Goal: Task Accomplishment & Management: Complete application form

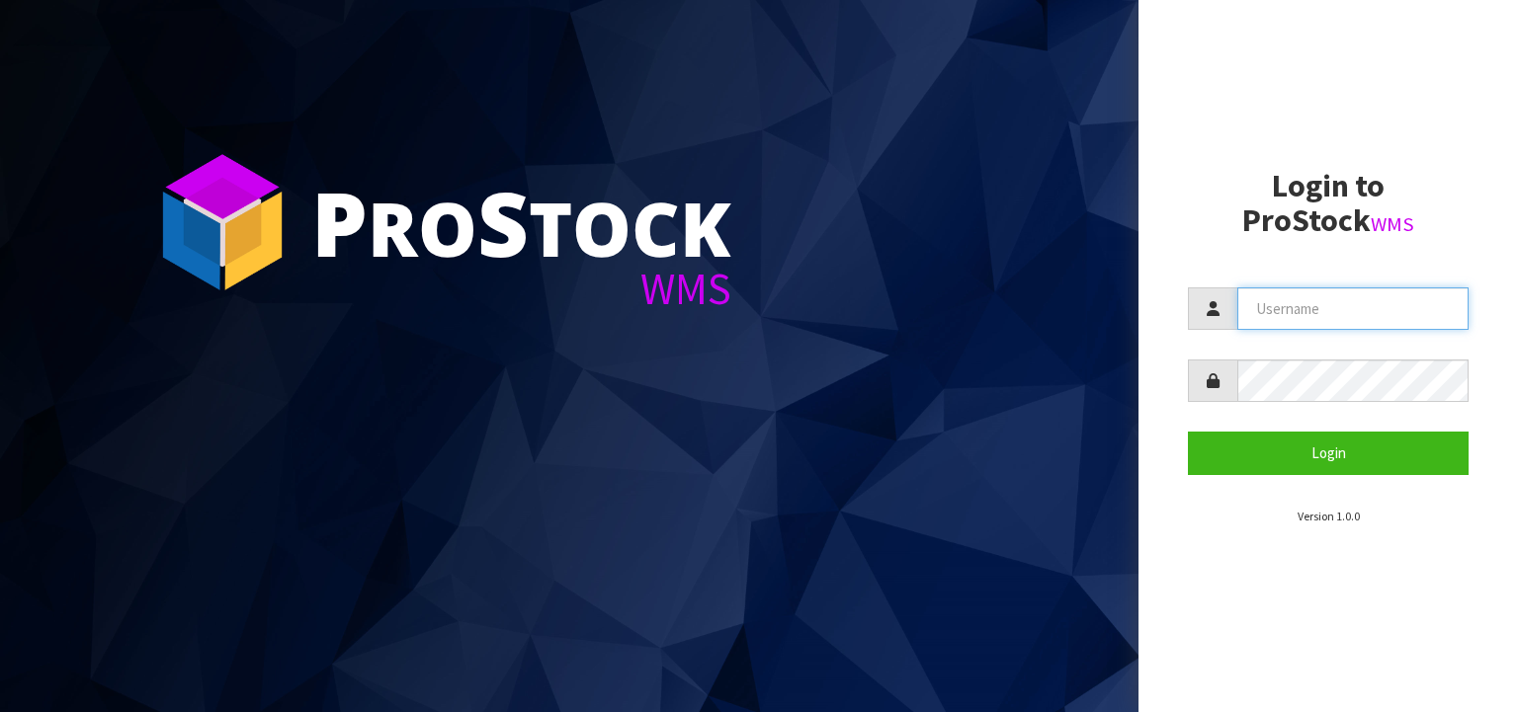
click at [1270, 310] on input "text" at bounding box center [1352, 309] width 231 height 42
type input "[PERSON_NAME]"
click at [1188, 432] on button "Login" at bounding box center [1328, 453] width 281 height 42
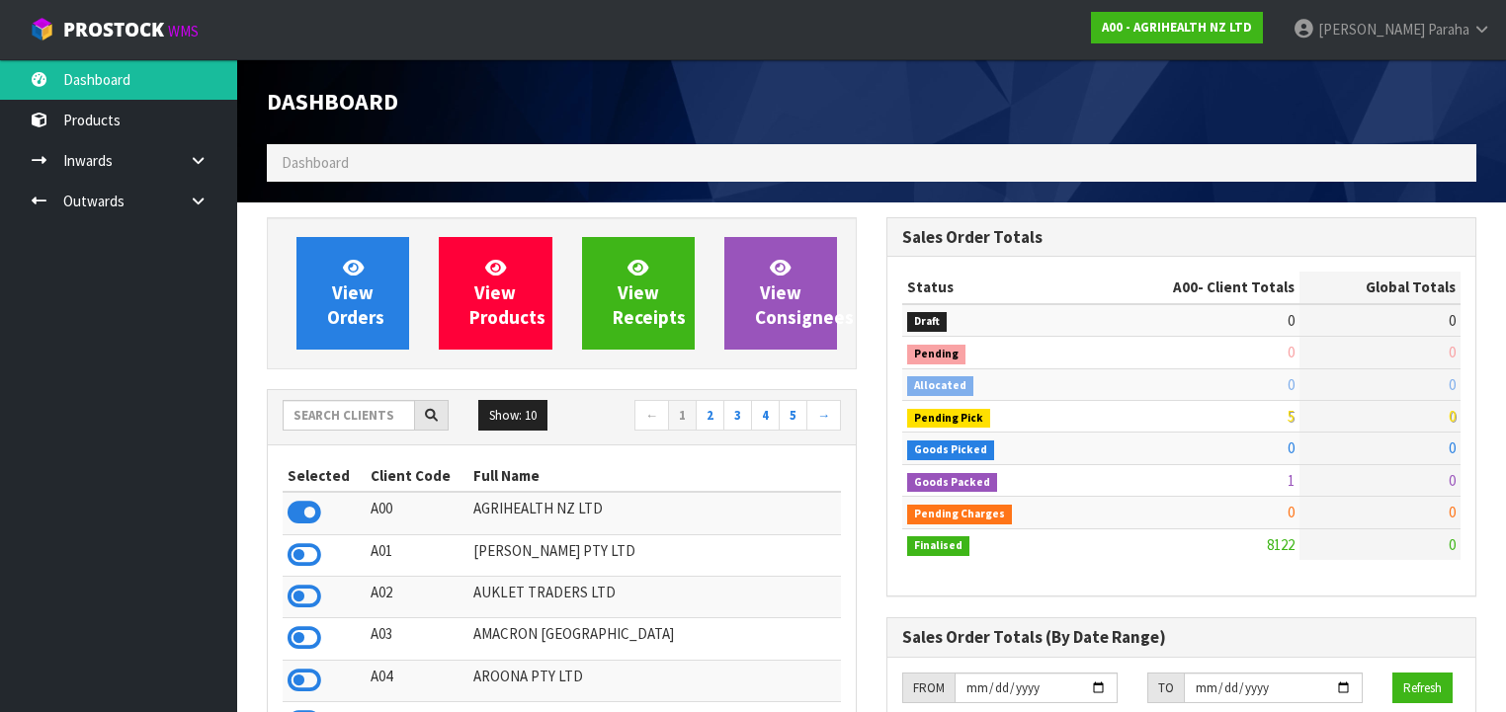
scroll to position [1490, 620]
click at [372, 419] on input "text" at bounding box center [349, 415] width 132 height 31
click at [372, 412] on input "text" at bounding box center [349, 415] width 132 height 31
click at [299, 418] on input "text" at bounding box center [349, 415] width 132 height 31
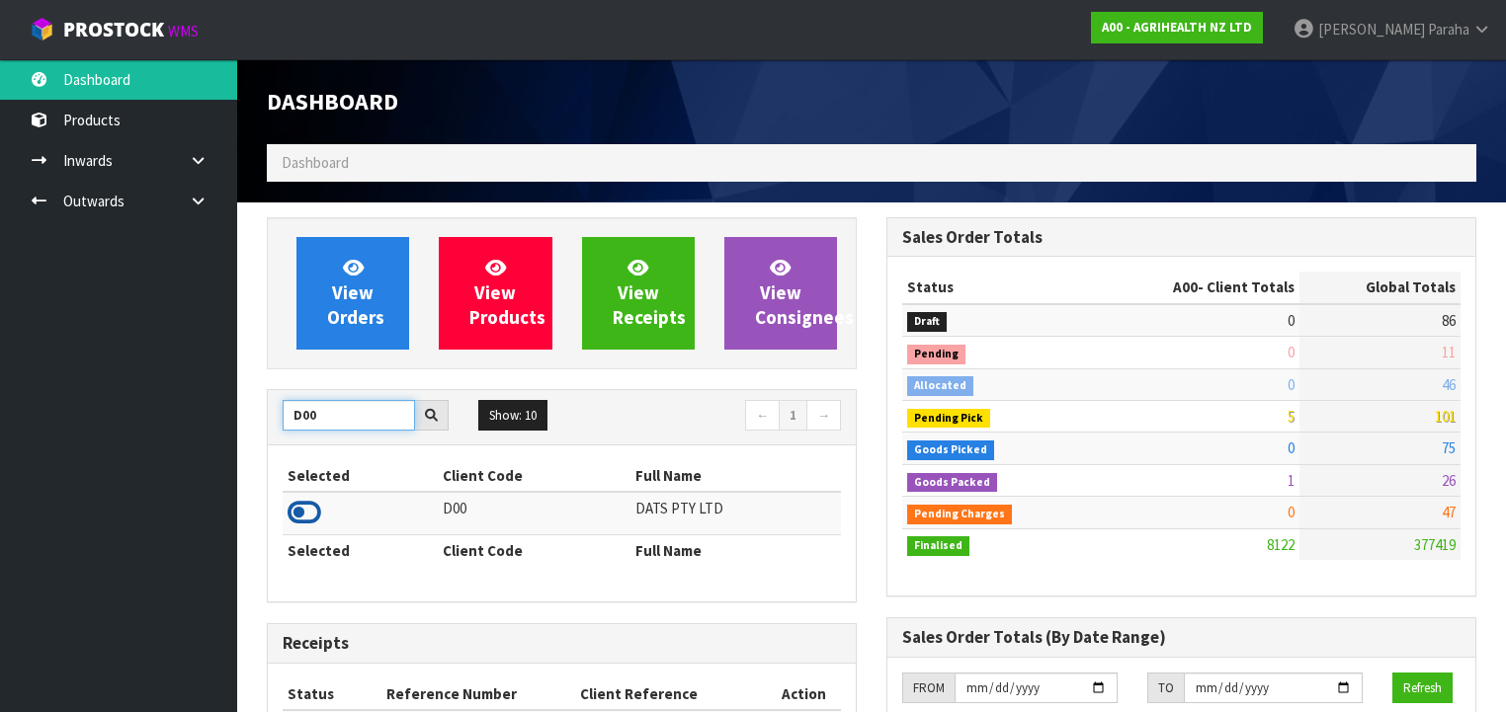
type input "D00"
click at [311, 510] on icon at bounding box center [305, 513] width 34 height 30
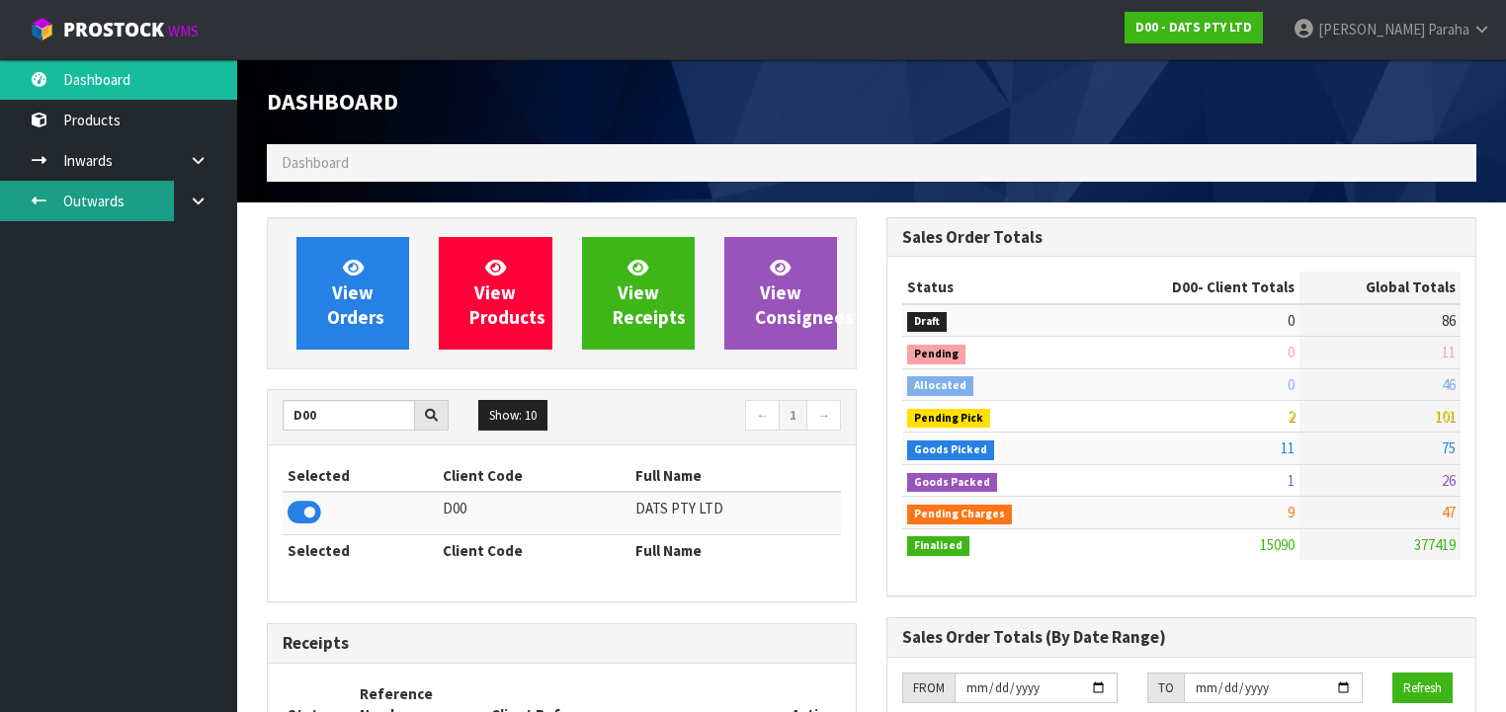
scroll to position [1576, 620]
click at [108, 211] on link "Outwards" at bounding box center [118, 201] width 237 height 41
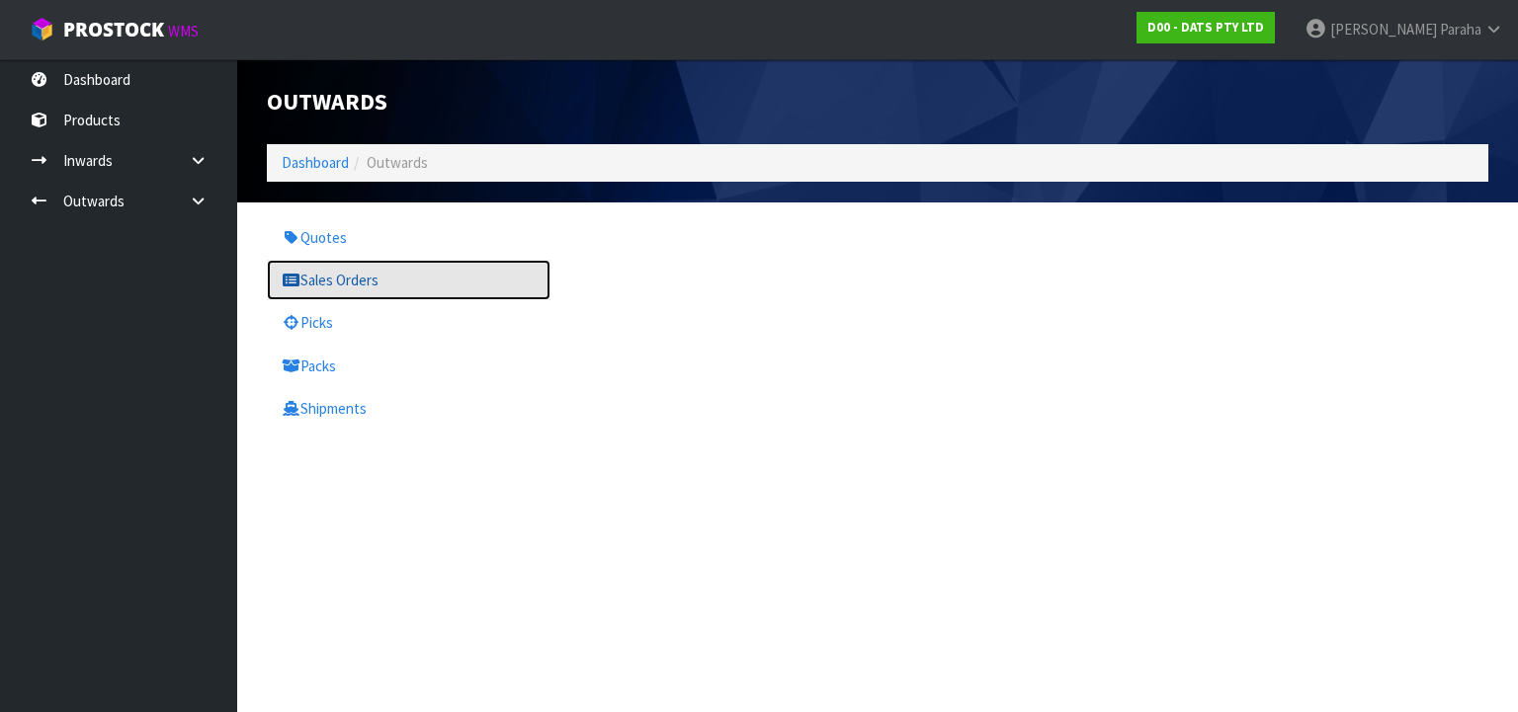
click at [342, 265] on link "Sales Orders" at bounding box center [409, 280] width 284 height 41
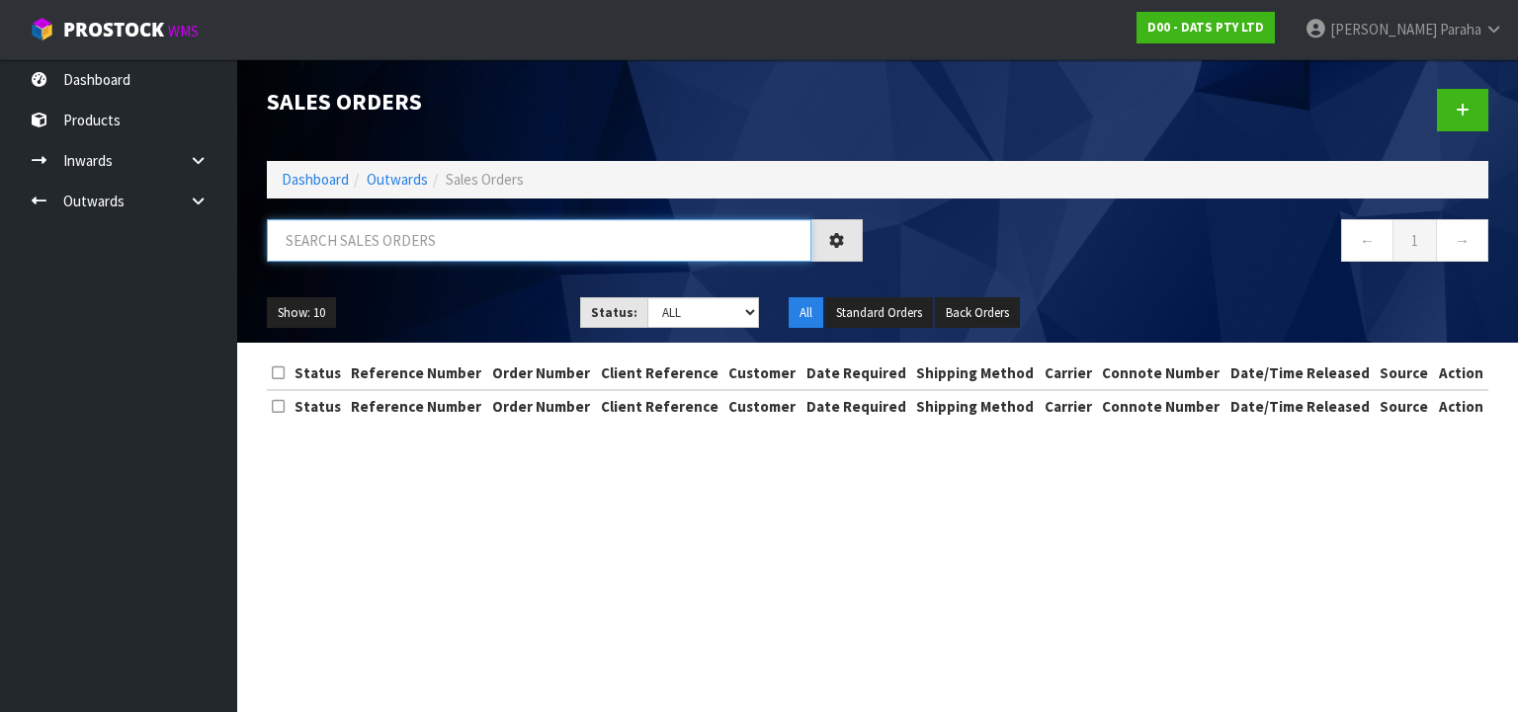
click at [349, 247] on input "text" at bounding box center [539, 240] width 544 height 42
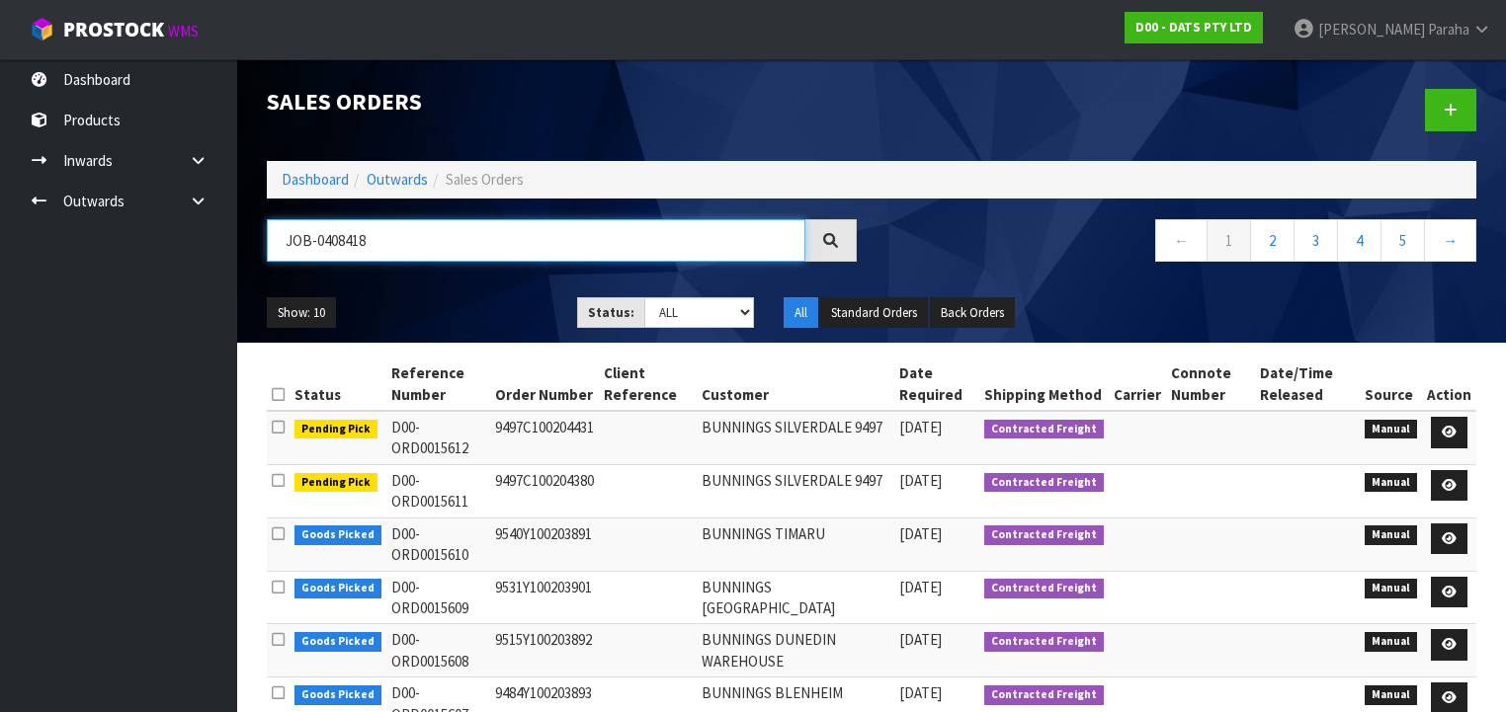
type input "JOB-0408418"
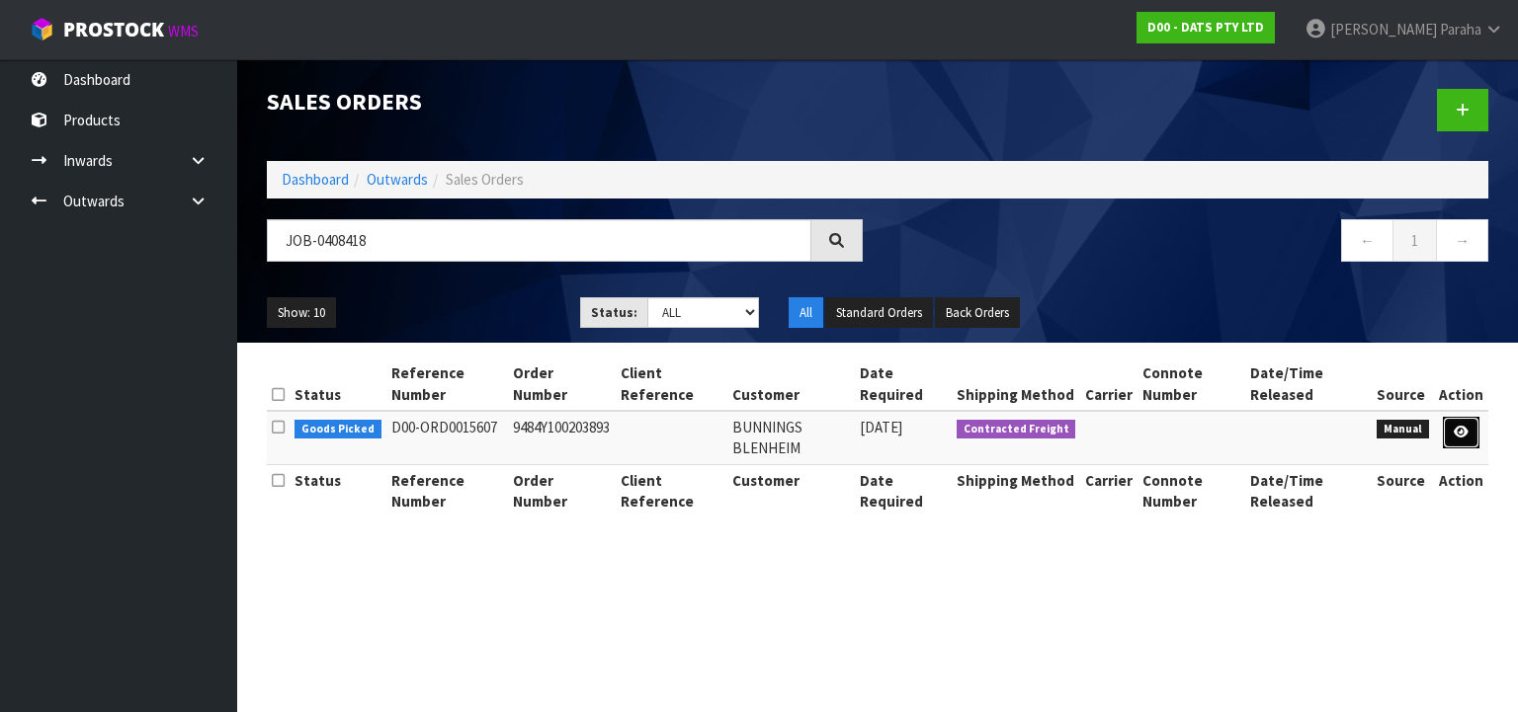
click at [1466, 434] on icon at bounding box center [1461, 432] width 15 height 13
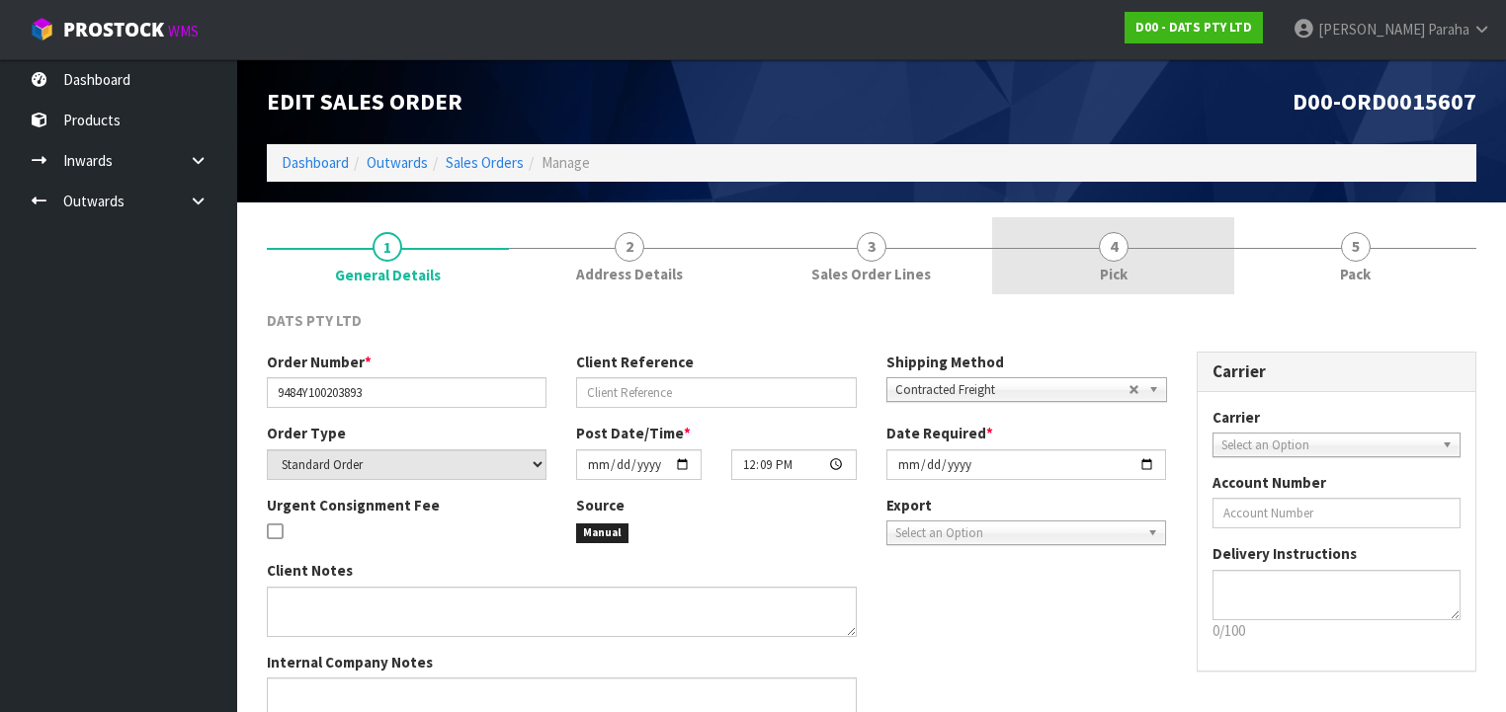
click at [1102, 256] on span "4" at bounding box center [1114, 247] width 30 height 30
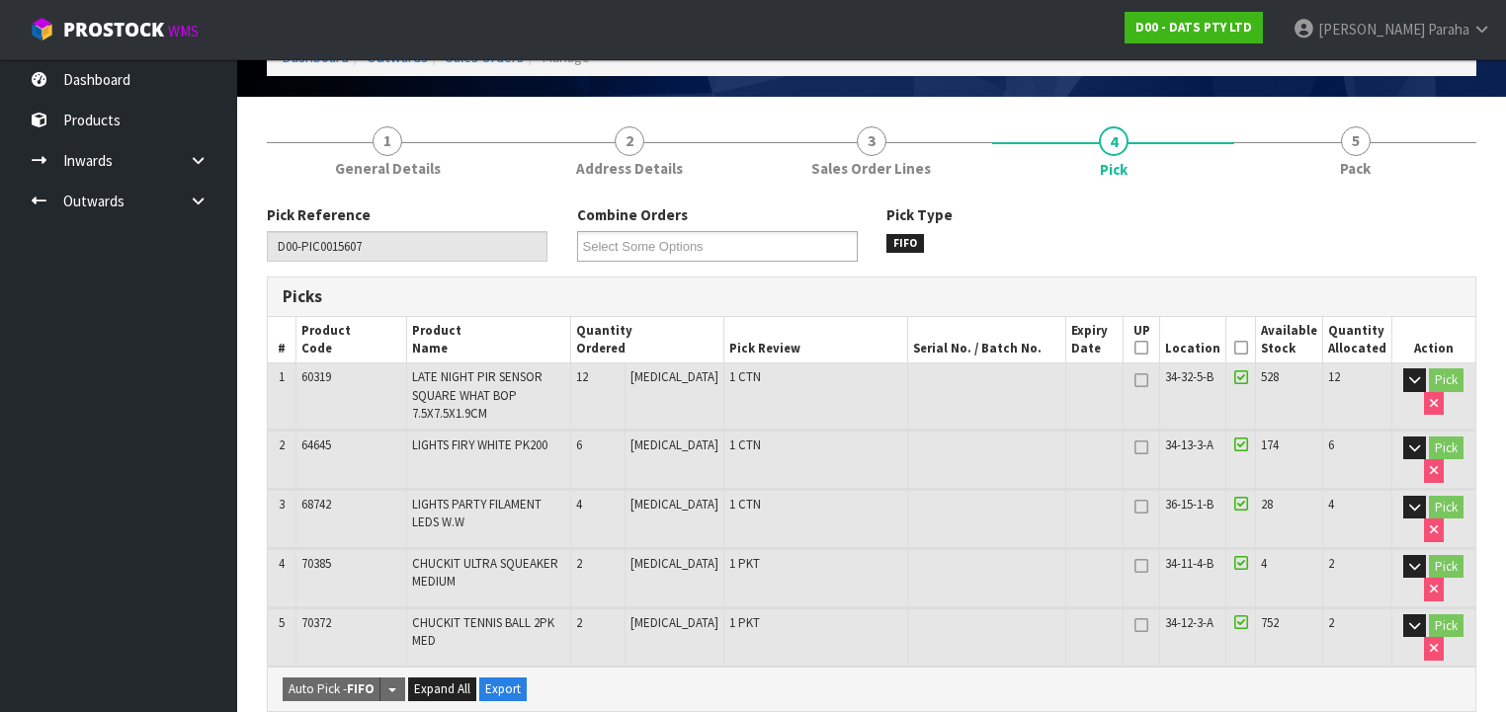
scroll to position [237, 0]
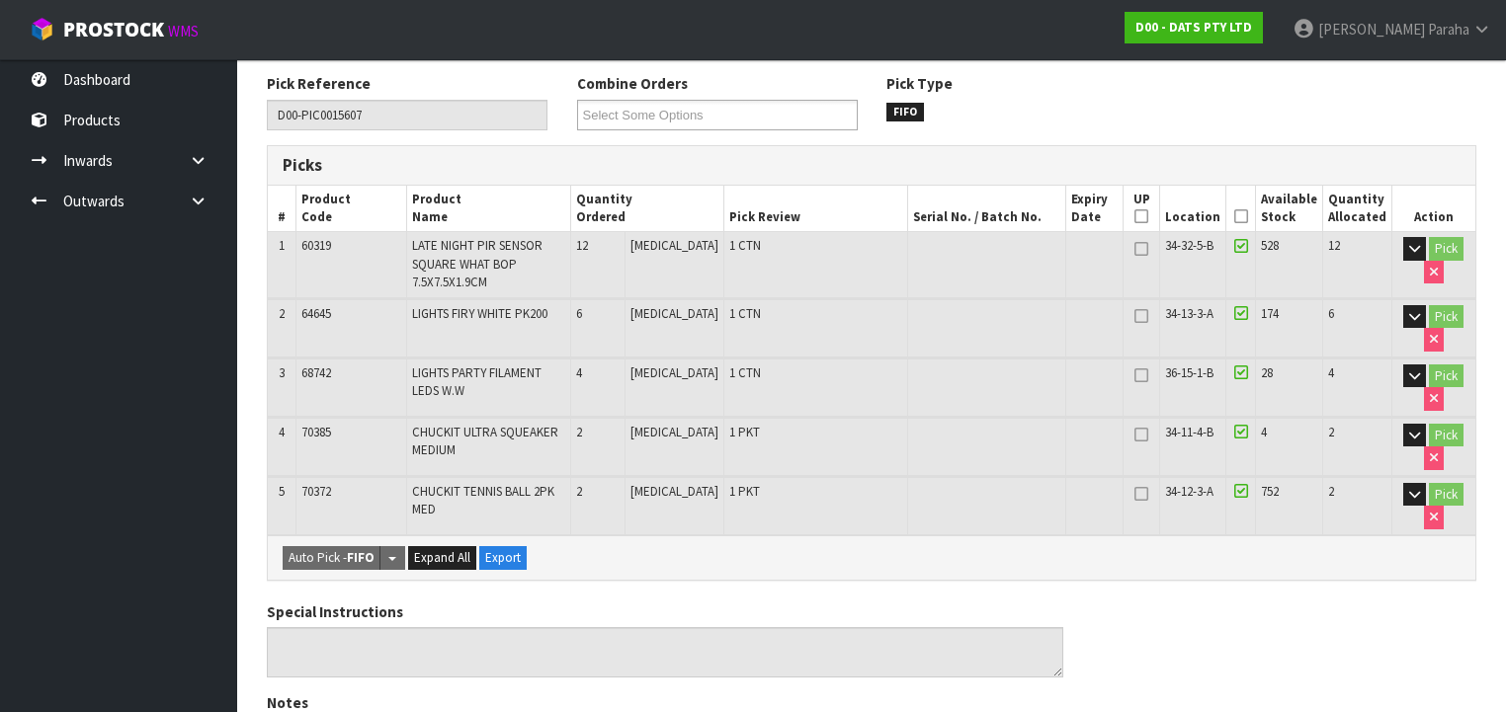
click at [1242, 216] on icon at bounding box center [1241, 216] width 14 height 1
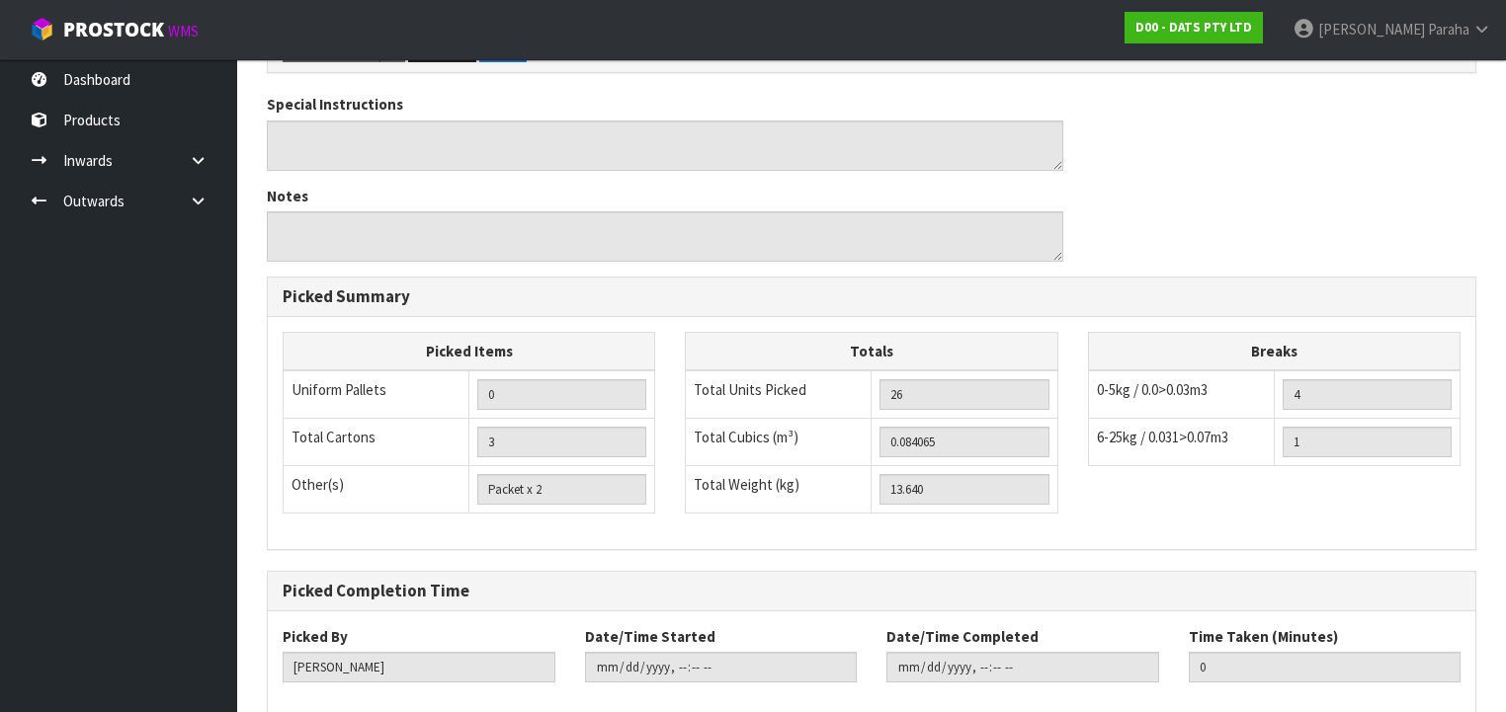
scroll to position [914, 0]
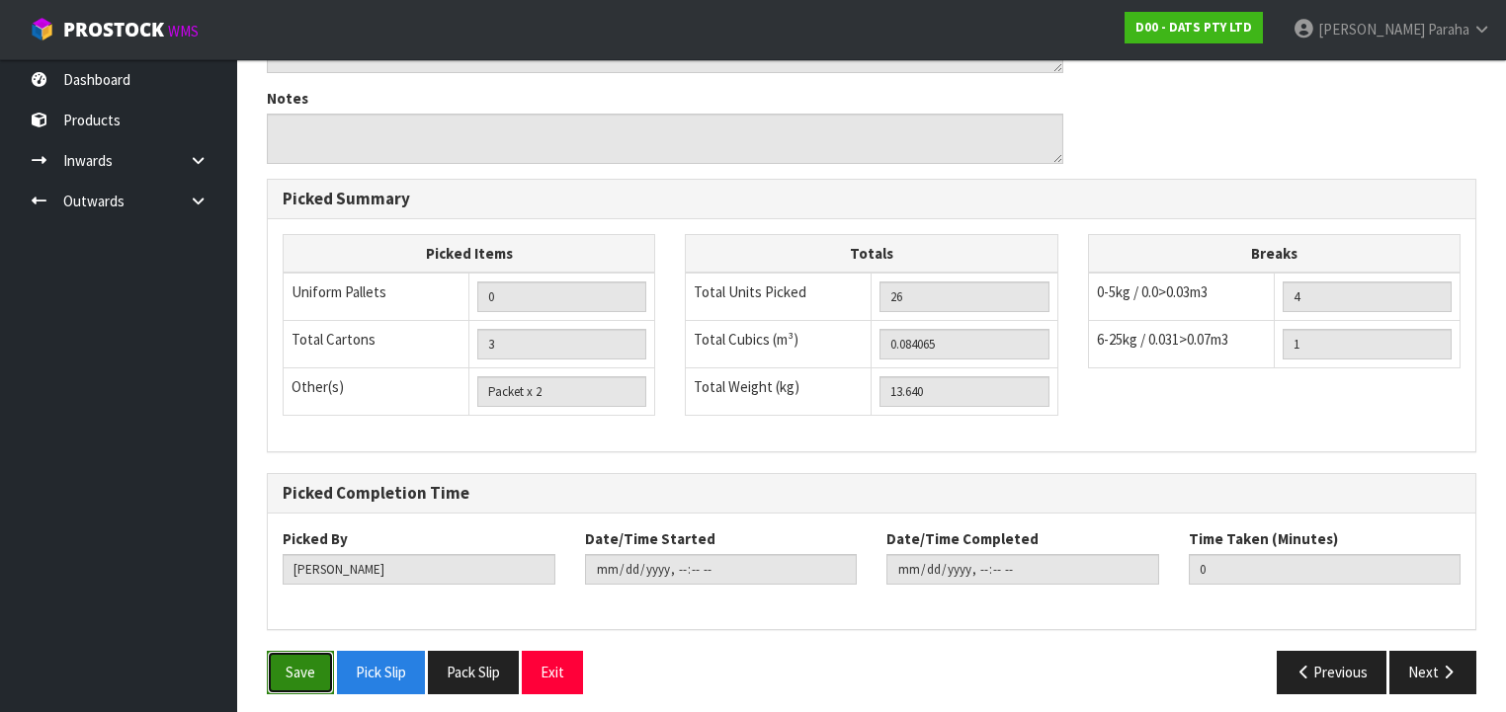
click at [307, 664] on button "Save" at bounding box center [300, 672] width 67 height 42
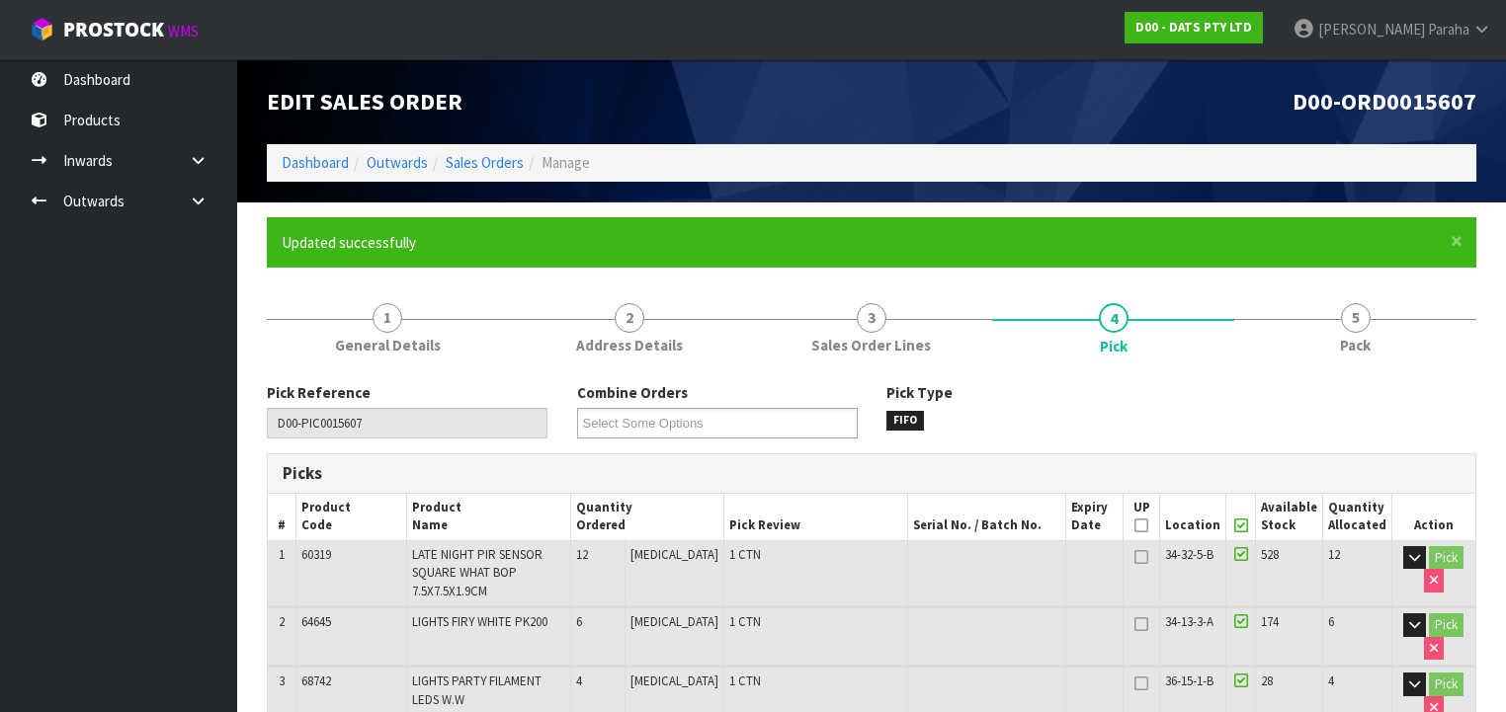
type input "[PERSON_NAME]"
type input "[DATE]T09:17:49"
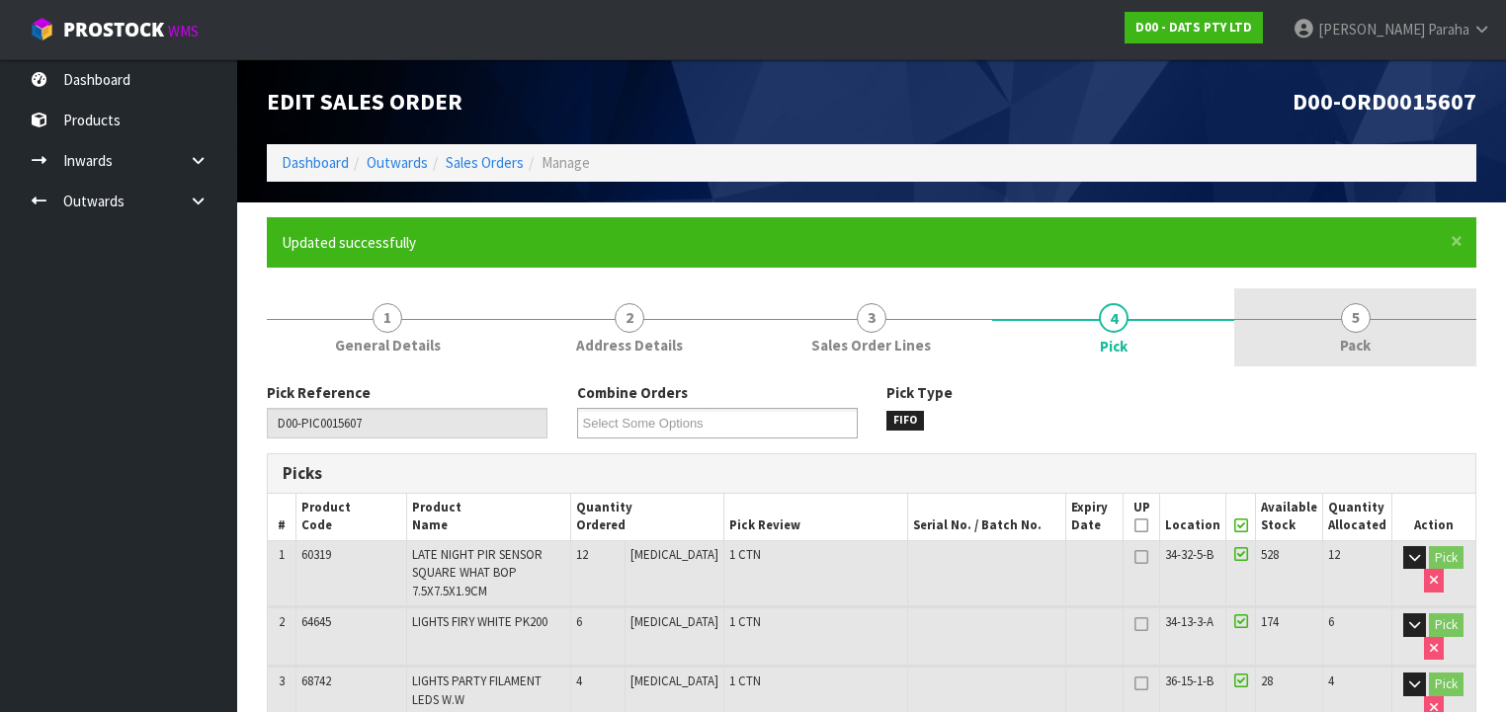
click at [1357, 323] on span "5" at bounding box center [1356, 318] width 30 height 30
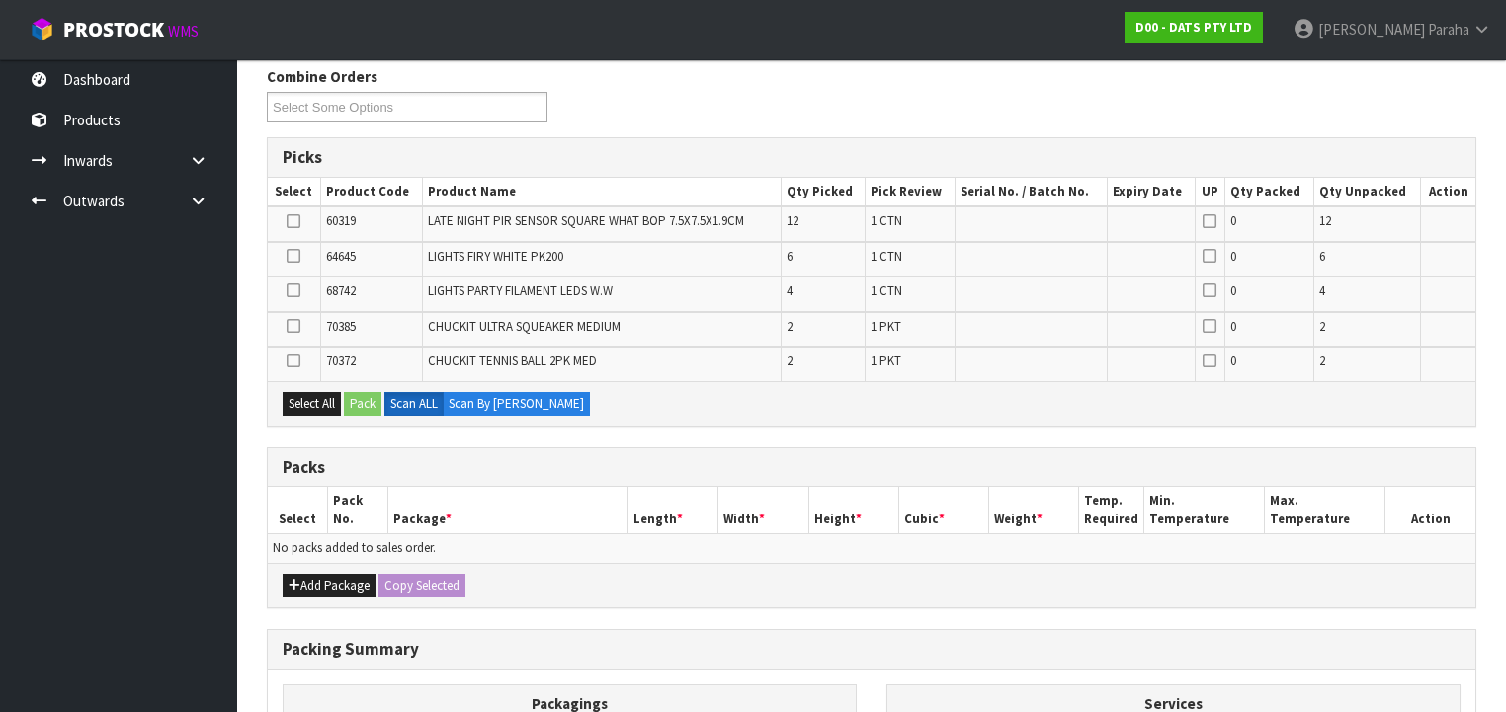
scroll to position [569, 0]
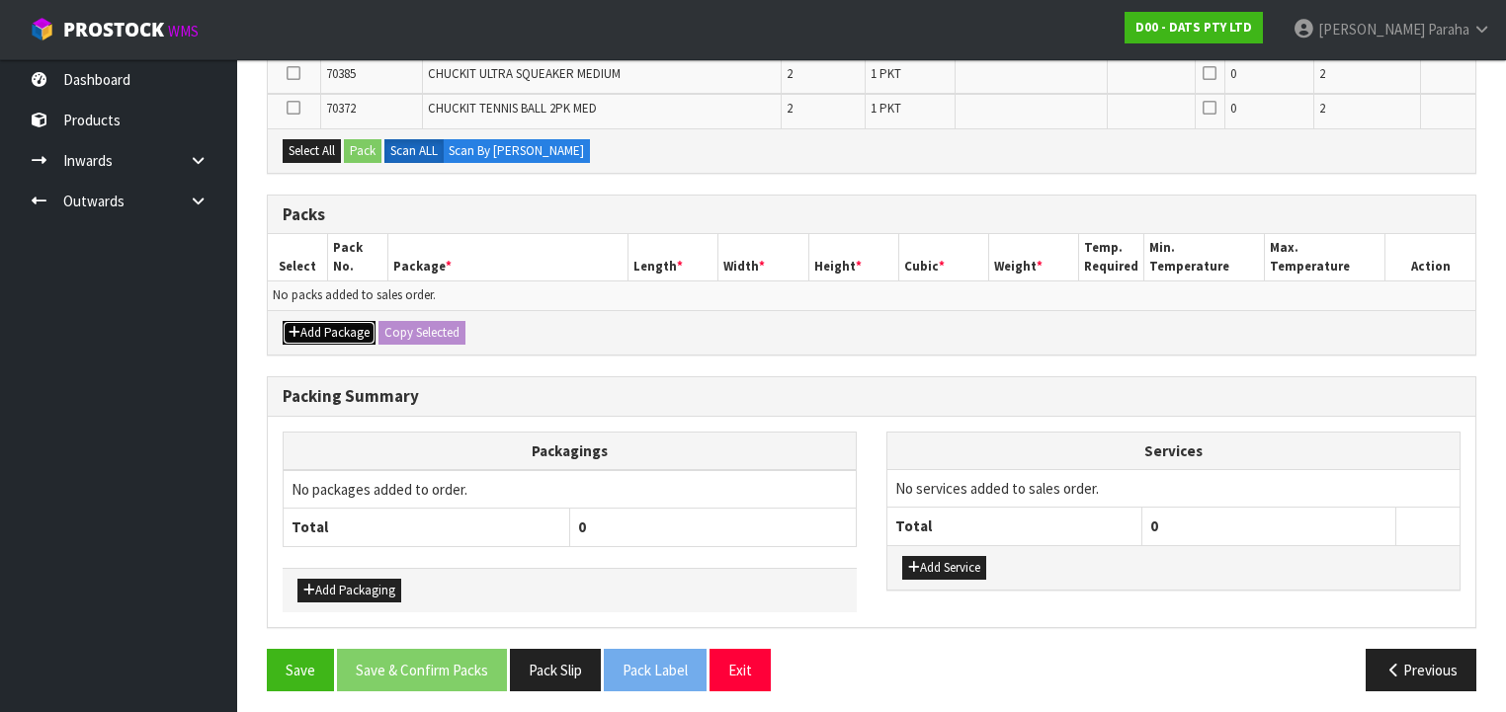
click at [319, 325] on button "Add Package" at bounding box center [329, 333] width 93 height 24
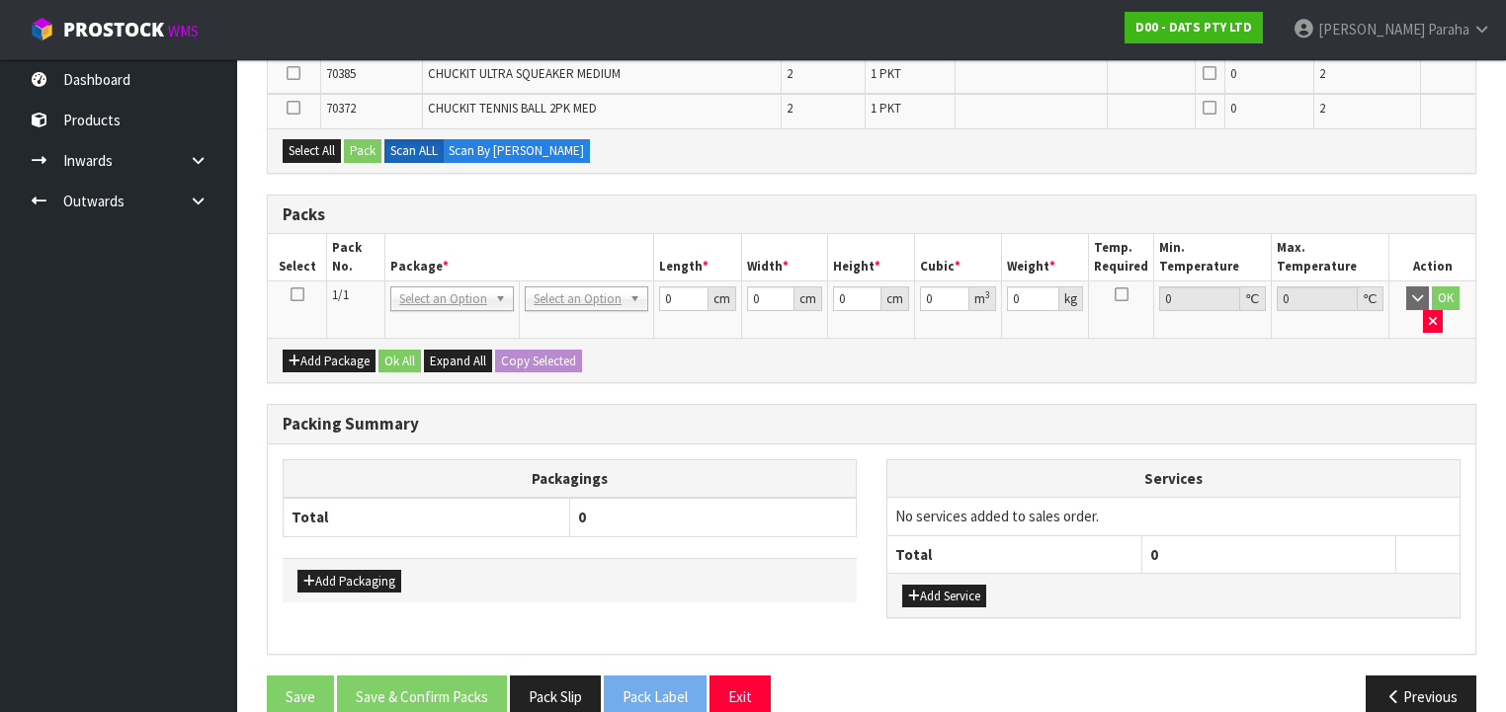
click at [294, 294] on icon at bounding box center [298, 294] width 14 height 1
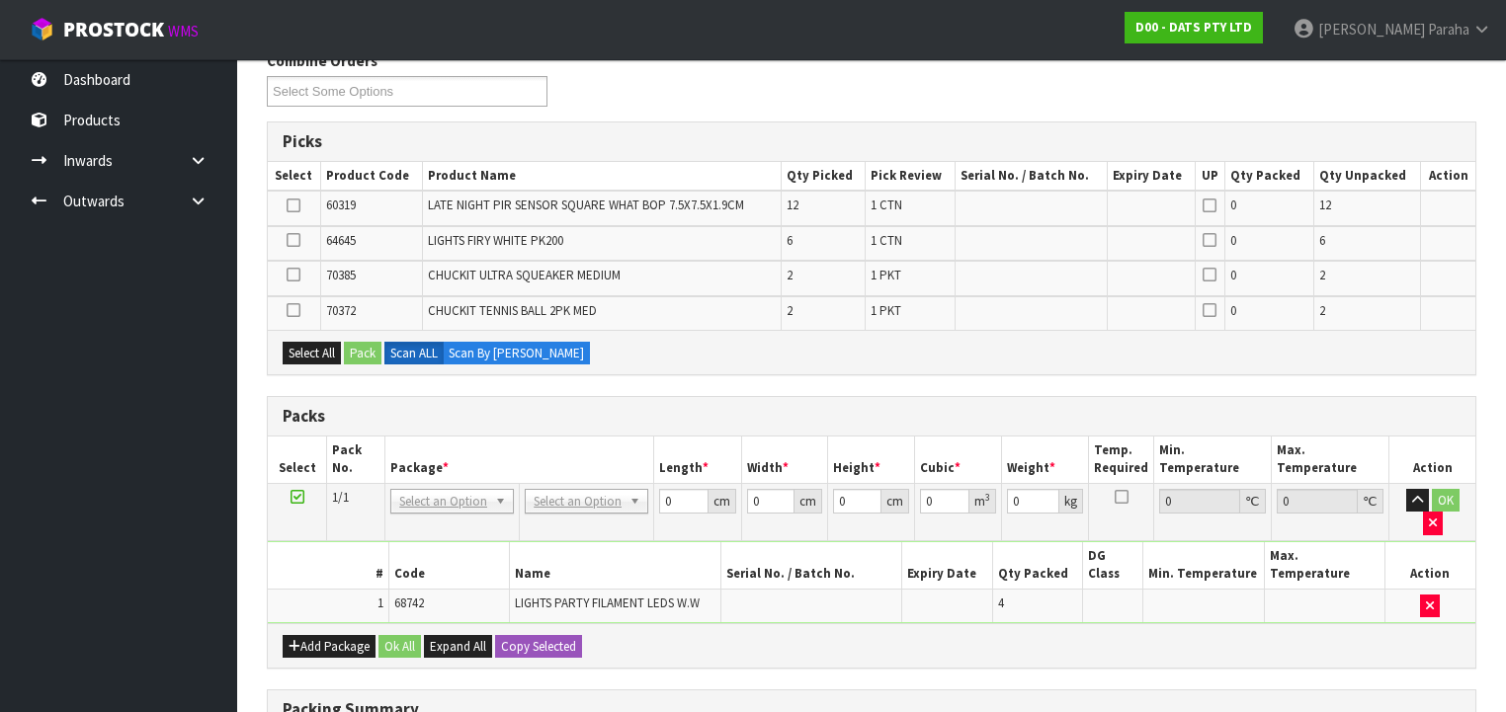
scroll to position [490, 0]
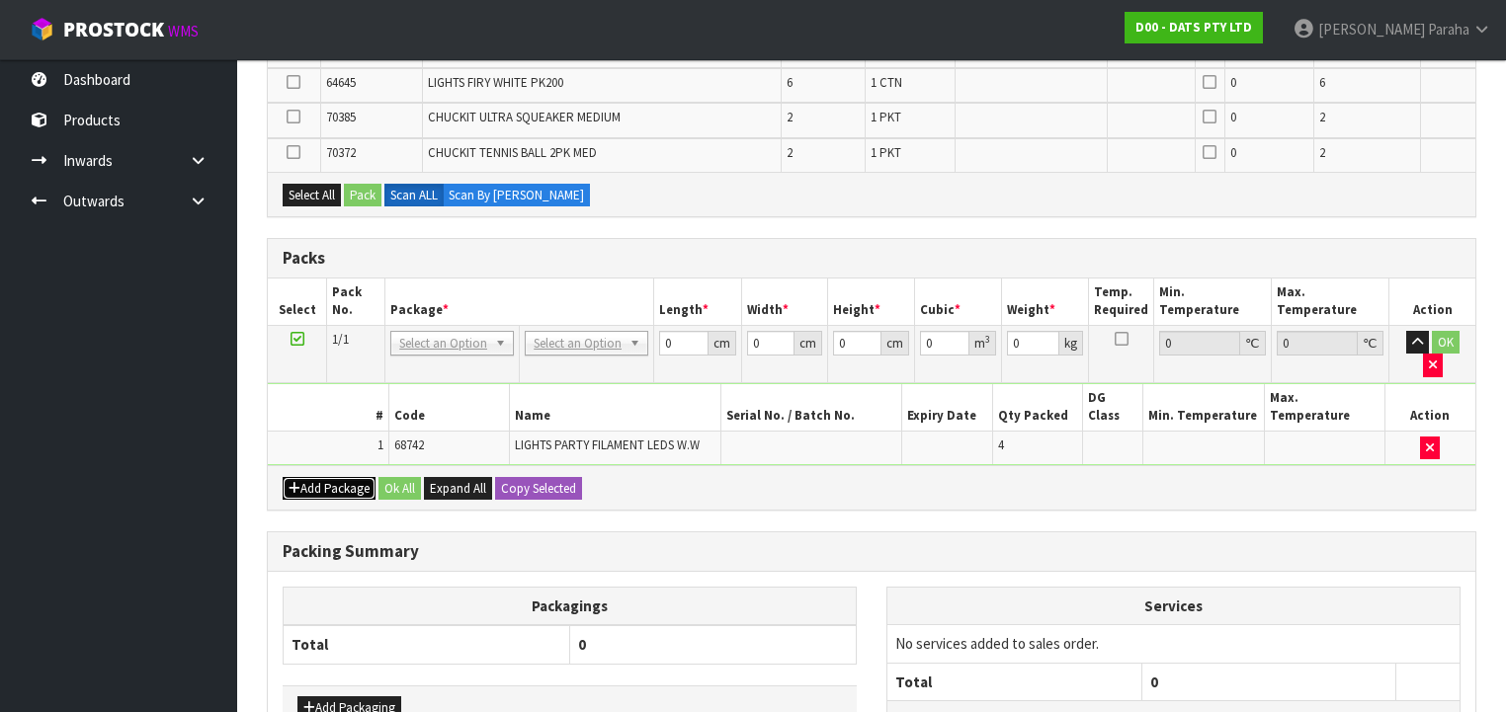
click at [348, 477] on button "Add Package" at bounding box center [329, 489] width 93 height 24
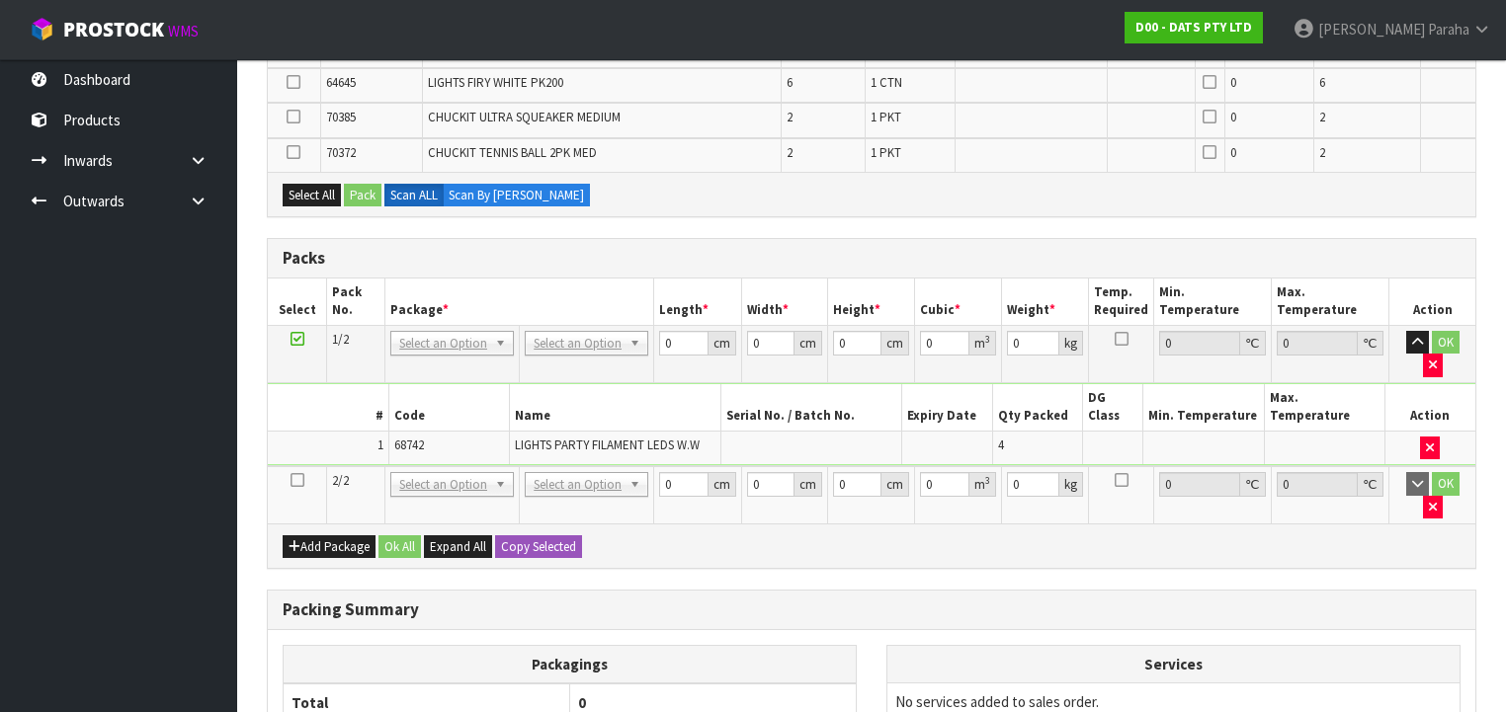
click at [296, 480] on icon at bounding box center [298, 480] width 14 height 1
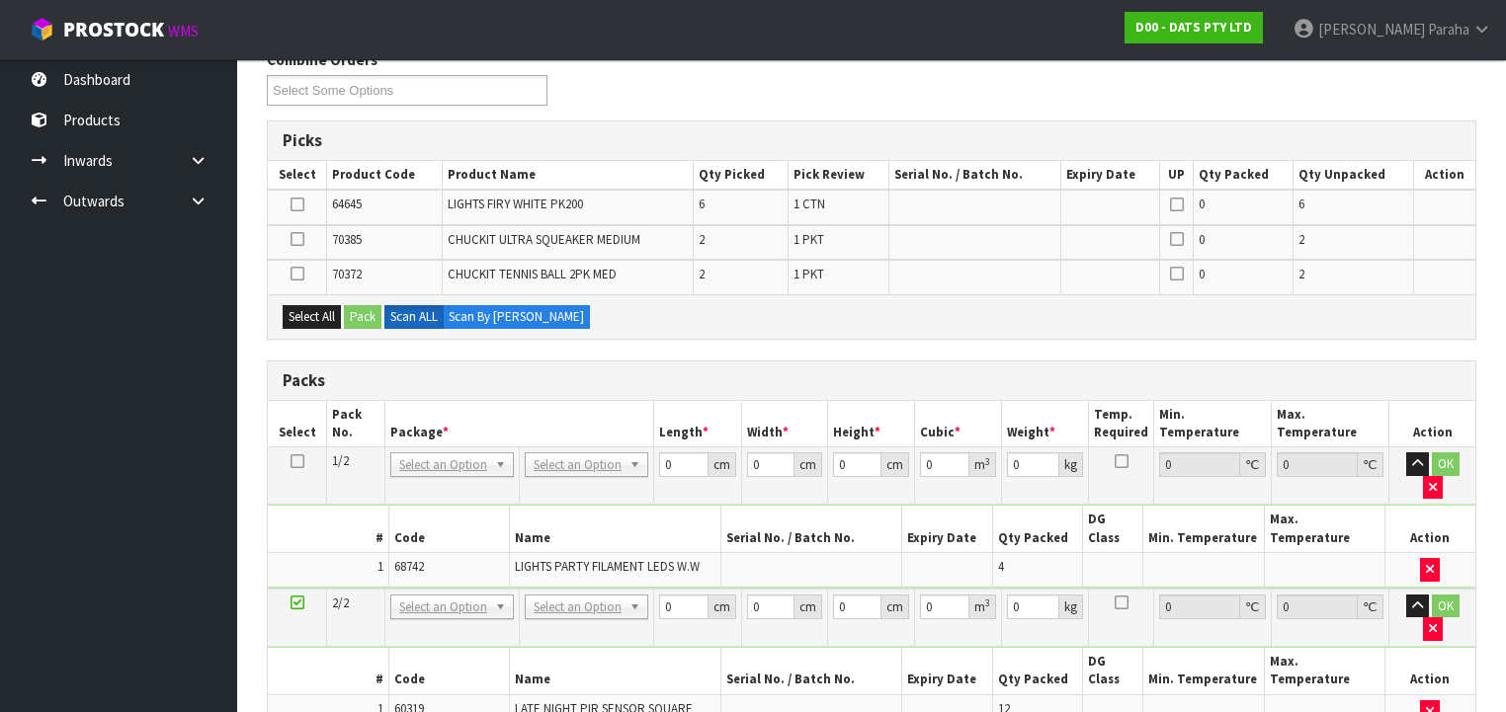
scroll to position [332, 0]
click at [296, 207] on icon at bounding box center [298, 206] width 14 height 1
click at [0, 0] on input "checkbox" at bounding box center [0, 0] width 0 height 0
click at [360, 315] on button "Pack" at bounding box center [363, 318] width 38 height 24
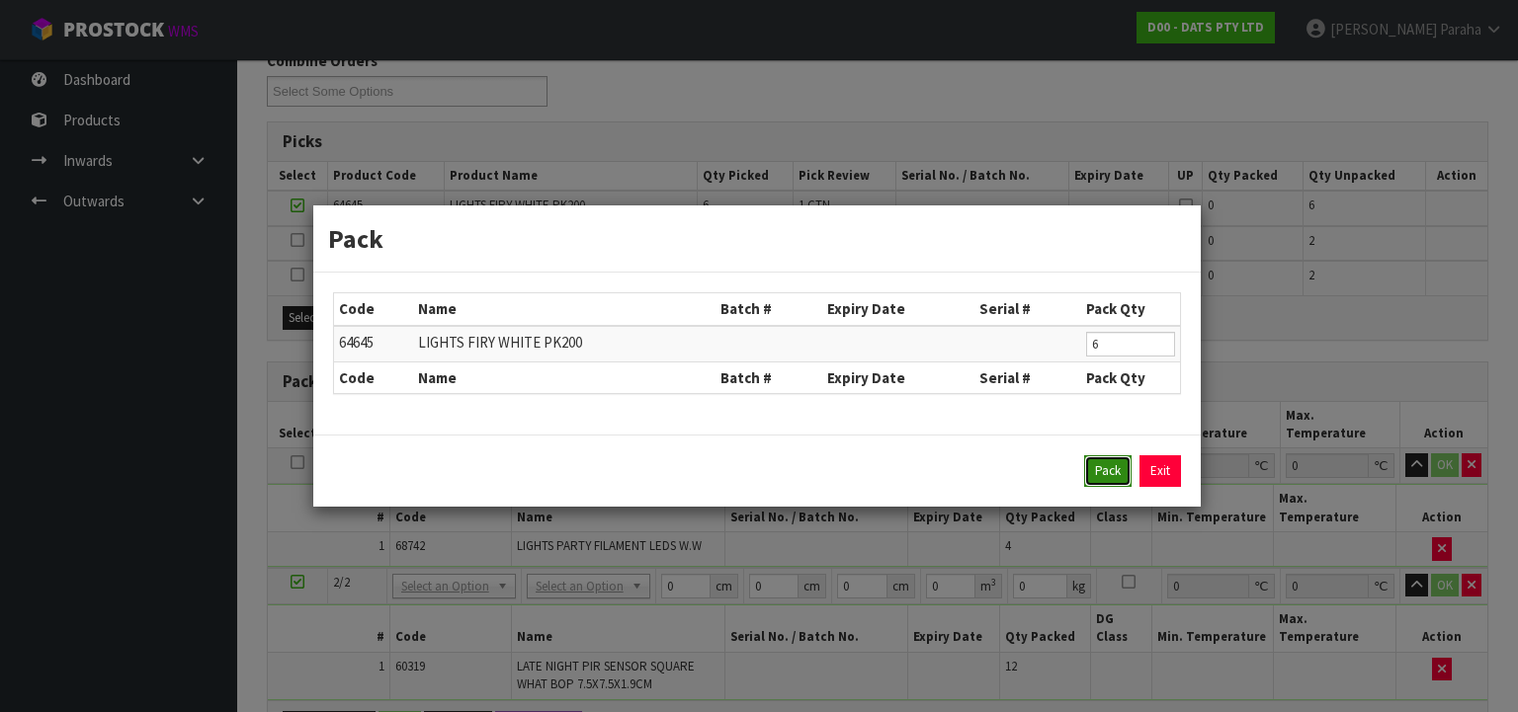
click at [1109, 478] on button "Pack" at bounding box center [1107, 472] width 47 height 32
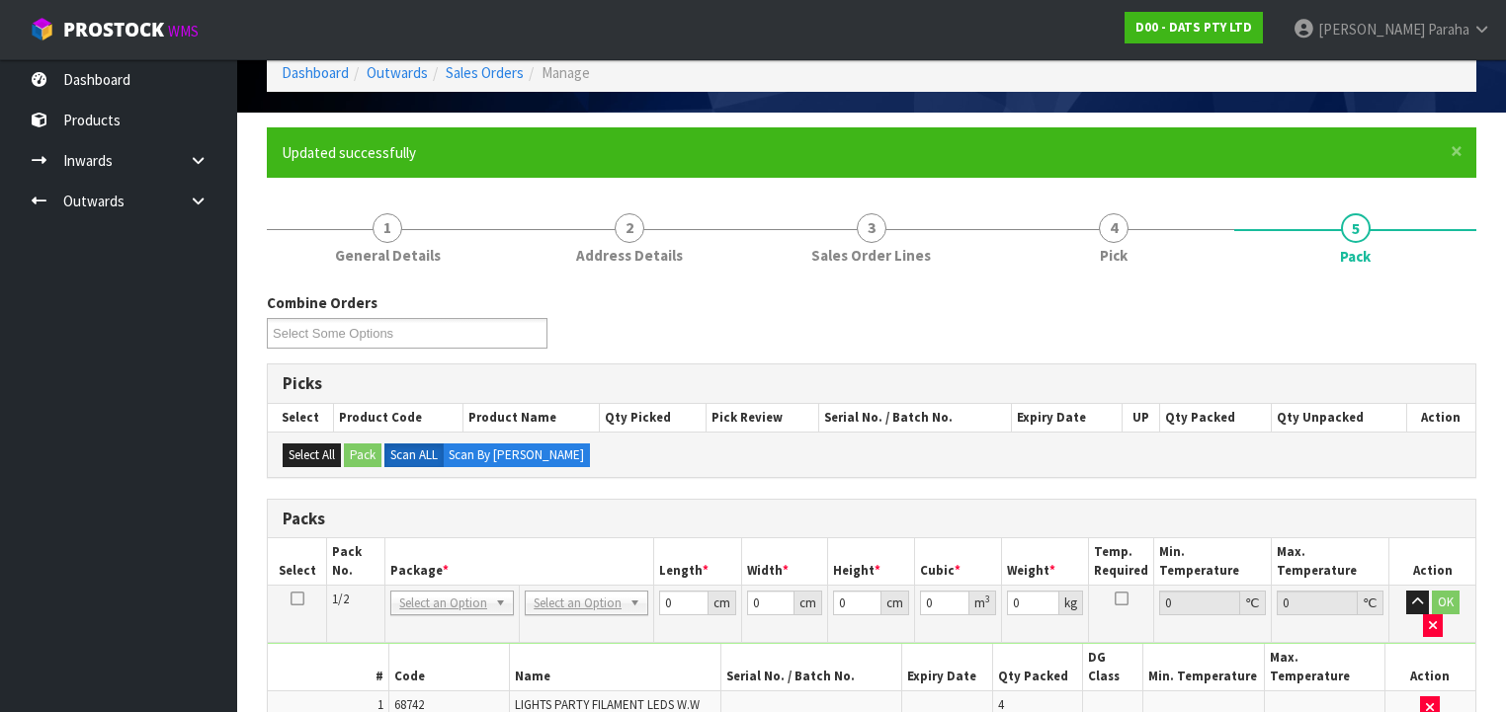
scroll to position [237, 0]
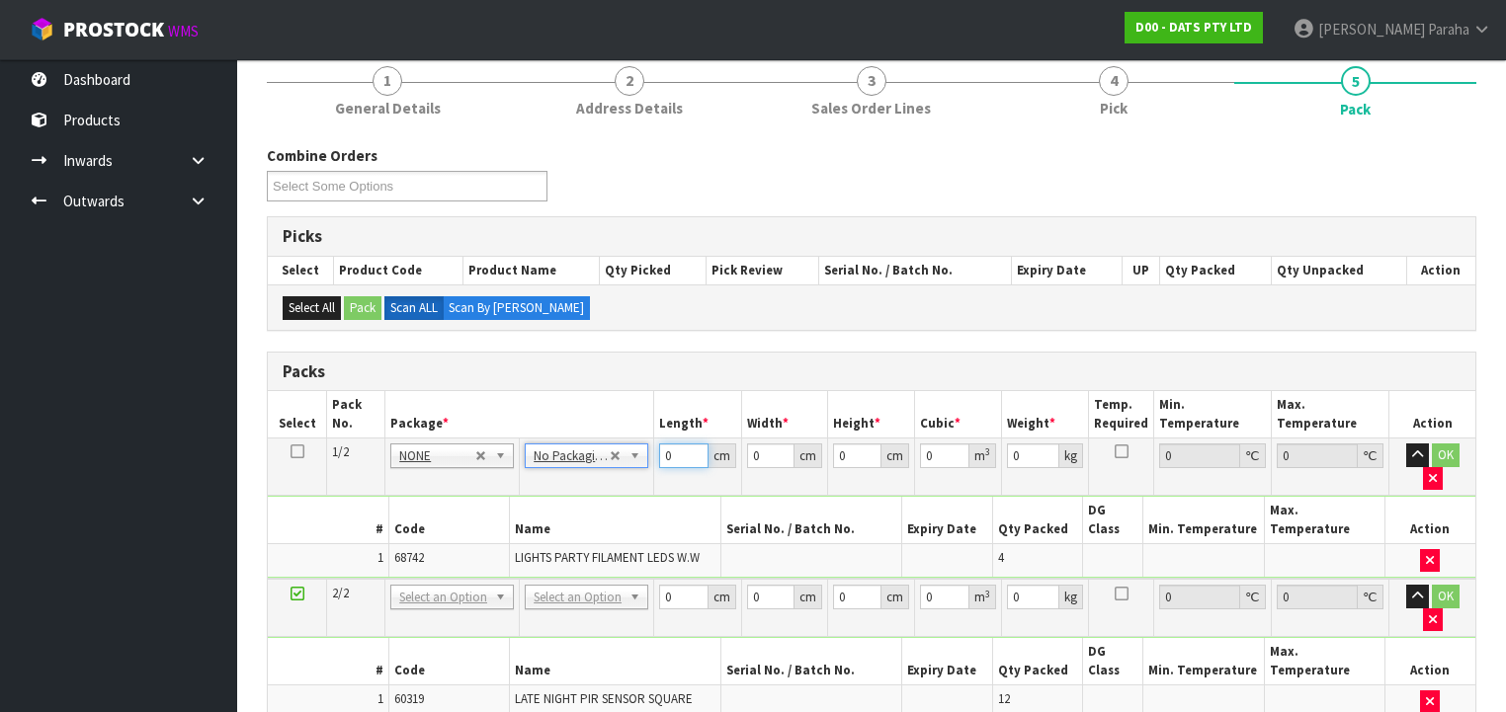
click at [669, 451] on input "0" at bounding box center [683, 456] width 48 height 25
click at [667, 455] on input "0" at bounding box center [683, 456] width 48 height 25
click at [612, 586] on input "text" at bounding box center [587, 580] width 114 height 25
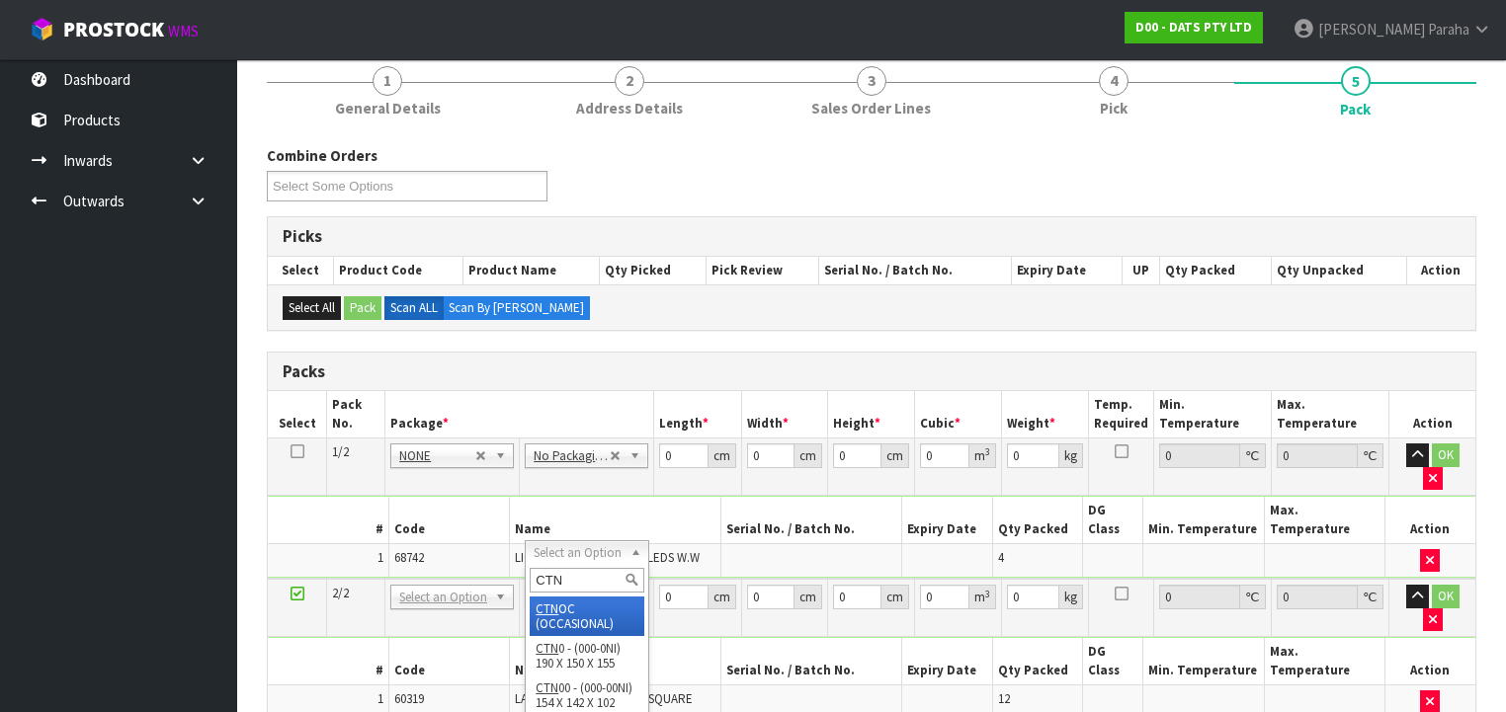
type input "CTN5"
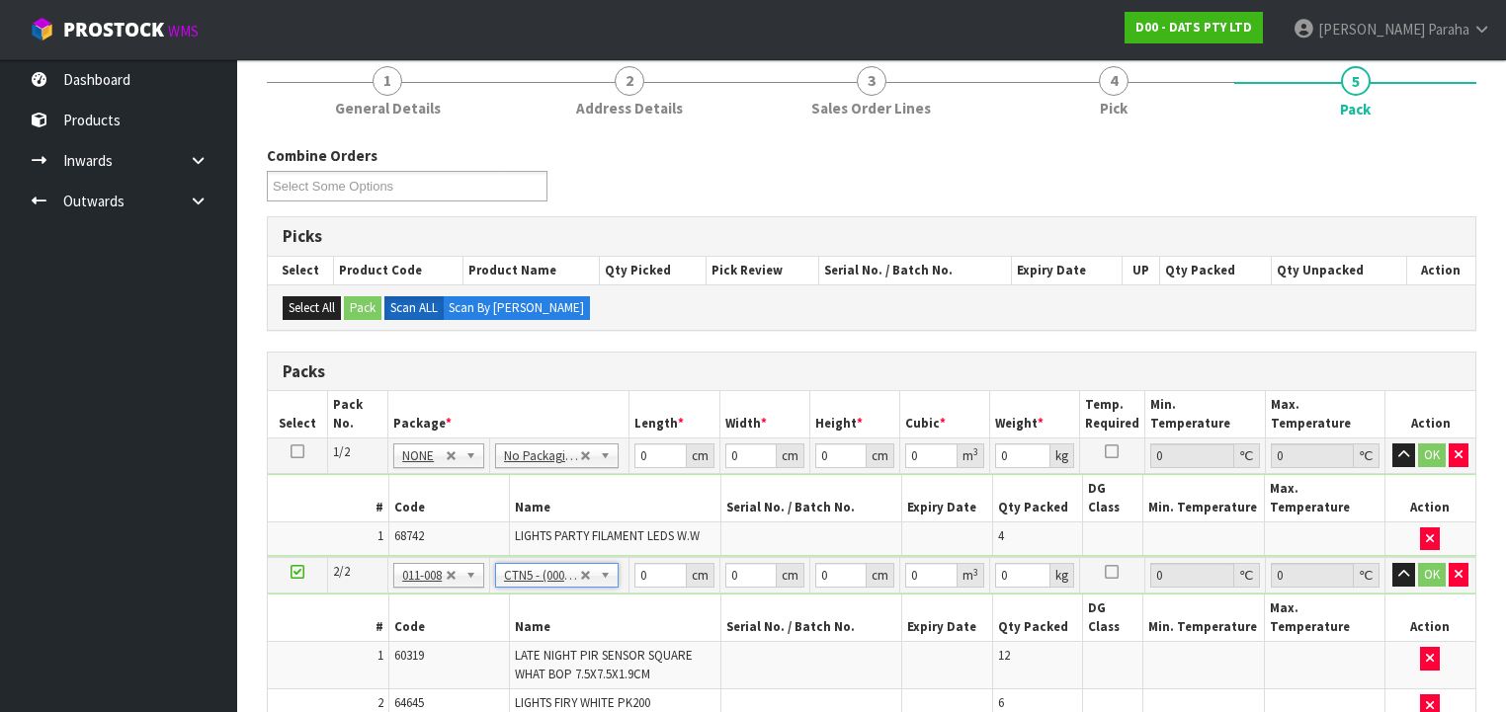
type input "43"
type input "33"
type input "25.5"
type input "0.036185"
type input "5.2"
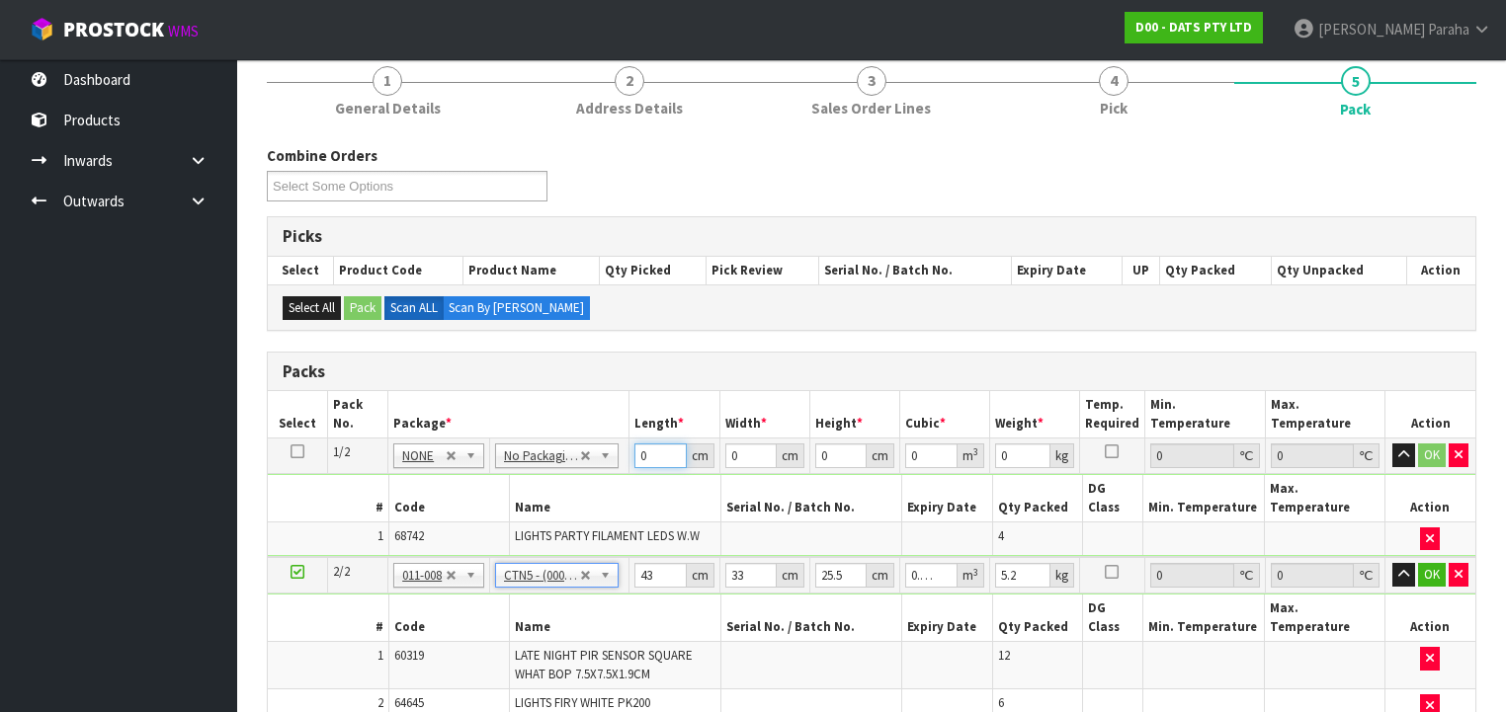
drag, startPoint x: 652, startPoint y: 455, endPoint x: 613, endPoint y: 449, distance: 40.0
click at [613, 449] on tr "1/2 NONE 007-001 007-002 007-004 007-009 007-013 007-014 007-015 007-017 007-01…" at bounding box center [872, 457] width 1208 height 36
type input "43"
type input "3"
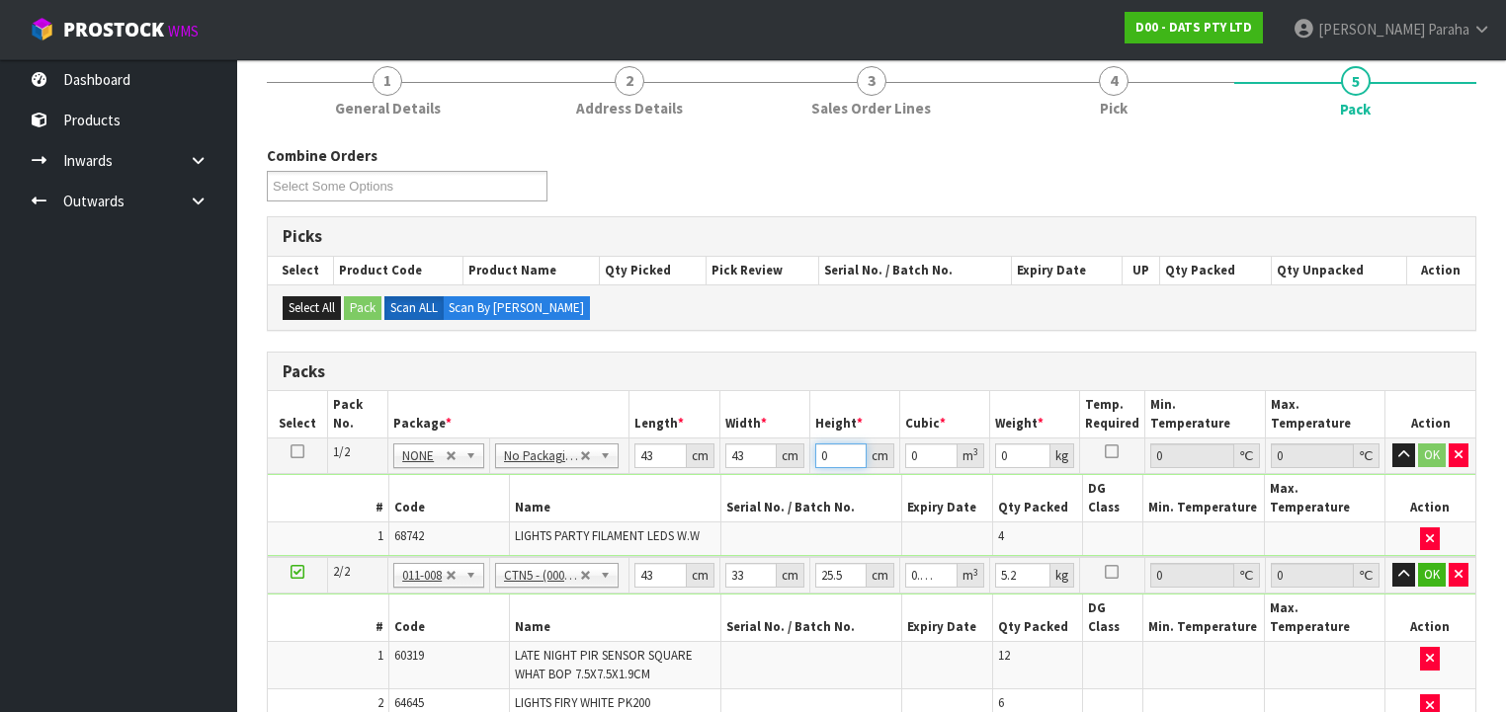
type input "0.005547"
type input "31"
type input "0.057319"
type input "31"
type input "9"
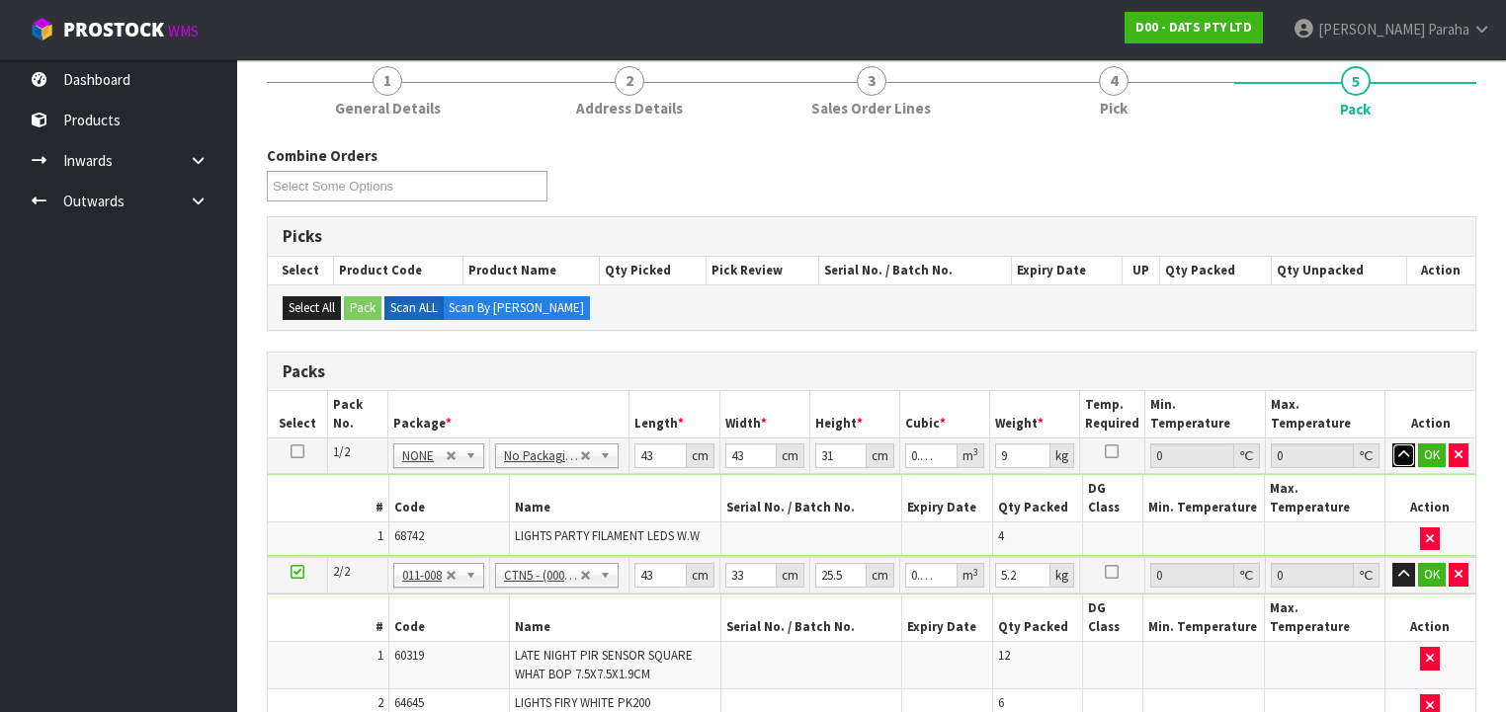
click at [1392, 444] on button "button" at bounding box center [1403, 456] width 23 height 24
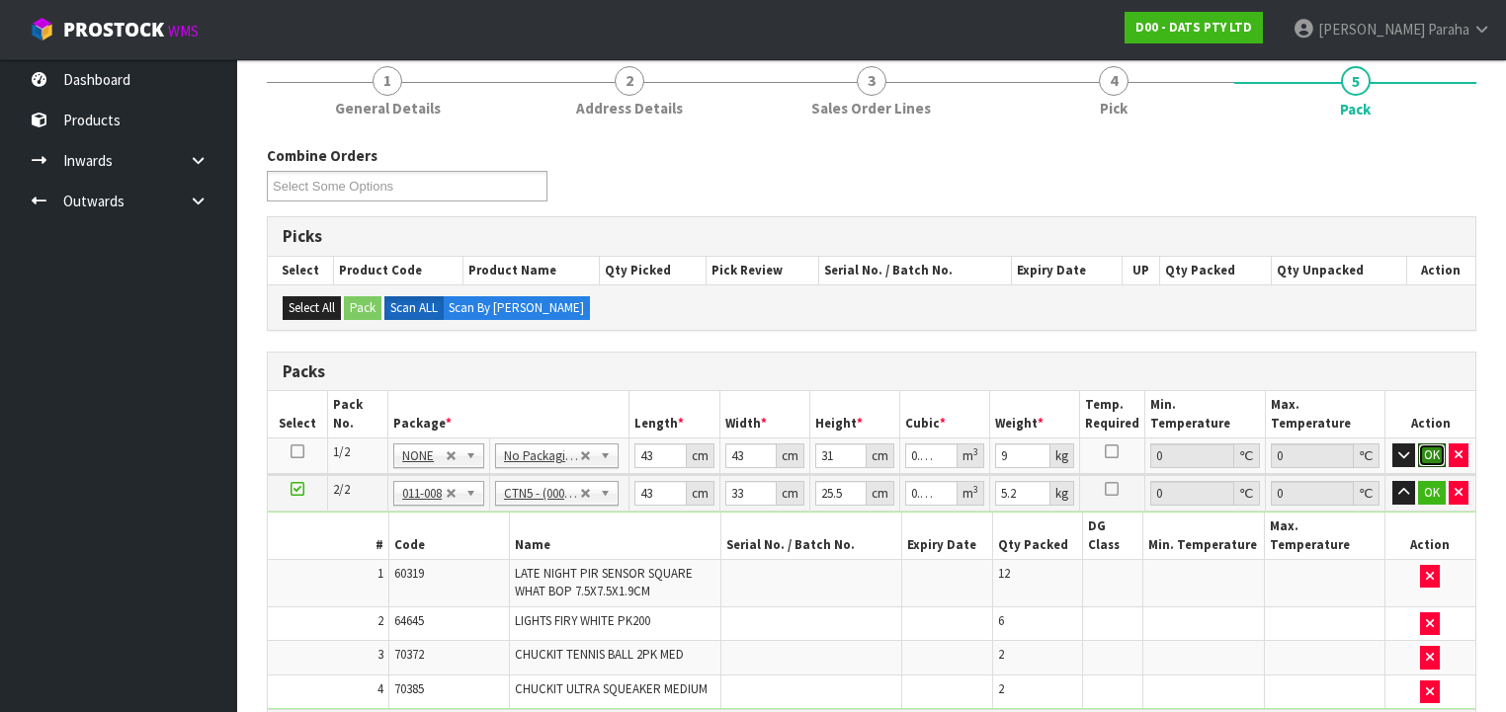
click button "OK" at bounding box center [1432, 456] width 28 height 24
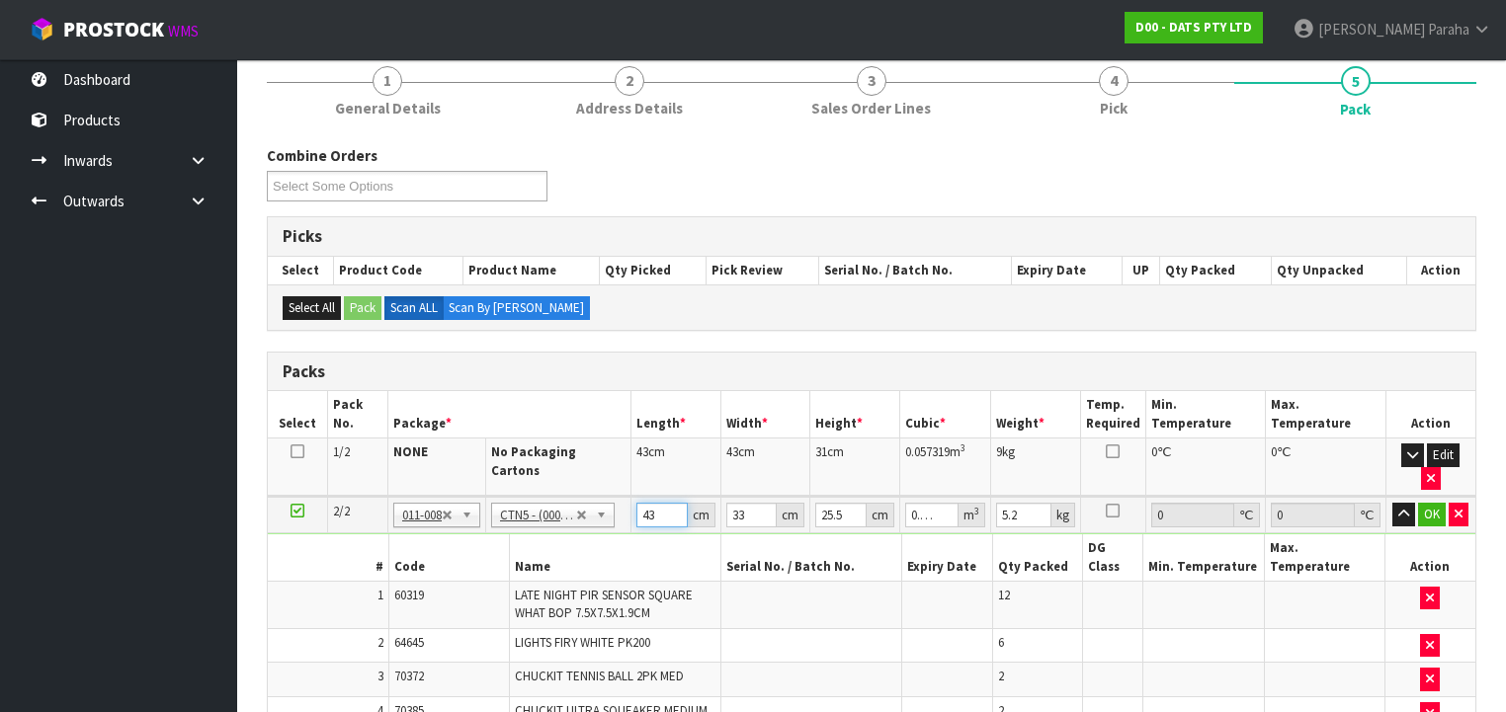
drag, startPoint x: 658, startPoint y: 487, endPoint x: 638, endPoint y: 493, distance: 20.6
click at [638, 503] on input "43" at bounding box center [661, 515] width 51 height 25
type input "4"
type input "0.003366"
type input "45"
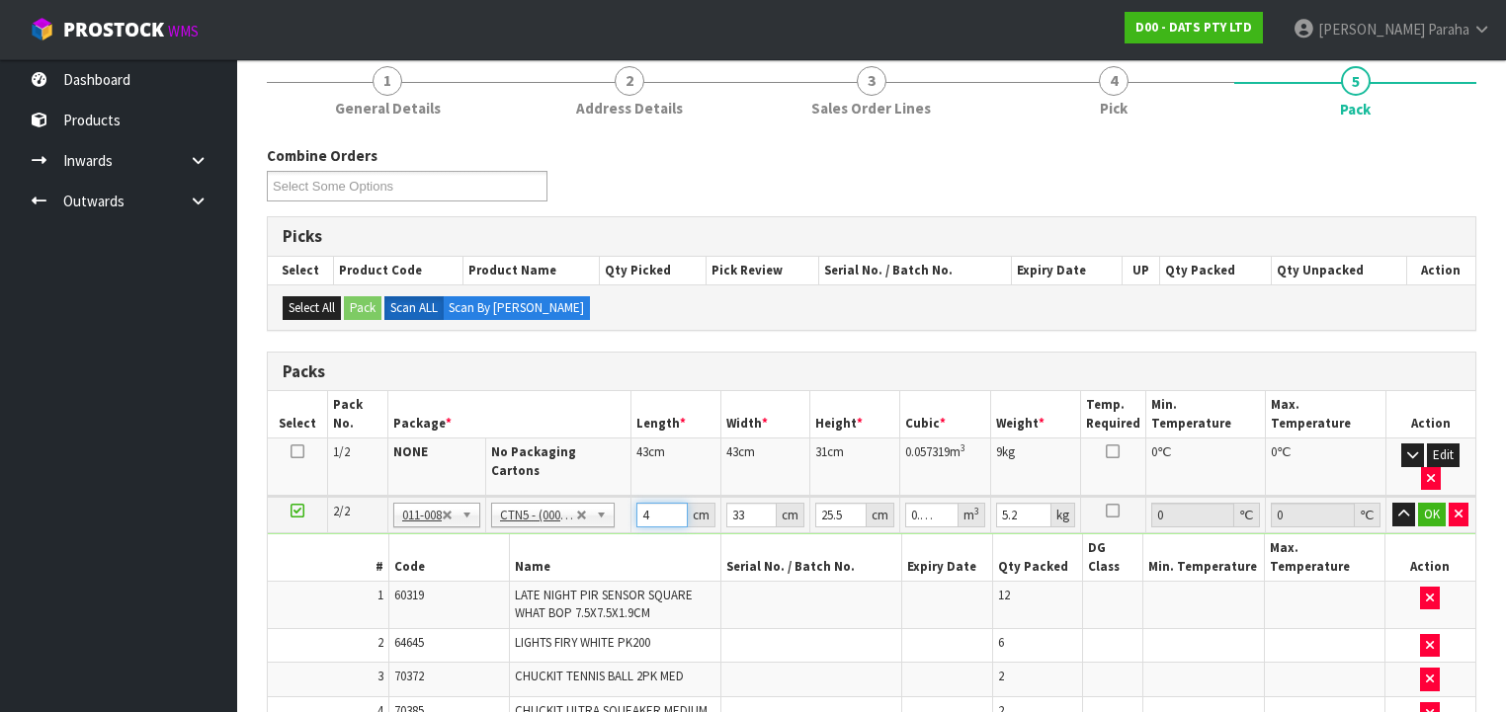
type input "0.037868"
type input "45"
type input "3"
type input "0.003442"
type input "35"
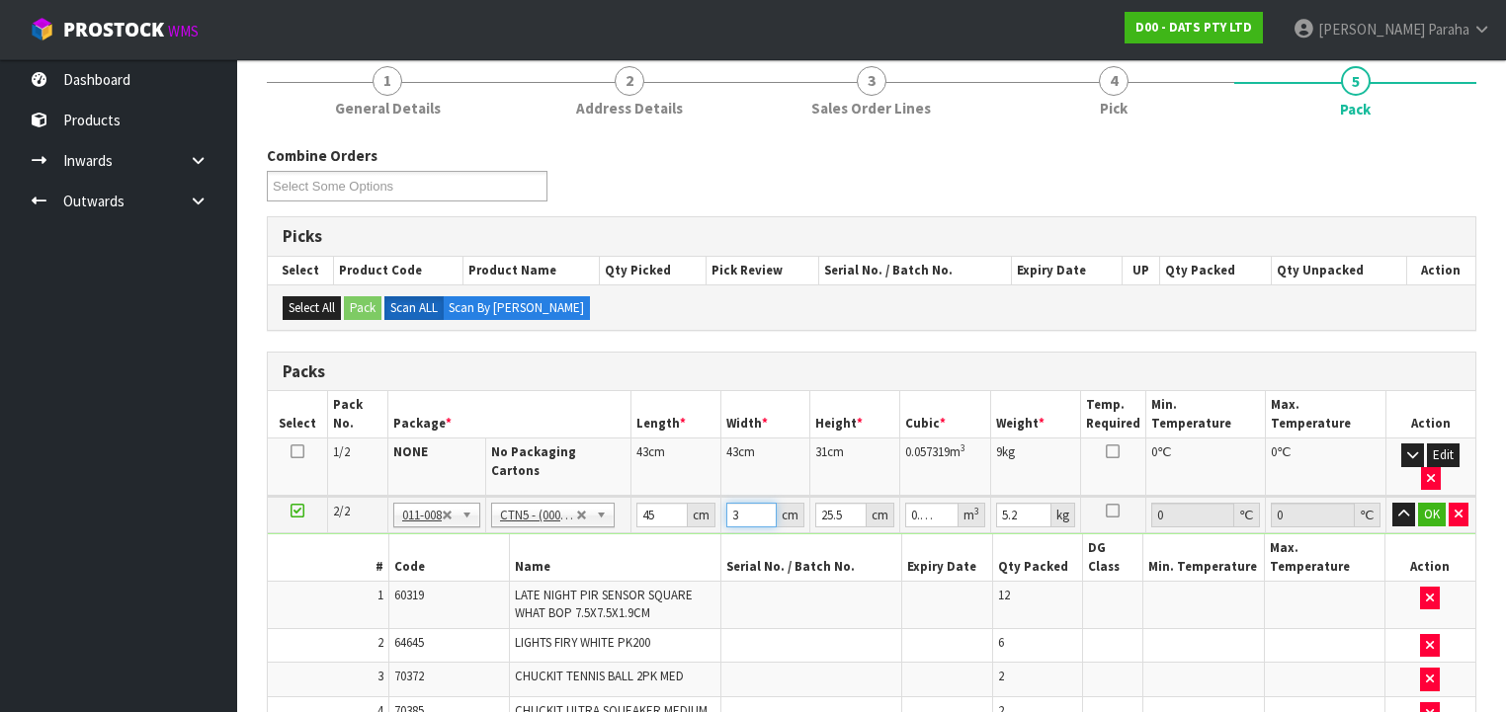
type input "0.040163"
type input "35"
type input "3"
type input "0.004725"
type input "32"
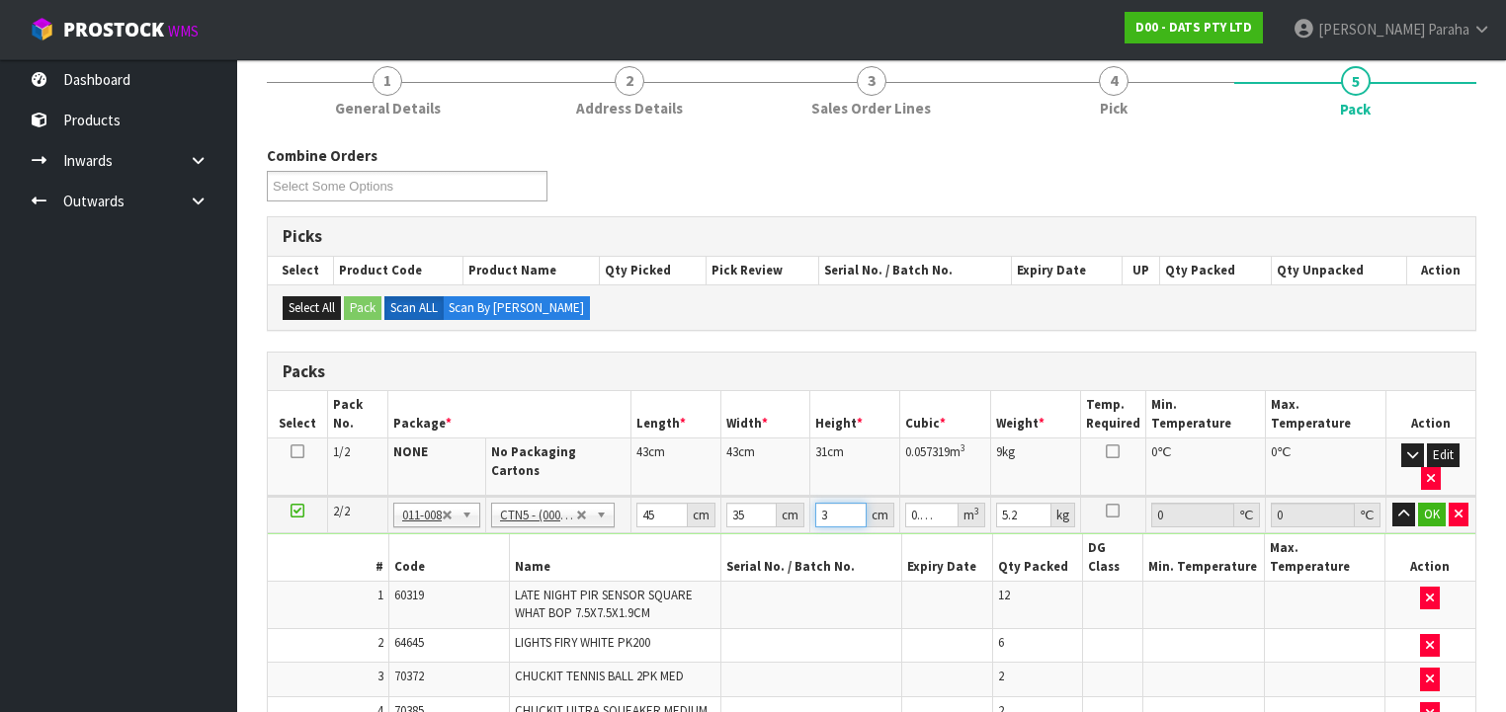
type input "0.0504"
type input "32"
type input "6"
click at [1392, 503] on button "button" at bounding box center [1403, 515] width 23 height 24
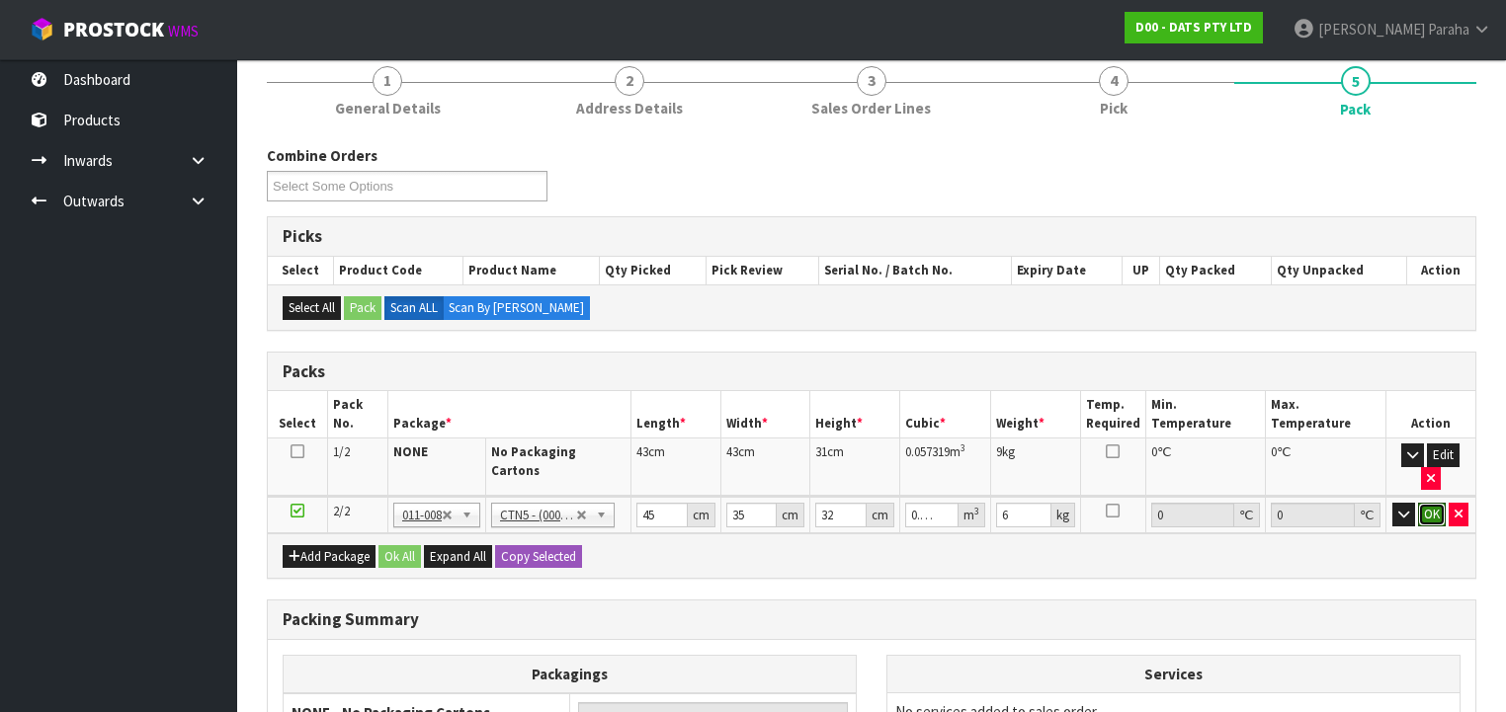
click button "OK" at bounding box center [1432, 515] width 28 height 24
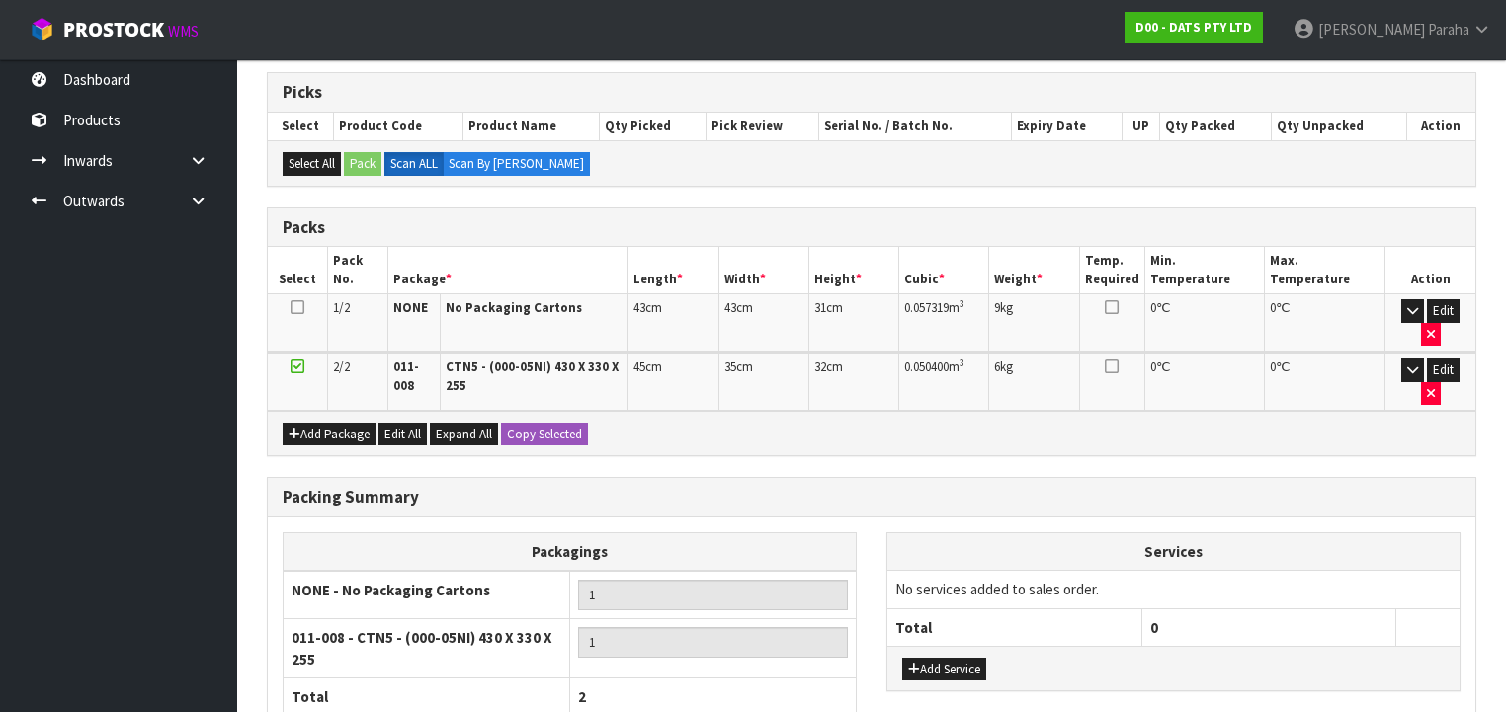
scroll to position [518, 0]
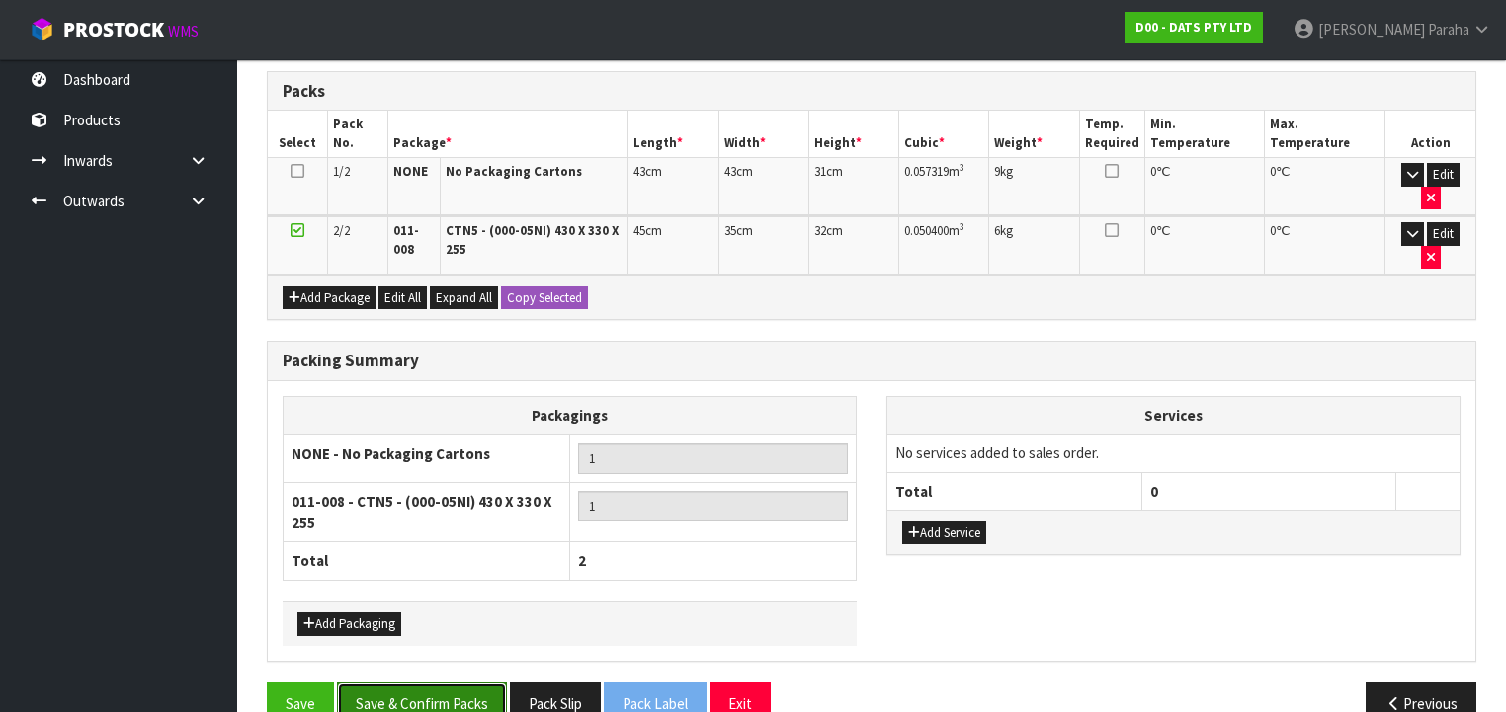
click at [465, 683] on button "Save & Confirm Packs" at bounding box center [422, 704] width 170 height 42
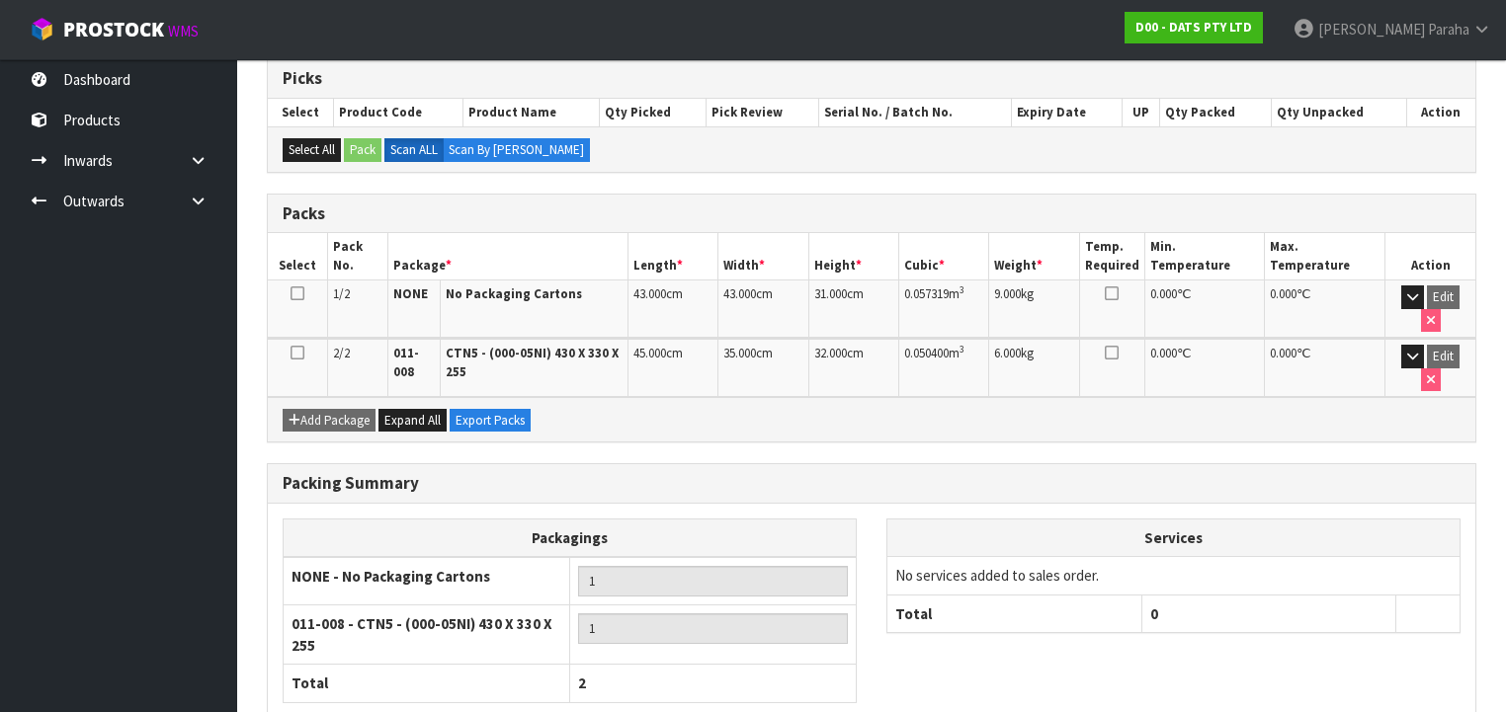
scroll to position [474, 0]
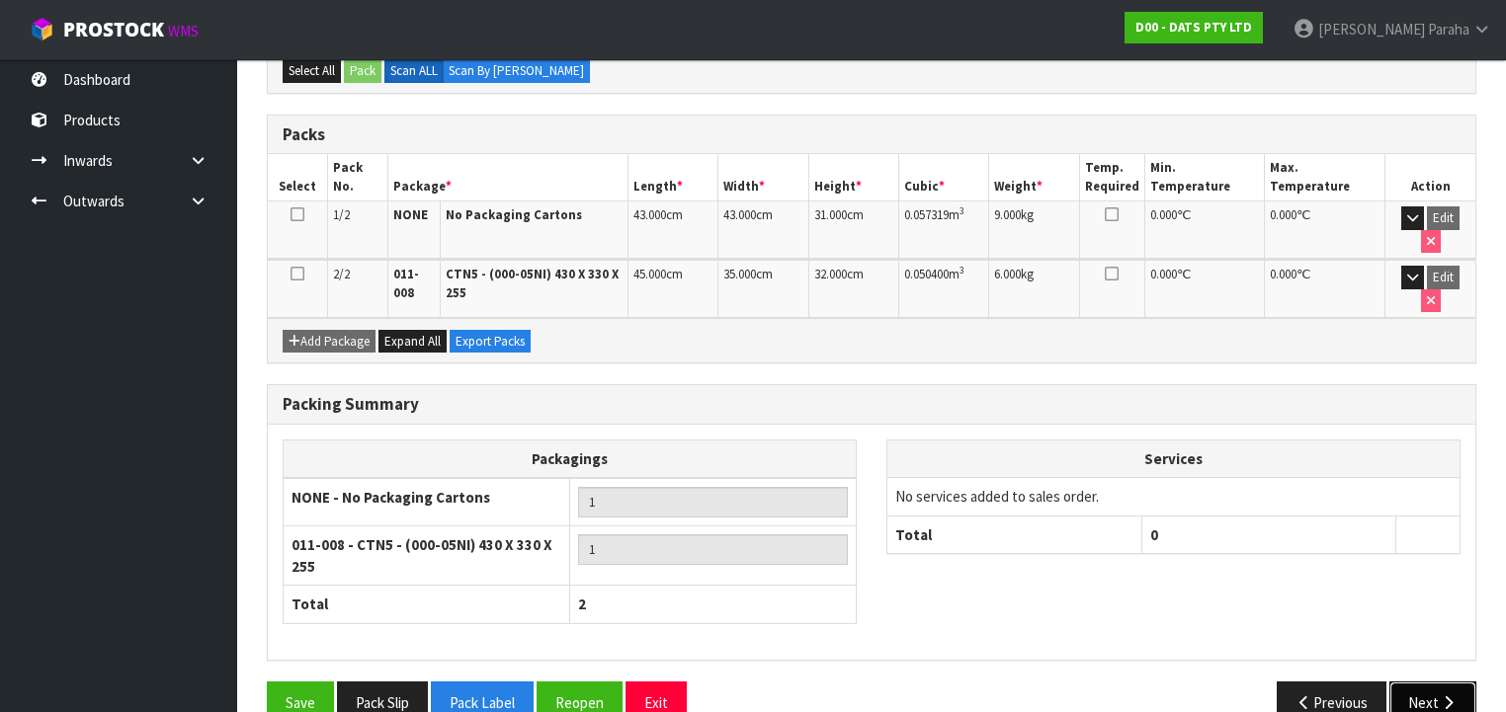
click at [1443, 696] on icon "button" at bounding box center [1448, 703] width 19 height 15
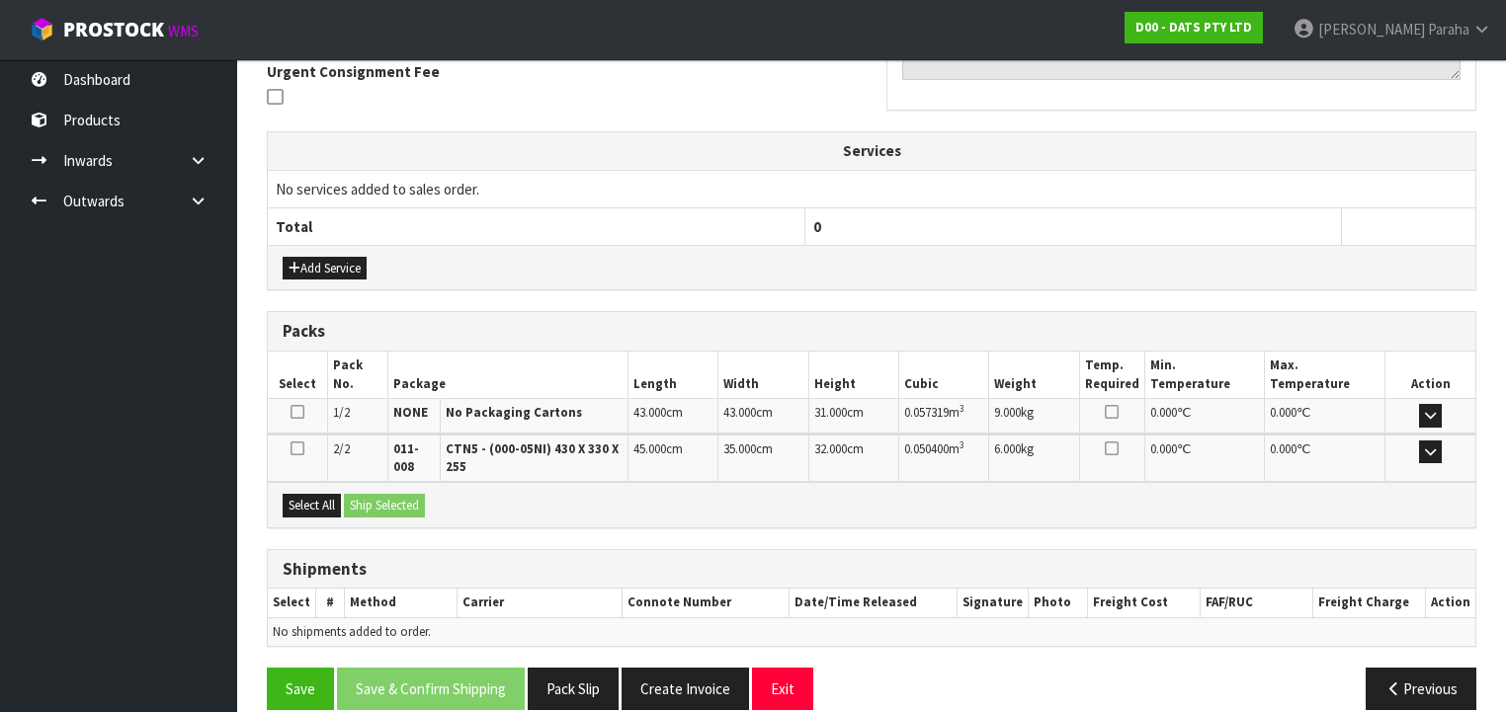
scroll to position [611, 0]
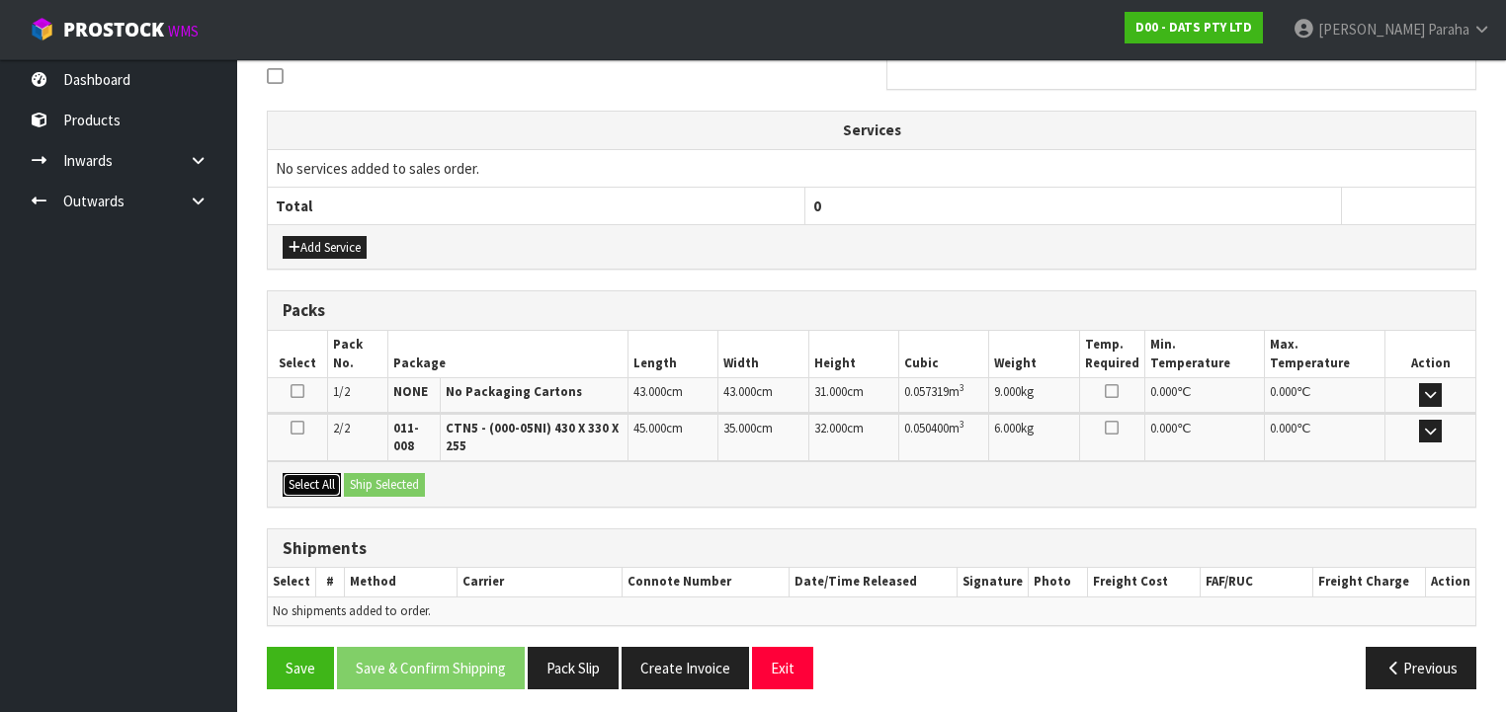
click at [314, 478] on button "Select All" at bounding box center [312, 485] width 58 height 24
click at [395, 478] on button "Ship Selected" at bounding box center [384, 485] width 81 height 24
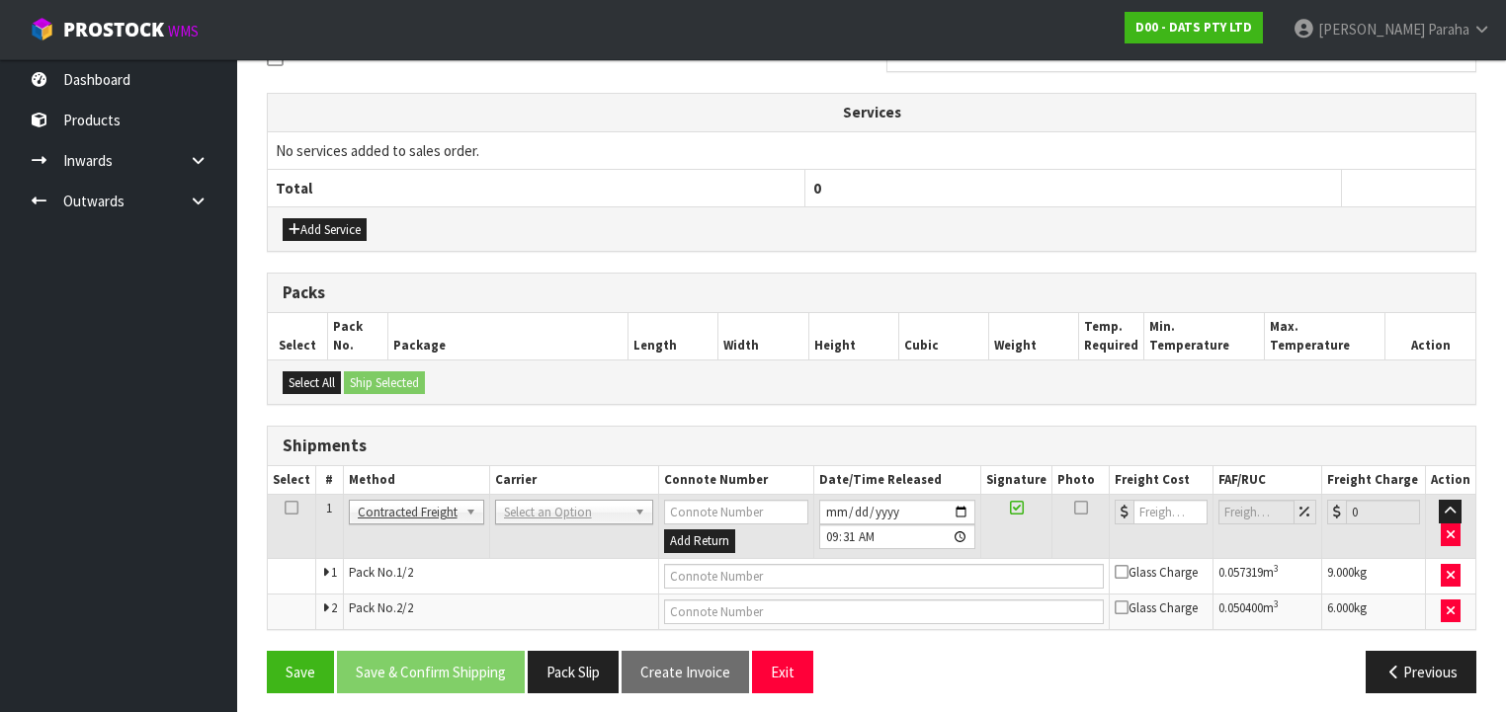
scroll to position [632, 0]
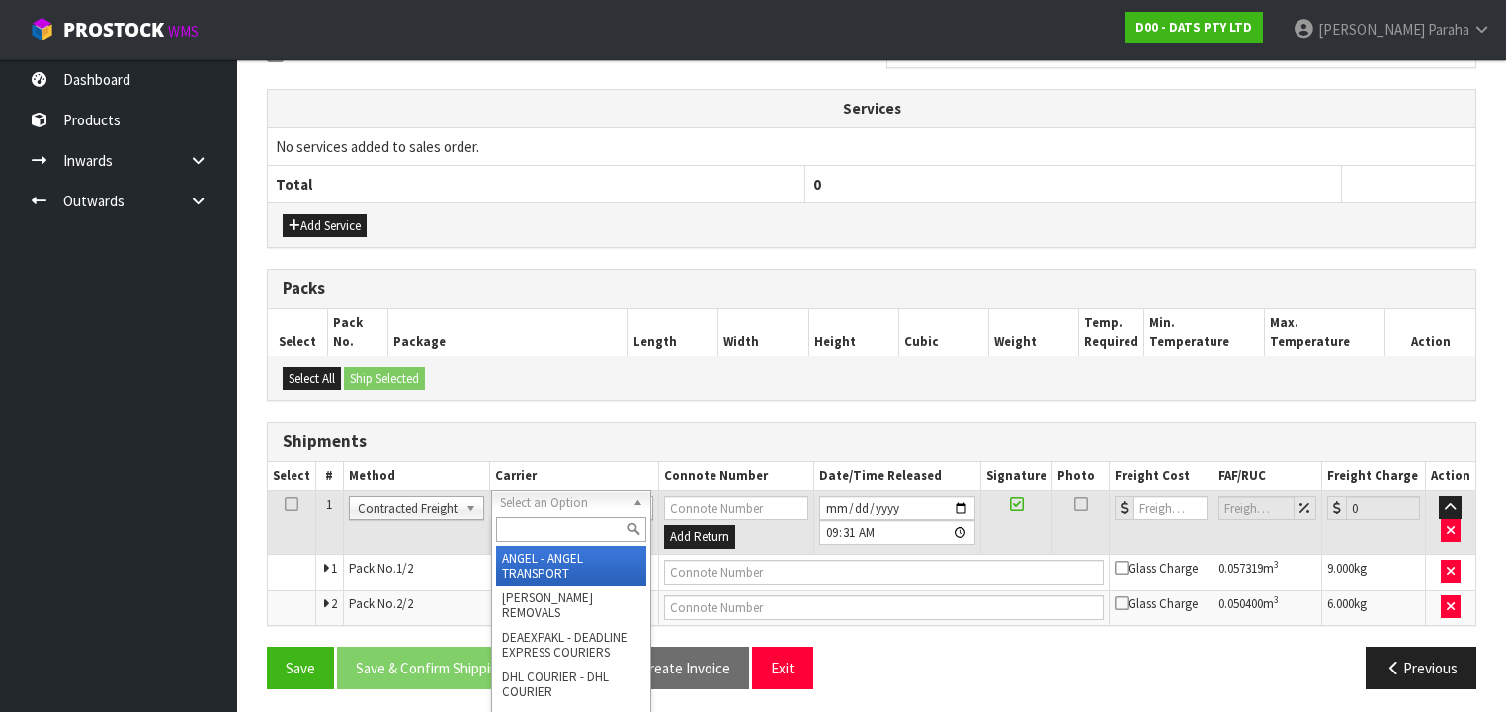
click at [519, 533] on input "text" at bounding box center [571, 530] width 150 height 25
type input "NZP"
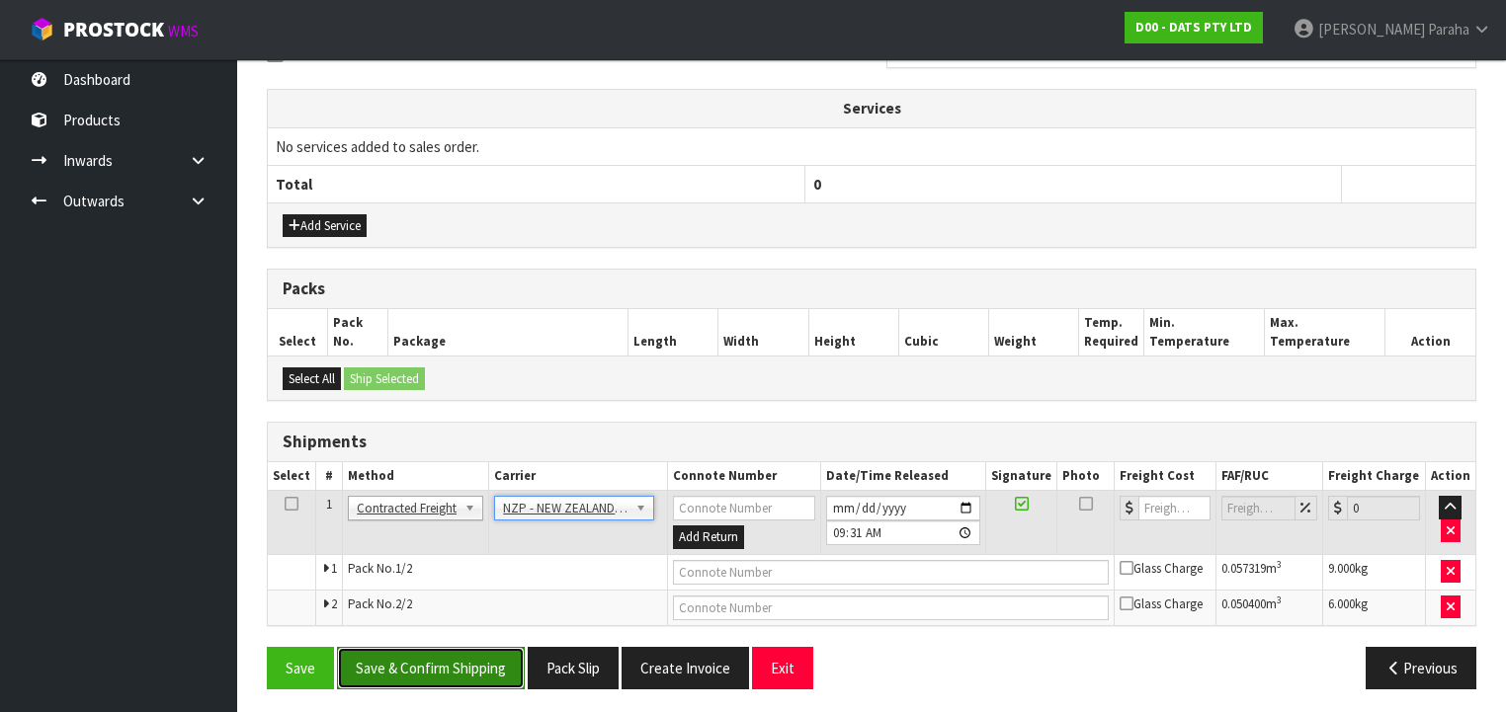
click at [481, 654] on button "Save & Confirm Shipping" at bounding box center [431, 668] width 188 height 42
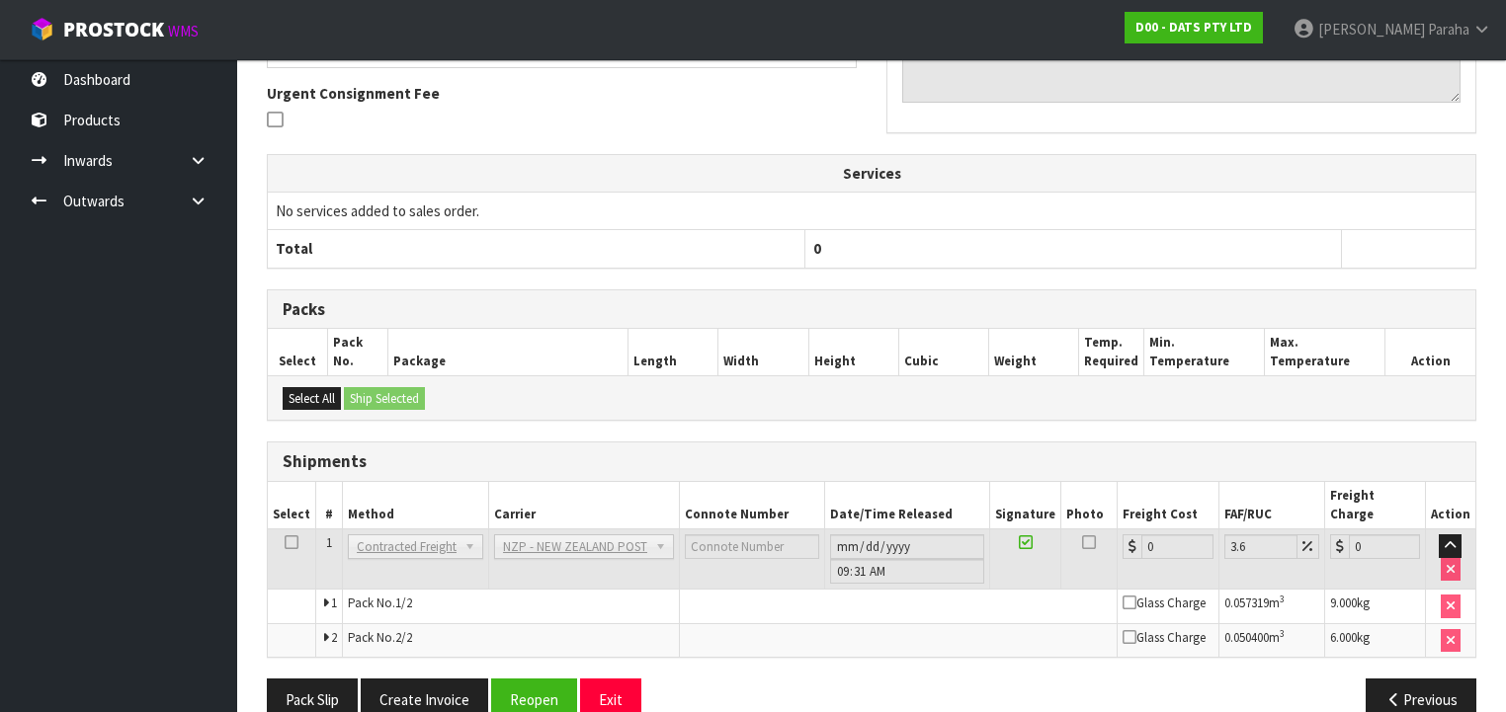
scroll to position [604, 0]
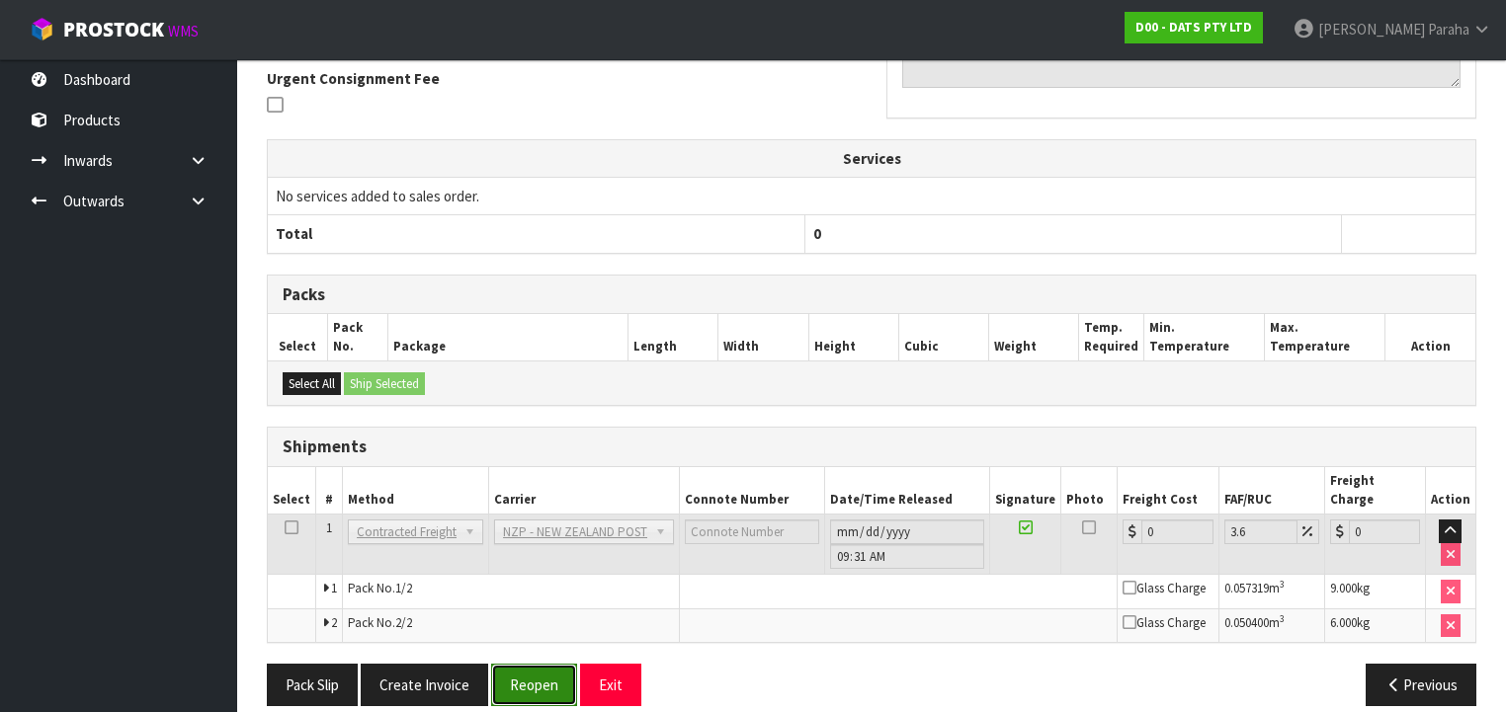
click at [526, 664] on button "Reopen" at bounding box center [534, 685] width 86 height 42
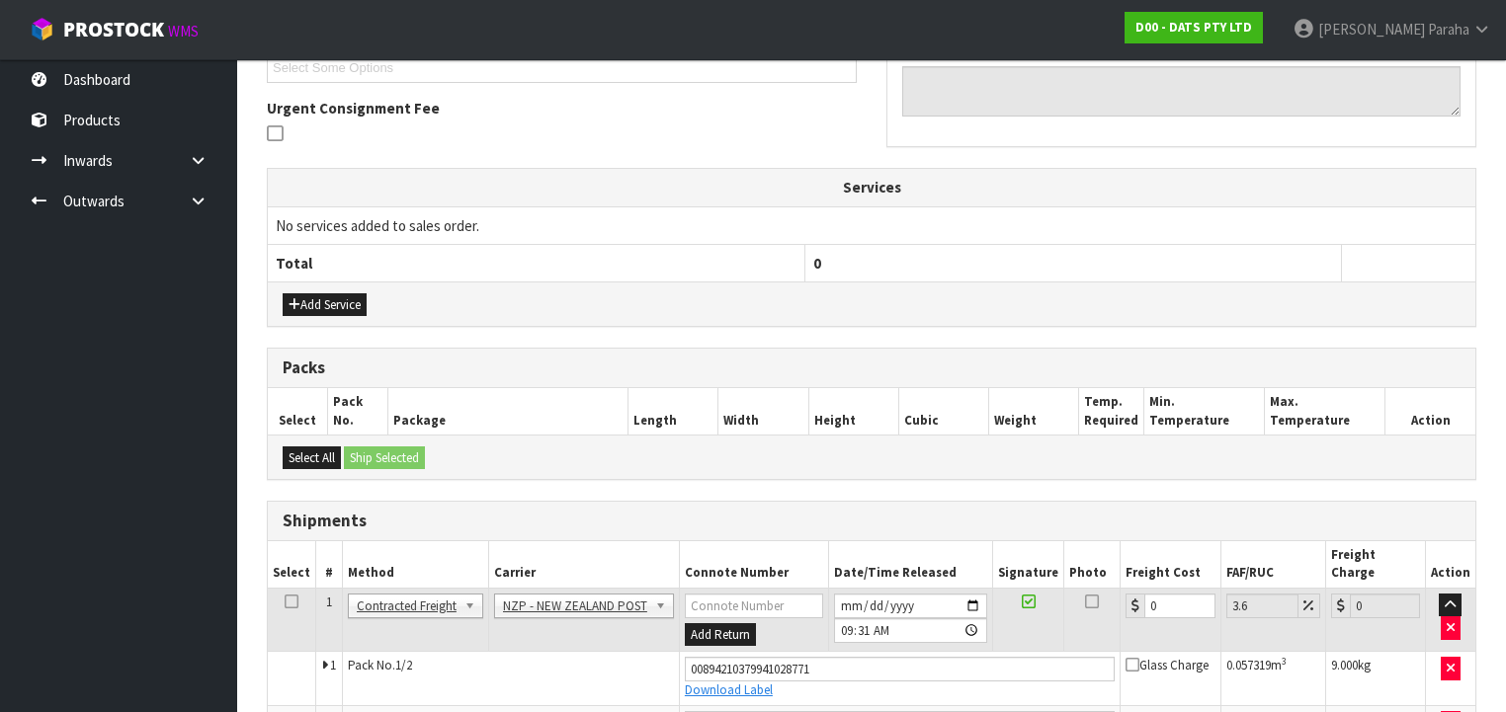
scroll to position [650, 0]
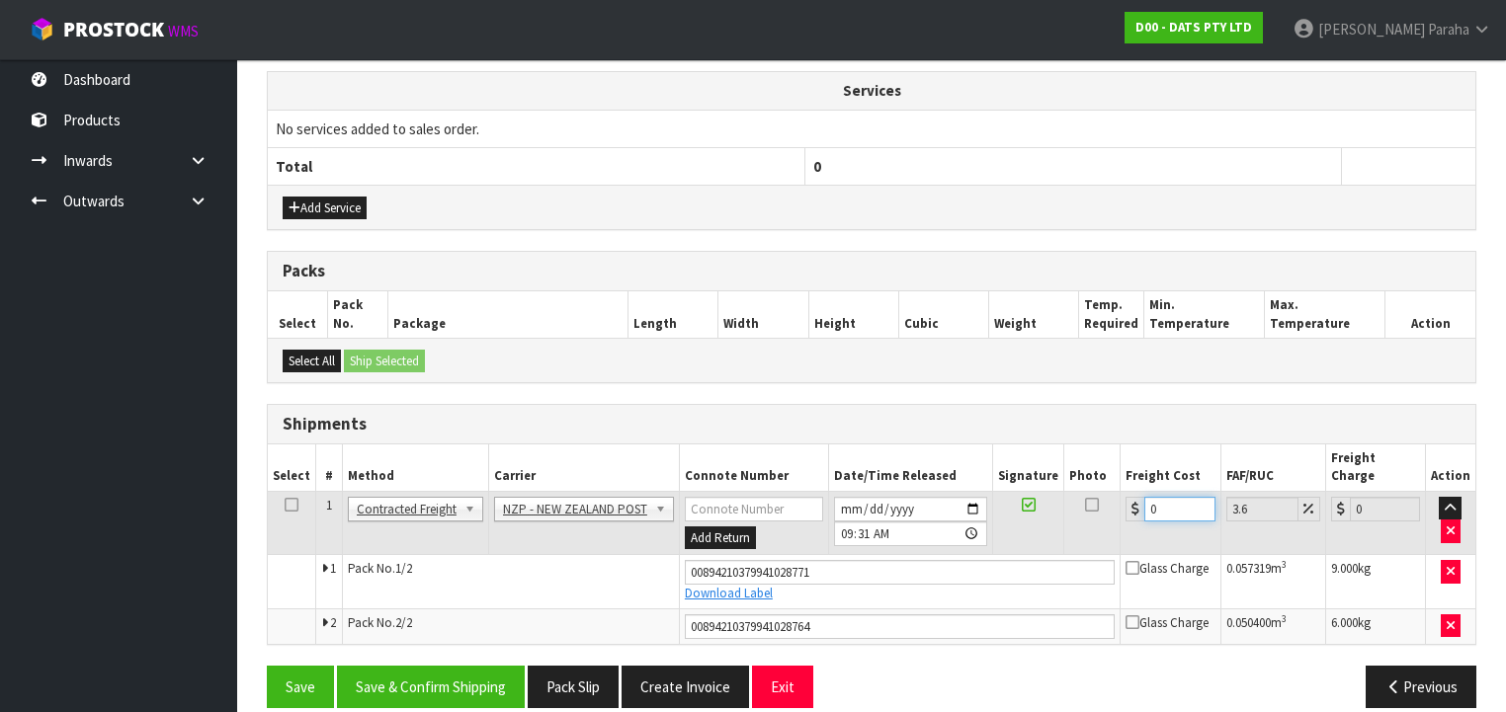
drag, startPoint x: 1160, startPoint y: 490, endPoint x: 1142, endPoint y: 489, distance: 17.8
click at [1144, 497] on input "0" at bounding box center [1179, 509] width 70 height 25
type input "3"
type input "3.11"
type input "35"
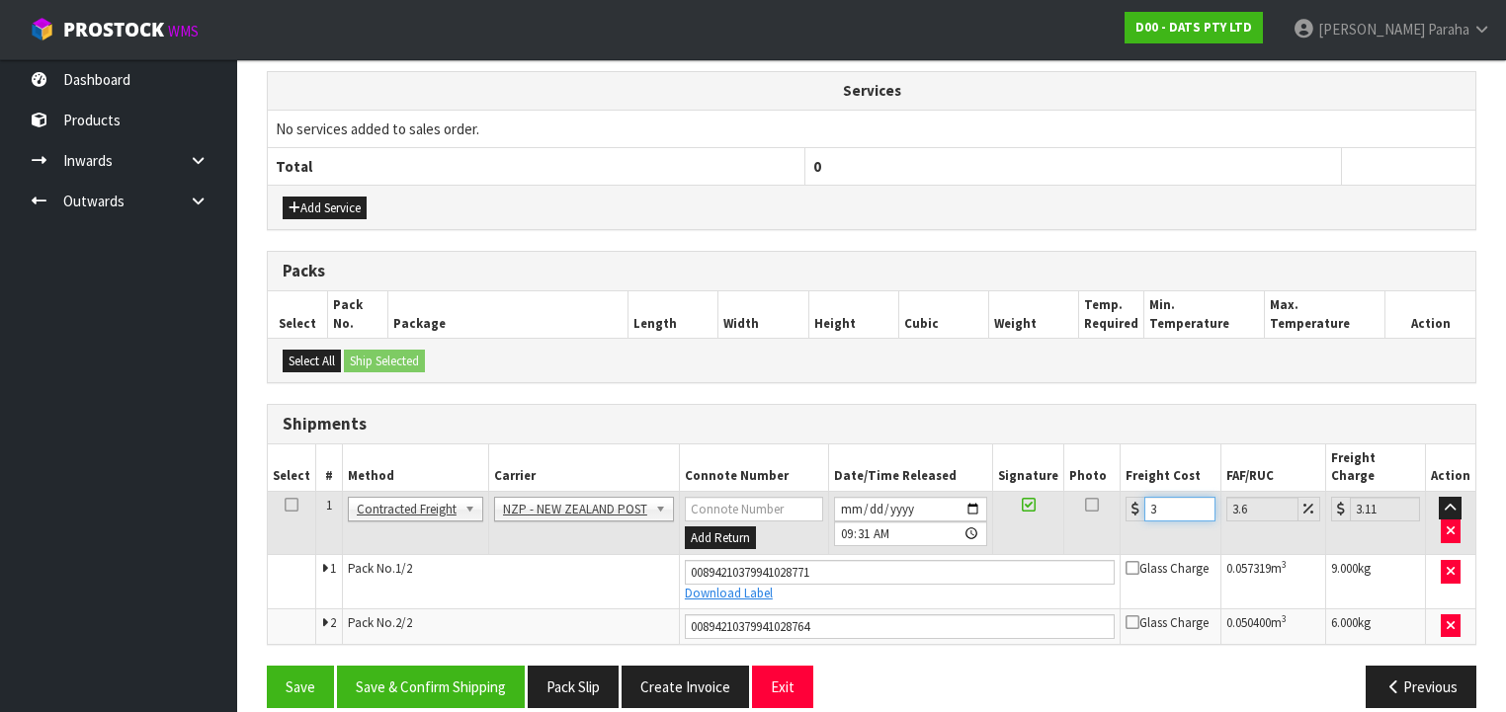
type input "36.26"
type input "35.7"
type input "36.99"
type input "35.73"
type input "37.02"
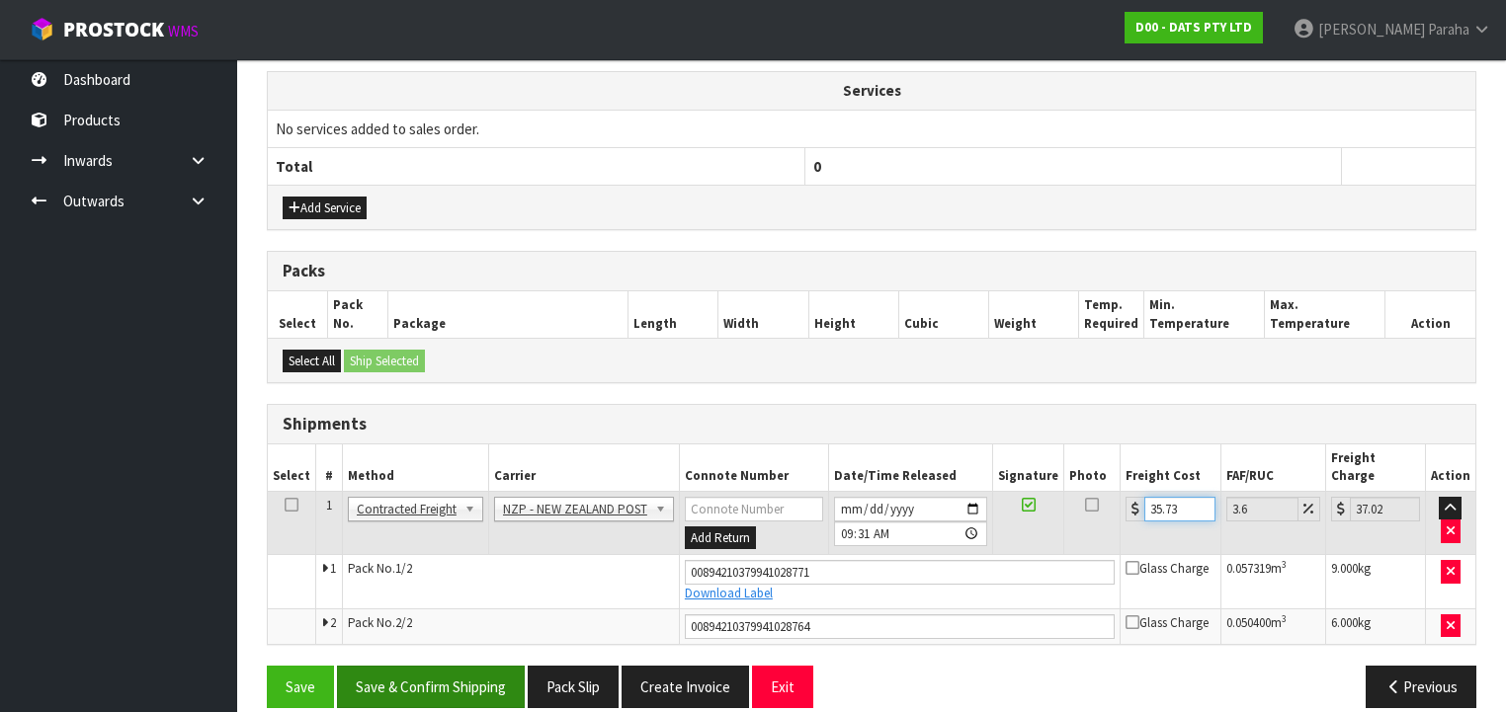
type input "35.73"
click at [463, 666] on button "Save & Confirm Shipping" at bounding box center [431, 687] width 188 height 42
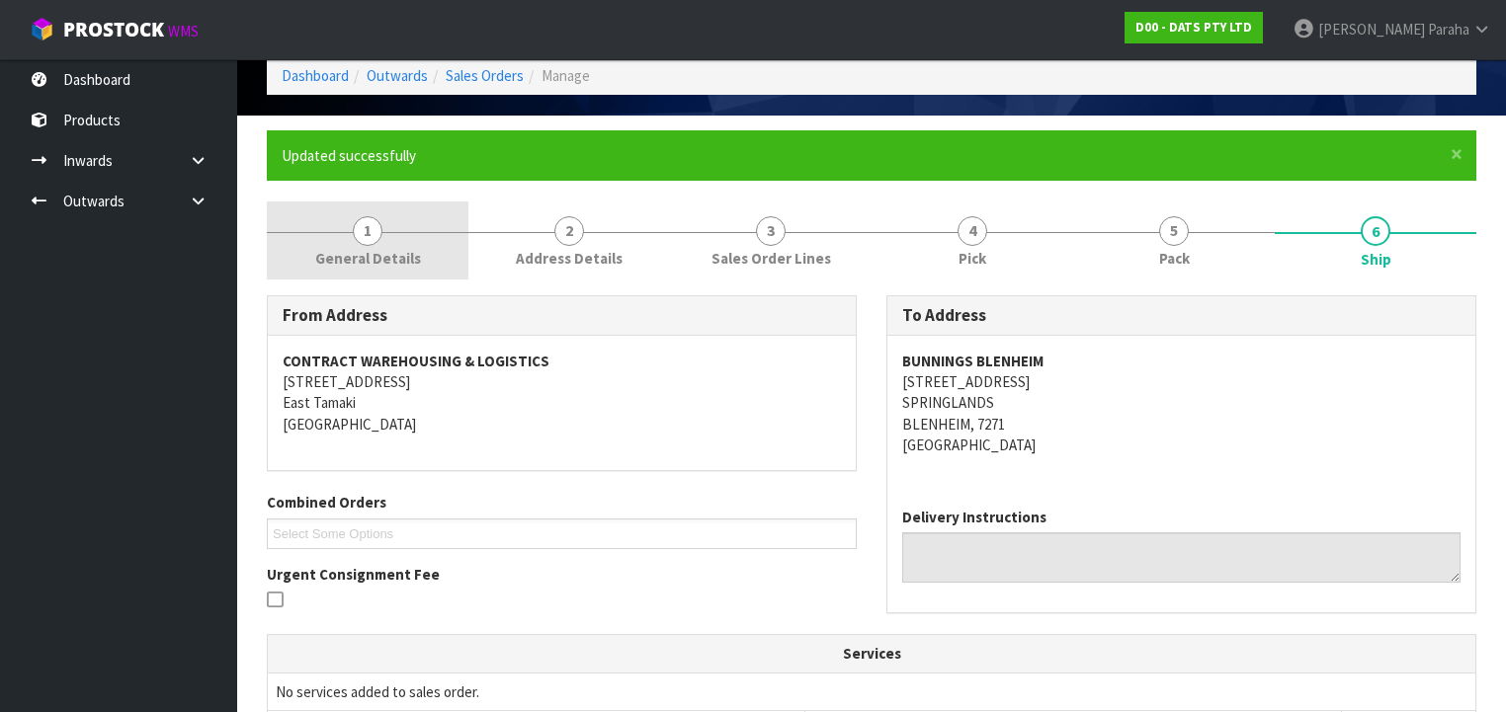
scroll to position [0, 0]
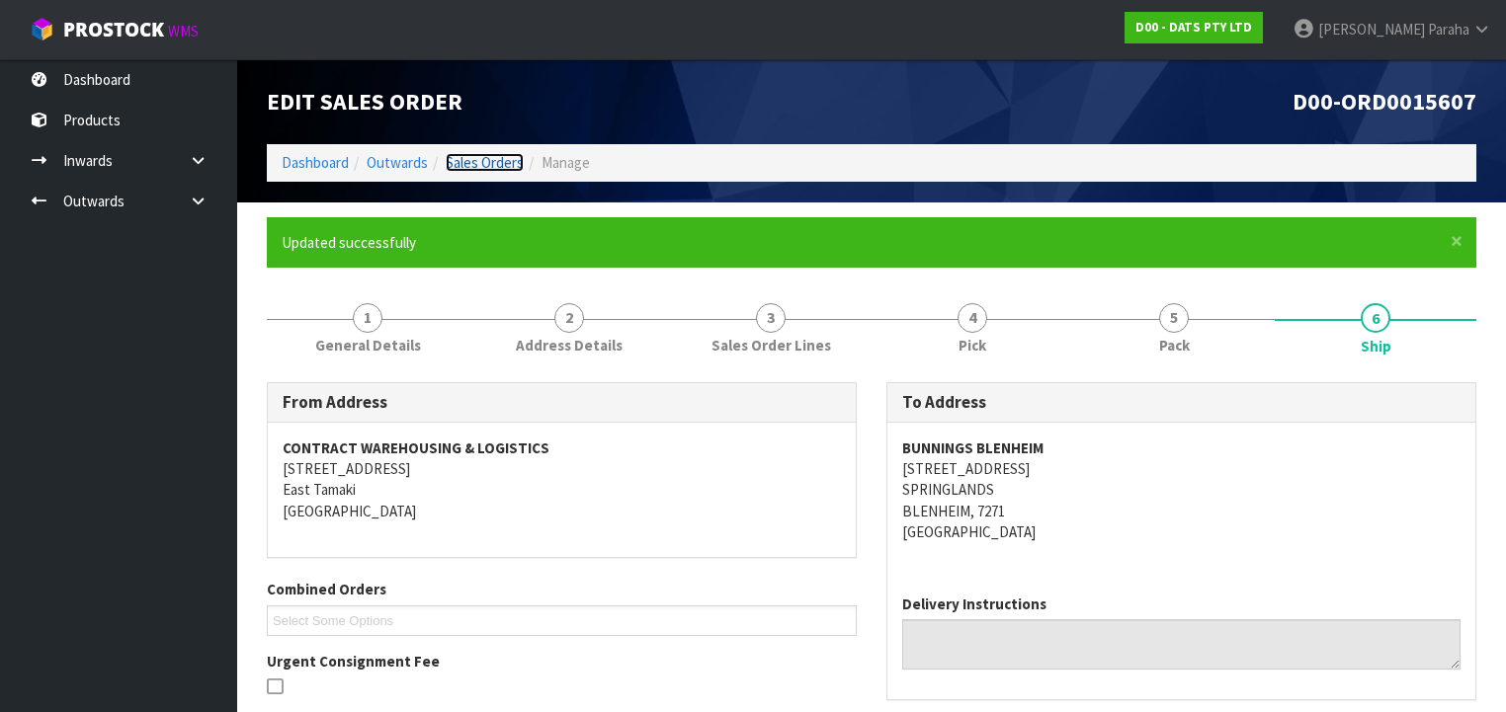
click at [486, 159] on link "Sales Orders" at bounding box center [485, 162] width 78 height 19
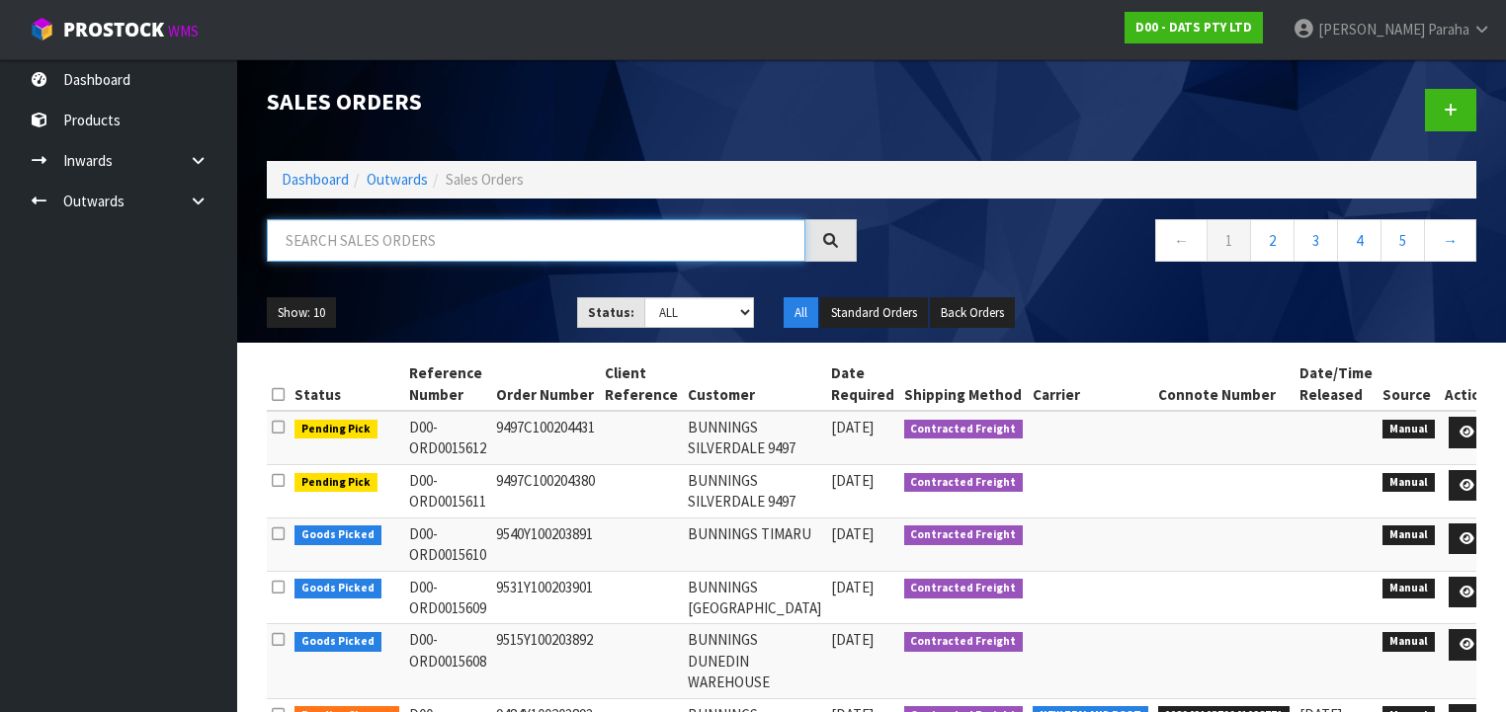
click at [372, 243] on input "text" at bounding box center [536, 240] width 539 height 42
type input "JOB-0408421"
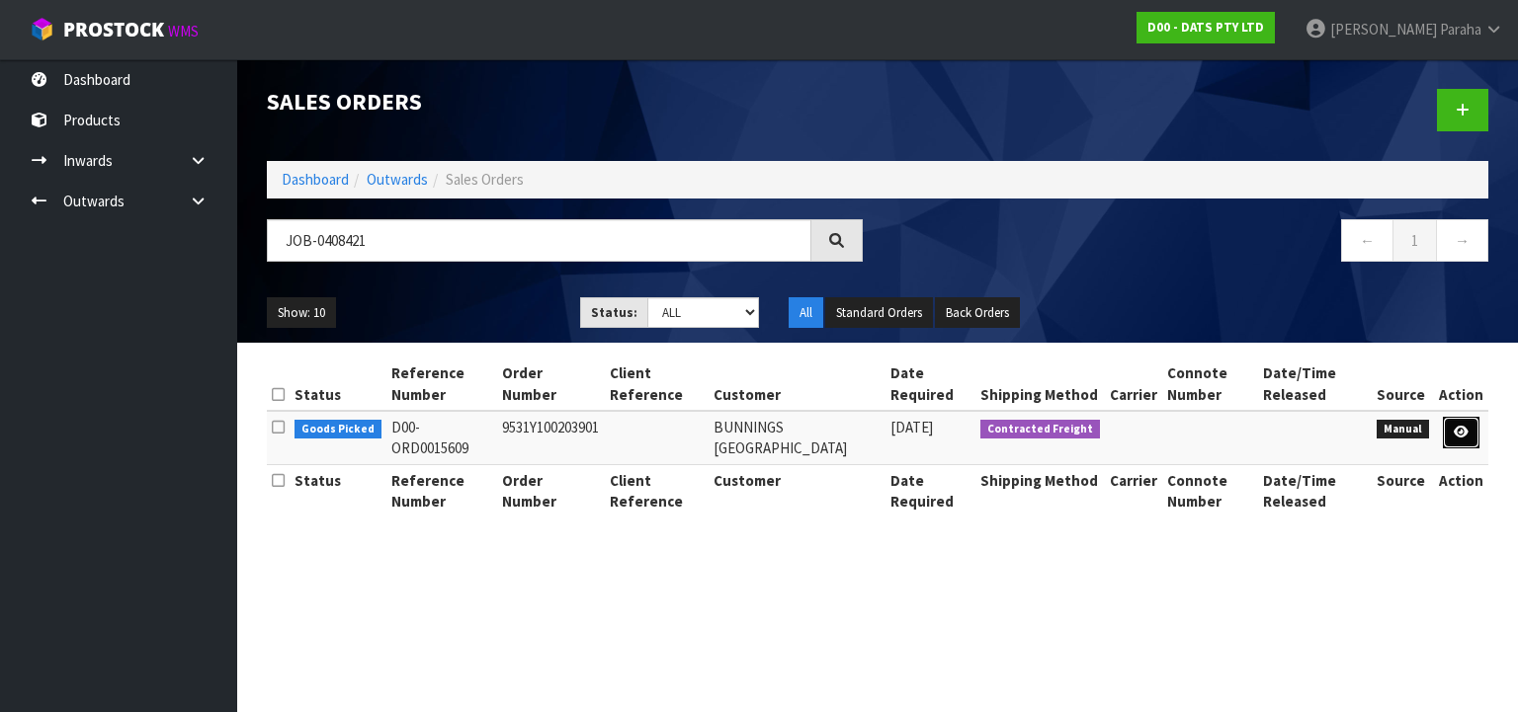
click at [1464, 435] on icon at bounding box center [1461, 432] width 15 height 13
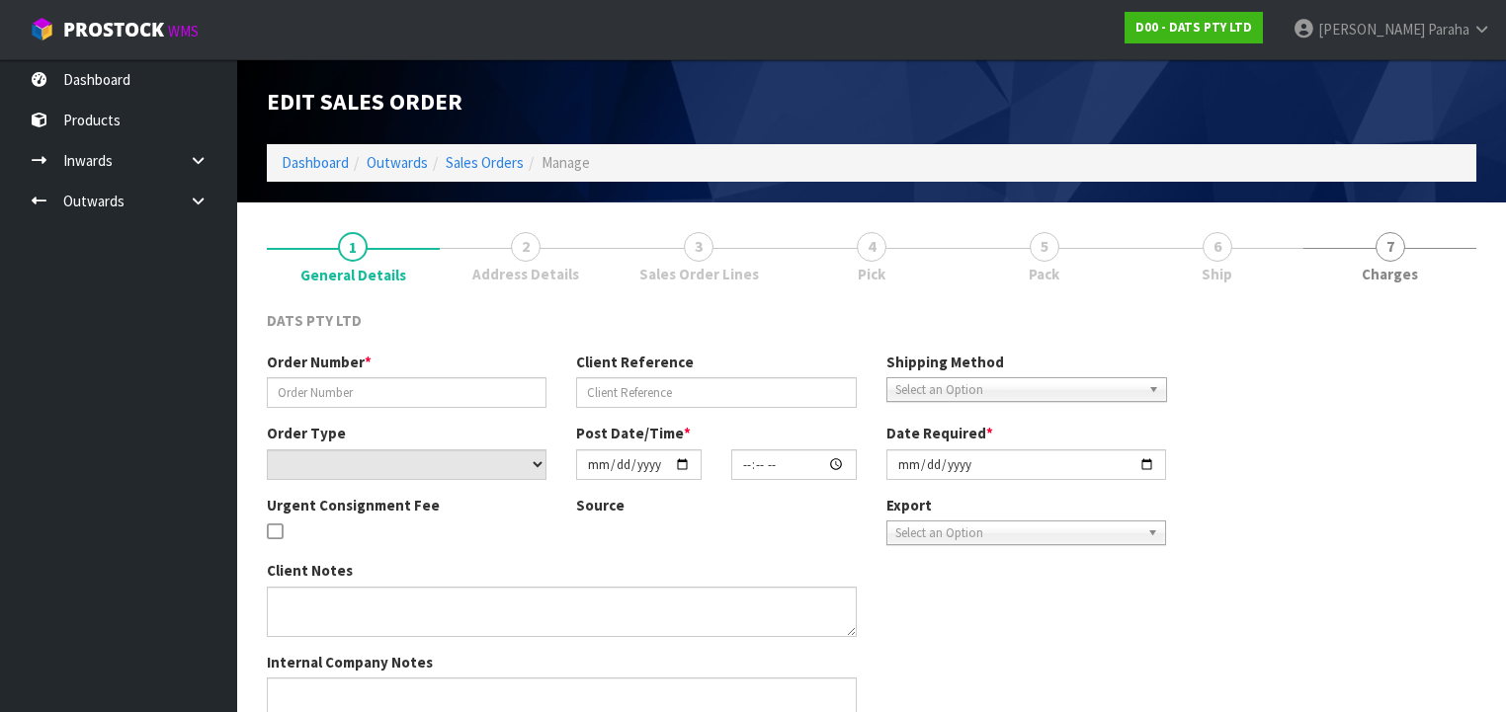
type input "9531Y100203901"
select select "number:0"
type input "[DATE]"
type input "12:16:00.000"
type input "[DATE]"
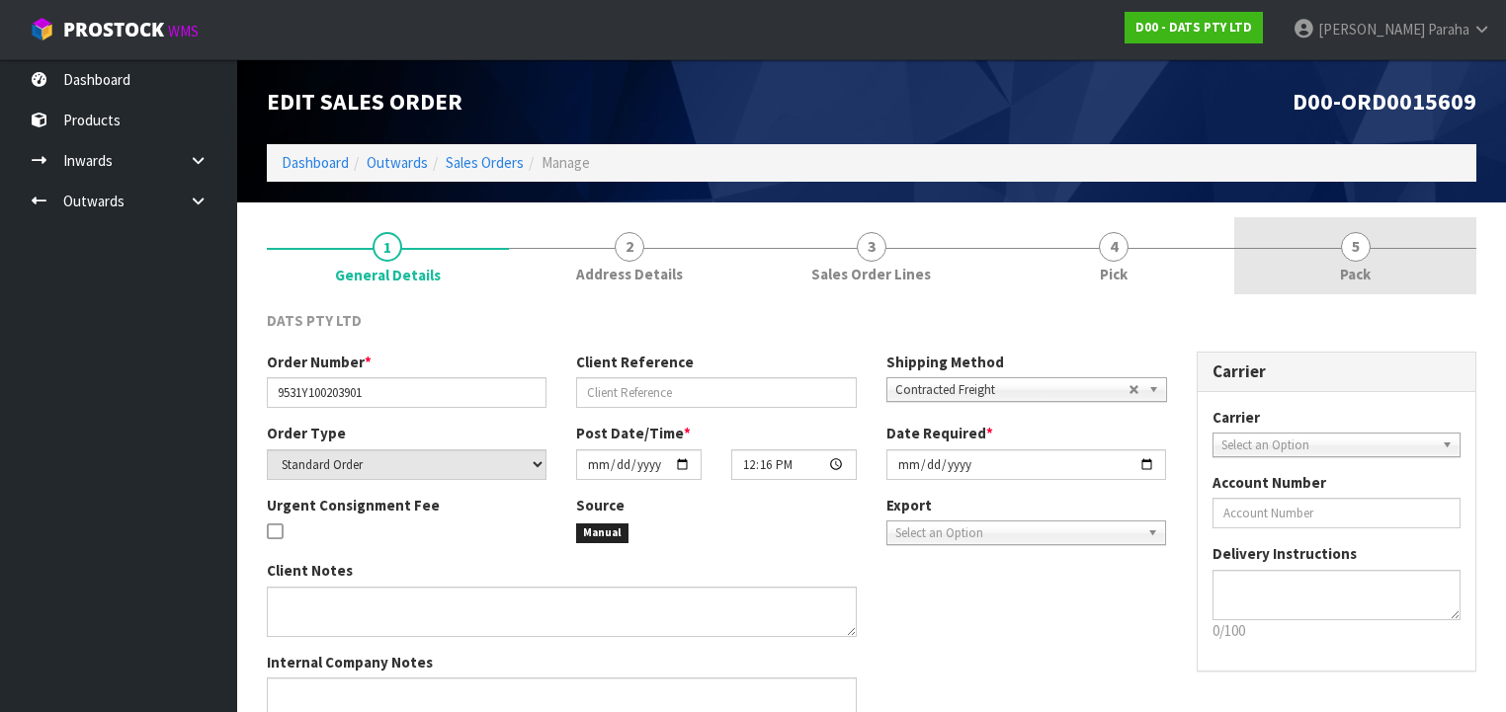
click at [1359, 255] on span "5" at bounding box center [1356, 247] width 30 height 30
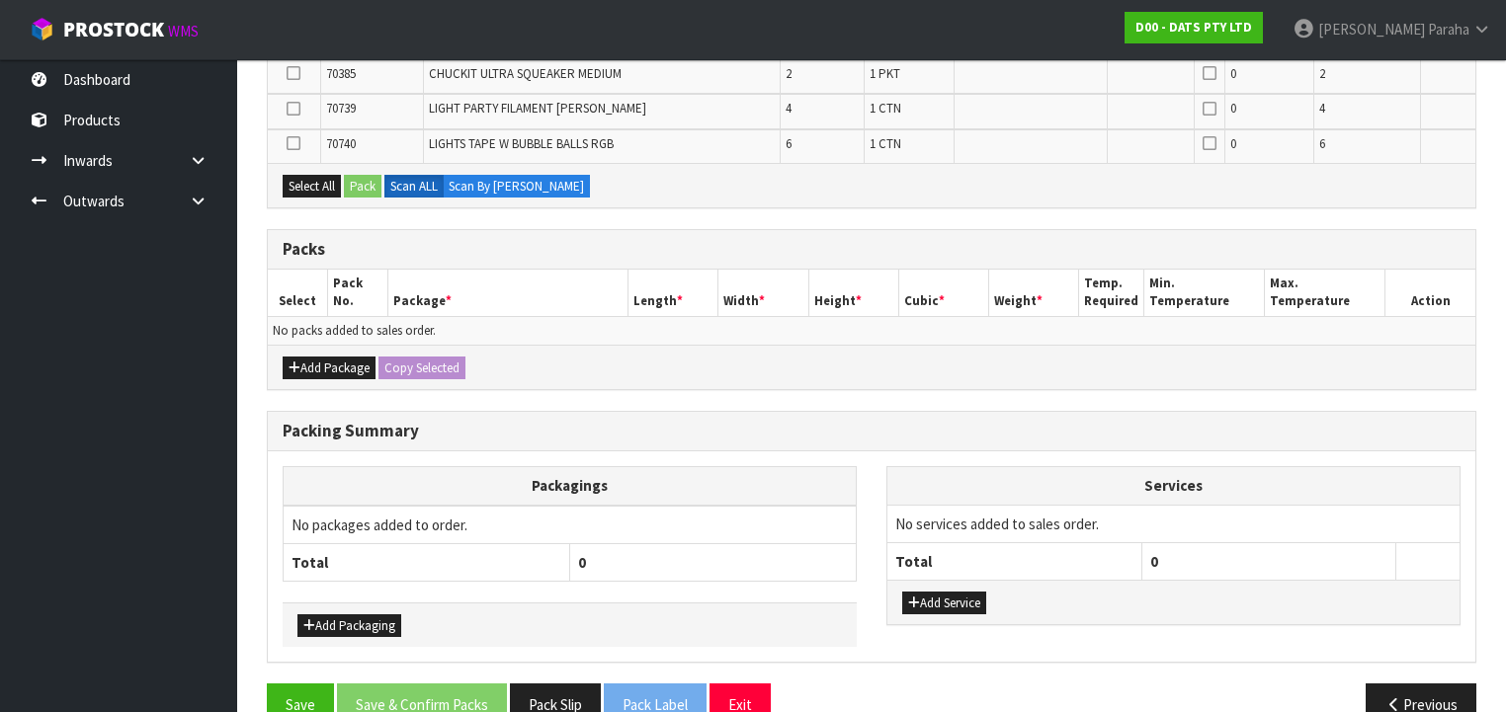
scroll to position [474, 0]
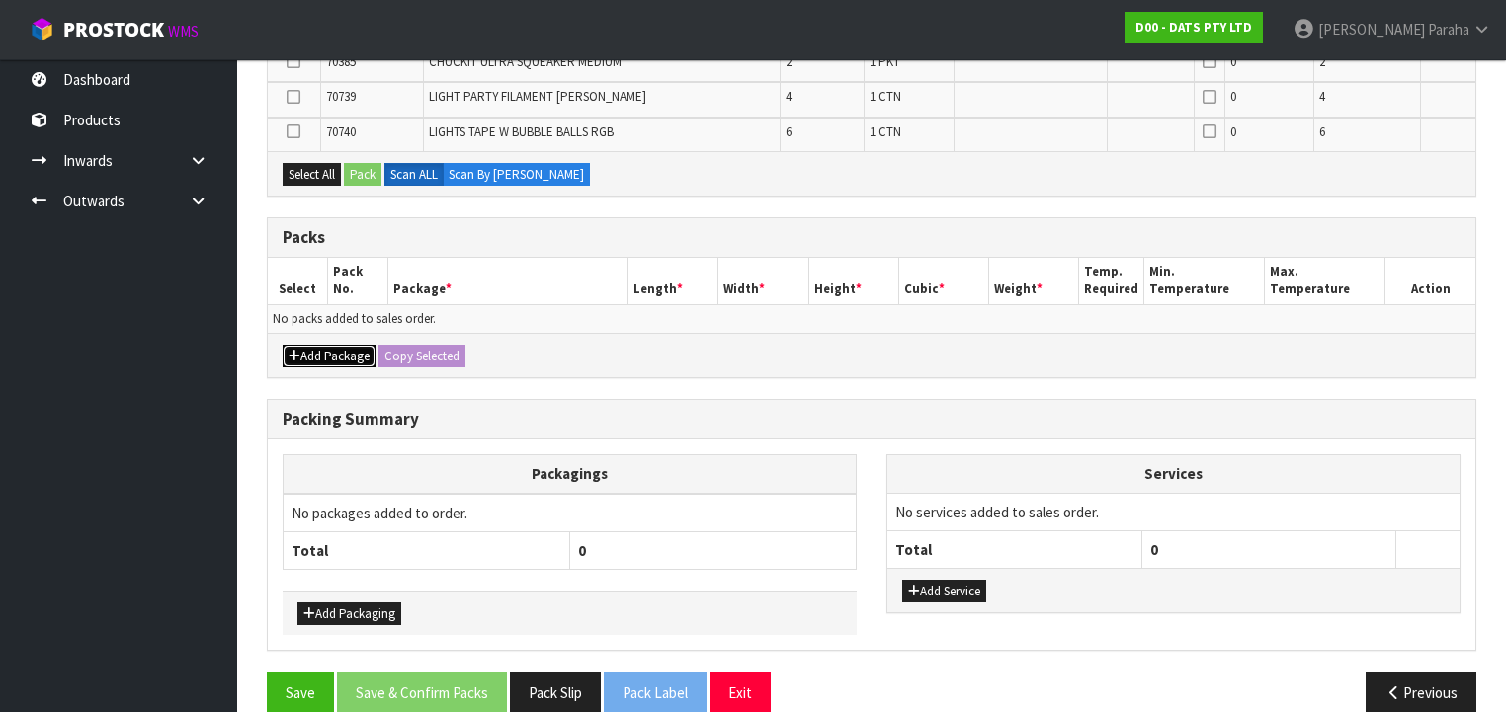
click at [320, 354] on button "Add Package" at bounding box center [329, 357] width 93 height 24
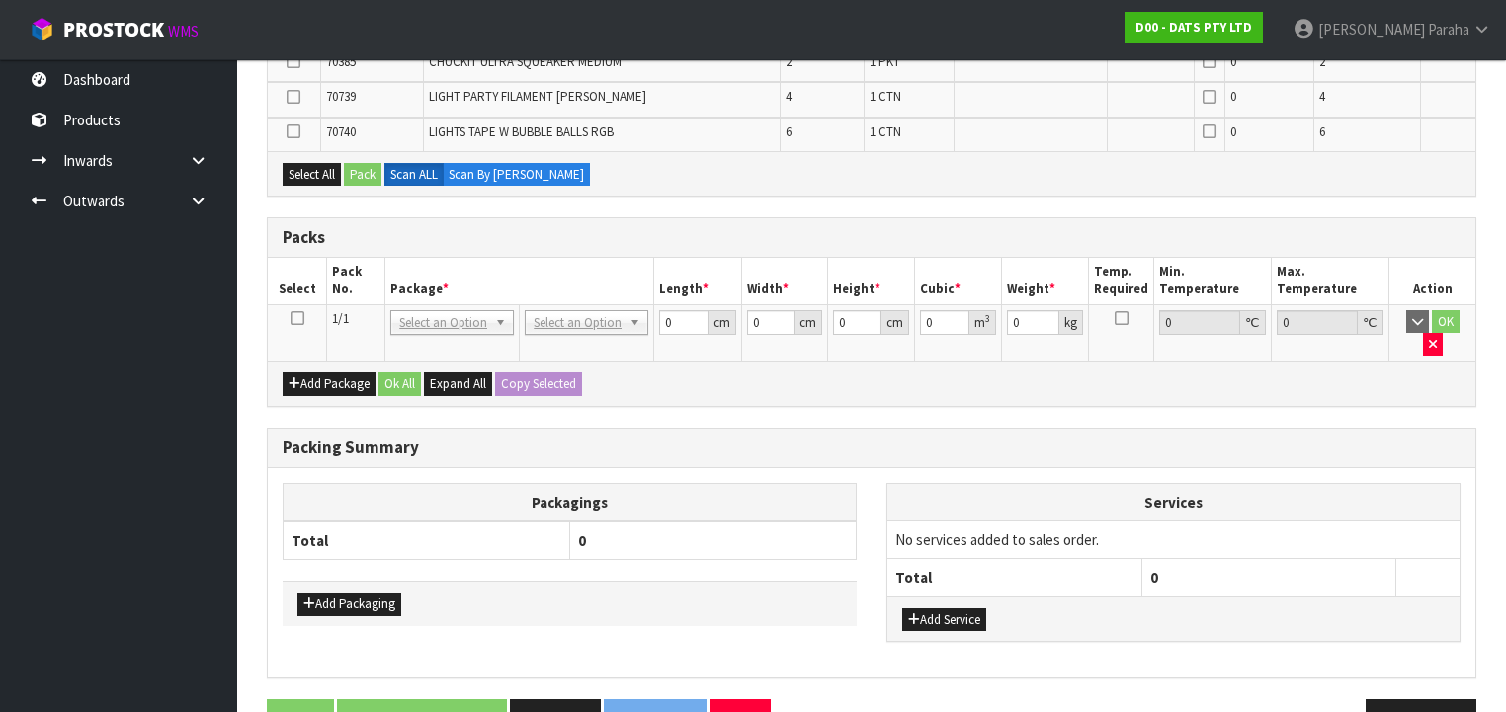
click at [293, 318] on icon at bounding box center [298, 318] width 14 height 1
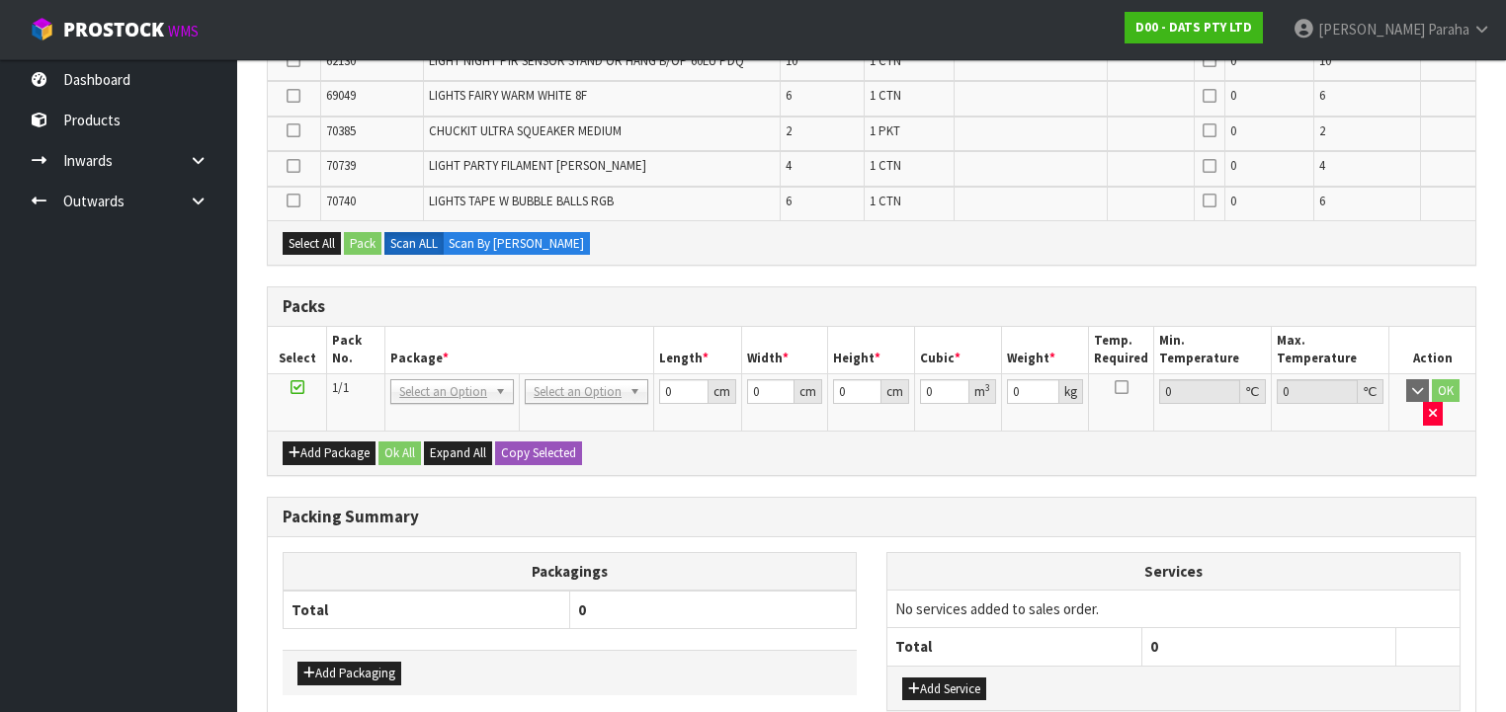
scroll to position [237, 0]
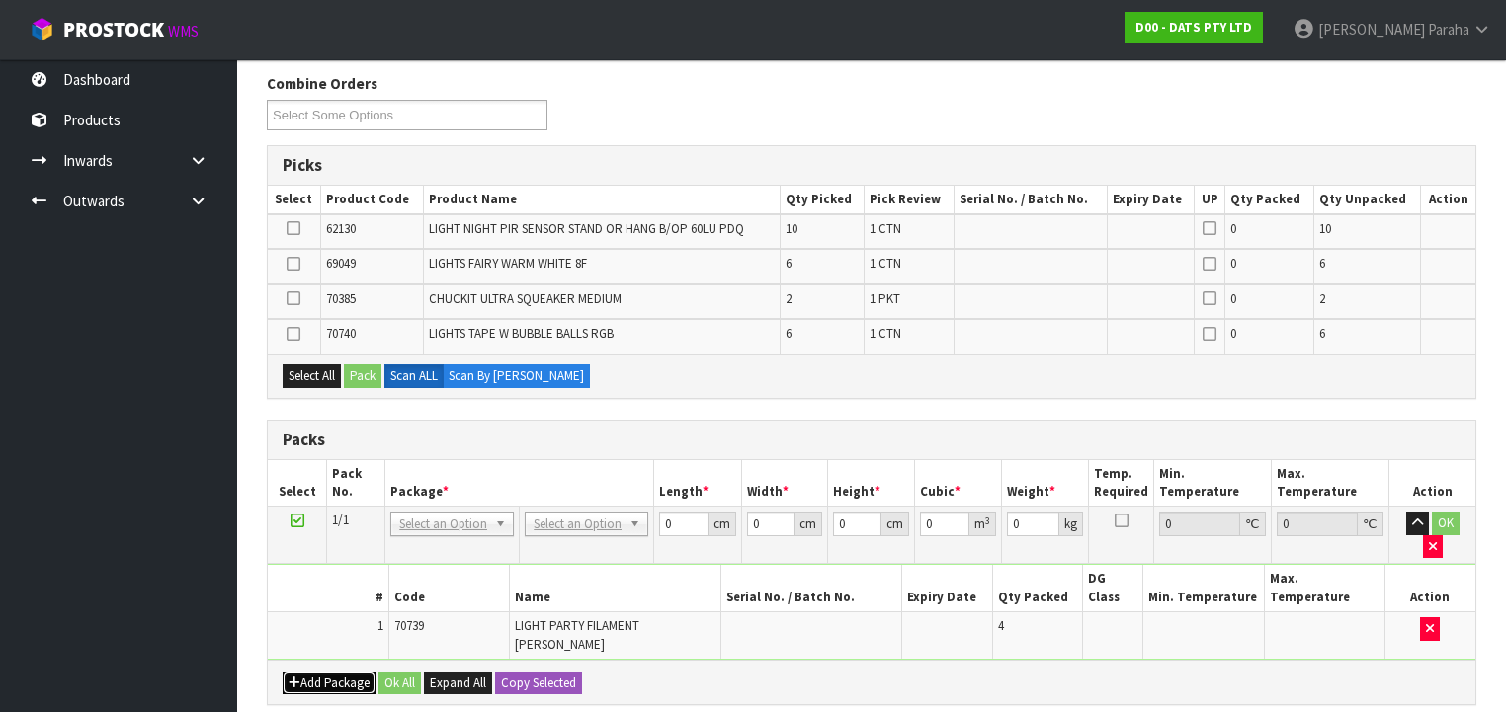
click at [344, 672] on button "Add Package" at bounding box center [329, 684] width 93 height 24
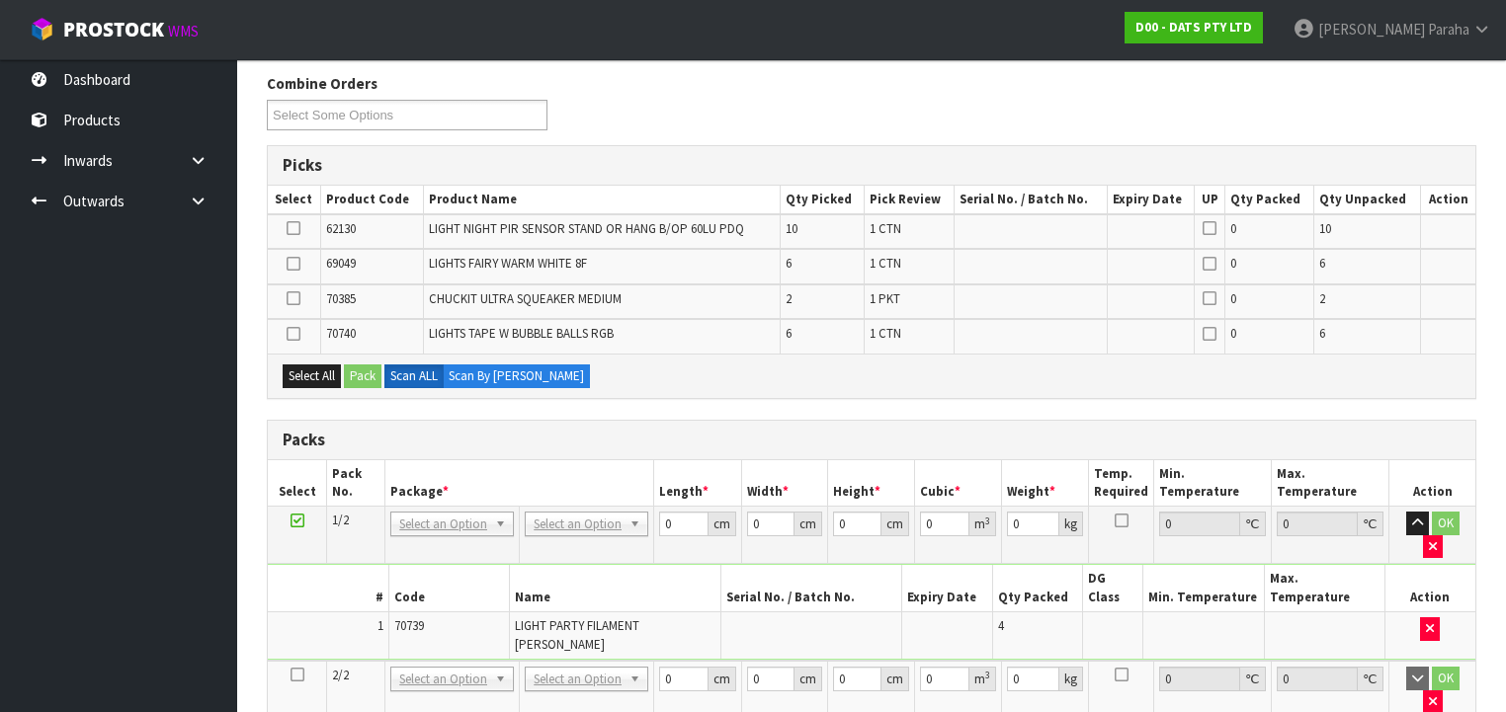
click at [292, 675] on icon at bounding box center [298, 675] width 14 height 1
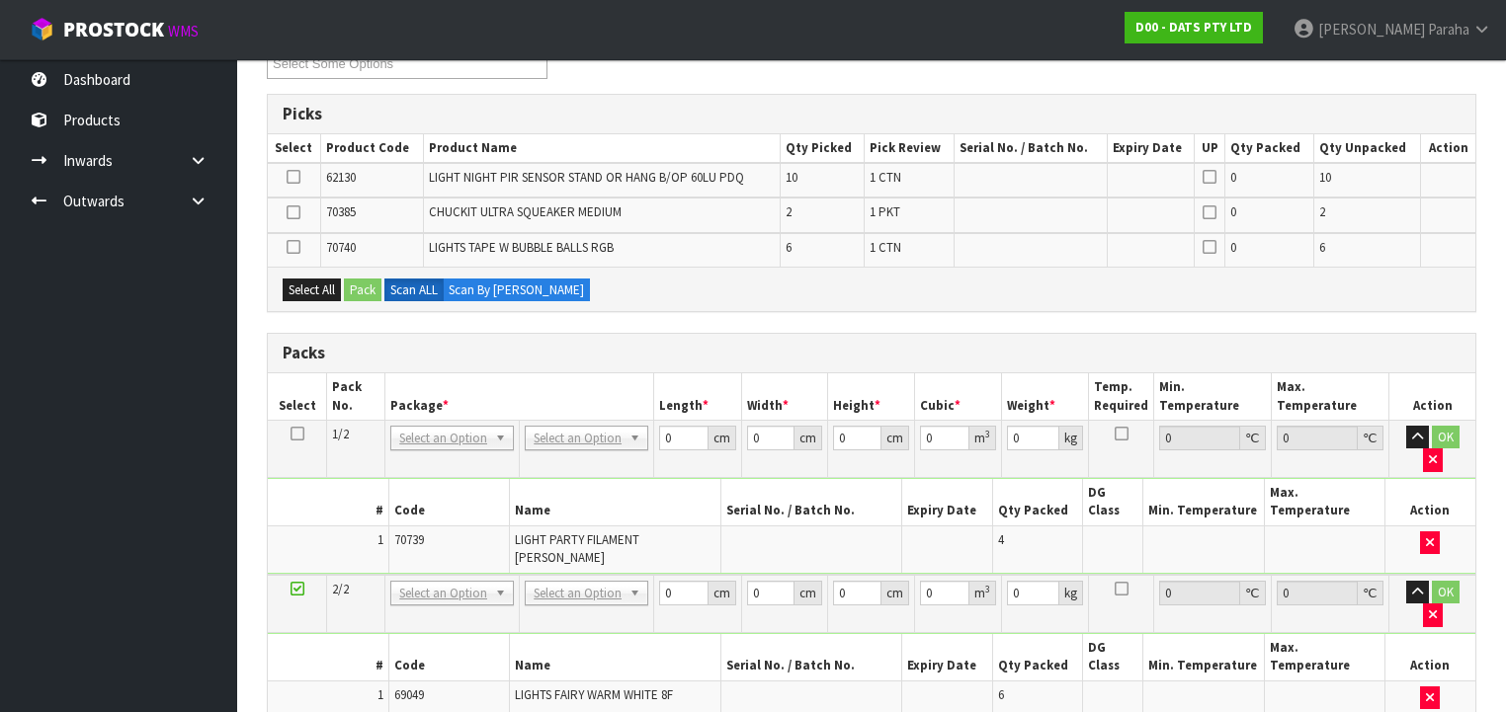
scroll to position [316, 0]
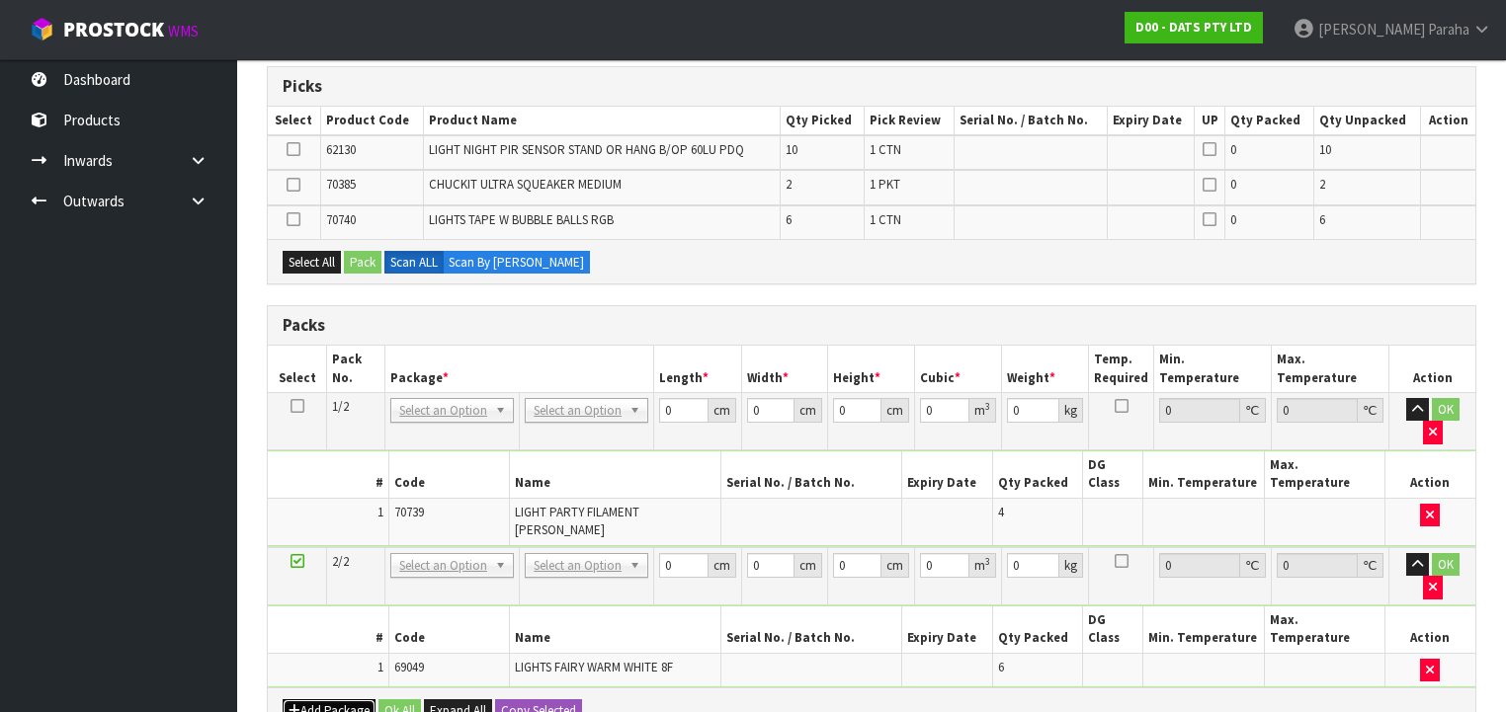
click at [338, 700] on button "Add Package" at bounding box center [329, 712] width 93 height 24
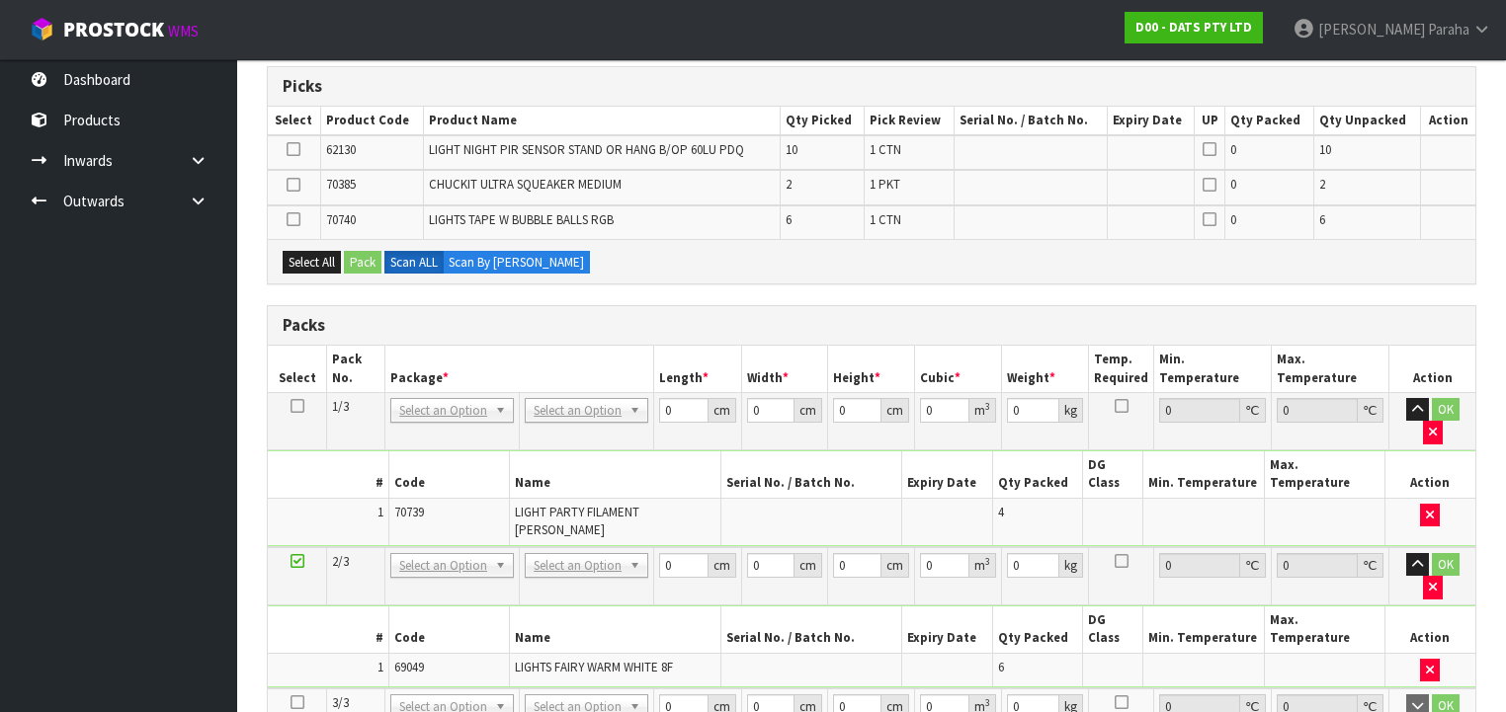
click at [291, 703] on icon at bounding box center [298, 703] width 14 height 1
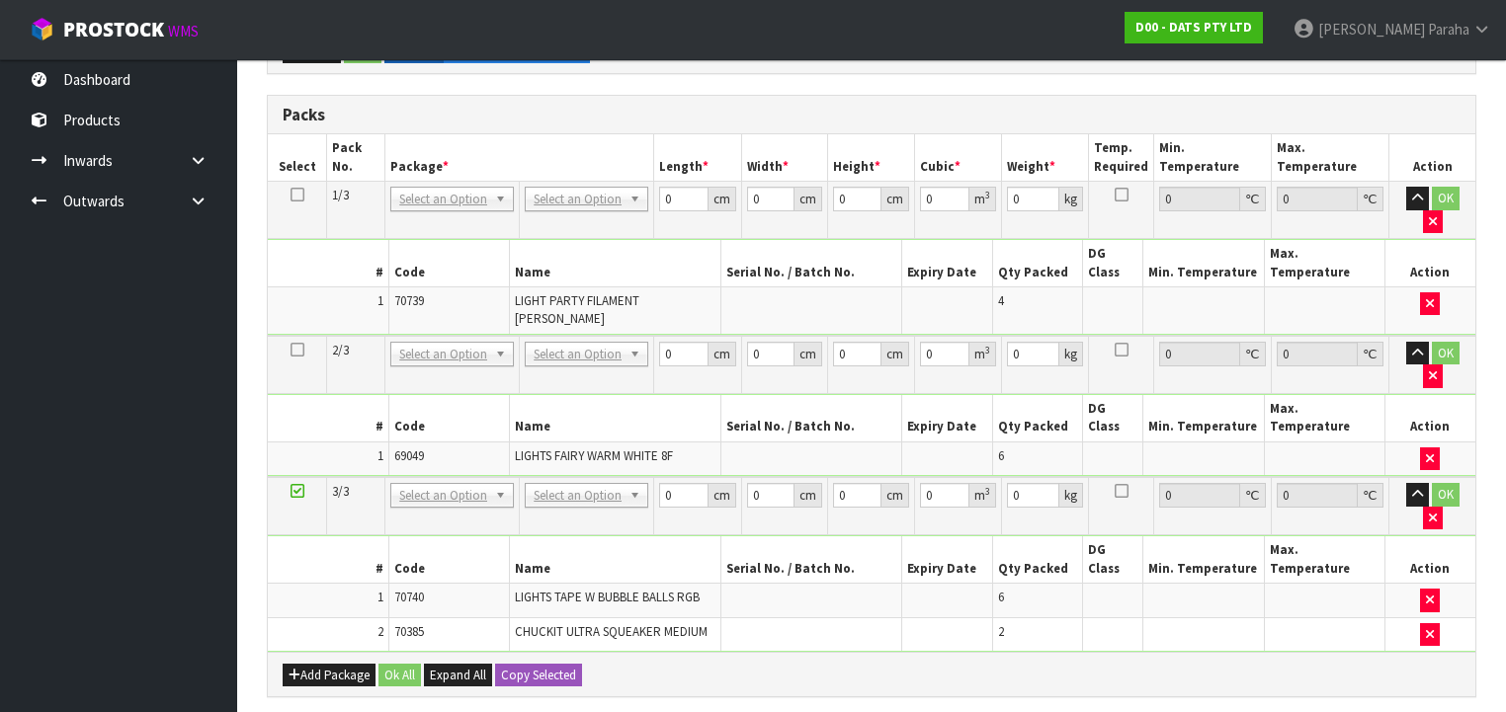
scroll to position [632, 0]
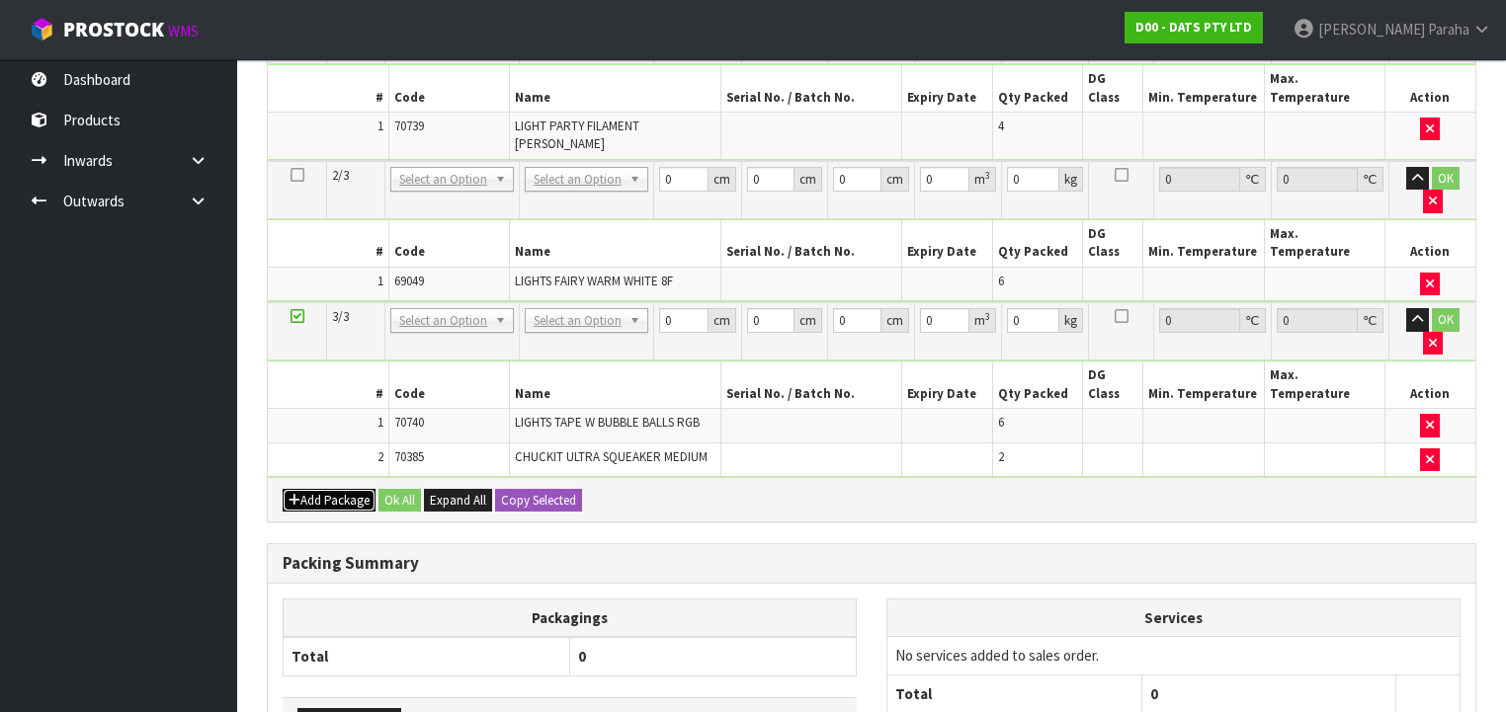
click at [331, 489] on button "Add Package" at bounding box center [329, 501] width 93 height 24
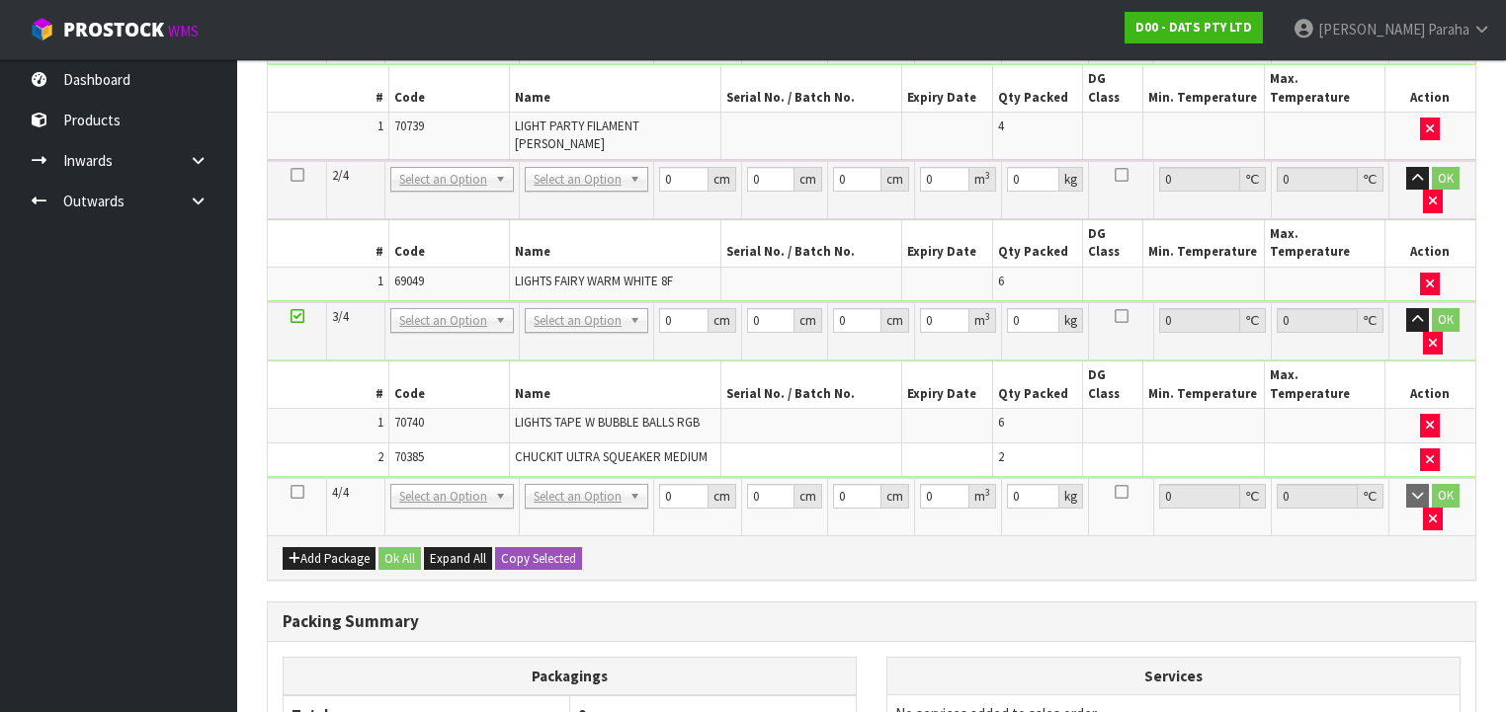
click at [300, 492] on icon at bounding box center [298, 492] width 14 height 1
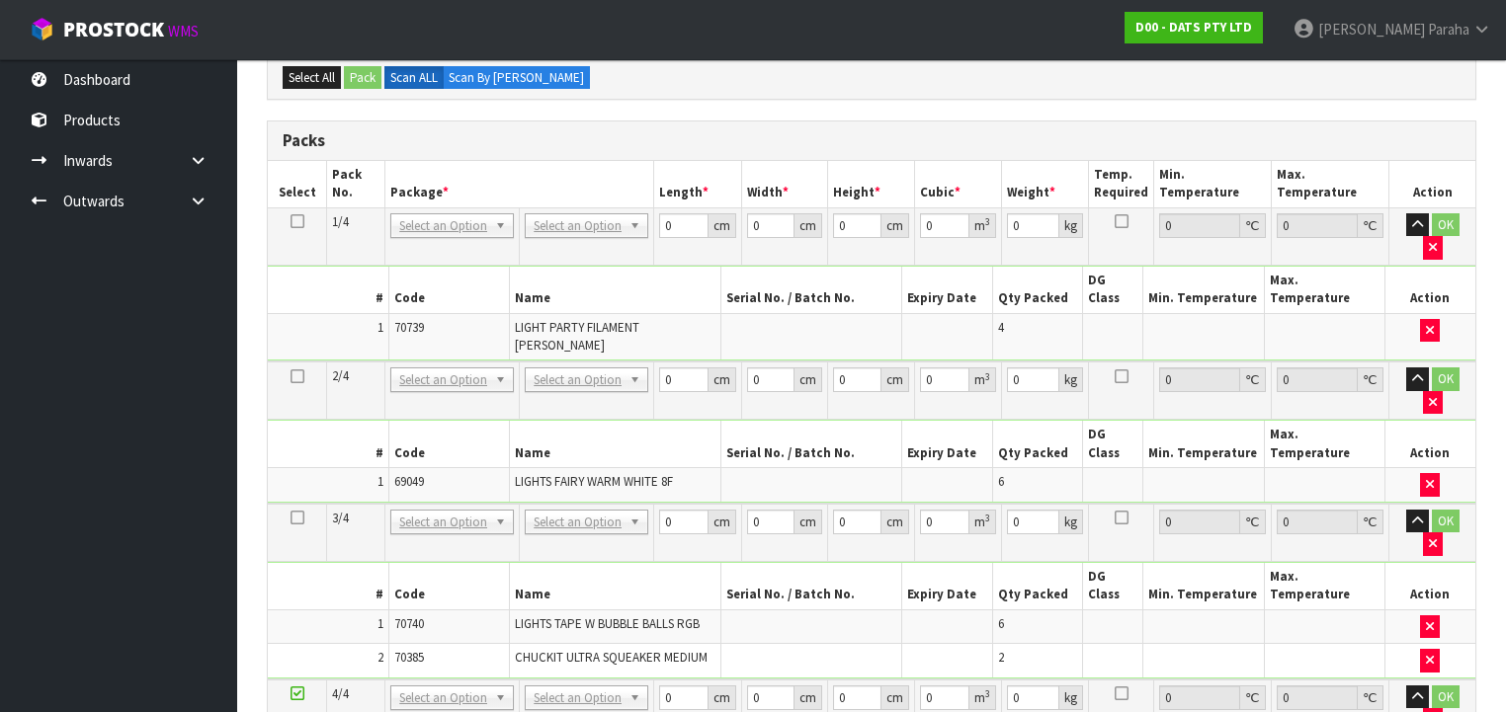
scroll to position [360, 0]
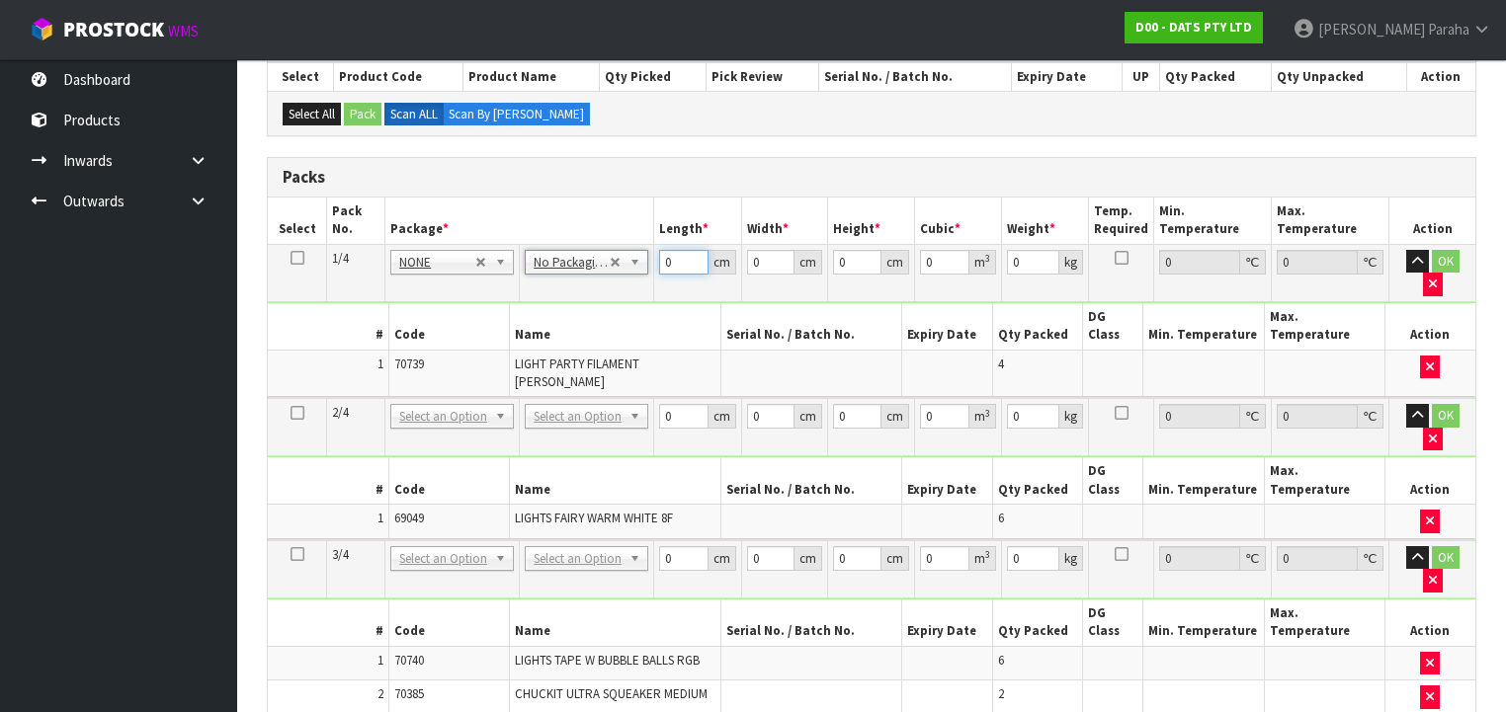
drag, startPoint x: 675, startPoint y: 253, endPoint x: 652, endPoint y: 253, distance: 22.7
click at [652, 253] on tr "1/4 NONE 007-001 007-002 007-004 007-009 007-013 007-014 007-015 007-017 007-01…" at bounding box center [872, 272] width 1208 height 57
type input "53"
type input "30"
type input "3"
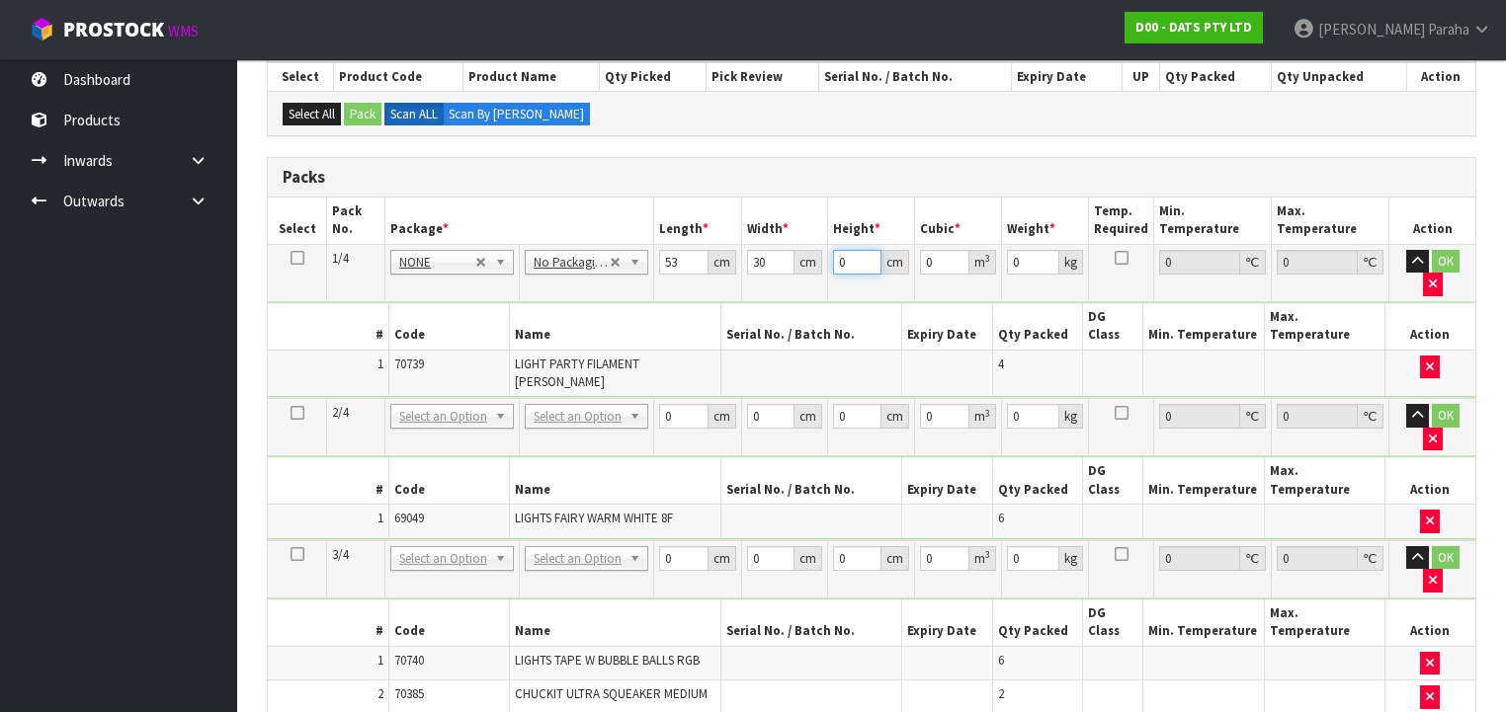
type input "0.00477"
type input "35"
type input "0.05565"
type input "35"
type input "8"
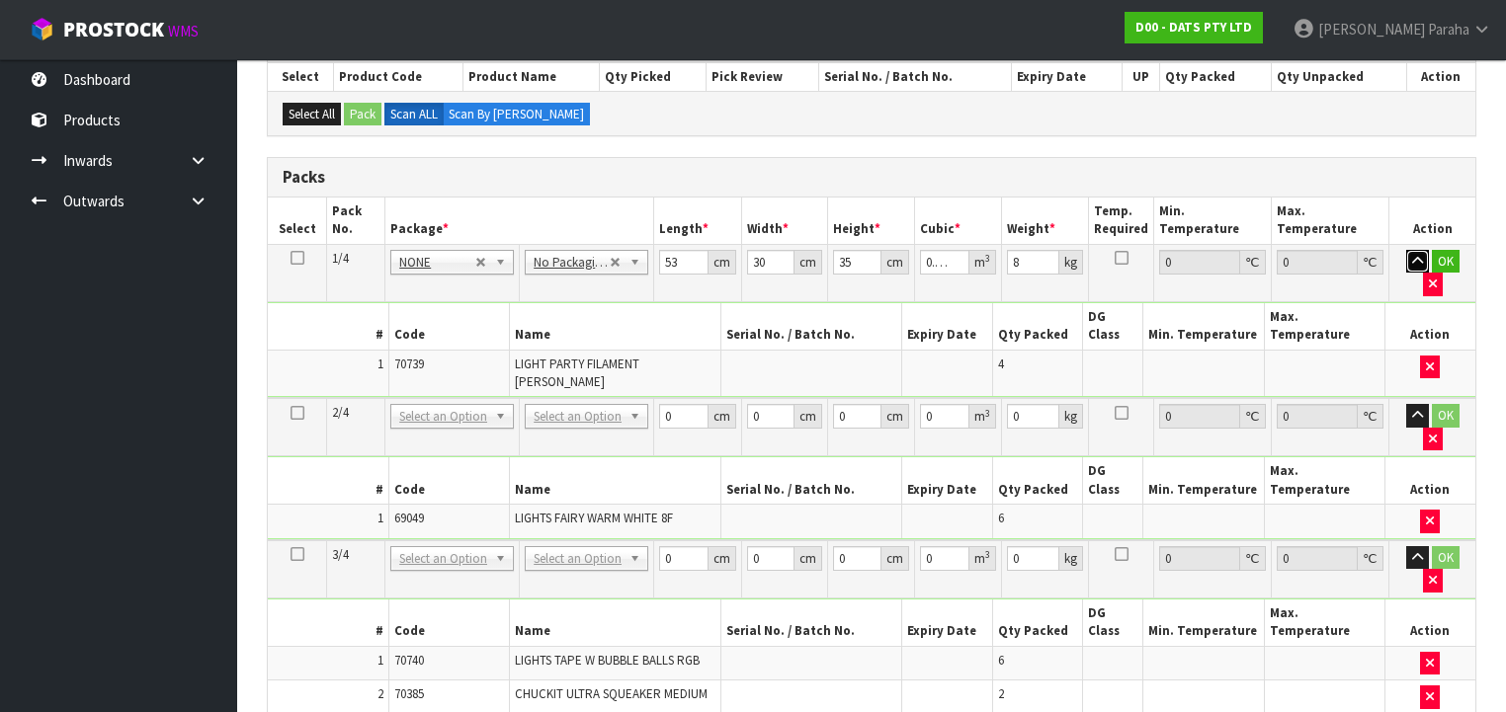
click at [1406, 250] on button "button" at bounding box center [1417, 262] width 23 height 24
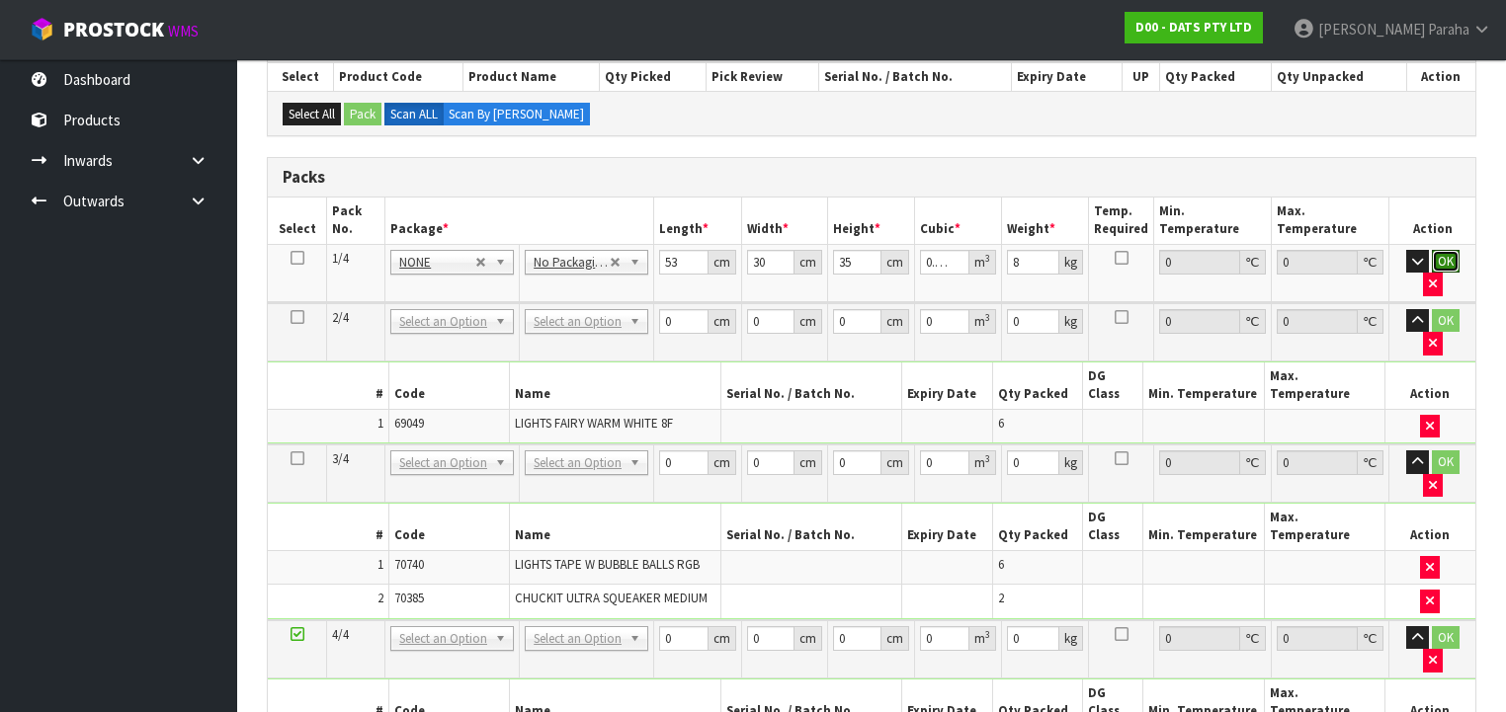
click button "OK" at bounding box center [1446, 262] width 28 height 24
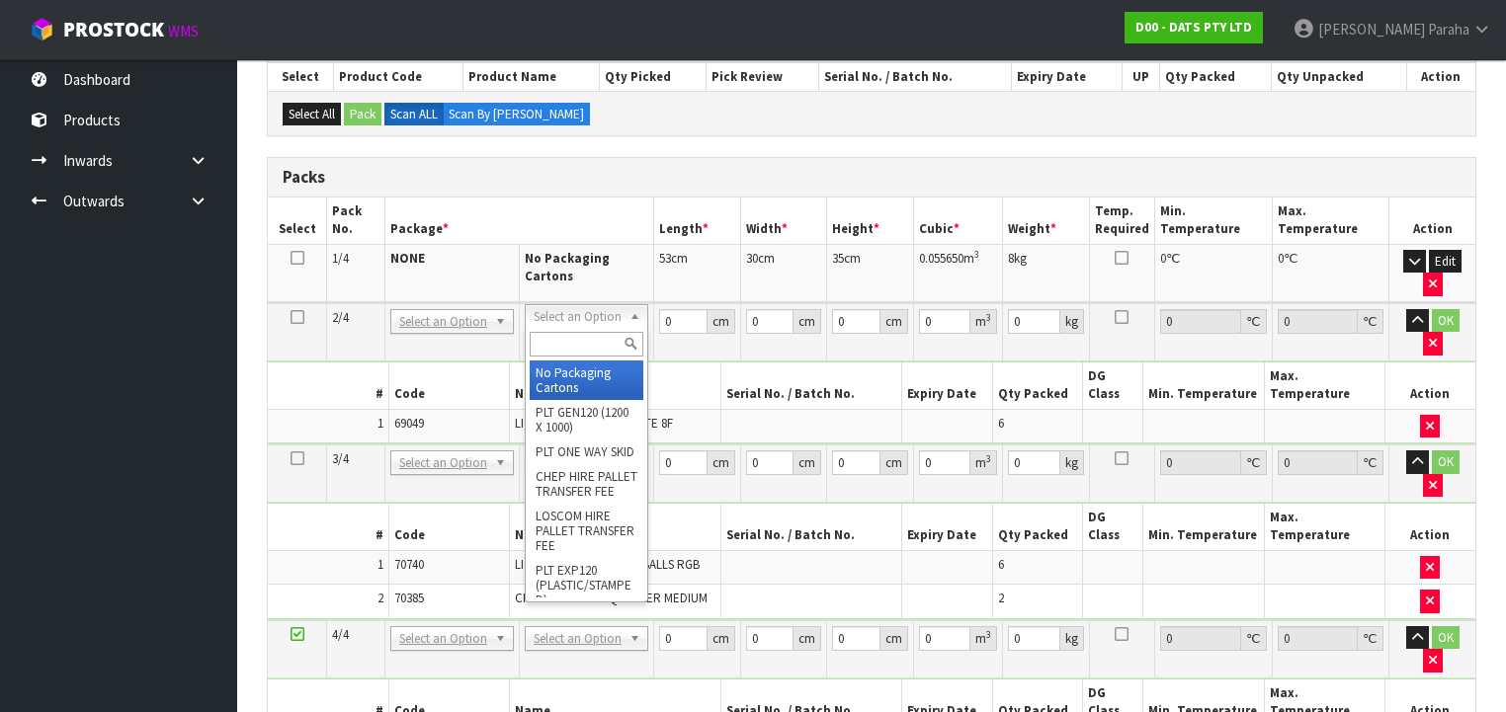
type input "2"
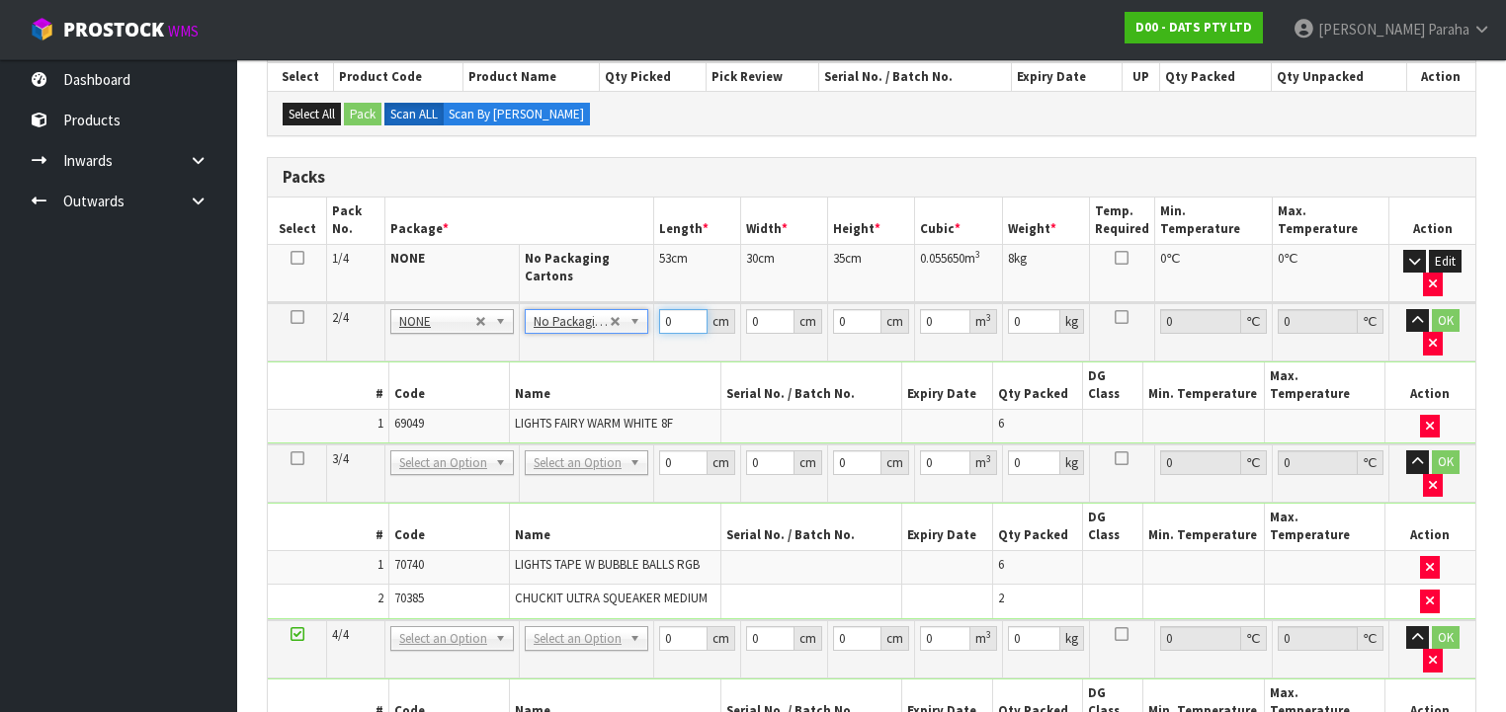
drag, startPoint x: 676, startPoint y: 318, endPoint x: 655, endPoint y: 315, distance: 21.0
click at [655, 315] on td "0 cm" at bounding box center [697, 332] width 87 height 58
type input "35"
type input "27"
type input "3"
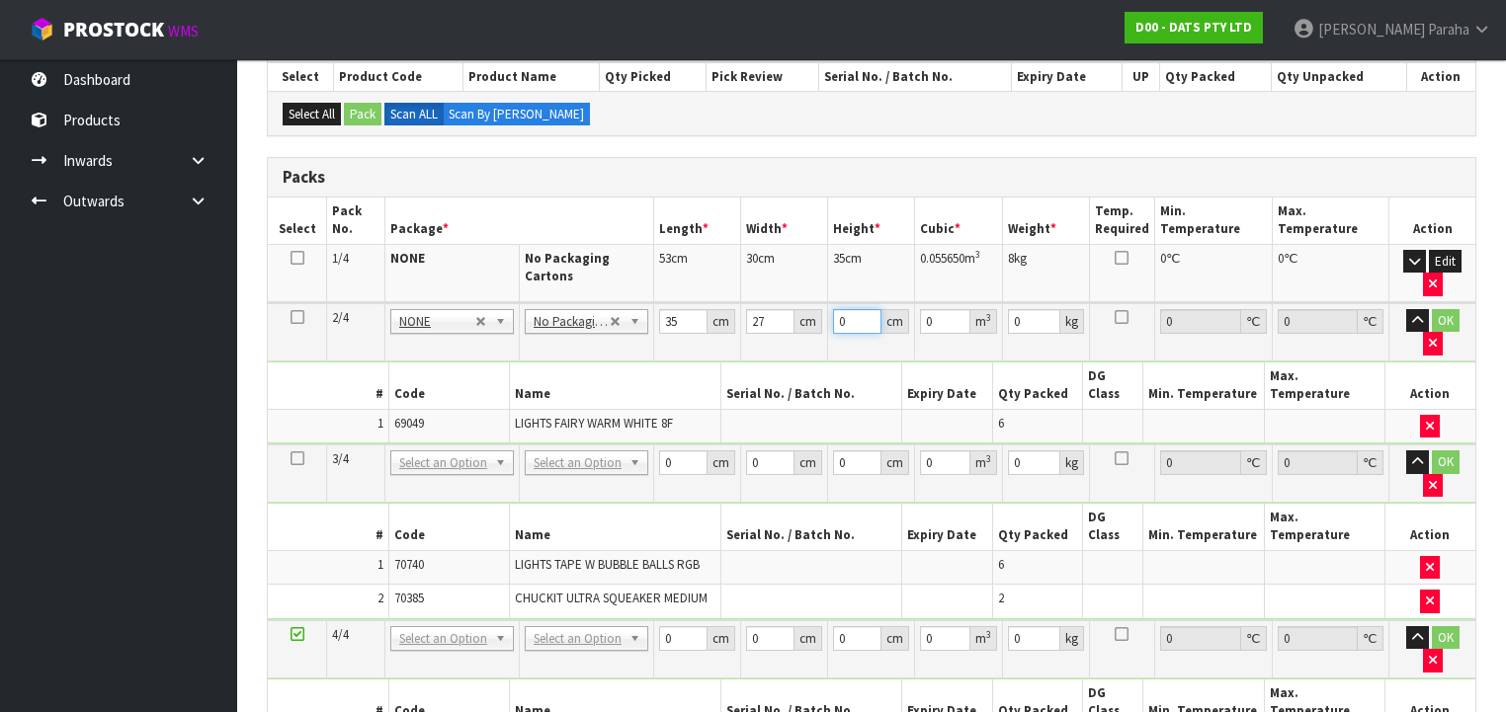
type input "0.002835"
type input "35"
type input "0.033075"
type input "35"
type input "5"
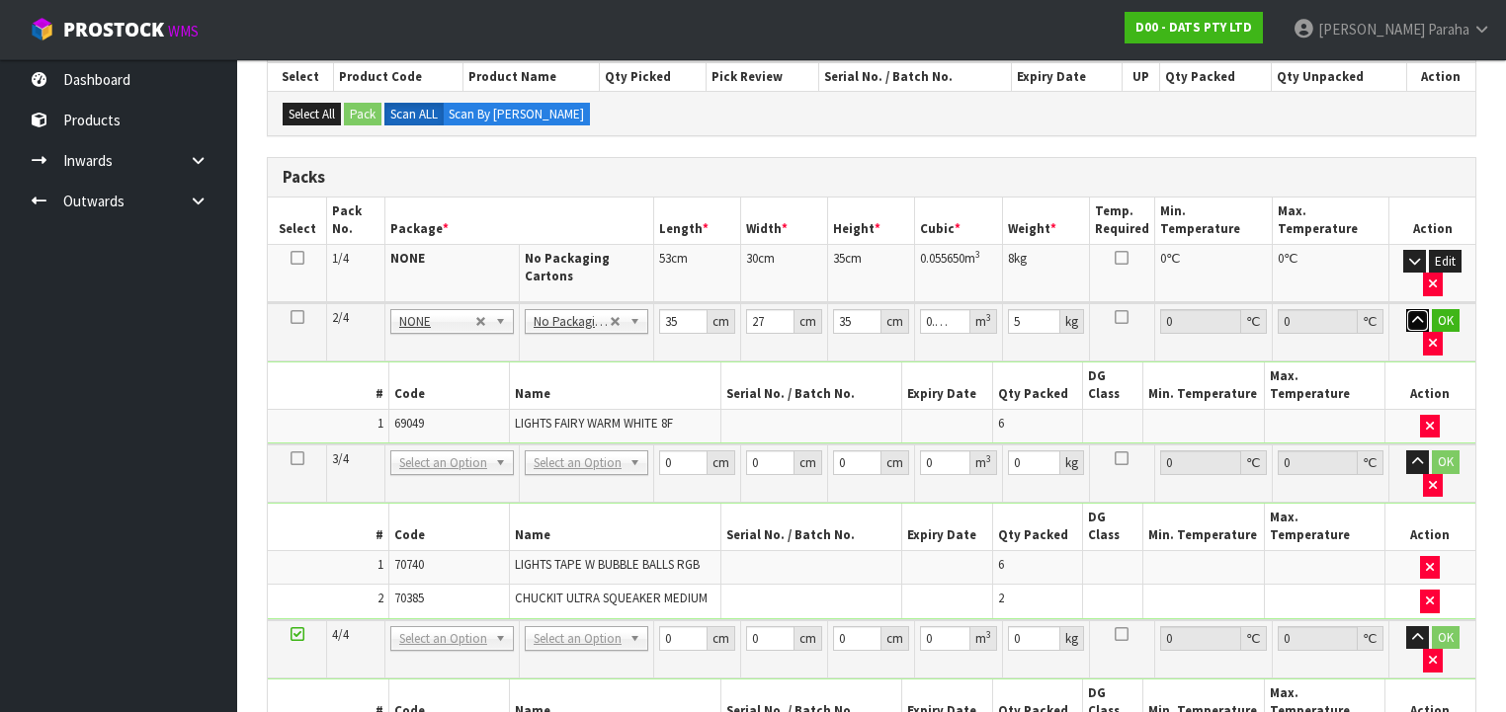
click at [1406, 309] on button "button" at bounding box center [1417, 321] width 23 height 24
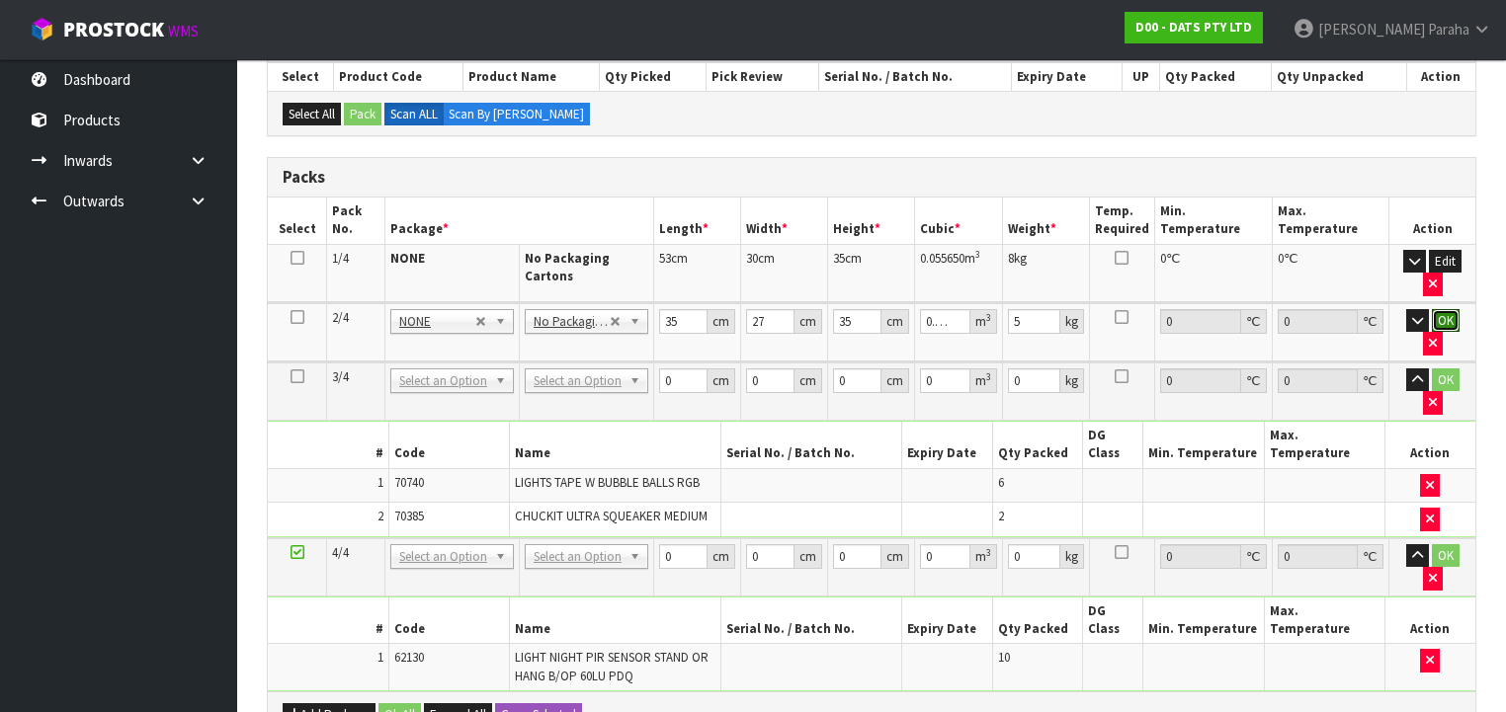
click button "OK" at bounding box center [1446, 321] width 28 height 24
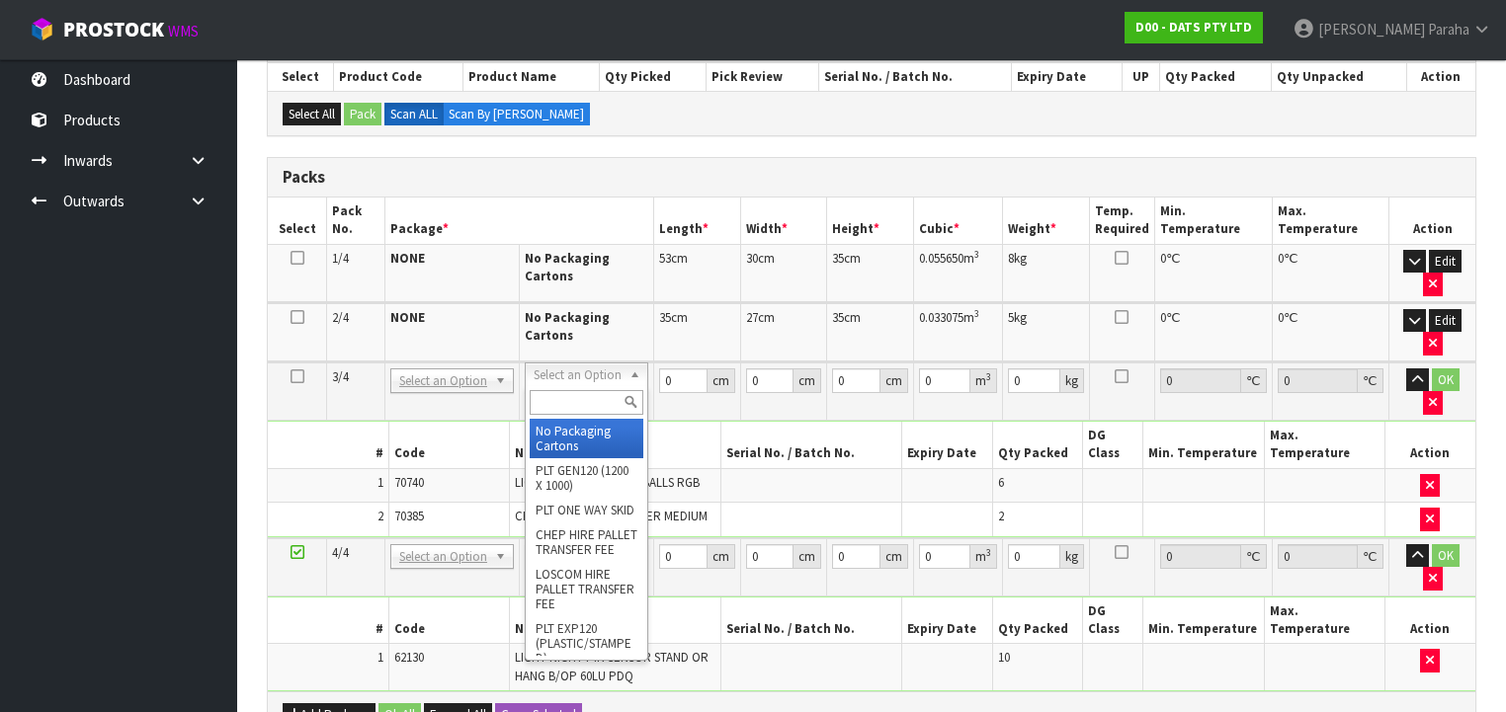
click at [557, 395] on input "text" at bounding box center [587, 402] width 114 height 25
type input "CTN5"
type input "43"
type input "33"
type input "25.5"
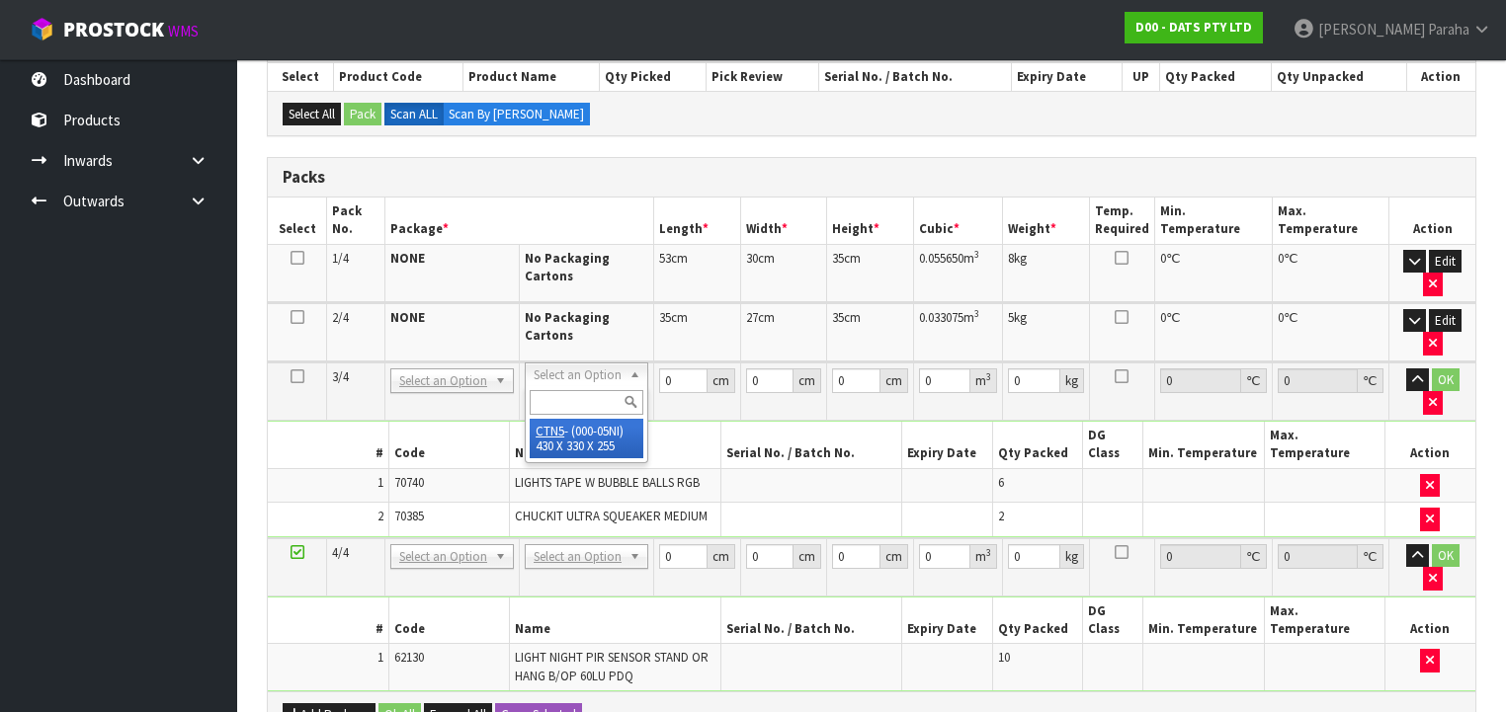
type input "0.036185"
type input "4.04"
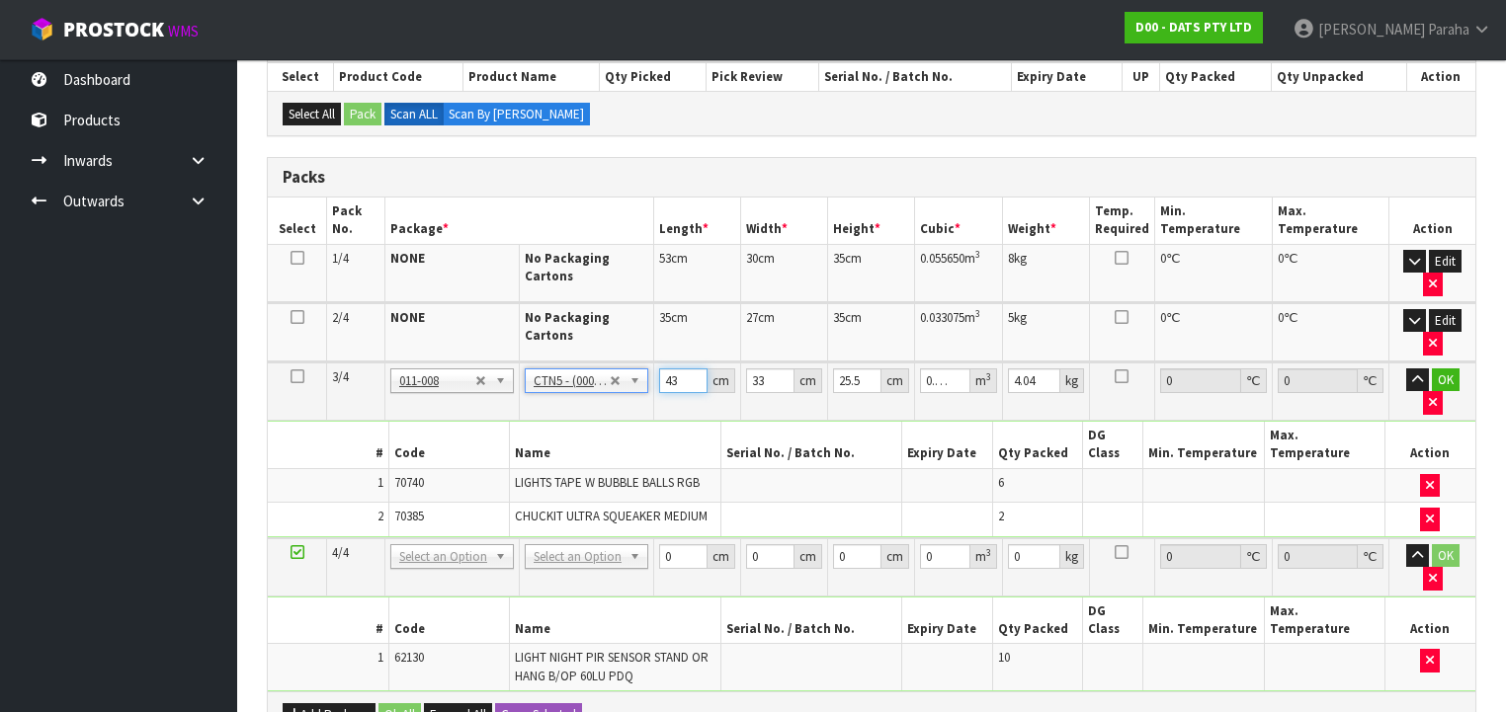
drag, startPoint x: 680, startPoint y: 374, endPoint x: 655, endPoint y: 376, distance: 24.9
click at [656, 379] on td "43 cm" at bounding box center [697, 392] width 87 height 58
type input "4"
type input "0.003366"
type input "44"
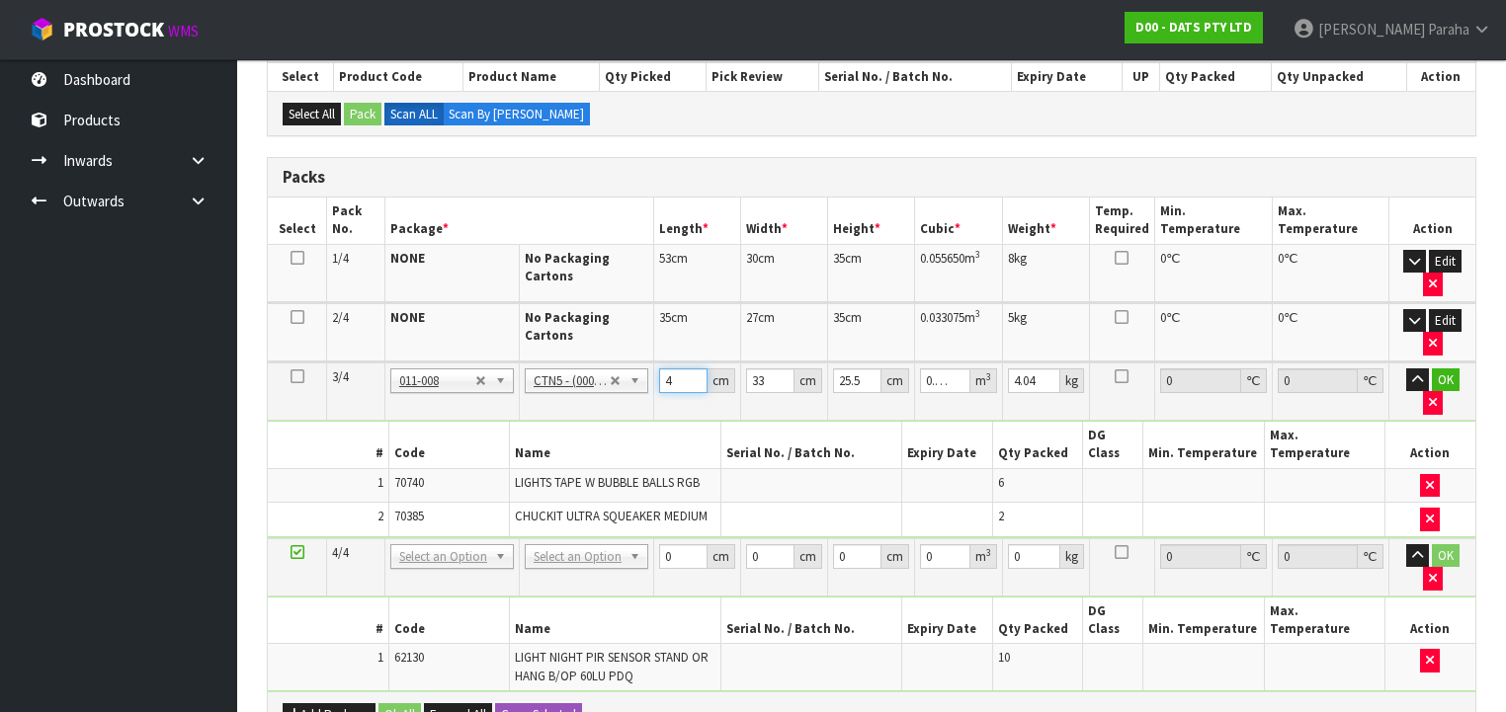
type input "0.037026"
type input "44"
type input "3"
type input "0.003366"
type input "35"
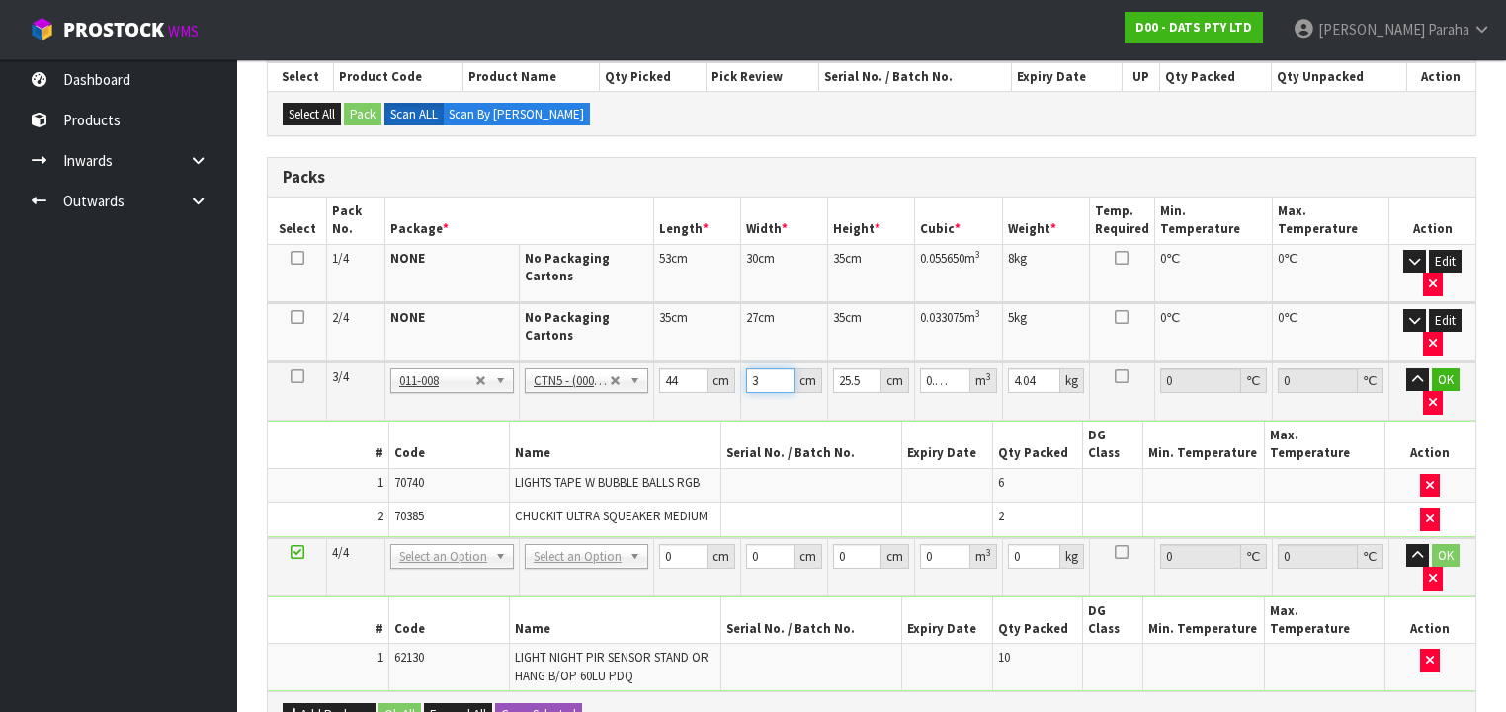
type input "0.03927"
type input "35"
type input "2"
type input "0.00308"
type input "28"
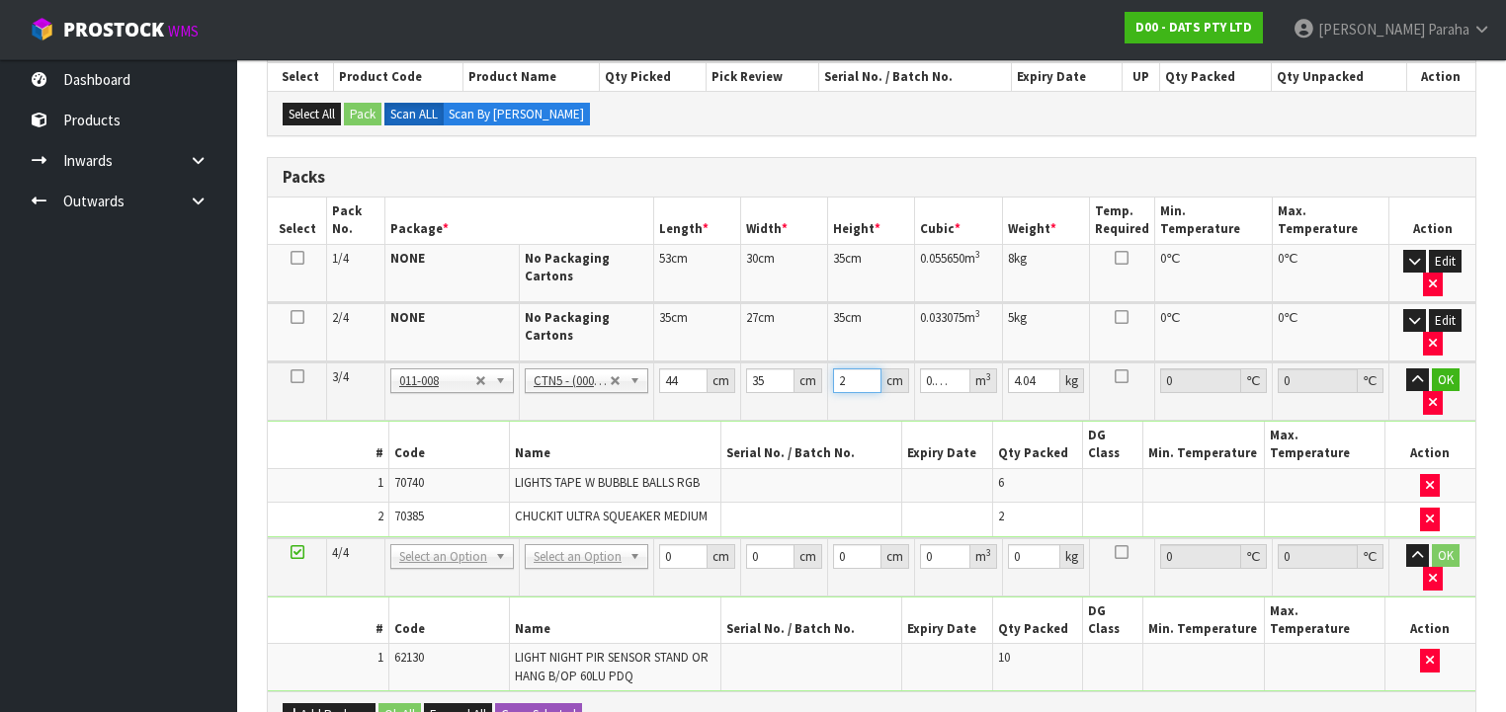
type input "0.04312"
type input "28"
type input "5"
click at [1406, 369] on button "button" at bounding box center [1417, 381] width 23 height 24
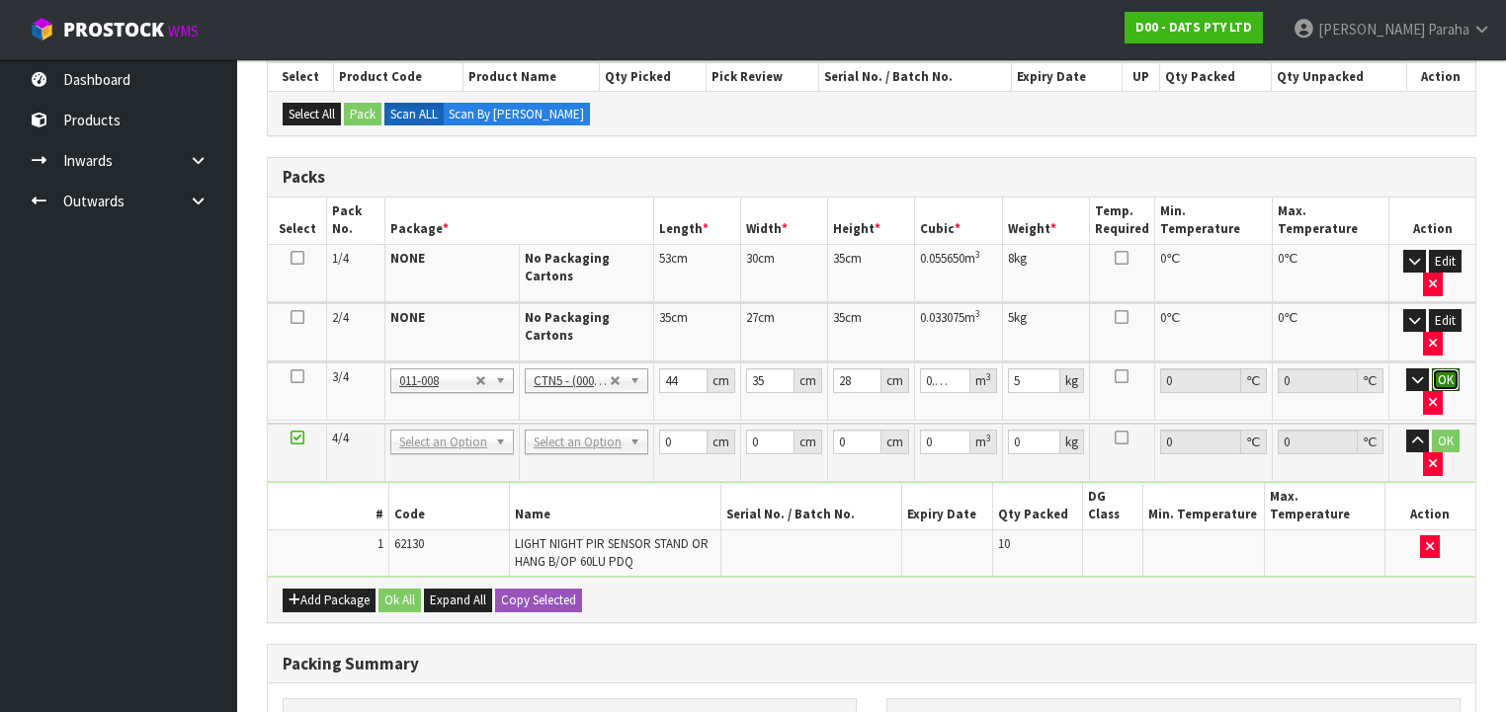
click button "OK" at bounding box center [1446, 381] width 28 height 24
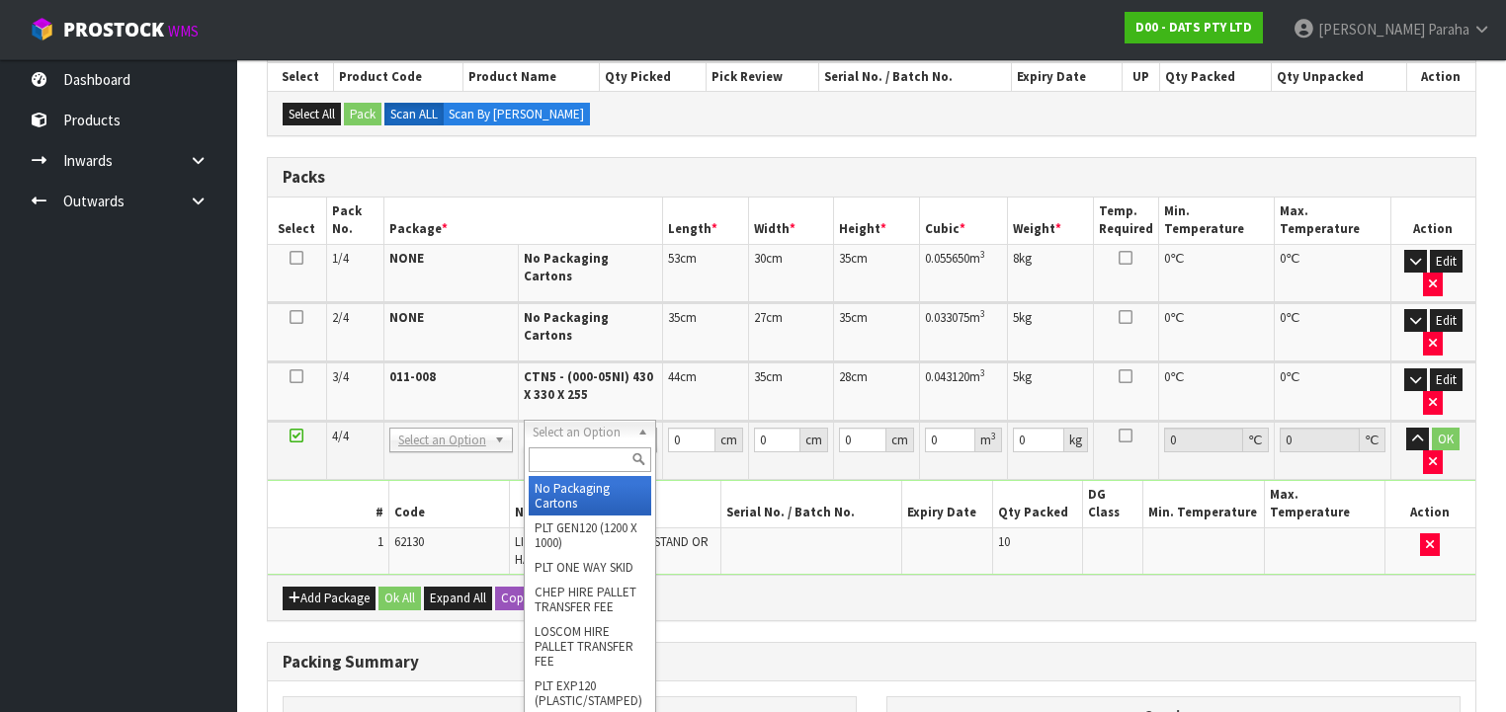
click at [598, 460] on input "text" at bounding box center [590, 460] width 122 height 25
type input "3"
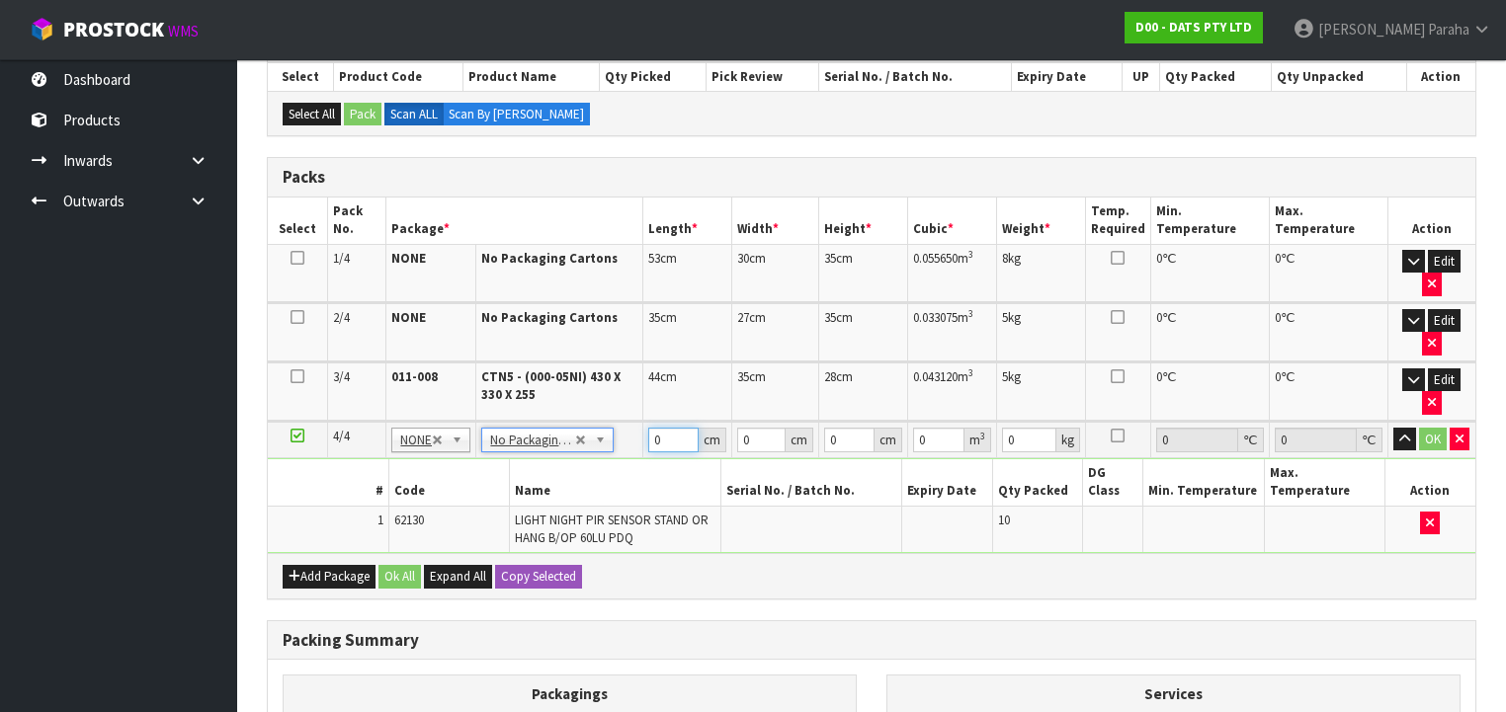
drag, startPoint x: 658, startPoint y: 438, endPoint x: 648, endPoint y: 439, distance: 9.9
click at [648, 439] on input "0" at bounding box center [673, 440] width 50 height 25
type input "39"
type input "17"
type input "2"
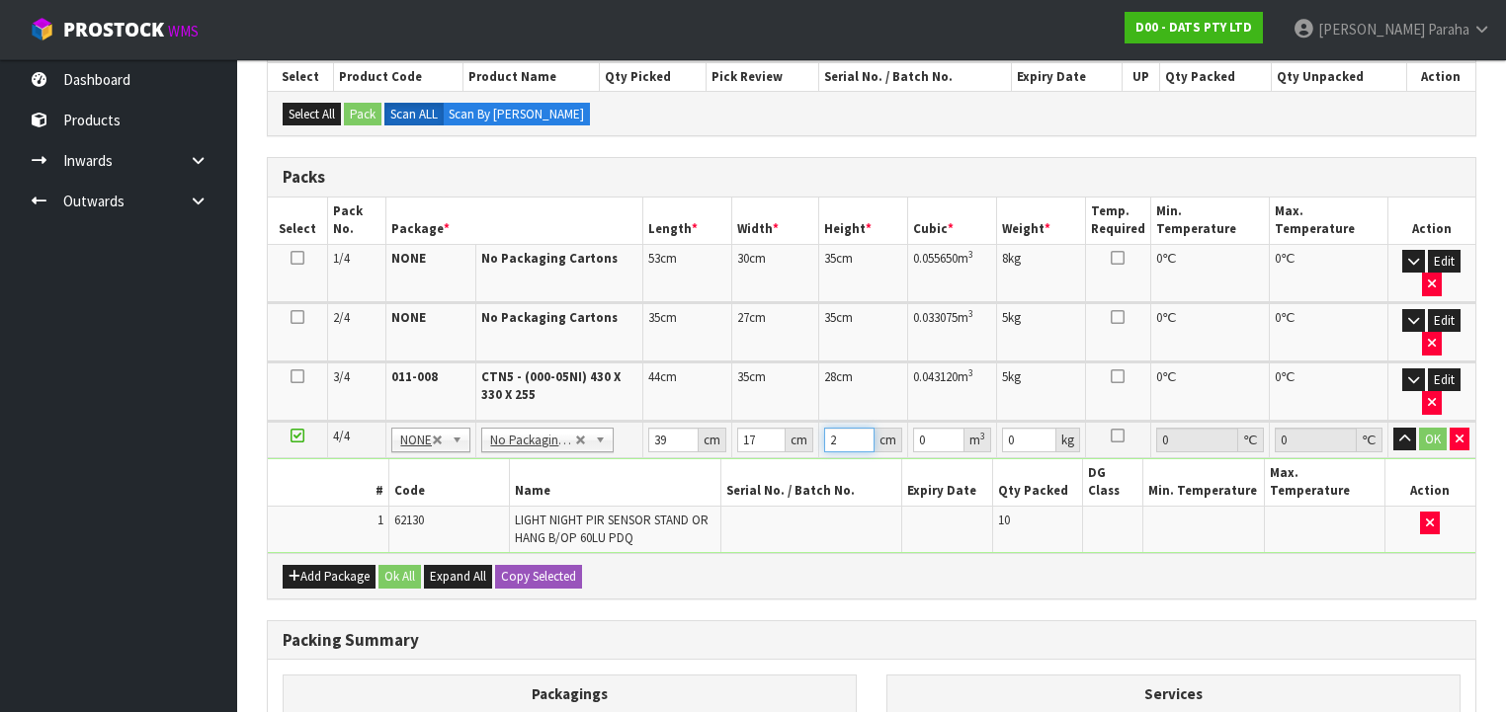
type input "0.001326"
type input "21"
type input "0.013923"
type input "21"
type input "2"
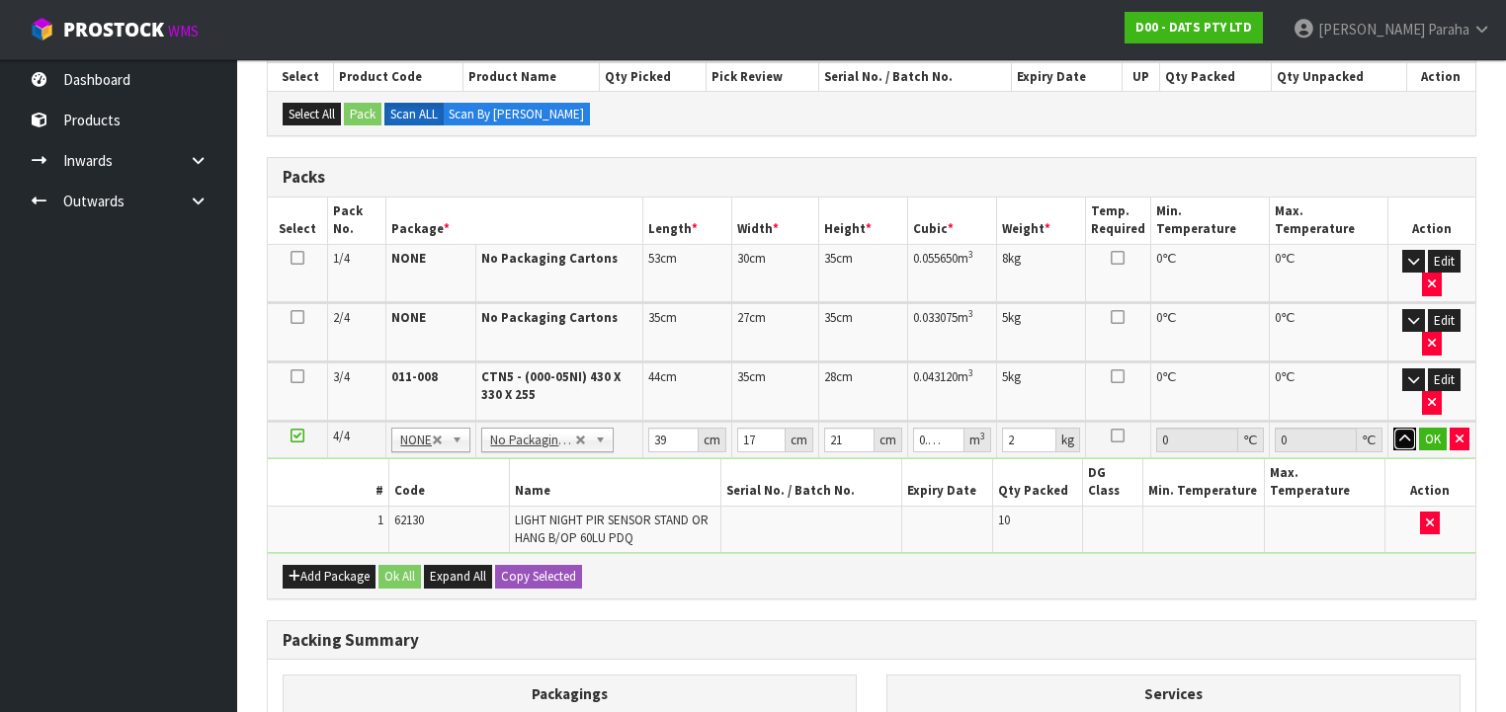
click at [1393, 428] on button "button" at bounding box center [1404, 440] width 23 height 24
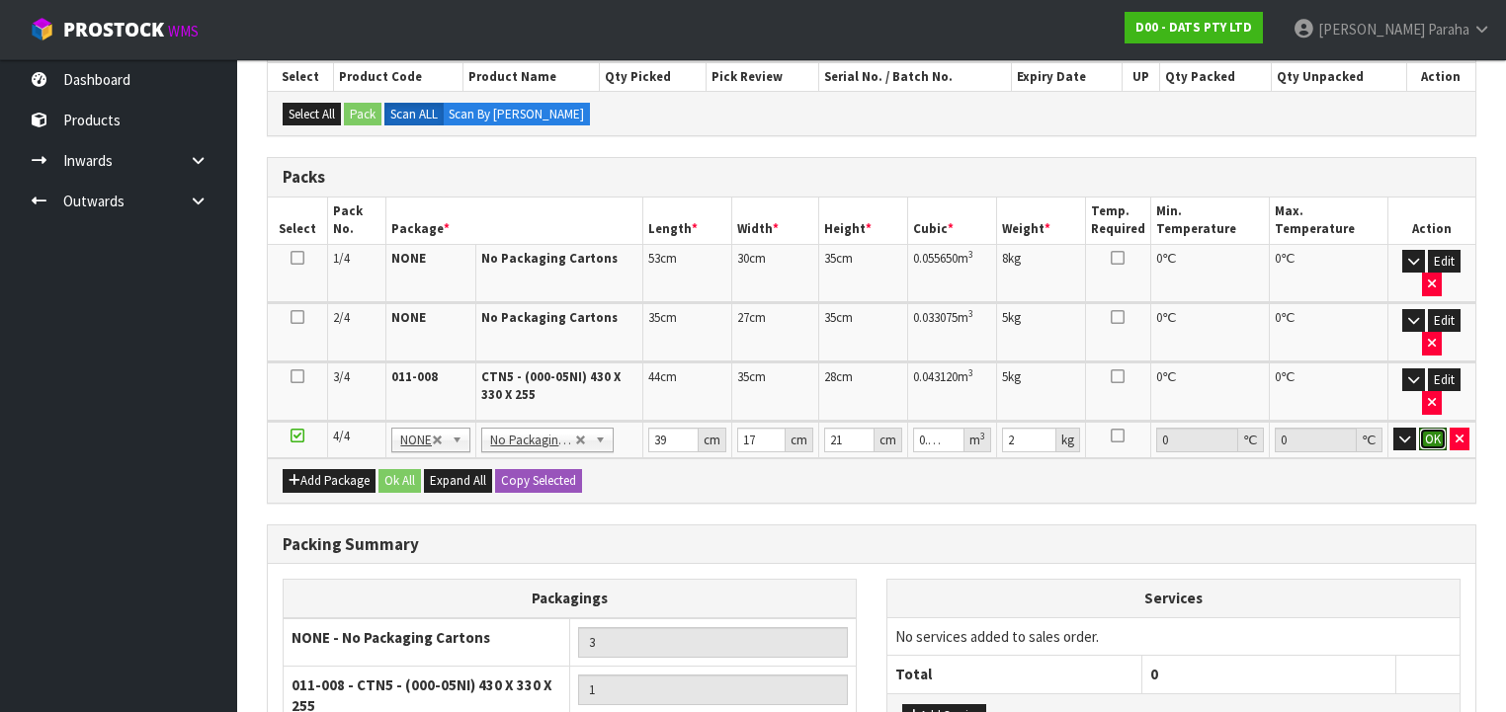
click button "OK" at bounding box center [1433, 440] width 28 height 24
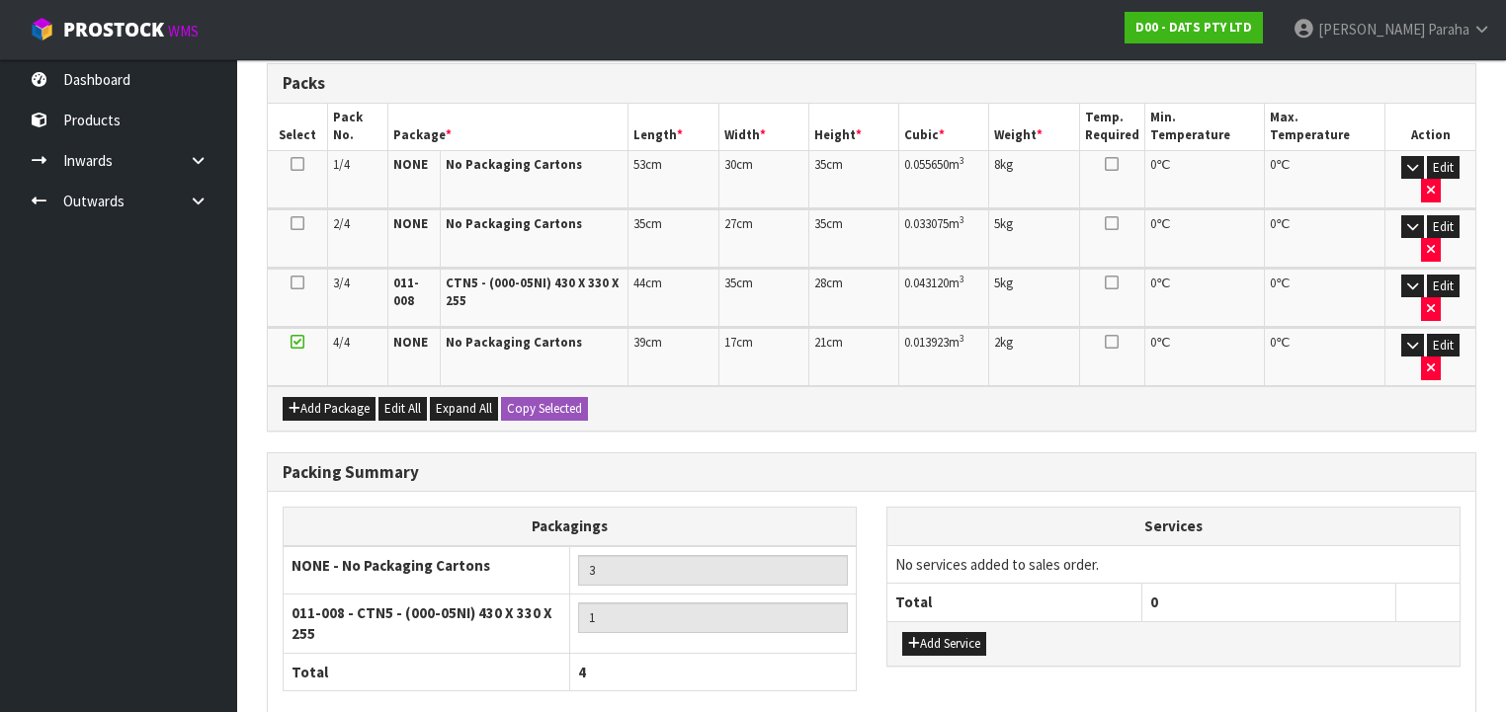
scroll to position [518, 0]
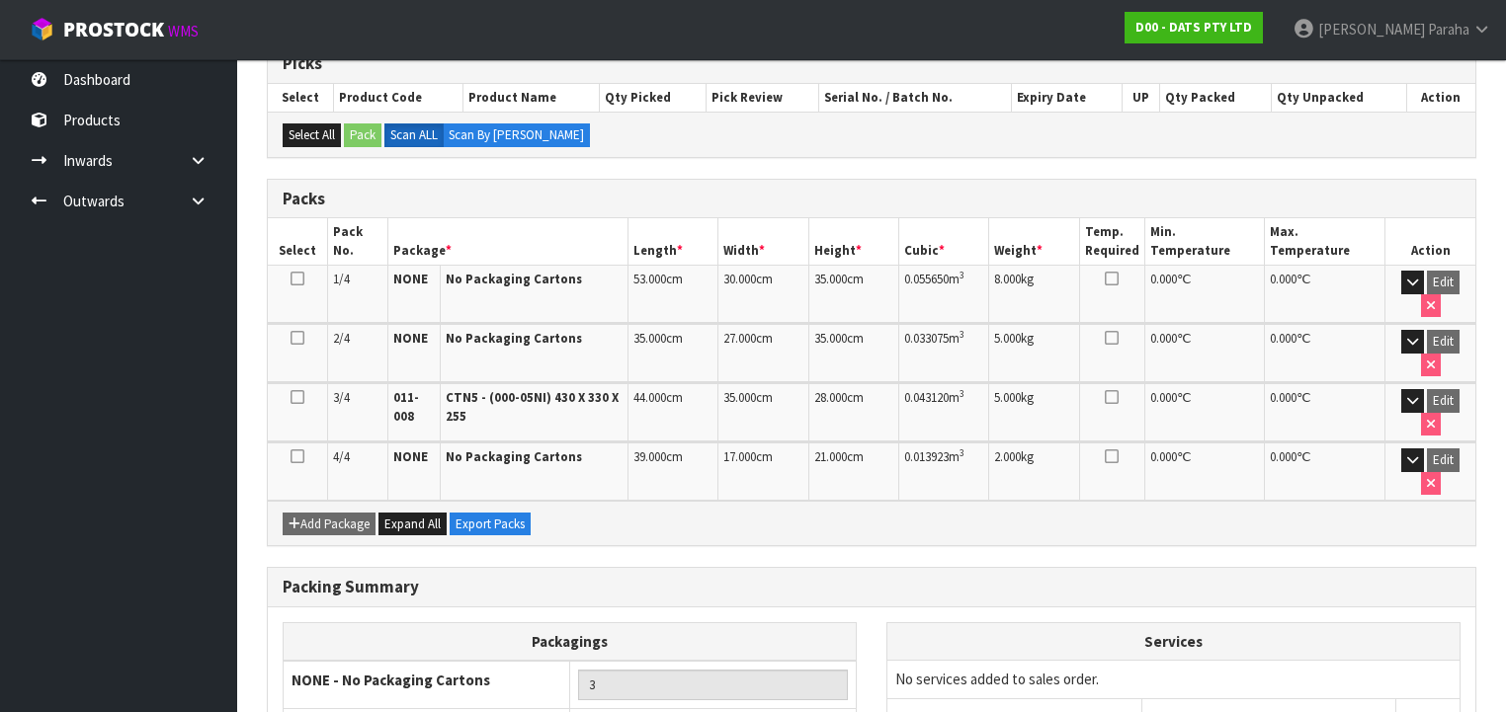
scroll to position [545, 0]
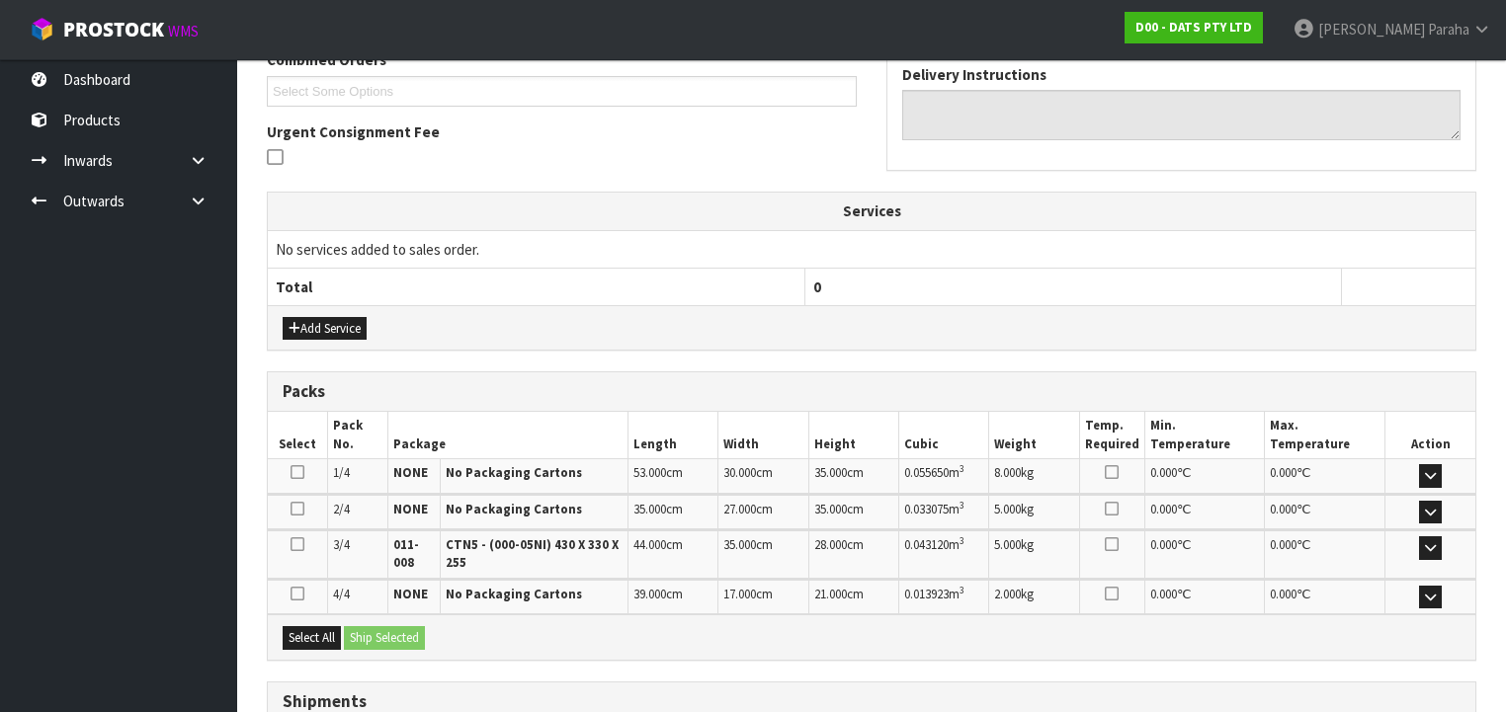
scroll to position [681, 0]
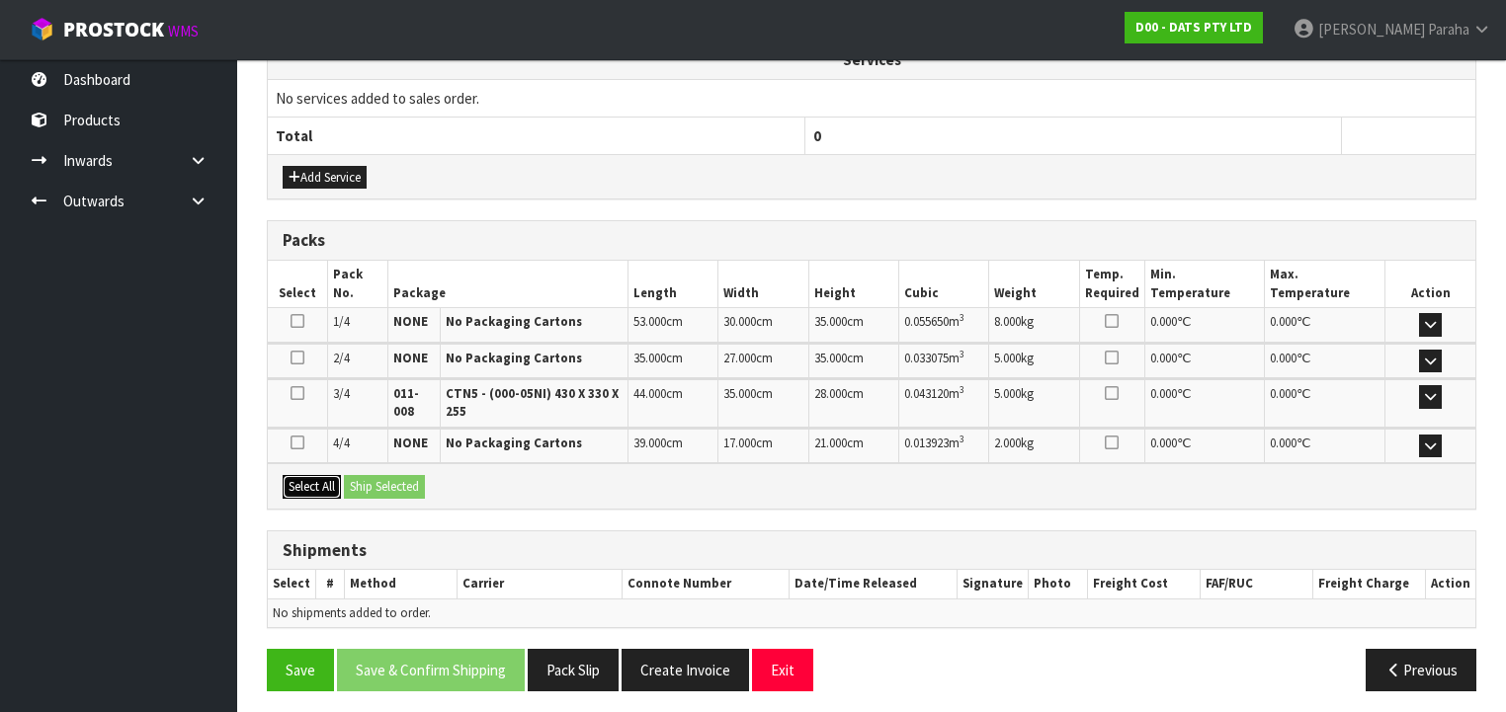
drag, startPoint x: 319, startPoint y: 481, endPoint x: 362, endPoint y: 478, distance: 42.6
click at [318, 481] on button "Select All" at bounding box center [312, 487] width 58 height 24
click at [371, 477] on button "Ship Selected" at bounding box center [384, 487] width 81 height 24
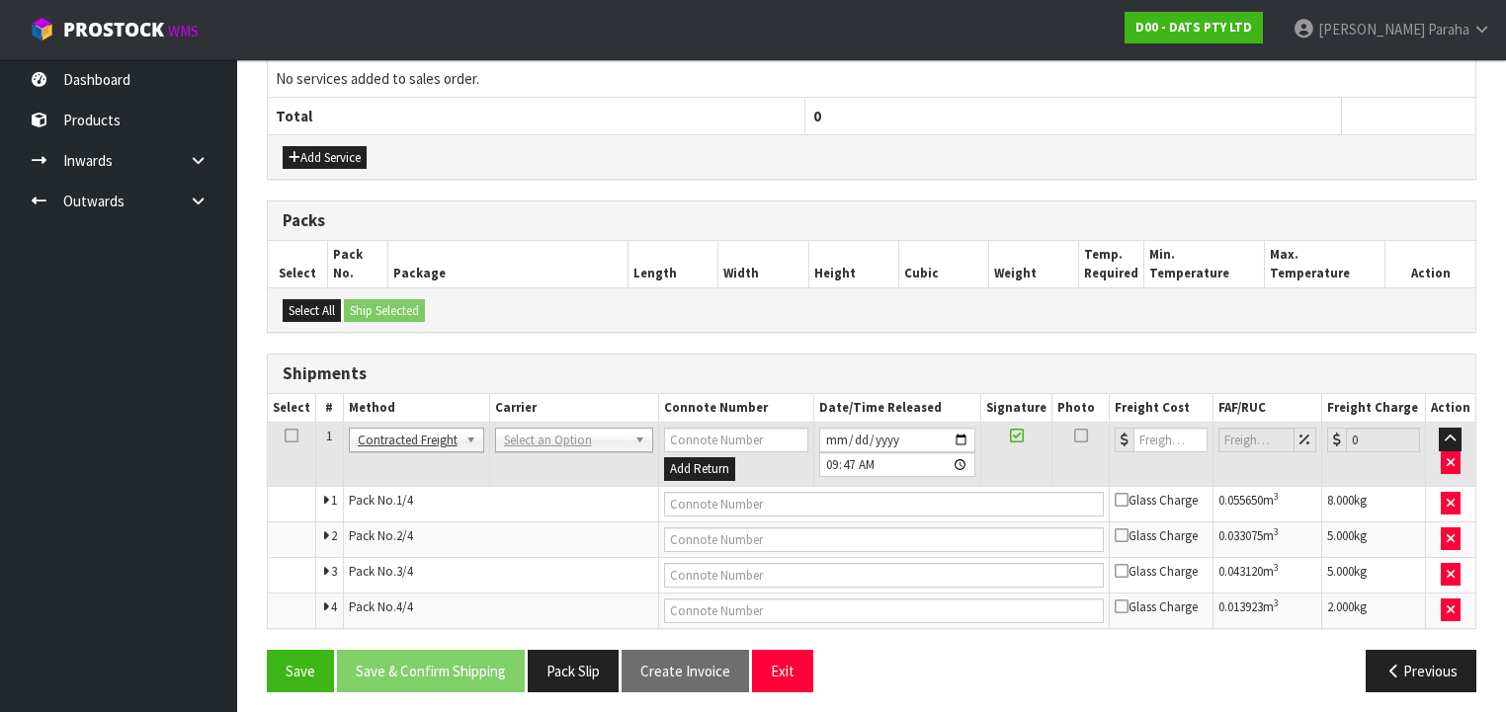
scroll to position [704, 0]
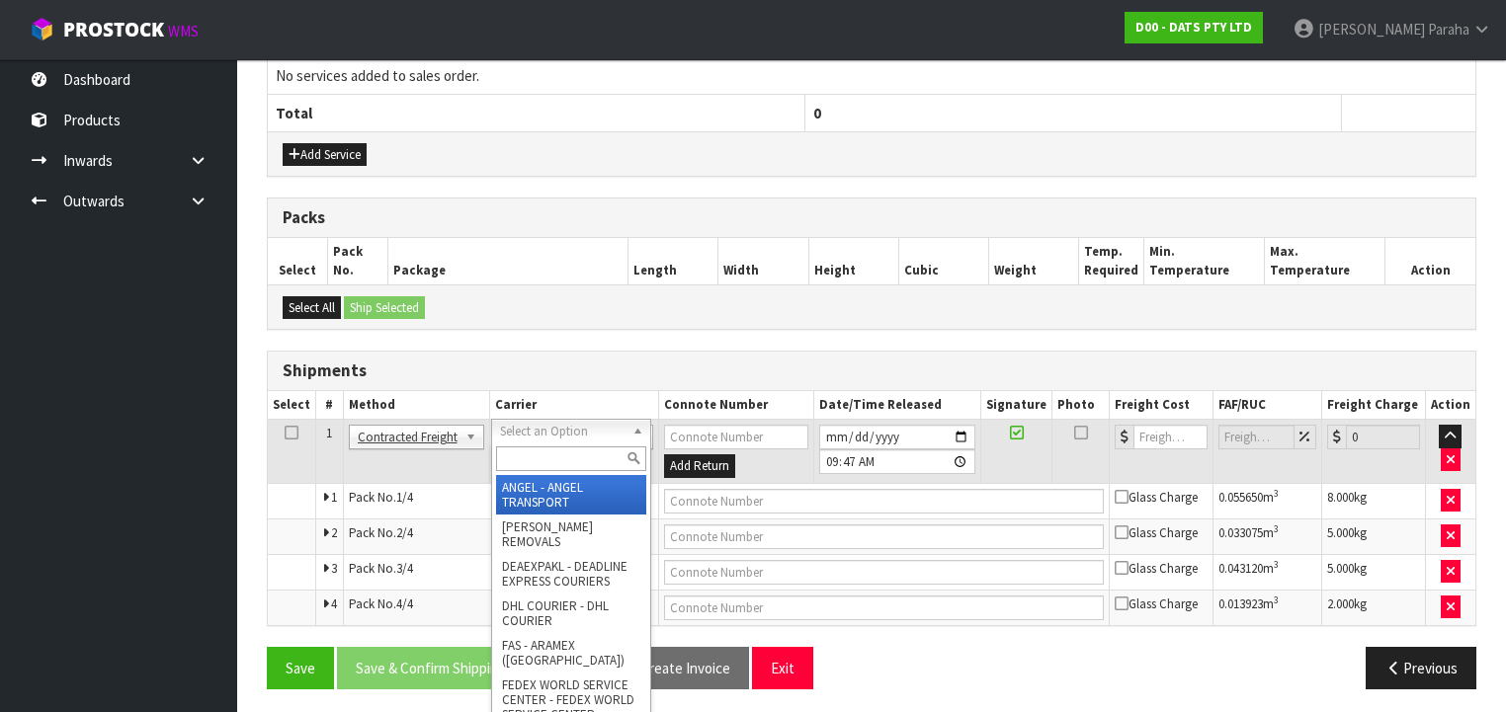
click at [550, 460] on input "text" at bounding box center [571, 459] width 150 height 25
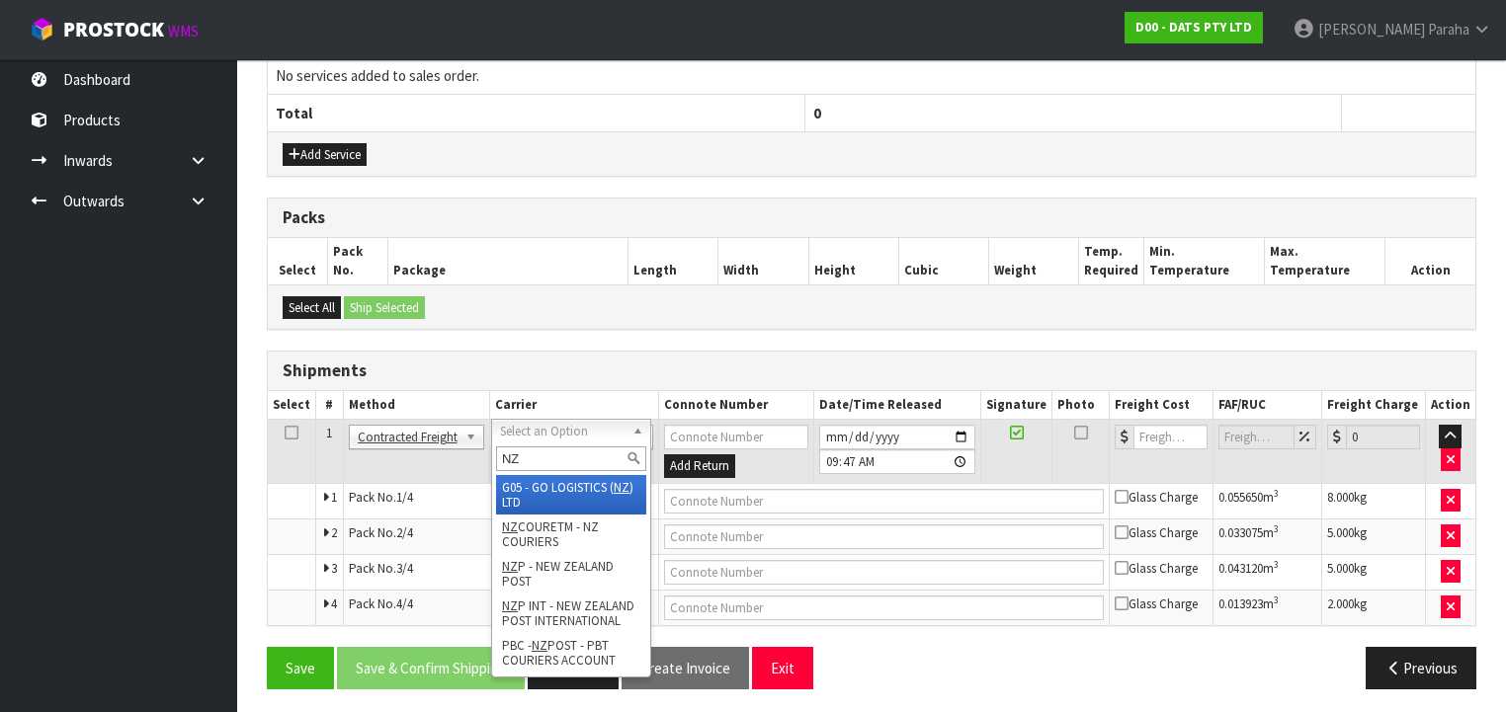
type input "NZP"
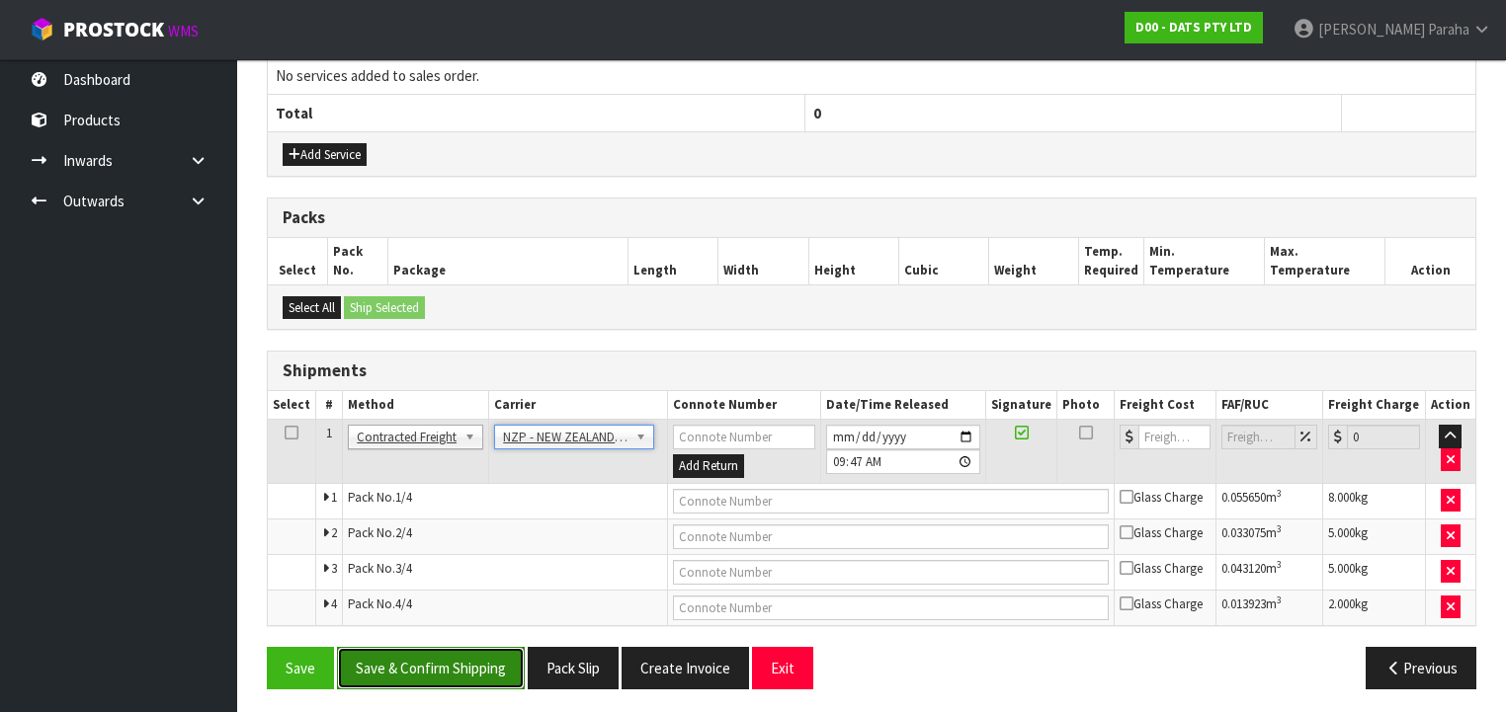
click at [472, 654] on button "Save & Confirm Shipping" at bounding box center [431, 668] width 188 height 42
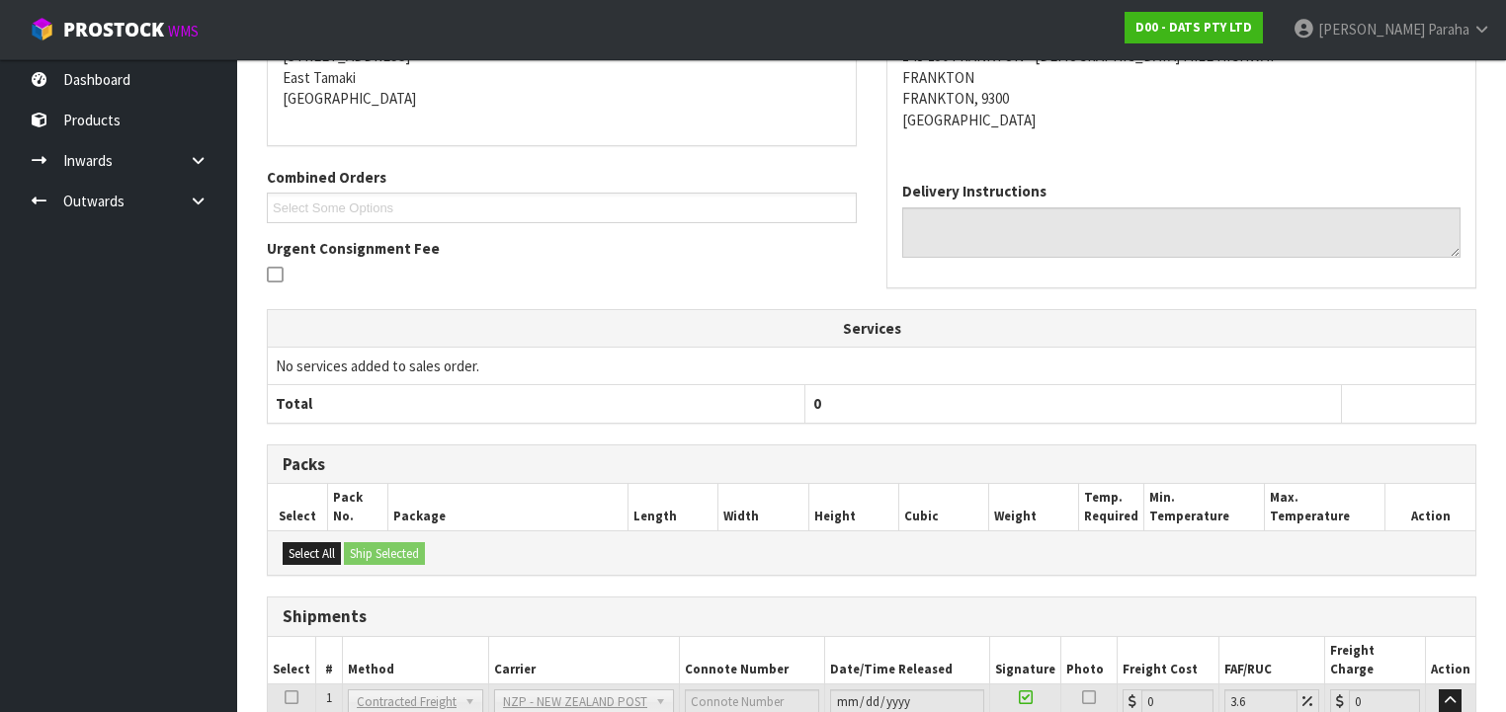
scroll to position [670, 0]
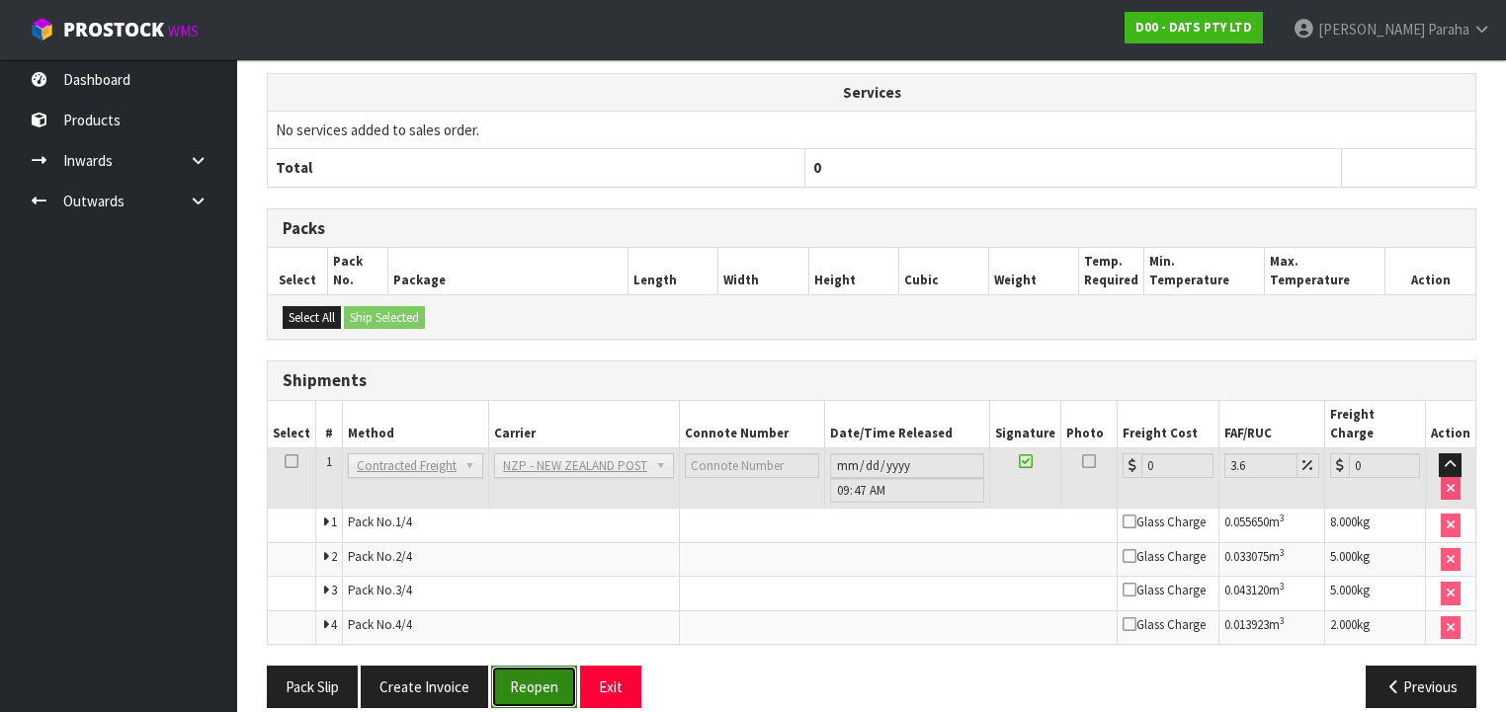
click at [543, 666] on button "Reopen" at bounding box center [534, 687] width 86 height 42
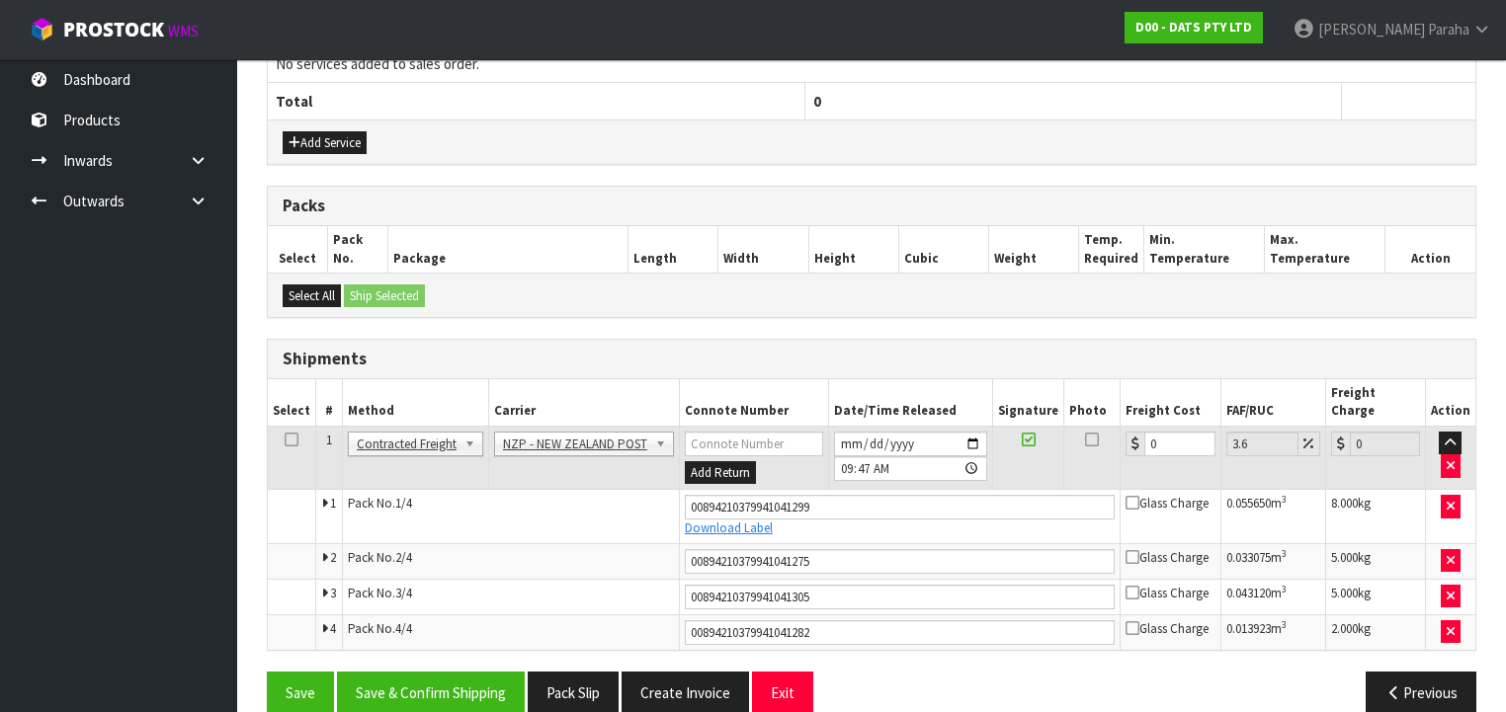
scroll to position [721, 0]
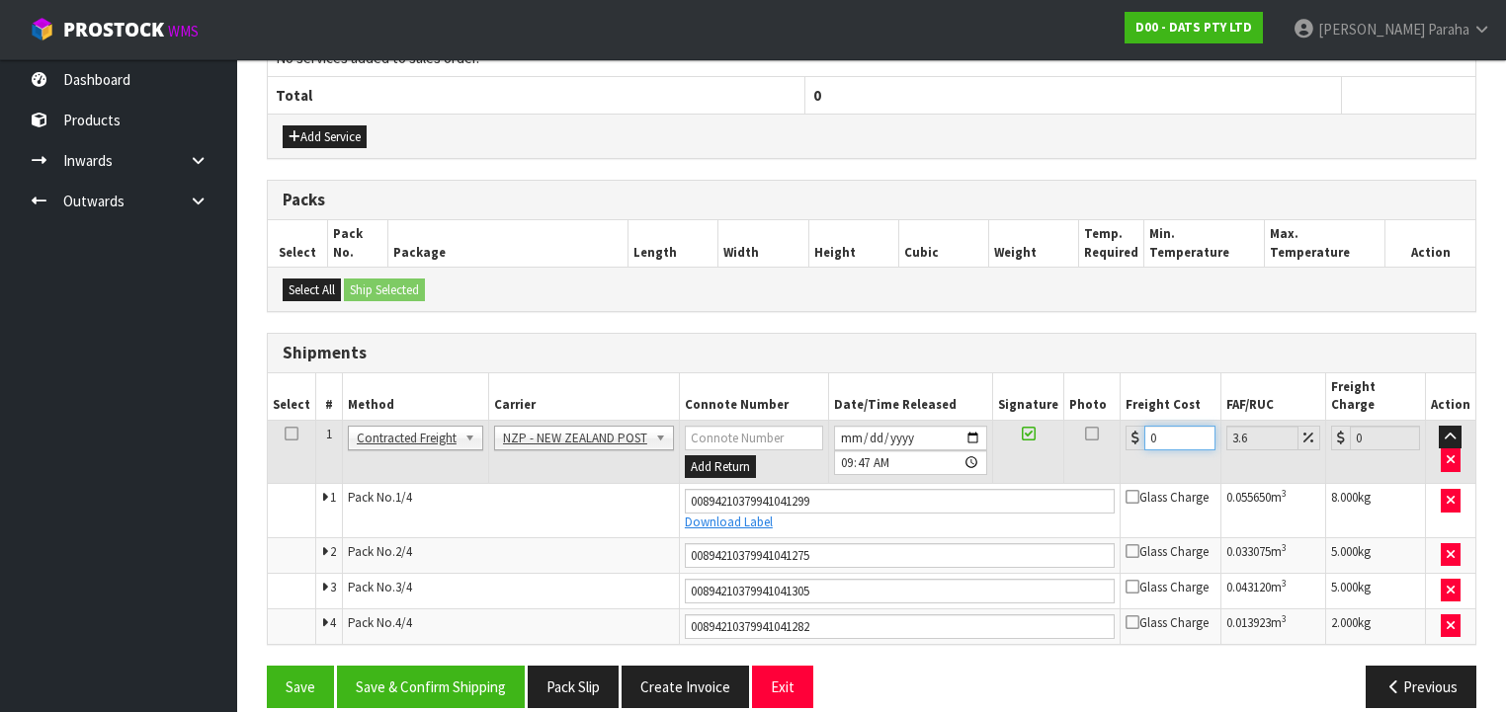
drag, startPoint x: 1156, startPoint y: 415, endPoint x: 1115, endPoint y: 408, distance: 42.1
click at [1115, 420] on tr "1 Client Local Pickup Customer Local Pickup Company Freight Contracted Freight …" at bounding box center [872, 452] width 1208 height 64
type input "4"
type input "4.14"
type input "49"
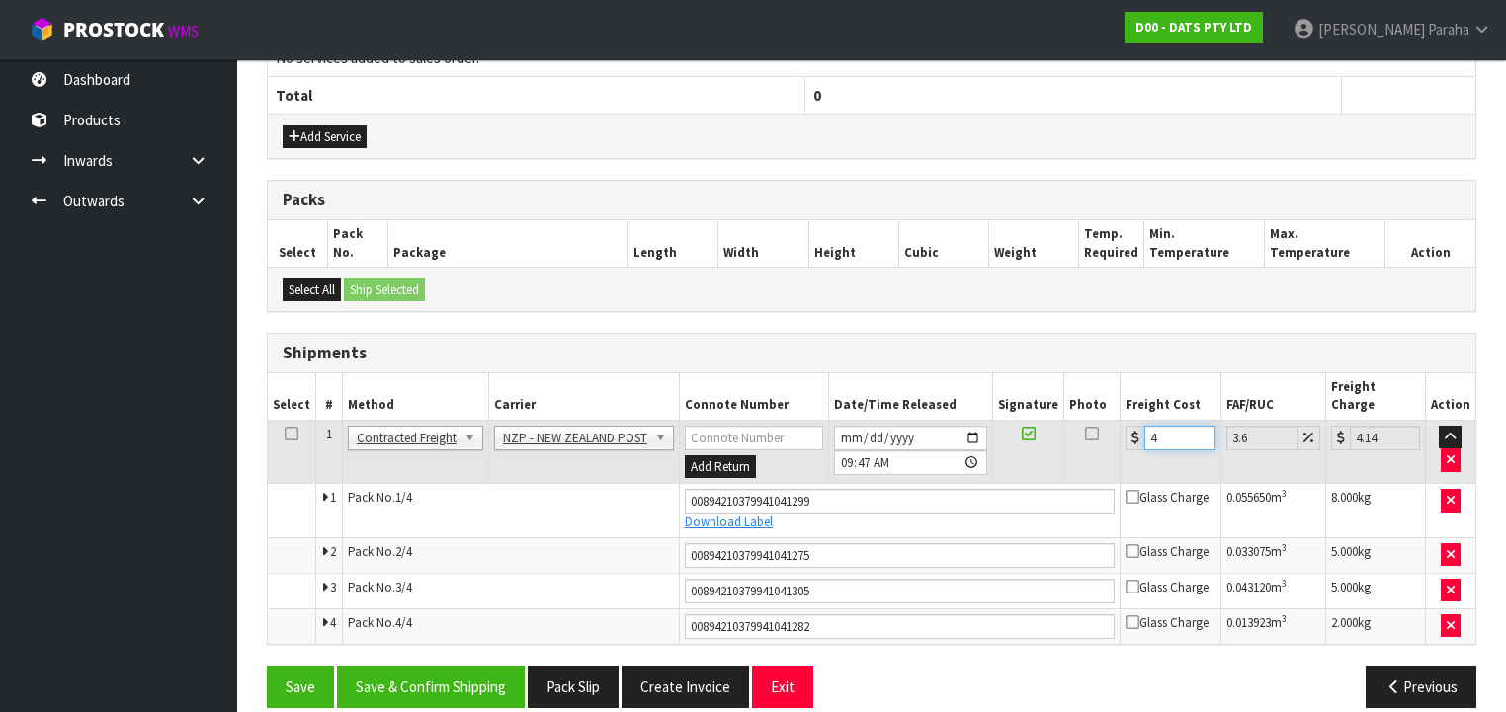
type input "50.76"
type input "49.7"
type input "51.49"
type input "49.77"
type input "51.56"
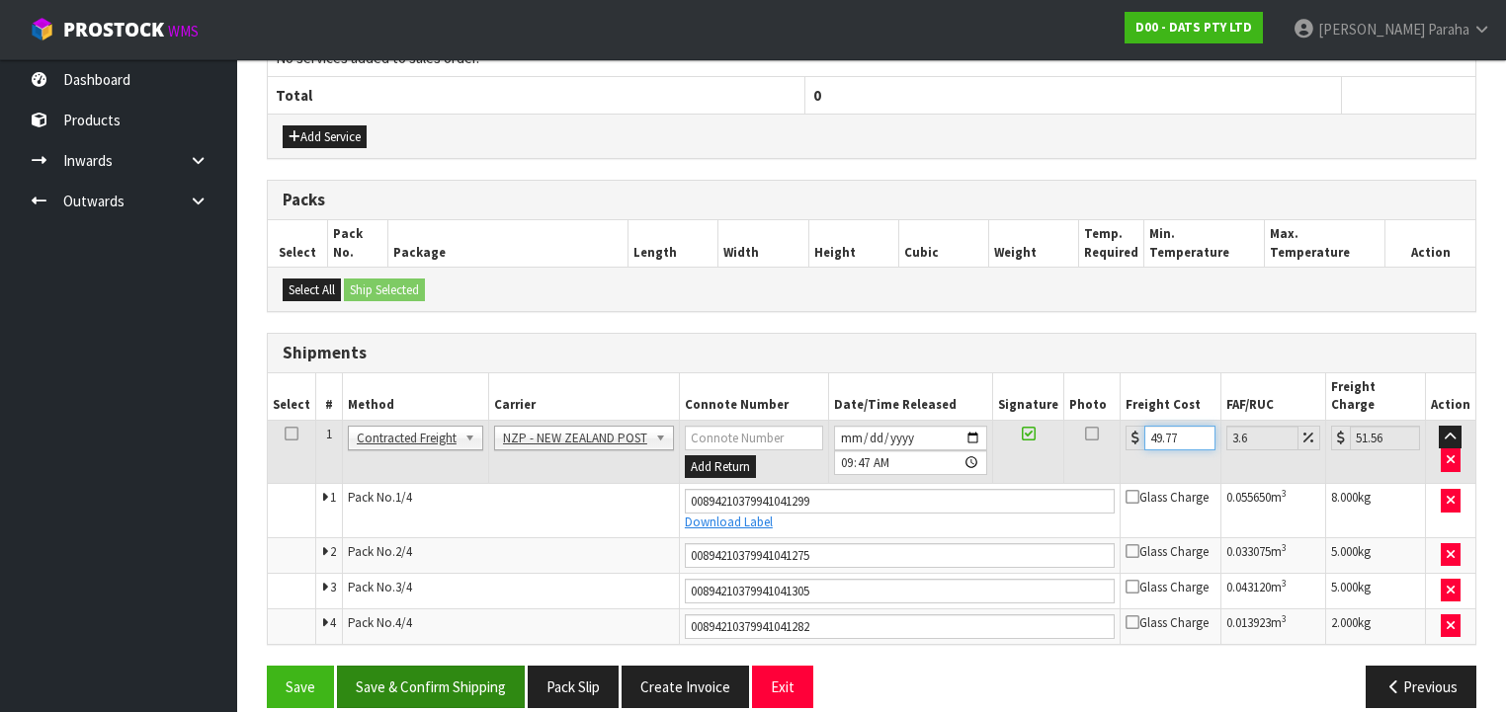
type input "49.77"
click at [436, 666] on button "Save & Confirm Shipping" at bounding box center [431, 687] width 188 height 42
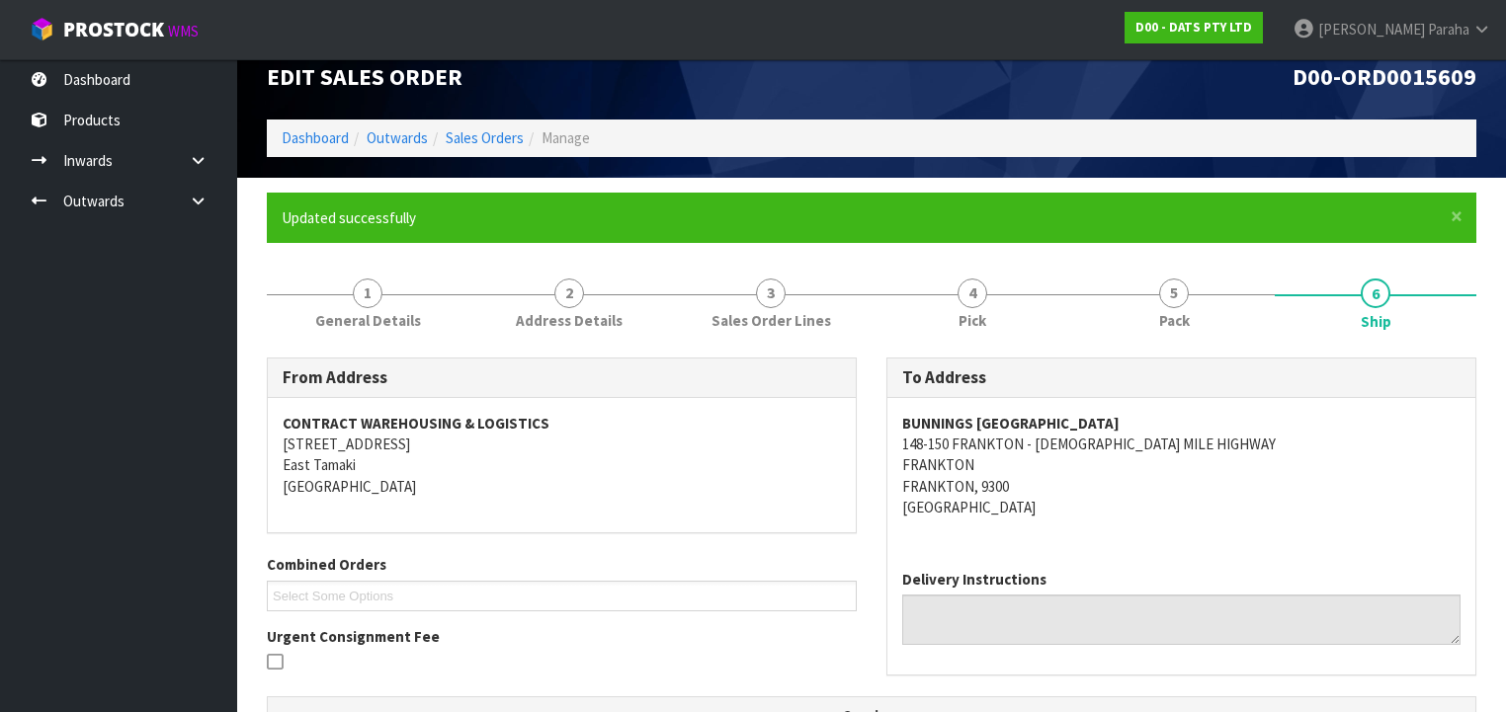
scroll to position [0, 0]
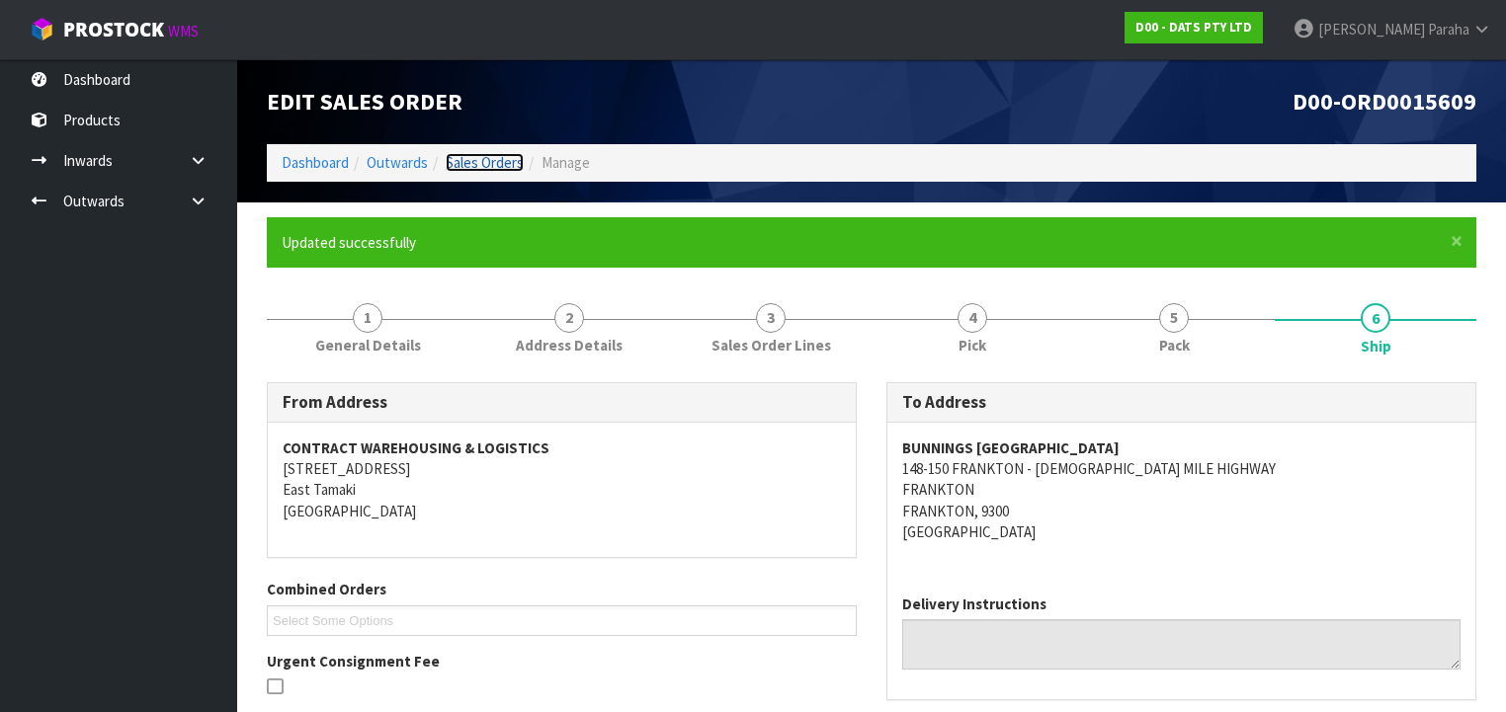
click at [470, 166] on link "Sales Orders" at bounding box center [485, 162] width 78 height 19
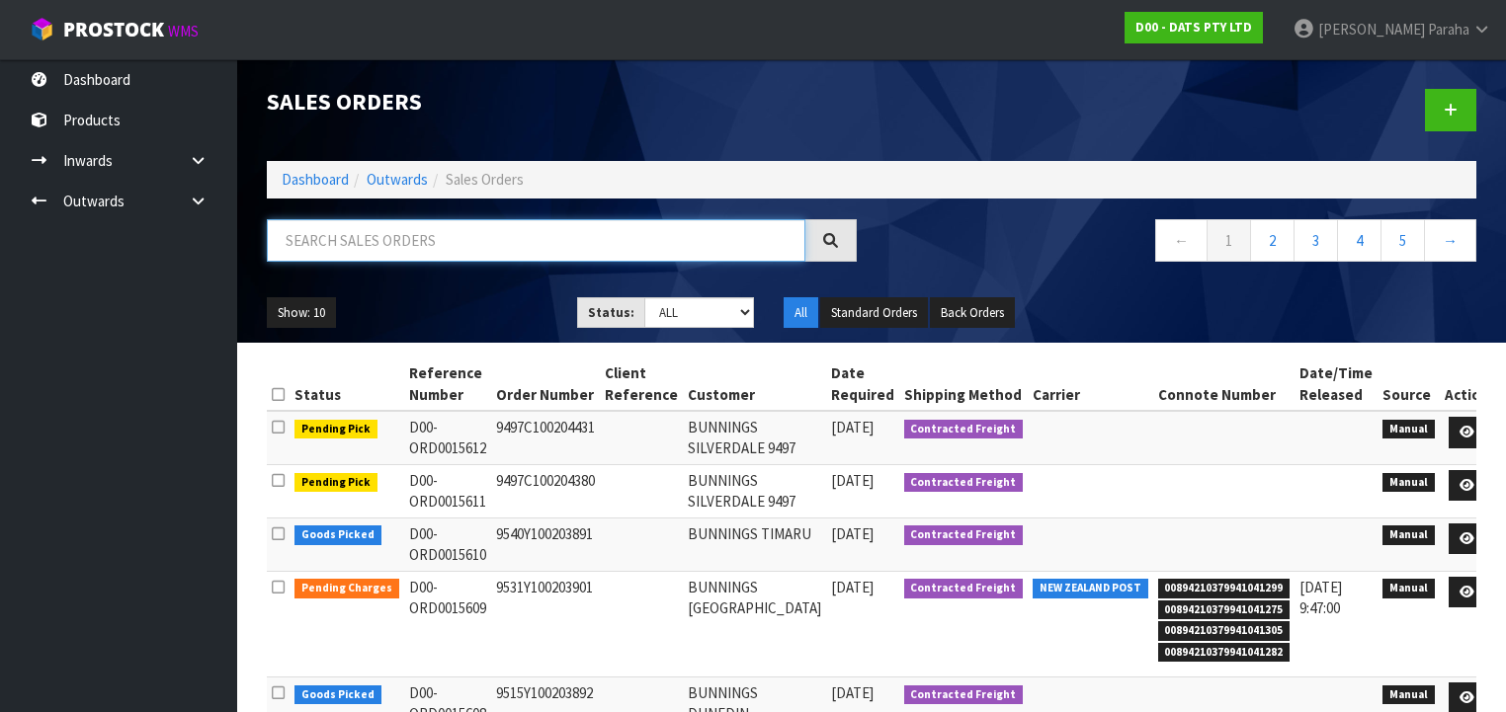
click at [490, 221] on input "text" at bounding box center [536, 240] width 539 height 42
type input "JOB-0408421"
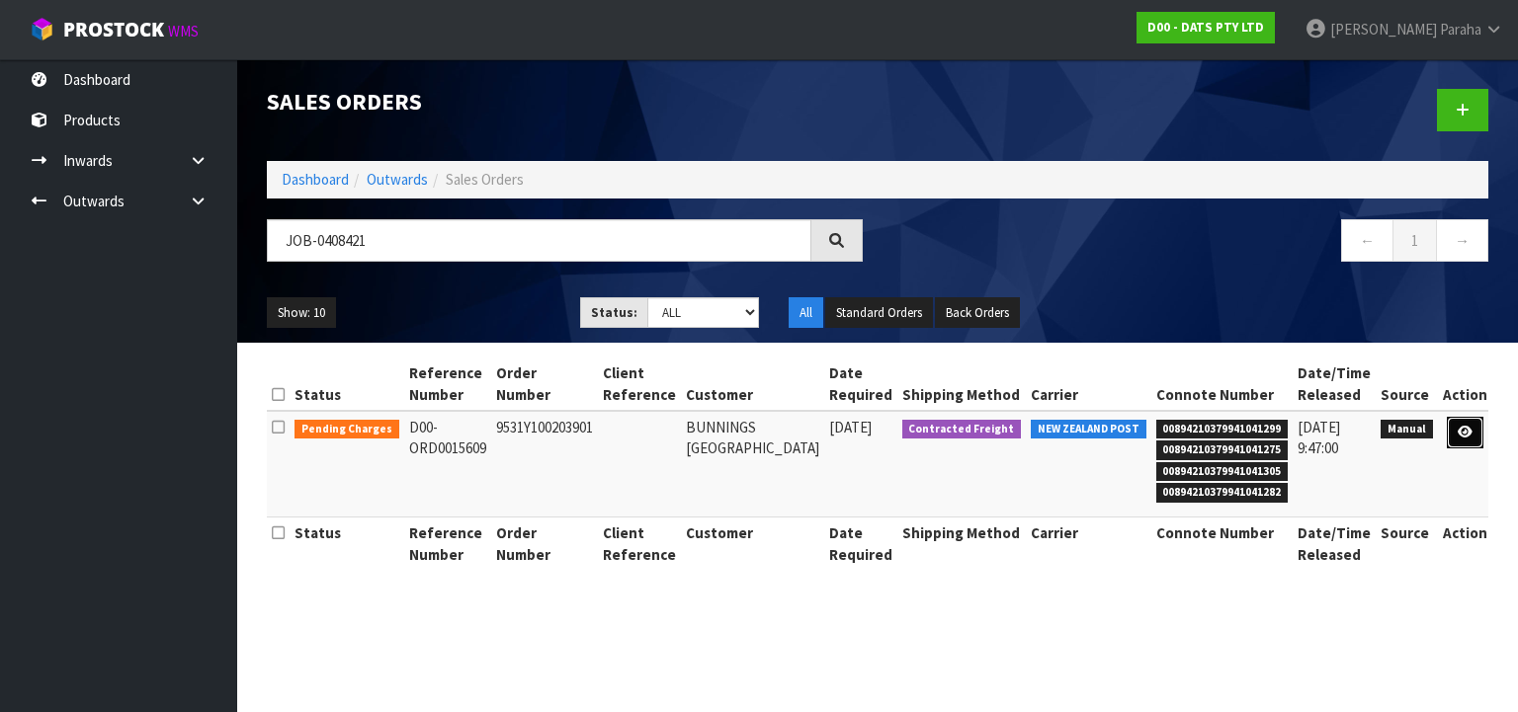
click at [1469, 432] on link at bounding box center [1465, 433] width 37 height 32
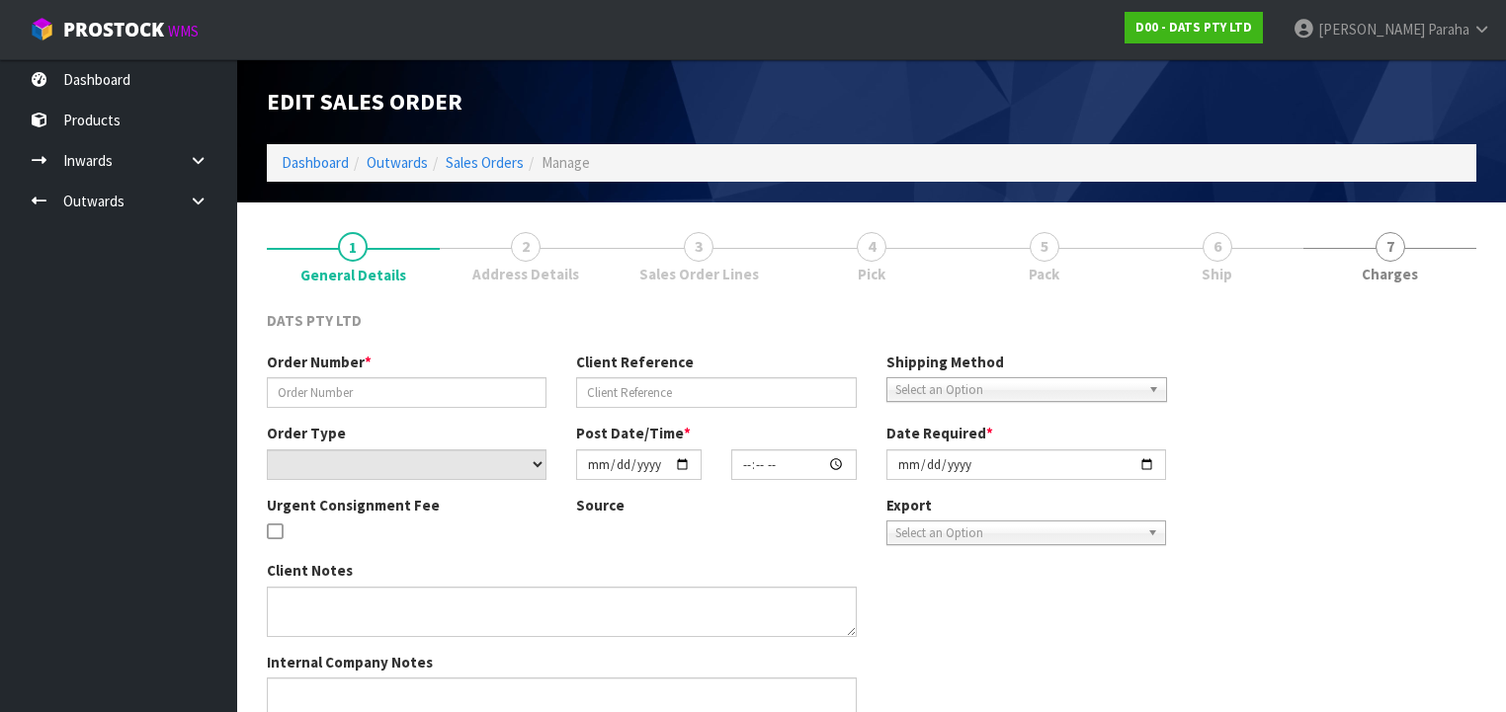
type input "9531Y100203901"
select select "number:0"
type input "[DATE]"
type input "12:16:00.000"
type input "[DATE]"
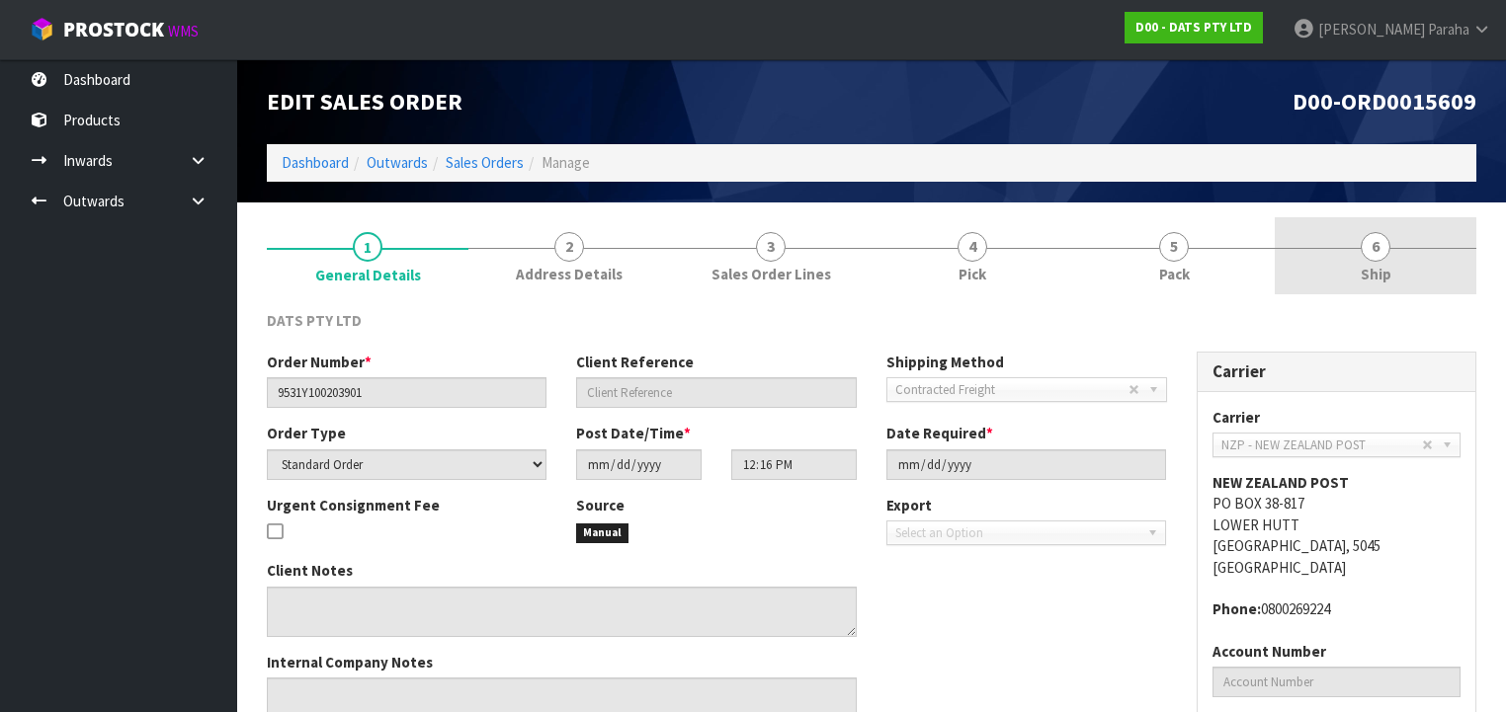
click at [1365, 252] on span "6" at bounding box center [1376, 247] width 30 height 30
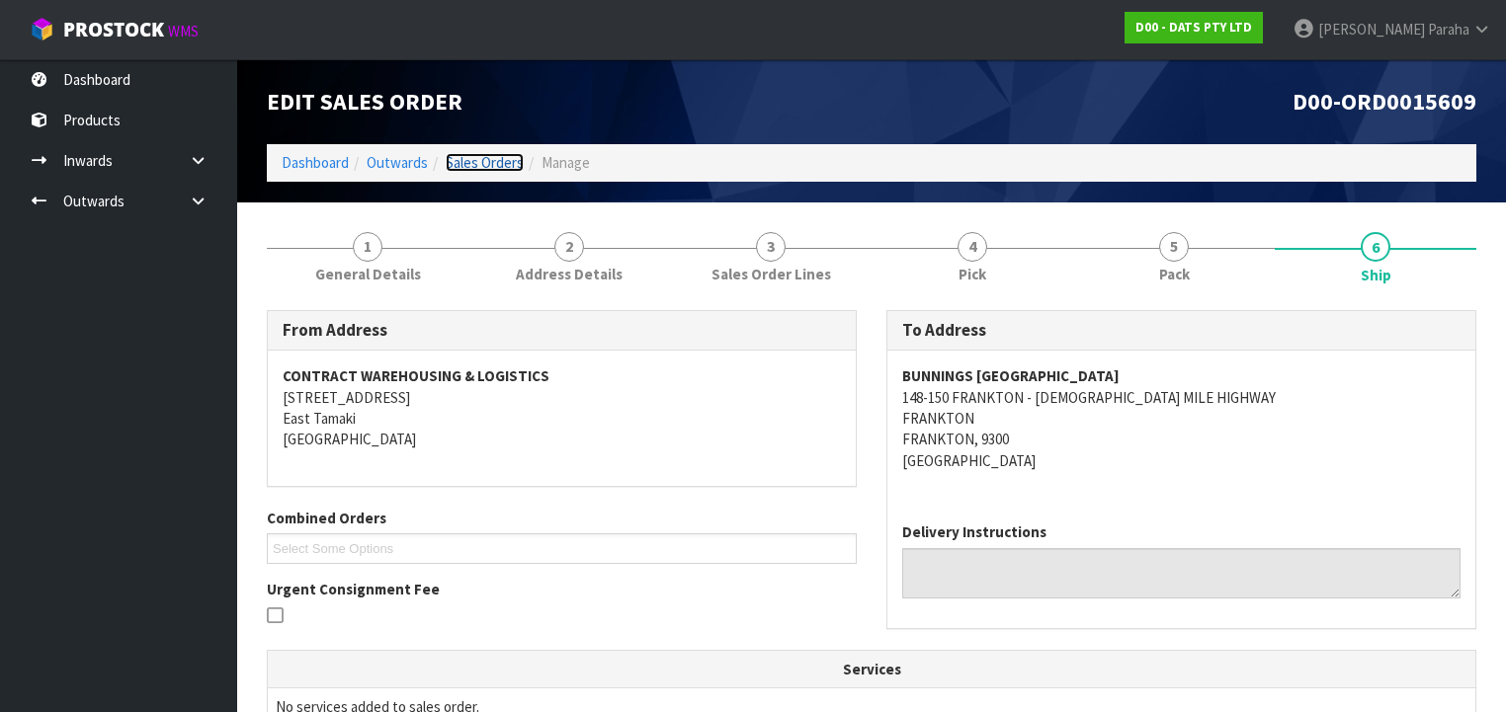
click at [470, 160] on link "Sales Orders" at bounding box center [485, 162] width 78 height 19
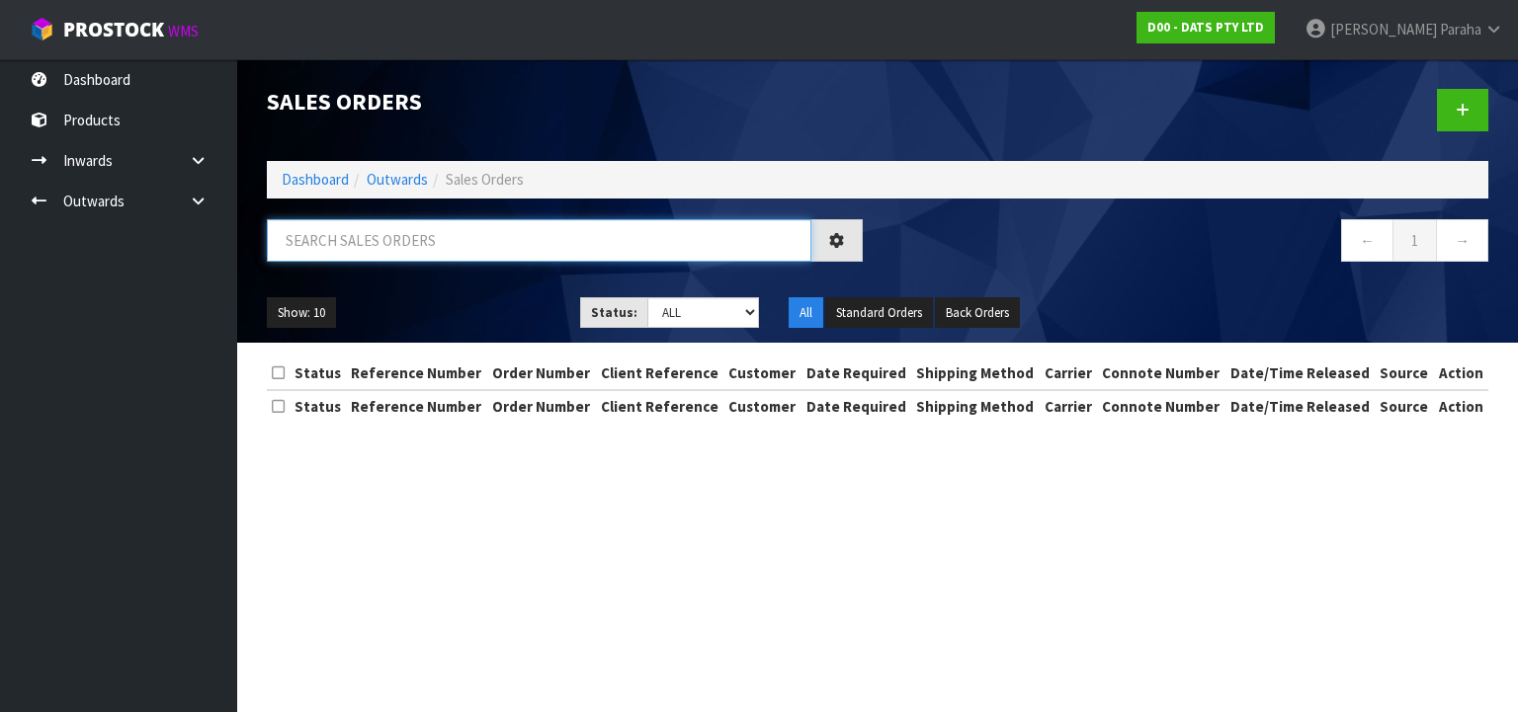
click at [378, 238] on input "text" at bounding box center [539, 240] width 544 height 42
type input "JOB-0408424"
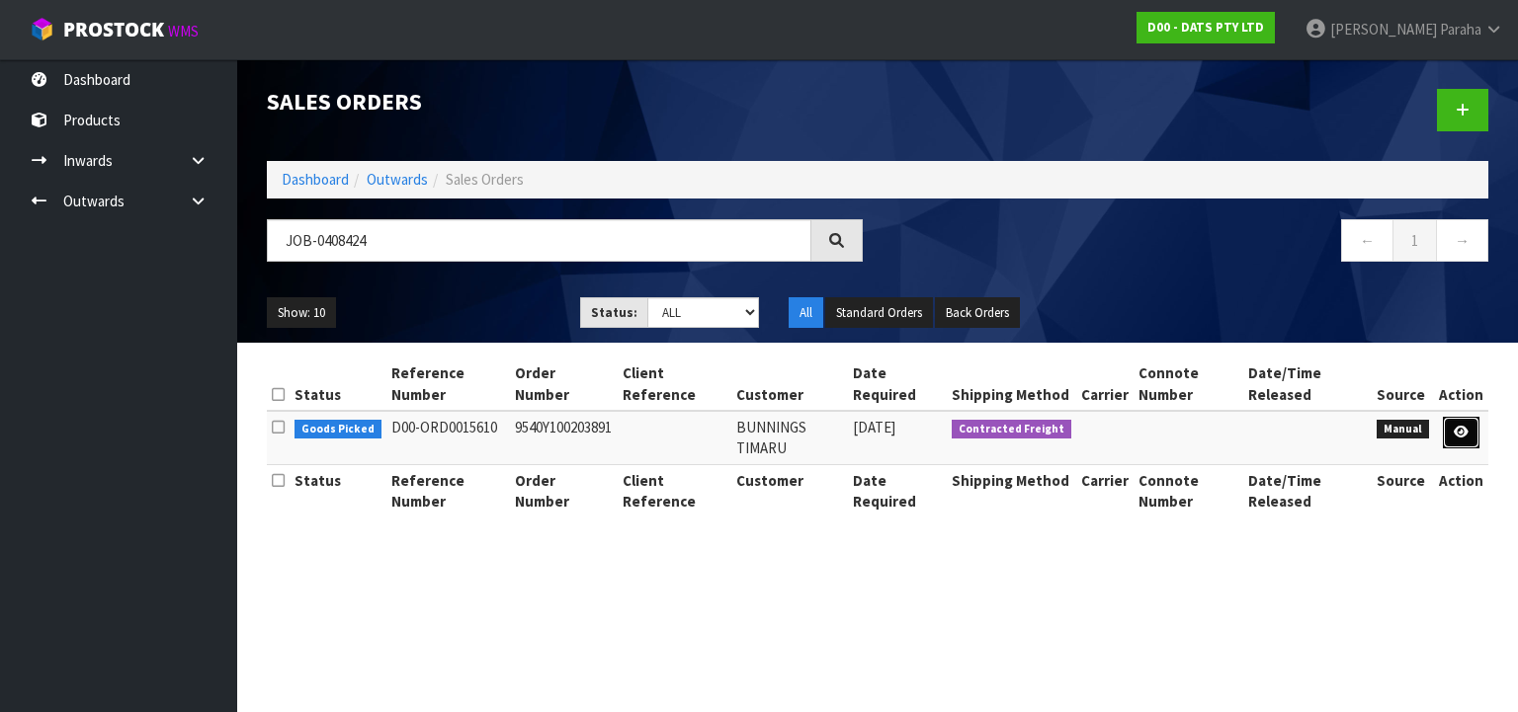
click at [1462, 433] on icon at bounding box center [1461, 432] width 15 height 13
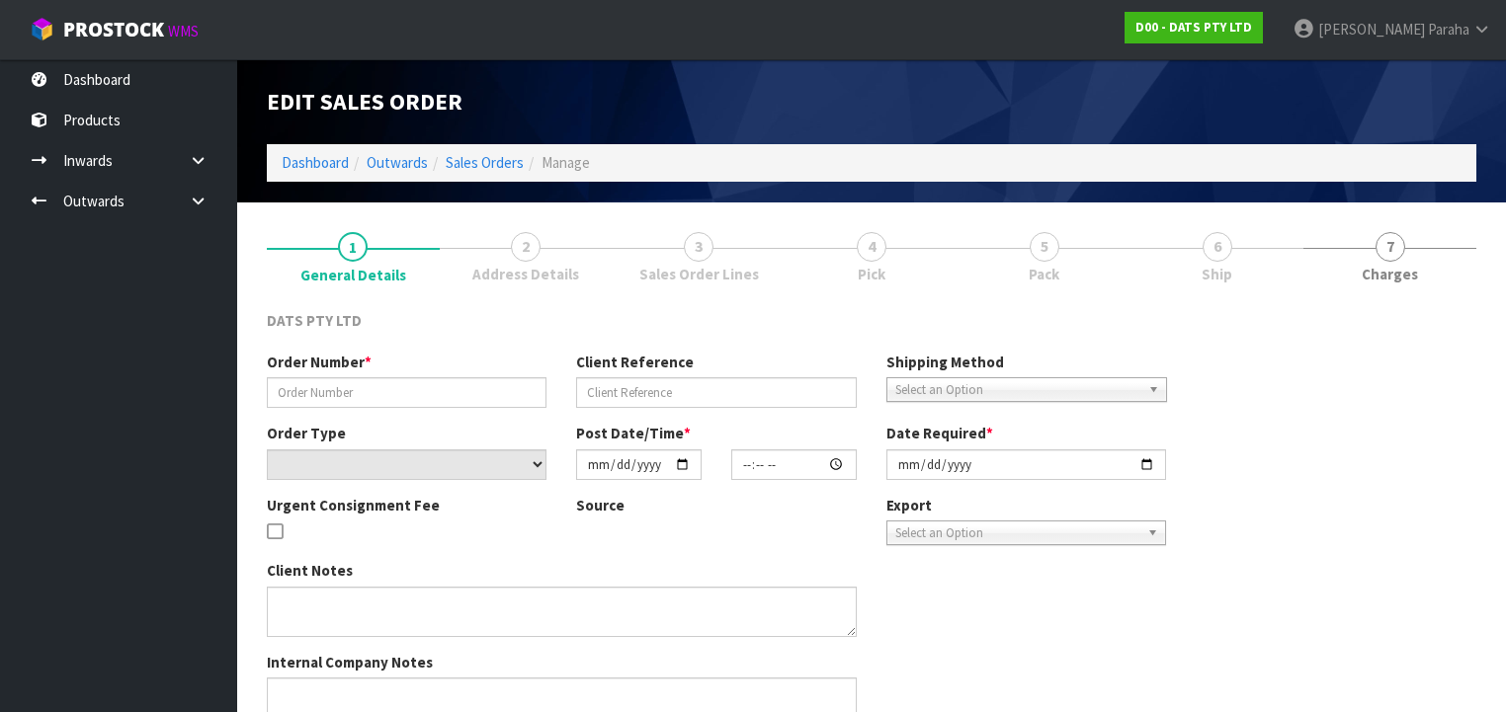
type input "9540Y100203891"
select select "number:0"
type input "[DATE]"
type input "12:21:00.000"
type input "[DATE]"
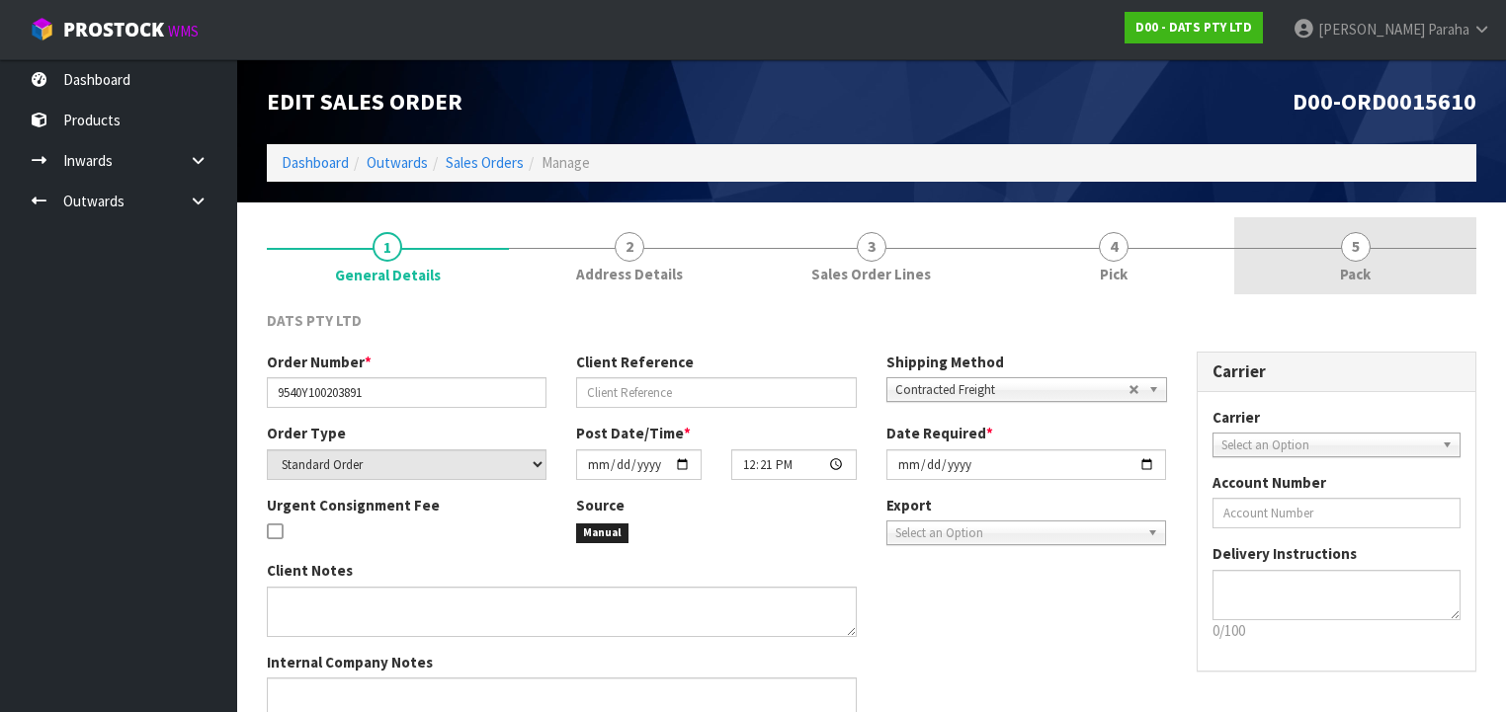
click at [1364, 253] on span "5" at bounding box center [1356, 247] width 30 height 30
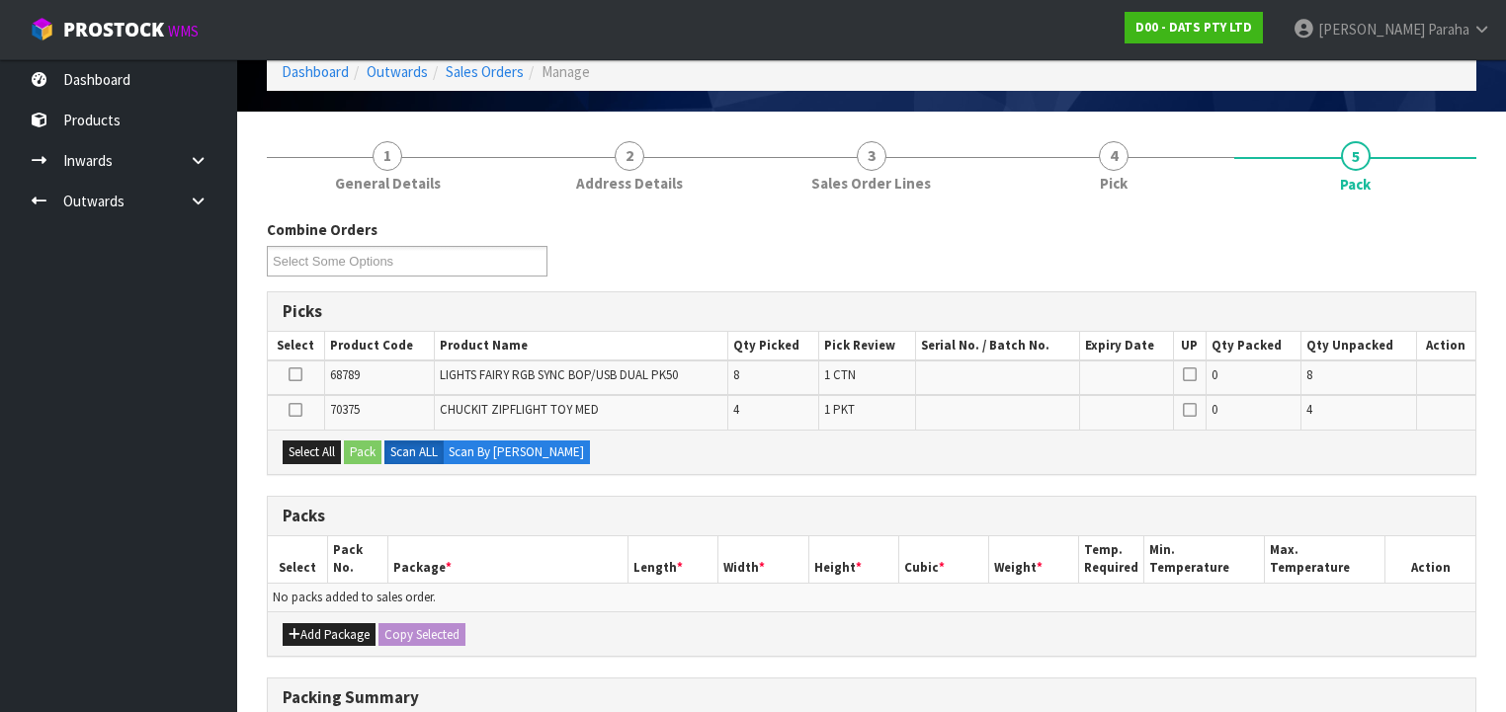
scroll to position [237, 0]
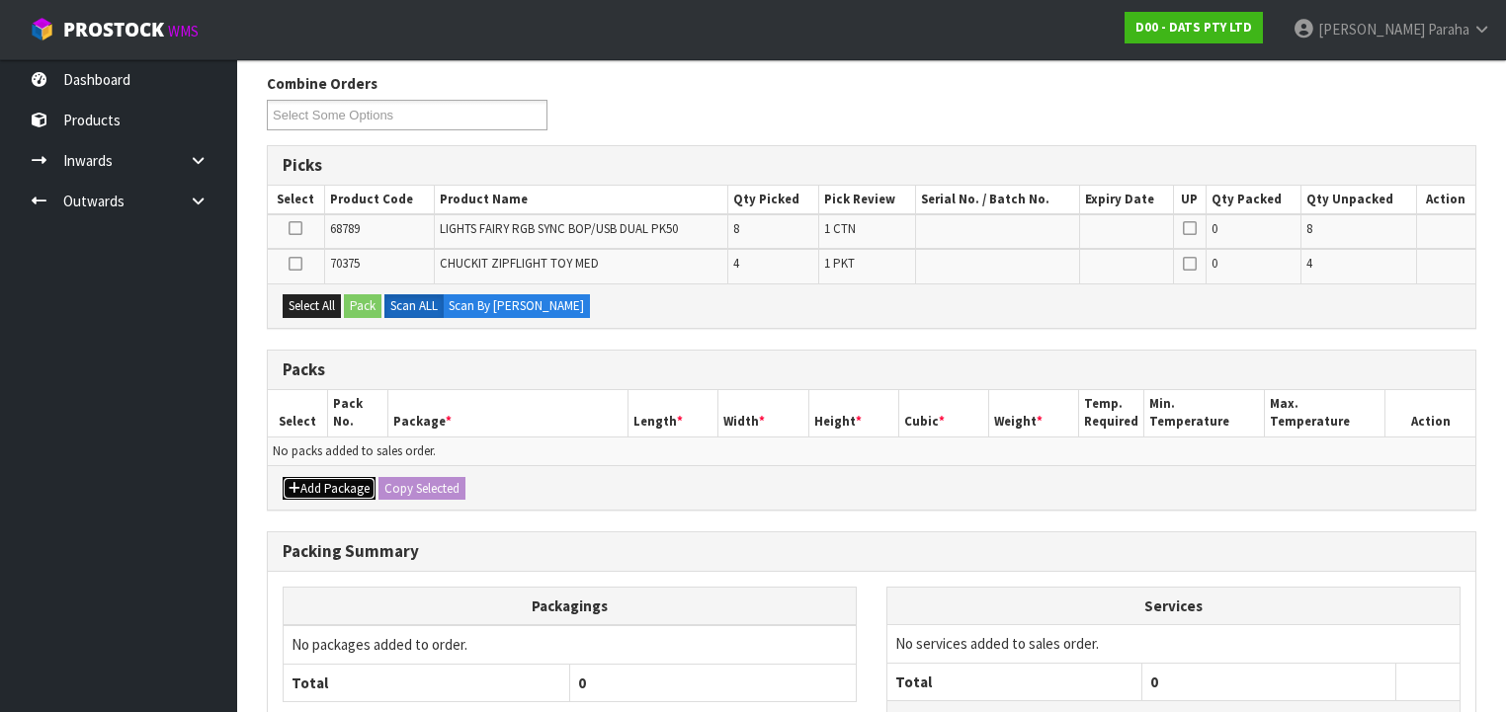
click at [333, 485] on button "Add Package" at bounding box center [329, 489] width 93 height 24
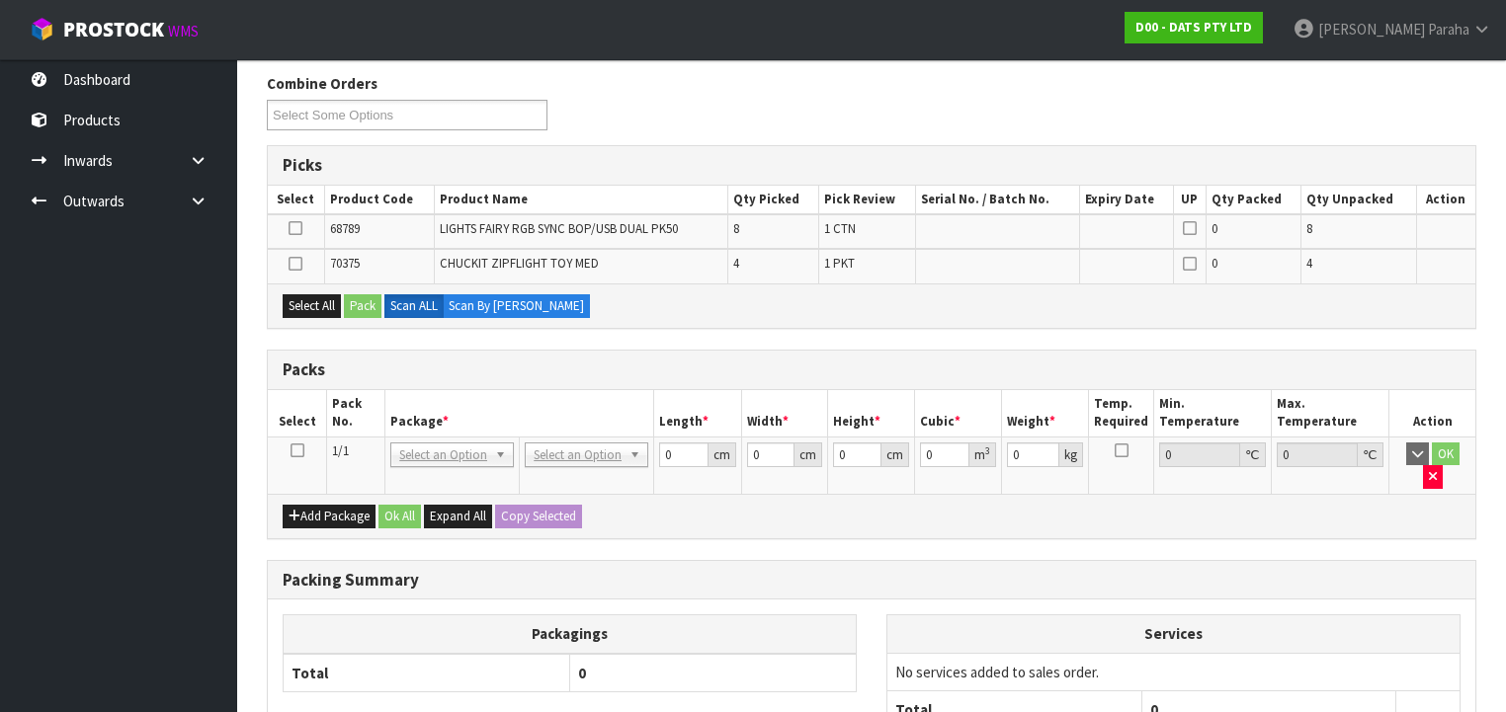
click at [294, 451] on icon at bounding box center [298, 451] width 14 height 1
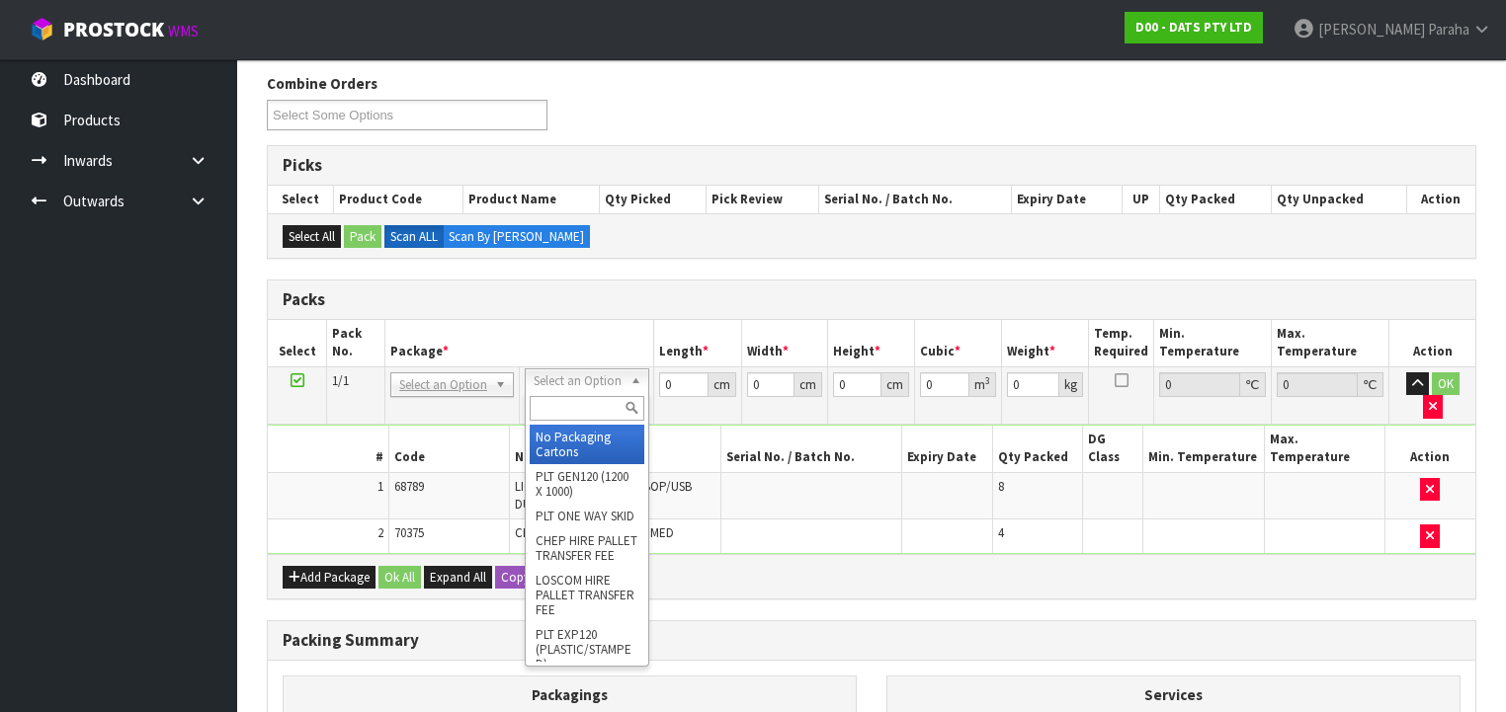
drag, startPoint x: 593, startPoint y: 410, endPoint x: 570, endPoint y: 400, distance: 24.8
click at [594, 409] on input "text" at bounding box center [587, 408] width 114 height 25
type input "CTN5"
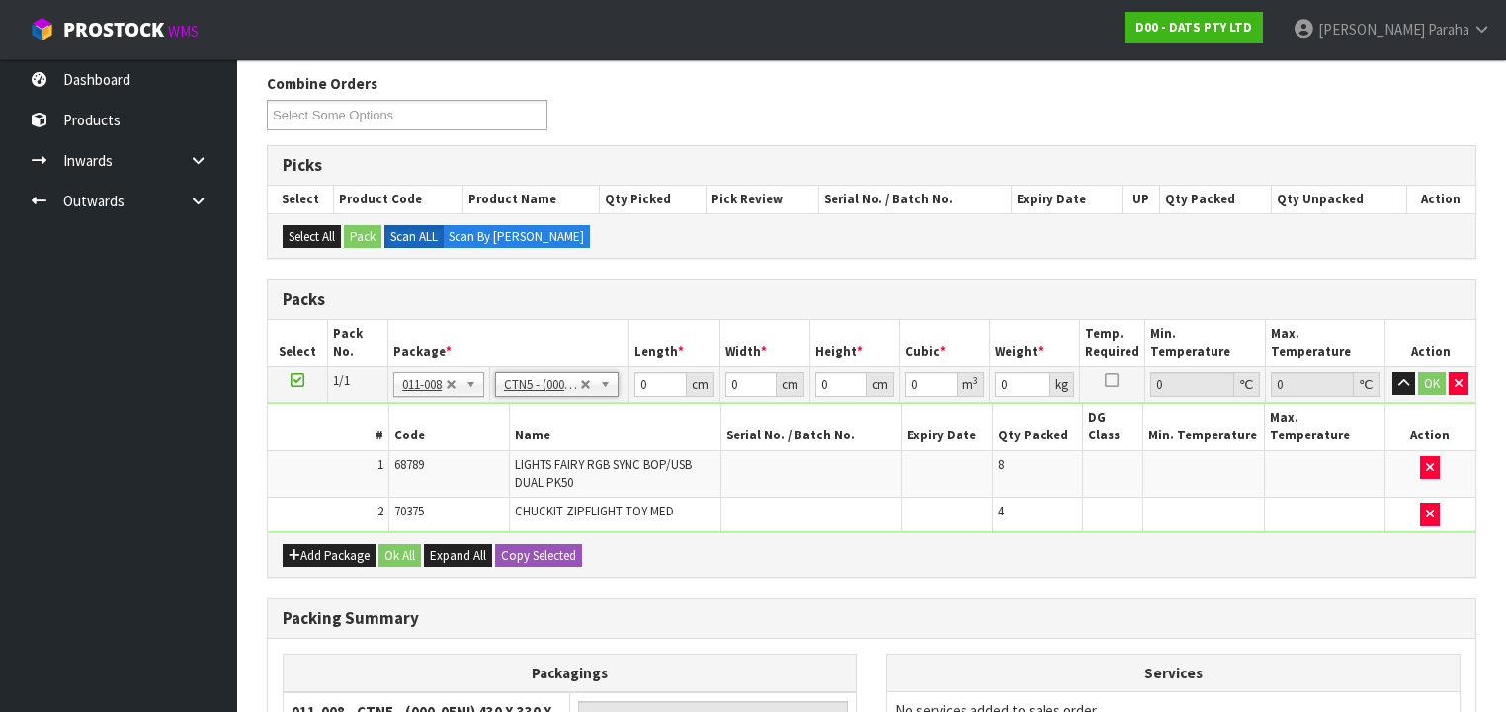
type input "43"
type input "33"
type input "25.5"
type input "0.036185"
type input "3.12"
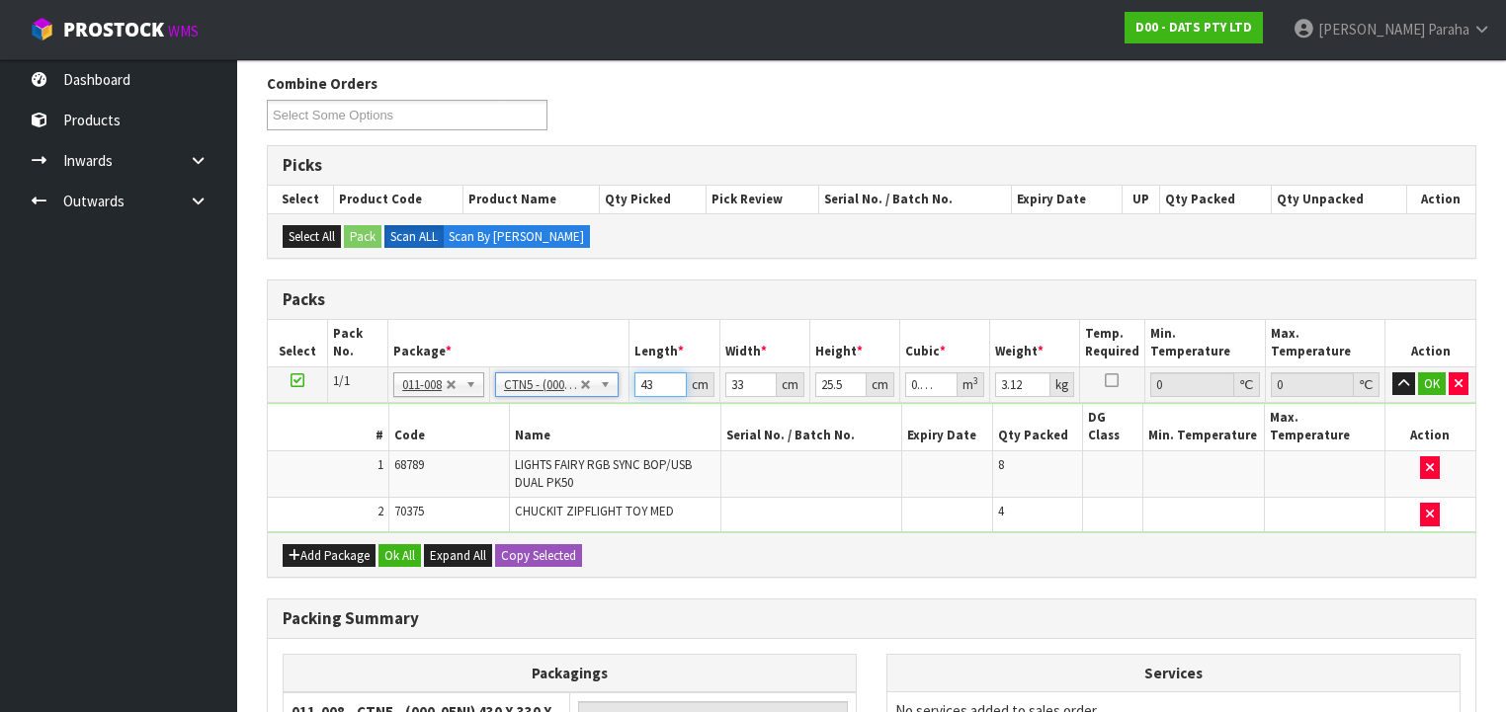
drag, startPoint x: 656, startPoint y: 383, endPoint x: 631, endPoint y: 384, distance: 24.7
click at [632, 385] on td "43 cm" at bounding box center [674, 385] width 90 height 36
type input "4"
type input "0.003366"
type input "44"
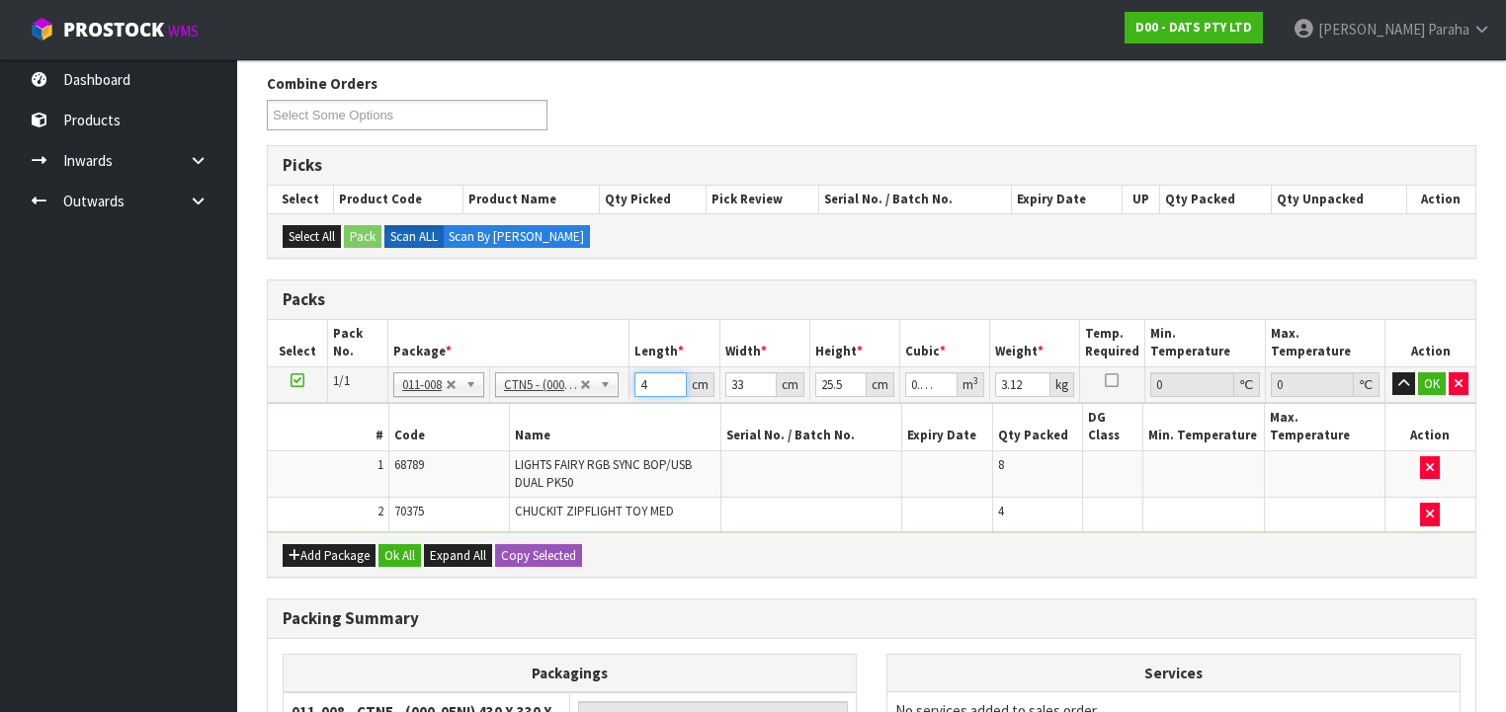
type input "0.037026"
type input "44"
type input "3"
type input "0.003366"
type input "35"
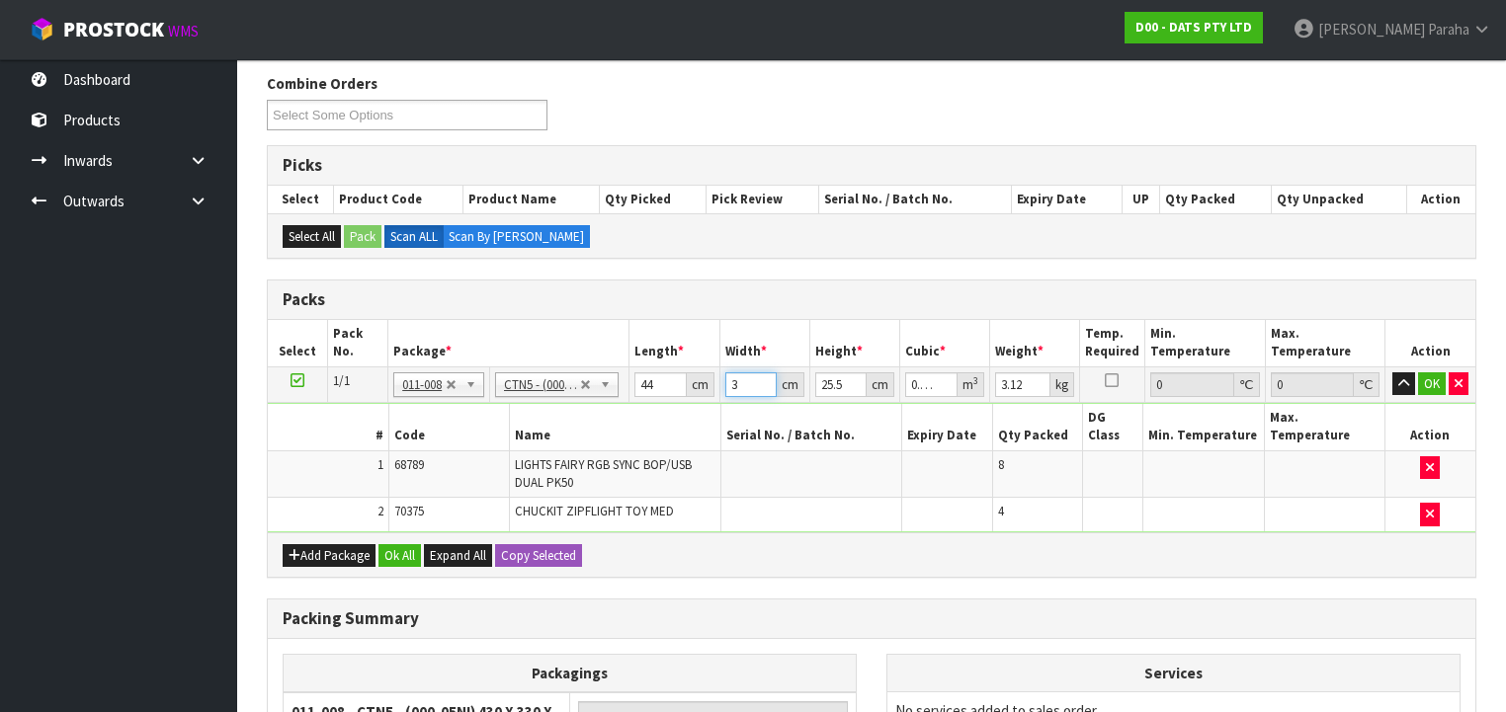
type input "0.03927"
type input "35"
type input "2"
type input "0.00308"
type input "28"
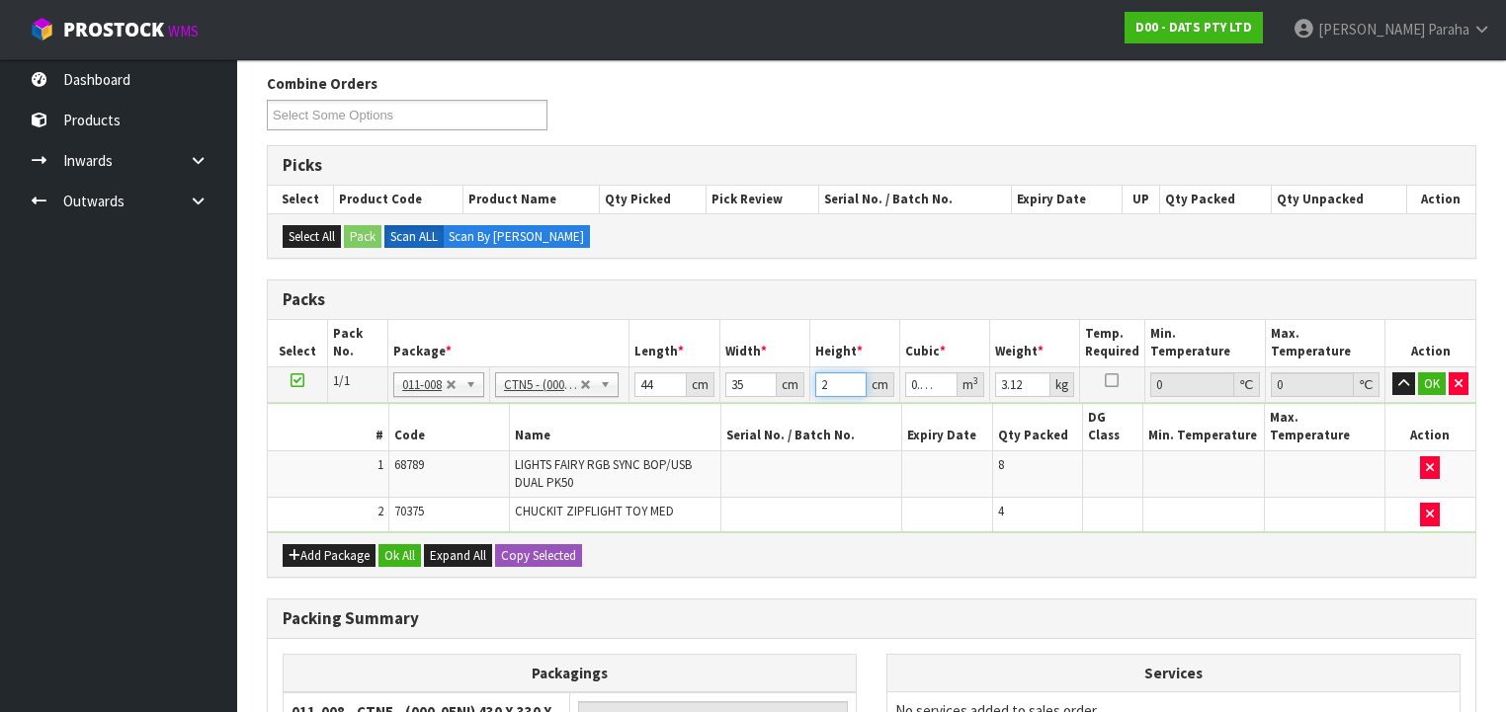
type input "0.04312"
type input "28"
type input "4"
click at [1392, 373] on button "button" at bounding box center [1403, 385] width 23 height 24
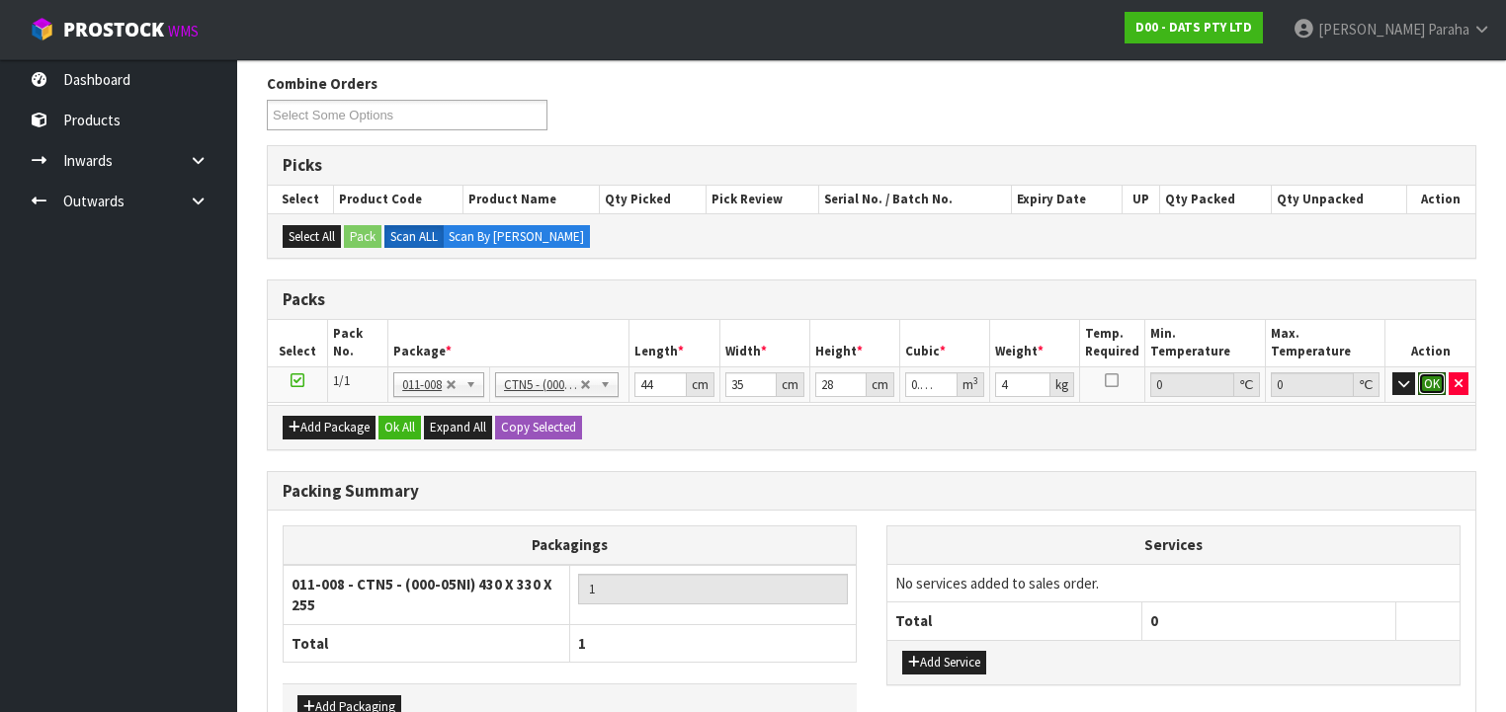
click button "OK" at bounding box center [1432, 385] width 28 height 24
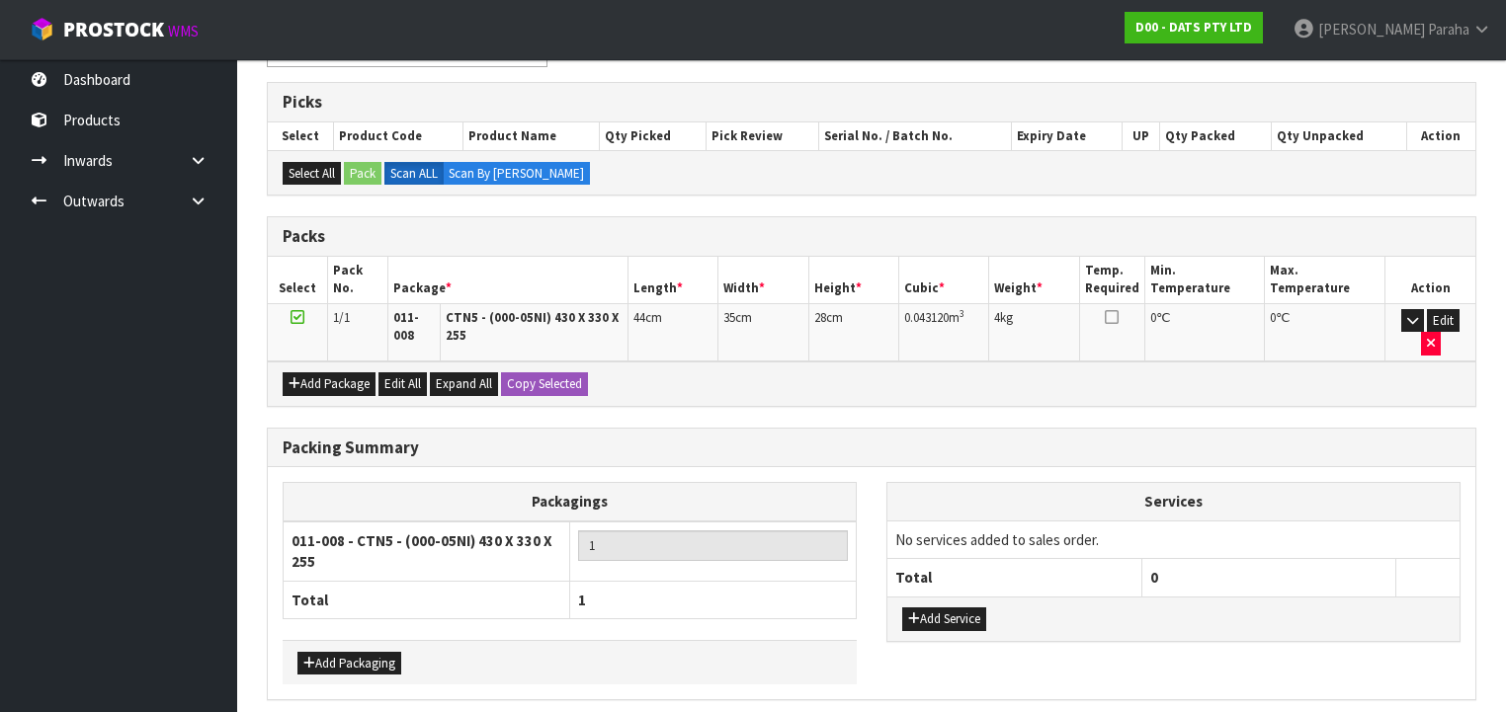
scroll to position [364, 0]
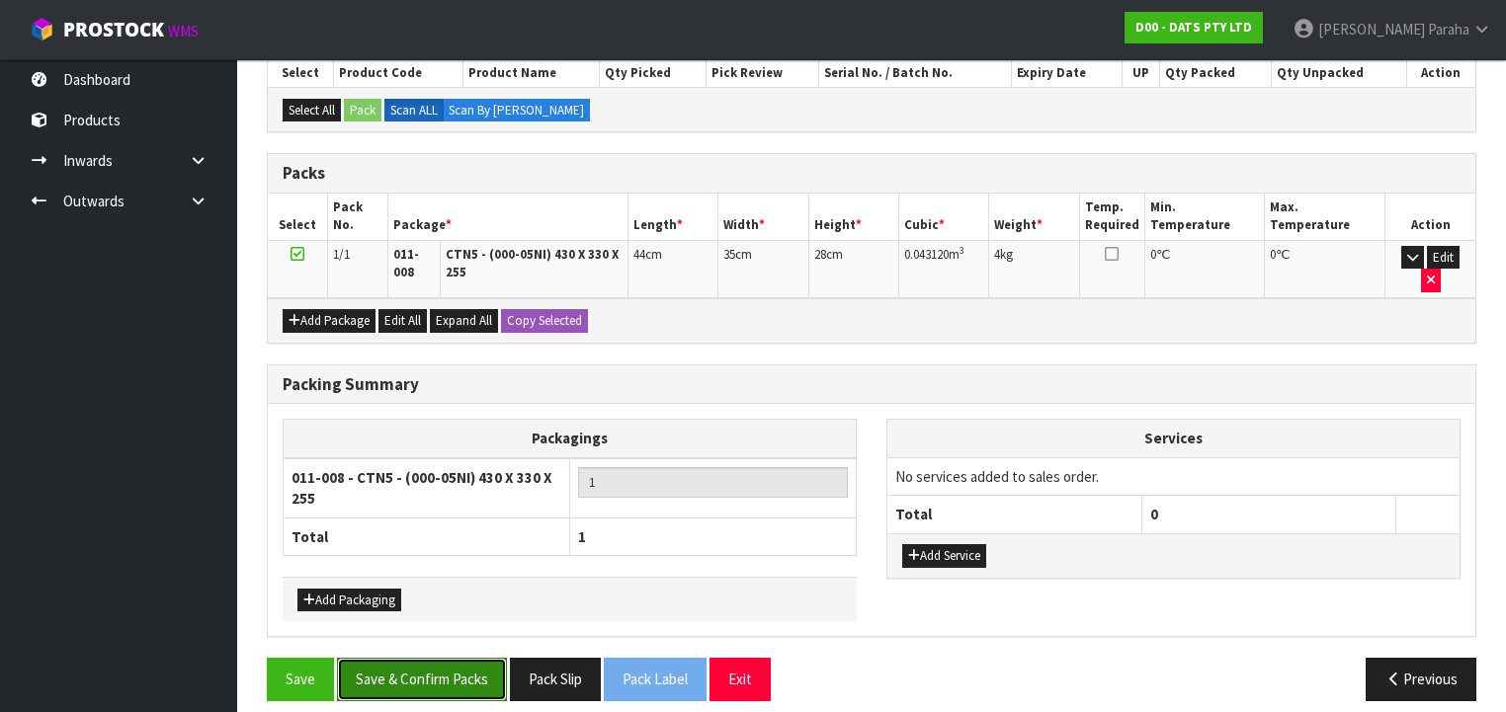
click at [403, 658] on button "Save & Confirm Packs" at bounding box center [422, 679] width 170 height 42
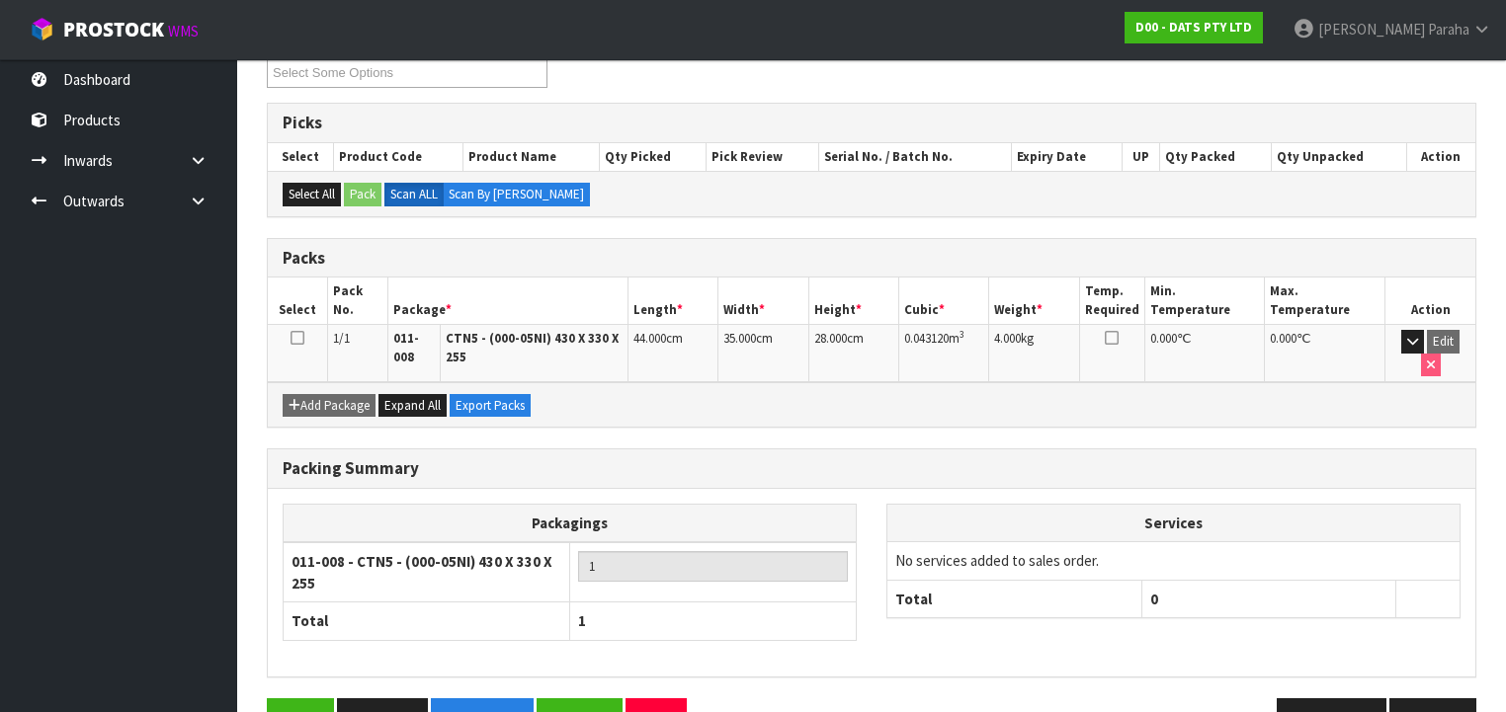
scroll to position [392, 0]
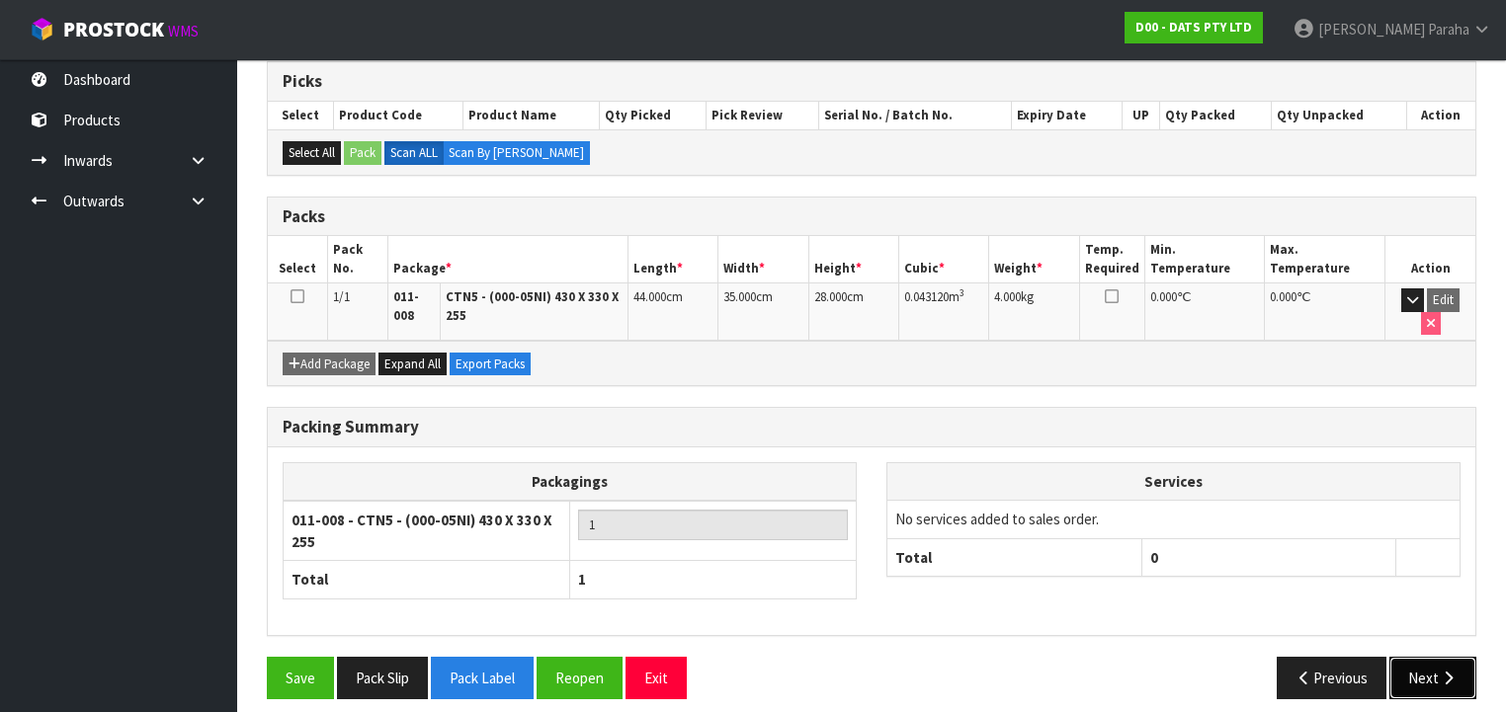
click at [1439, 671] on icon "button" at bounding box center [1448, 678] width 19 height 15
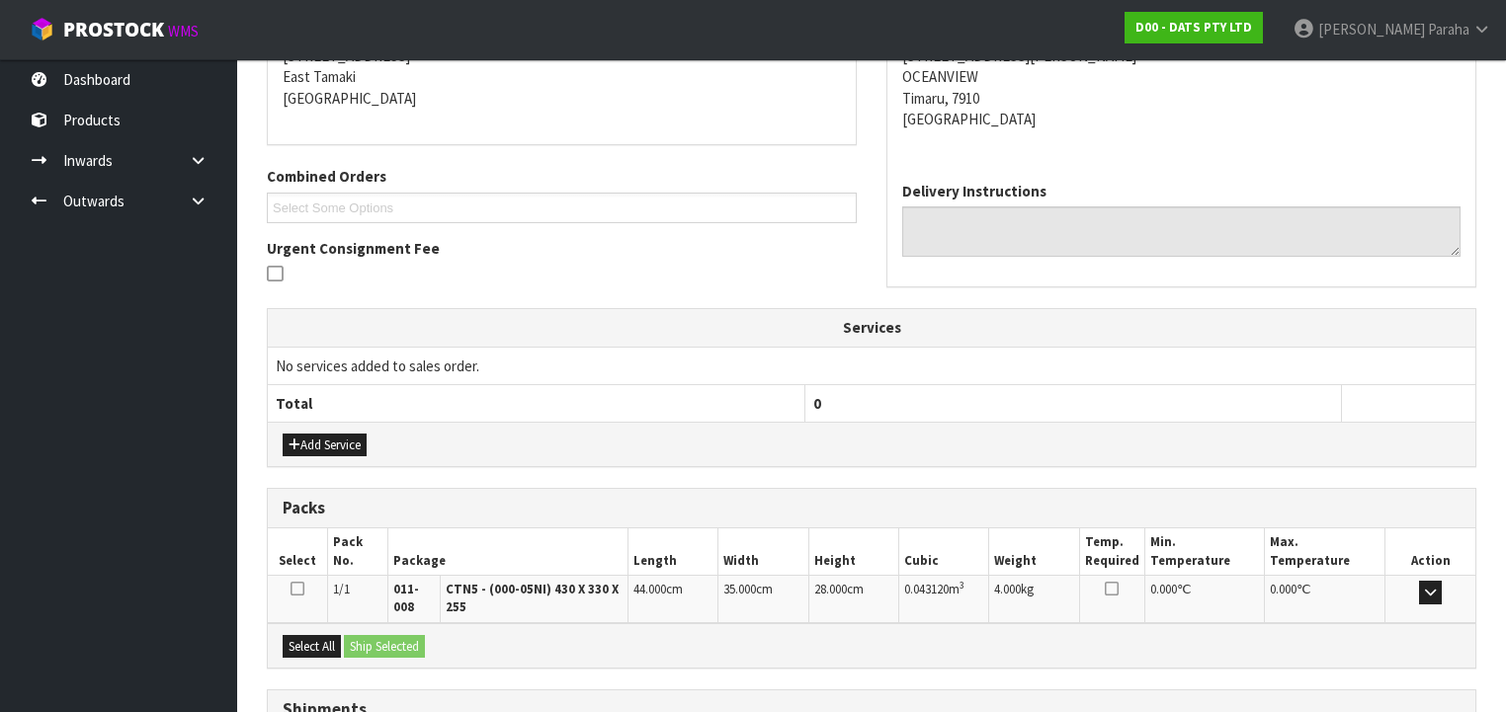
scroll to position [575, 0]
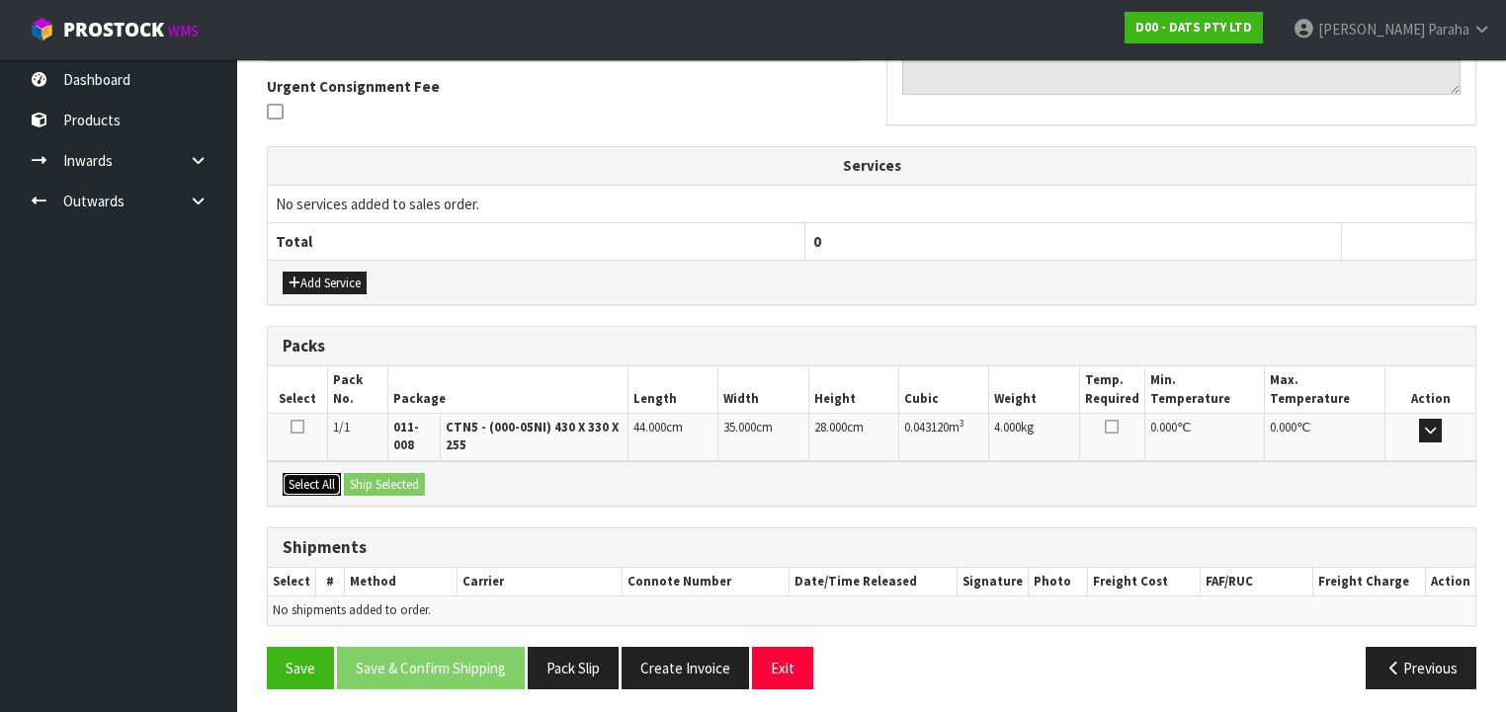
click at [332, 480] on button "Select All" at bounding box center [312, 485] width 58 height 24
click at [368, 480] on button "Ship Selected" at bounding box center [384, 485] width 81 height 24
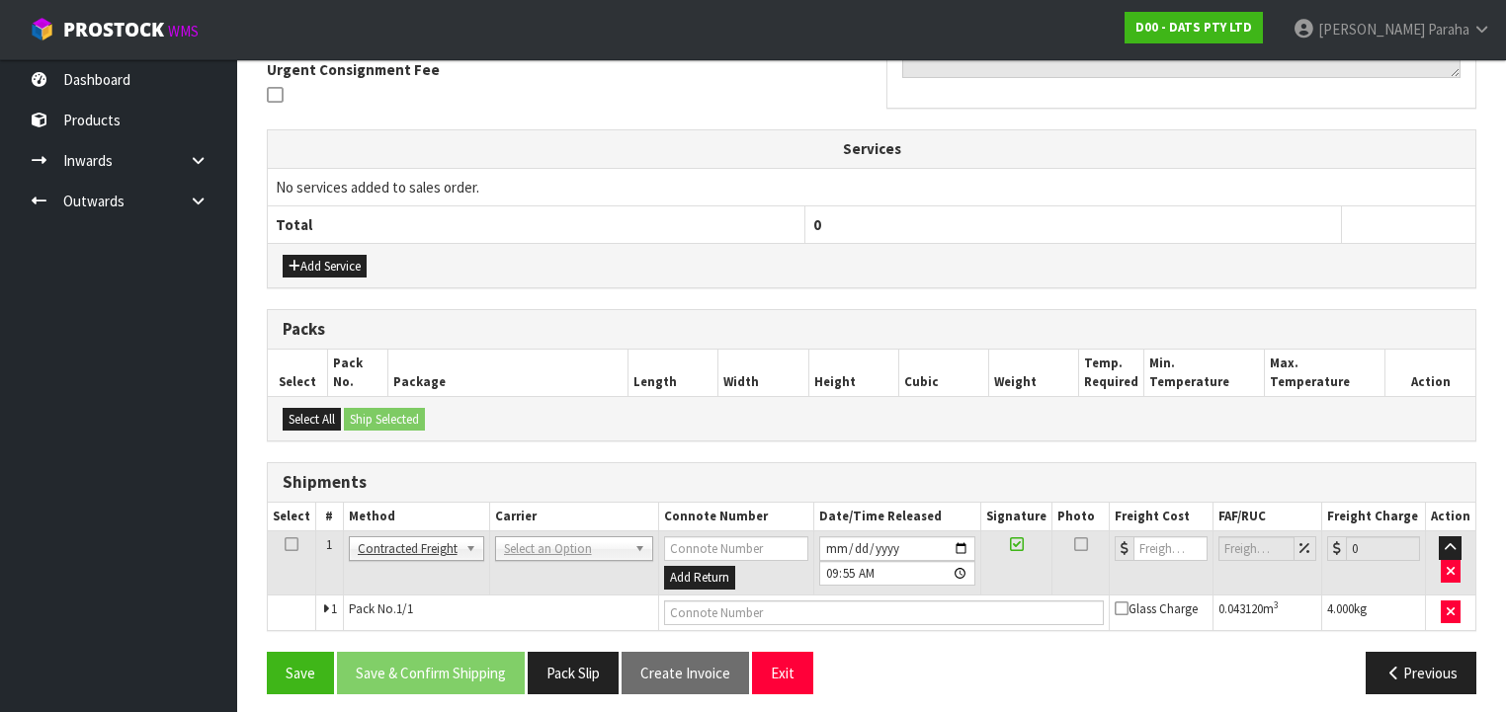
scroll to position [597, 0]
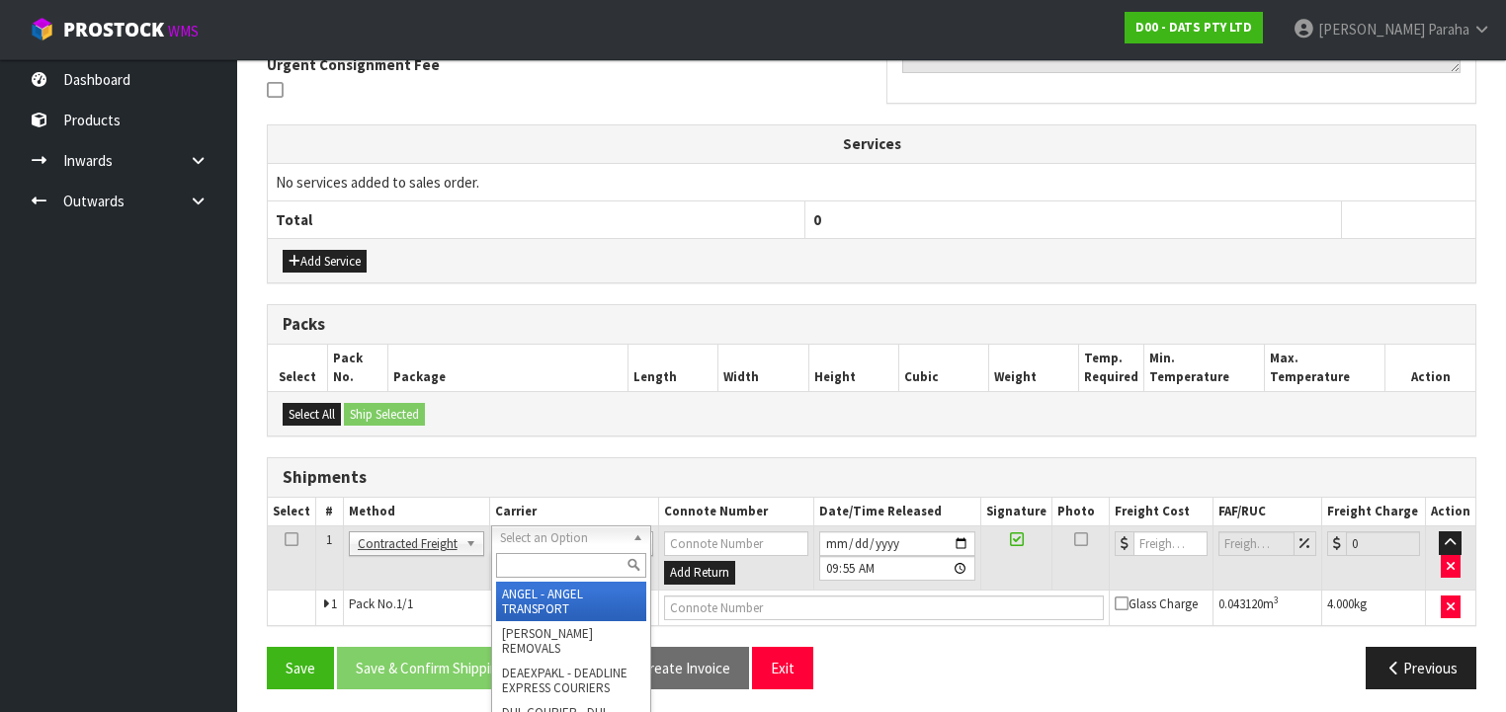
drag, startPoint x: 575, startPoint y: 530, endPoint x: 574, endPoint y: 554, distance: 24.7
click at [573, 558] on input "text" at bounding box center [571, 565] width 150 height 25
type input "NZP"
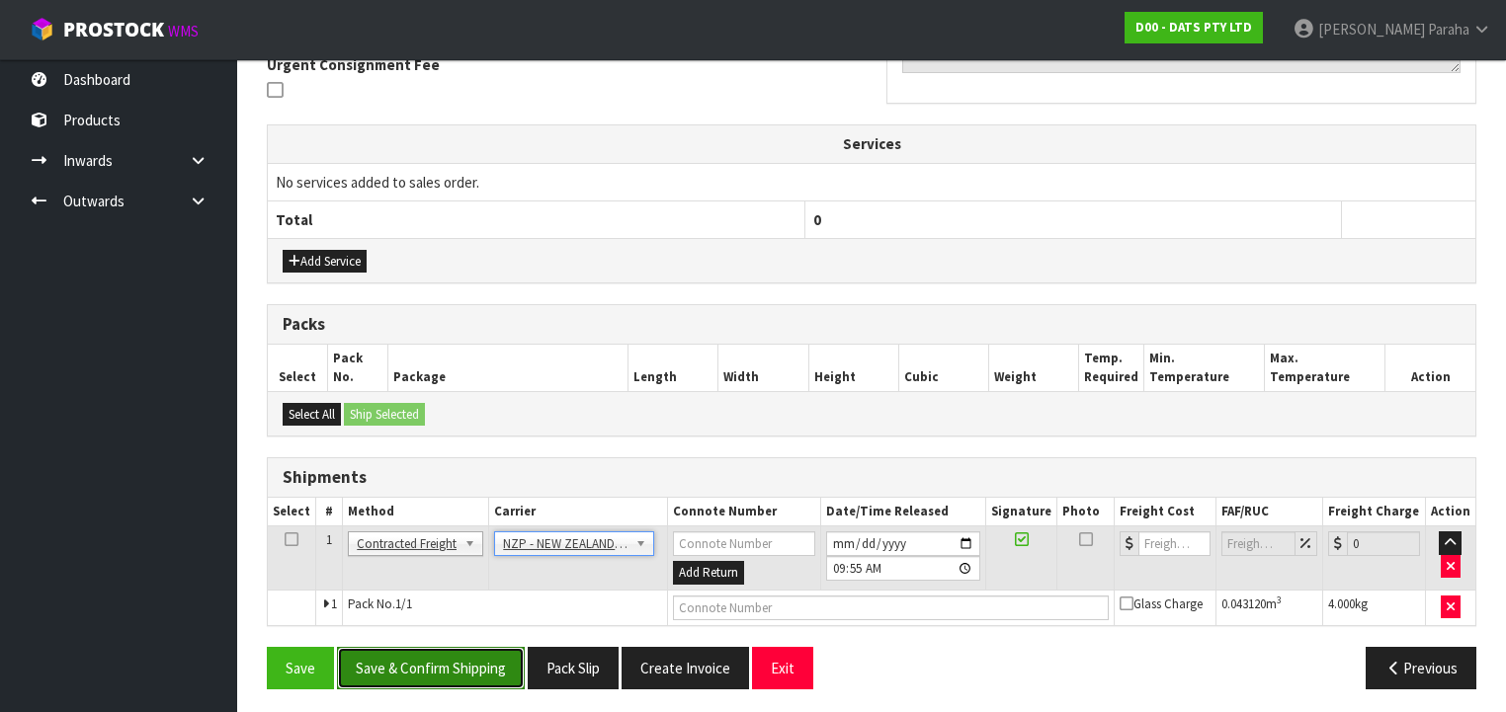
click at [488, 660] on button "Save & Confirm Shipping" at bounding box center [431, 668] width 188 height 42
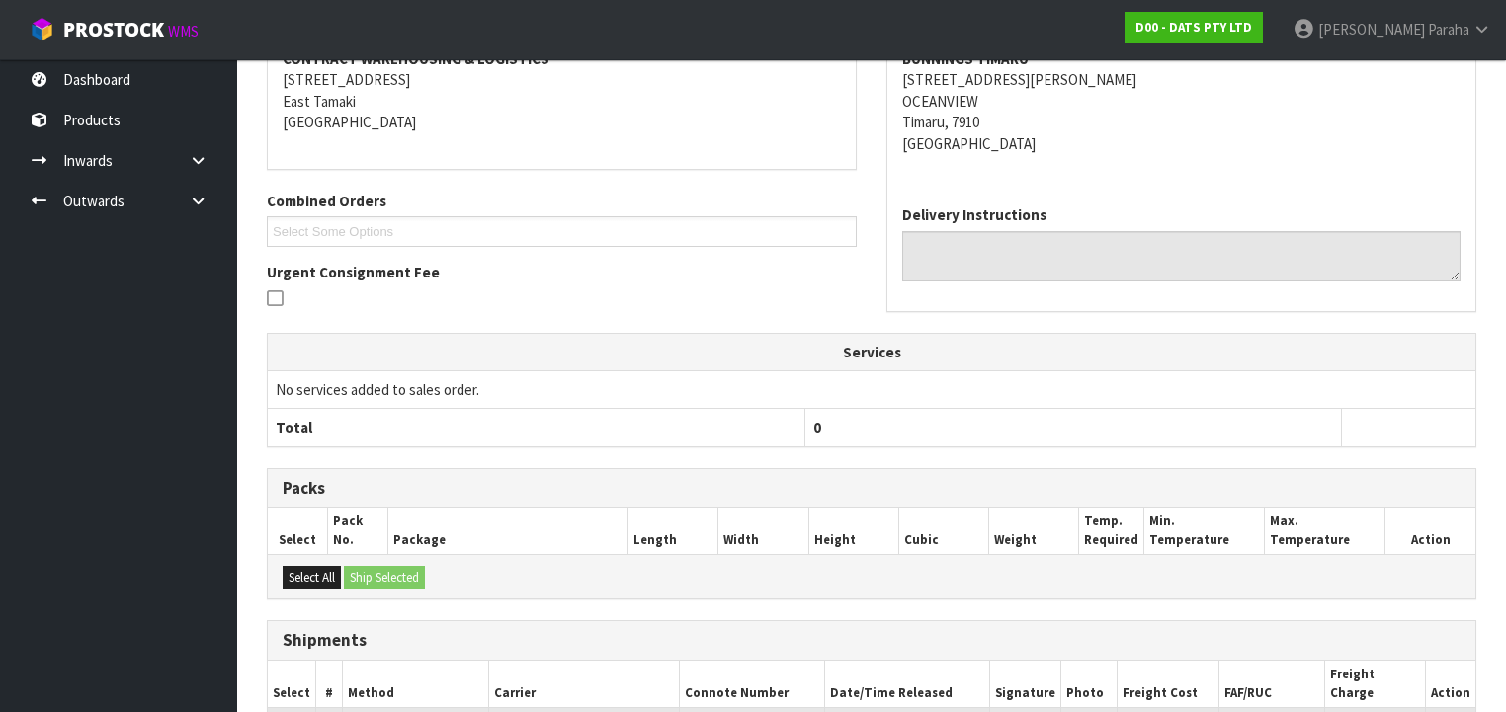
scroll to position [569, 0]
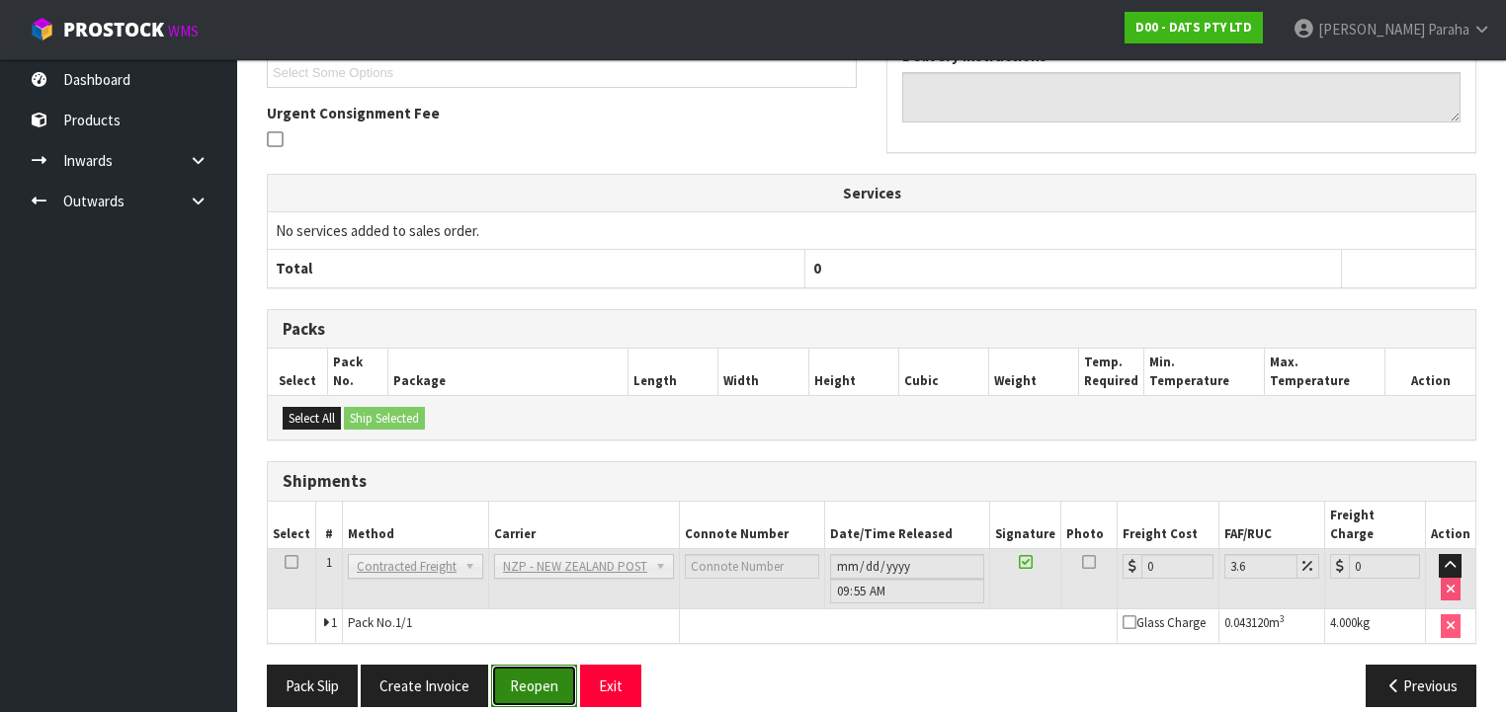
click at [543, 665] on button "Reopen" at bounding box center [534, 686] width 86 height 42
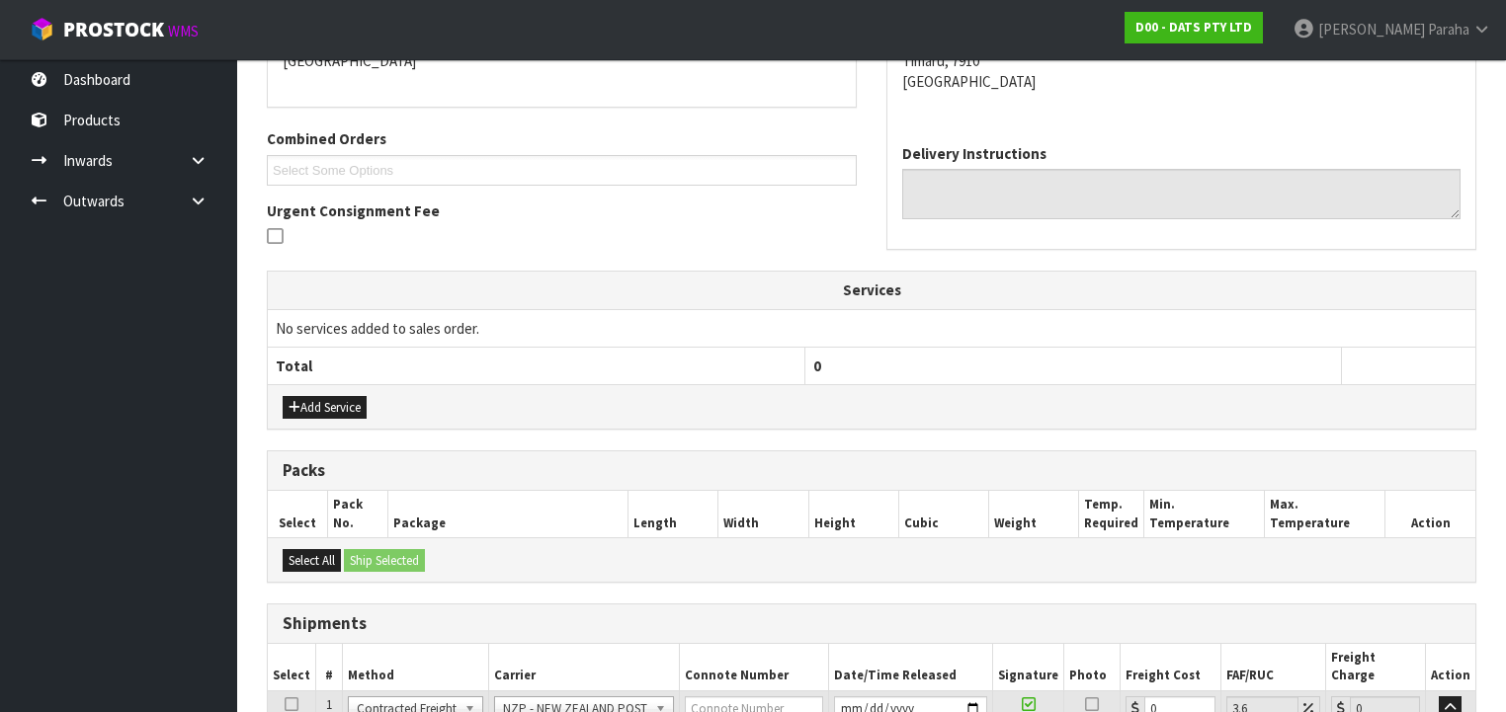
scroll to position [616, 0]
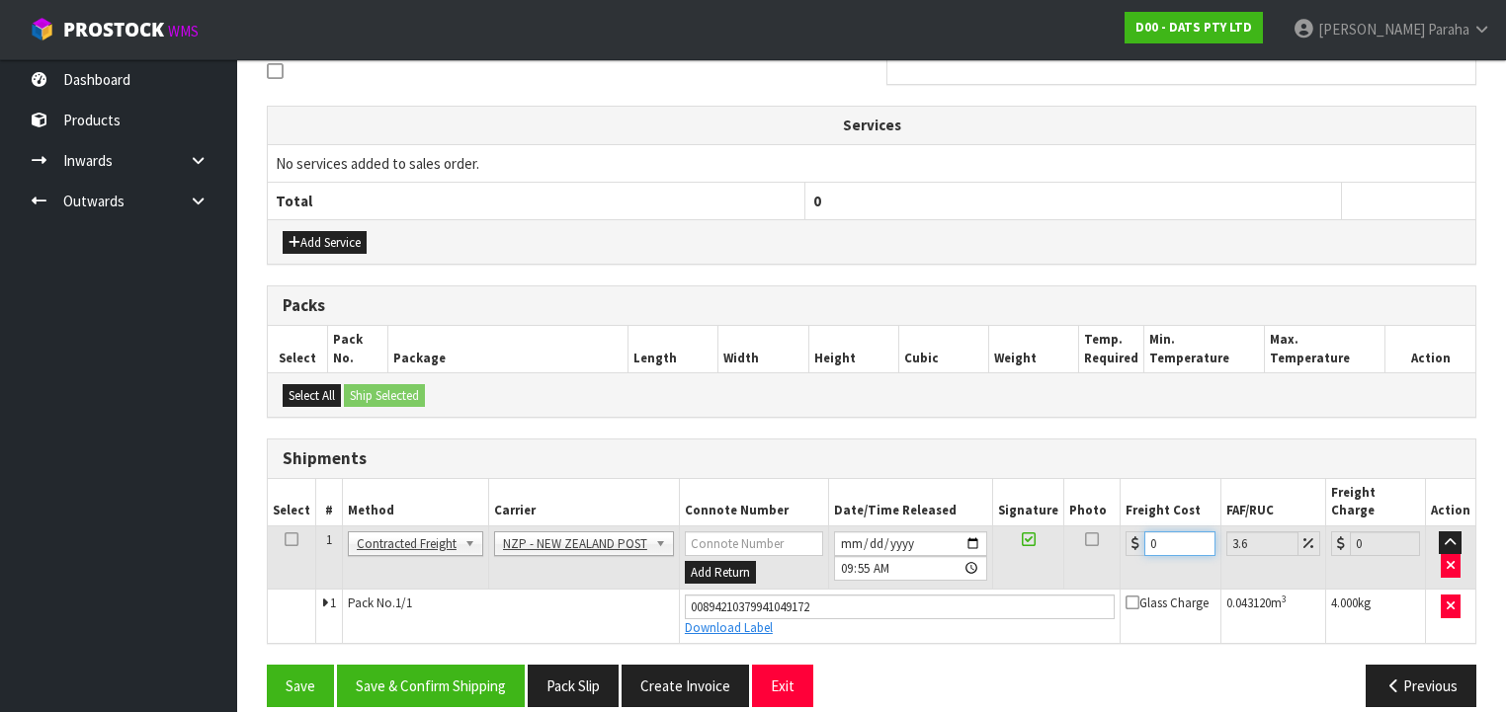
drag, startPoint x: 1152, startPoint y: 520, endPoint x: 1113, endPoint y: 524, distance: 39.7
click at [1113, 526] on tr "1 Client Local Pickup Customer Local Pickup Company Freight Contracted Freight …" at bounding box center [872, 558] width 1208 height 64
type input "1"
type input "1.04"
type input "11"
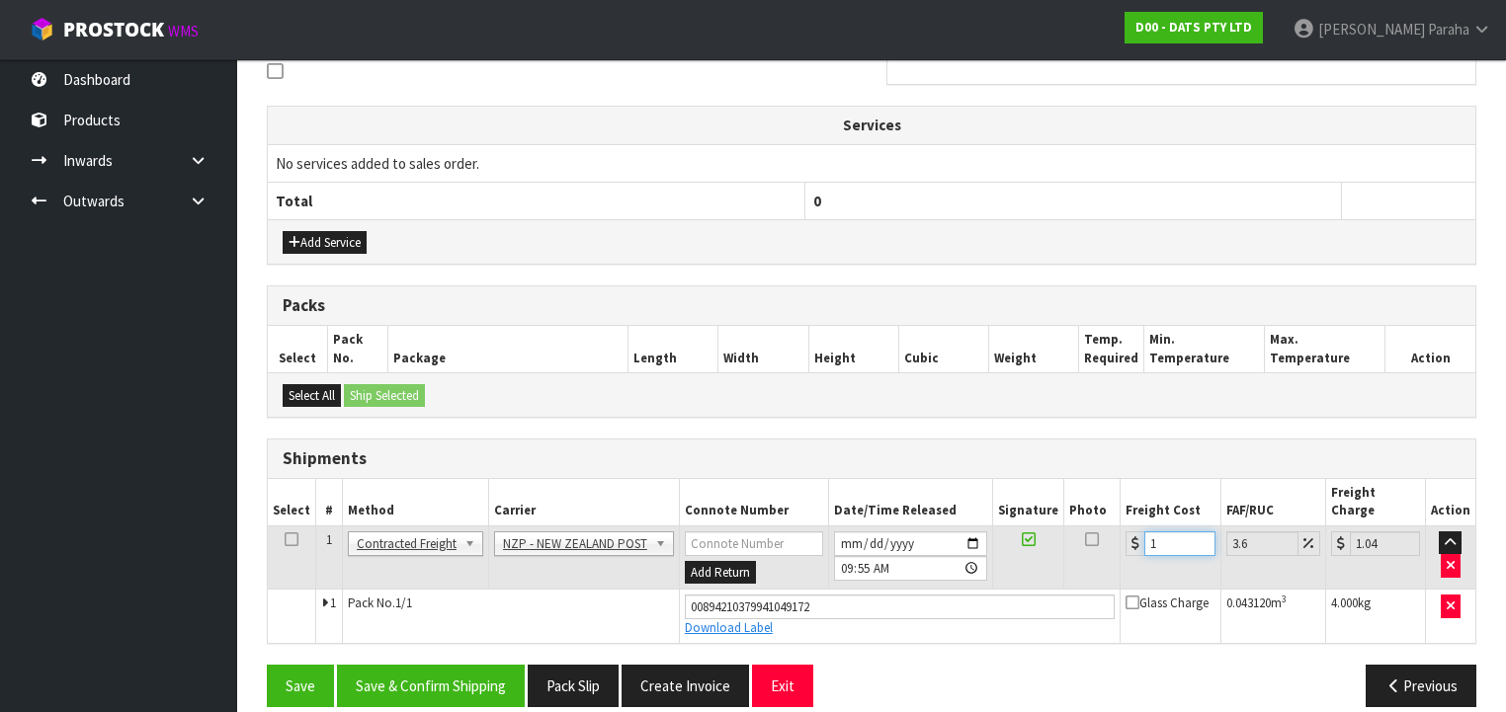
type input "11.4"
type input "11.6"
type input "12.02"
type input "11.61"
type input "12.03"
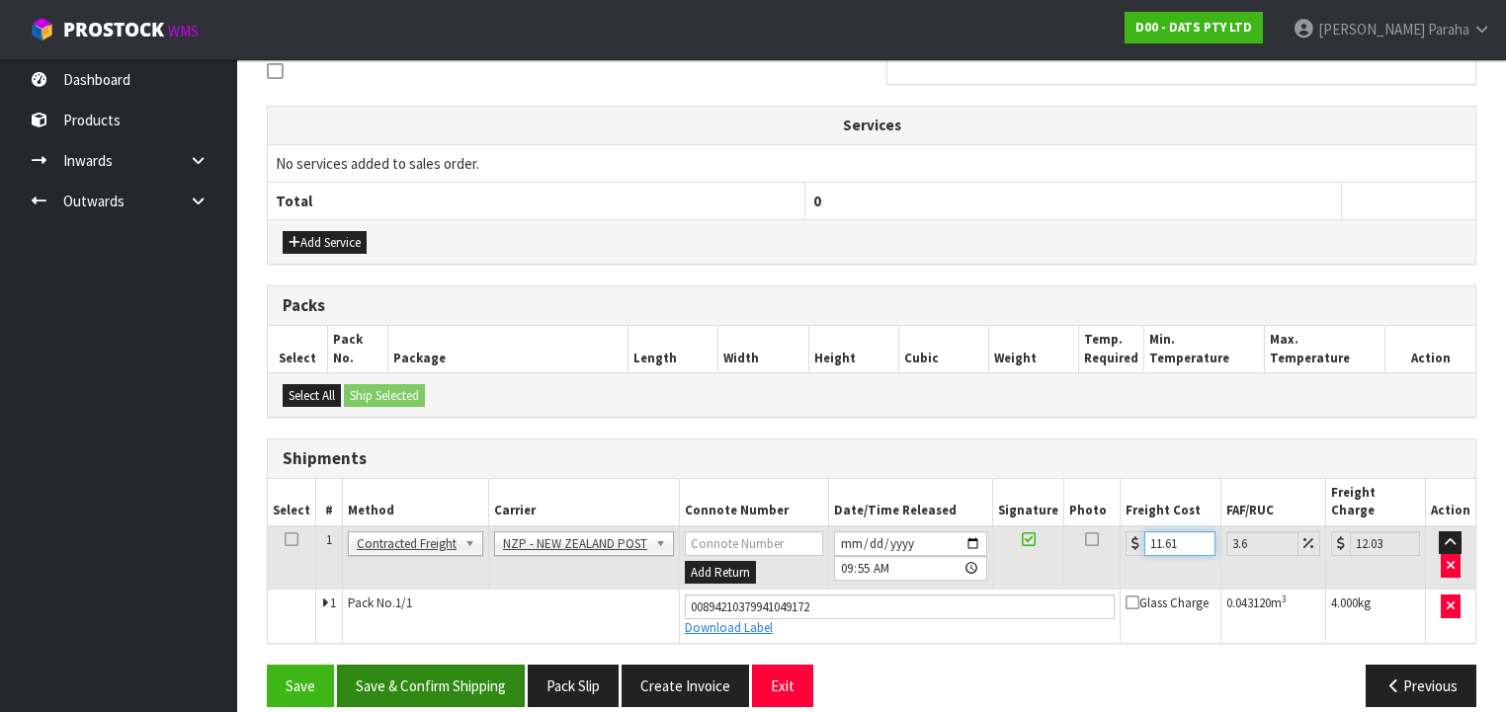
type input "11.61"
click at [481, 665] on button "Save & Confirm Shipping" at bounding box center [431, 686] width 188 height 42
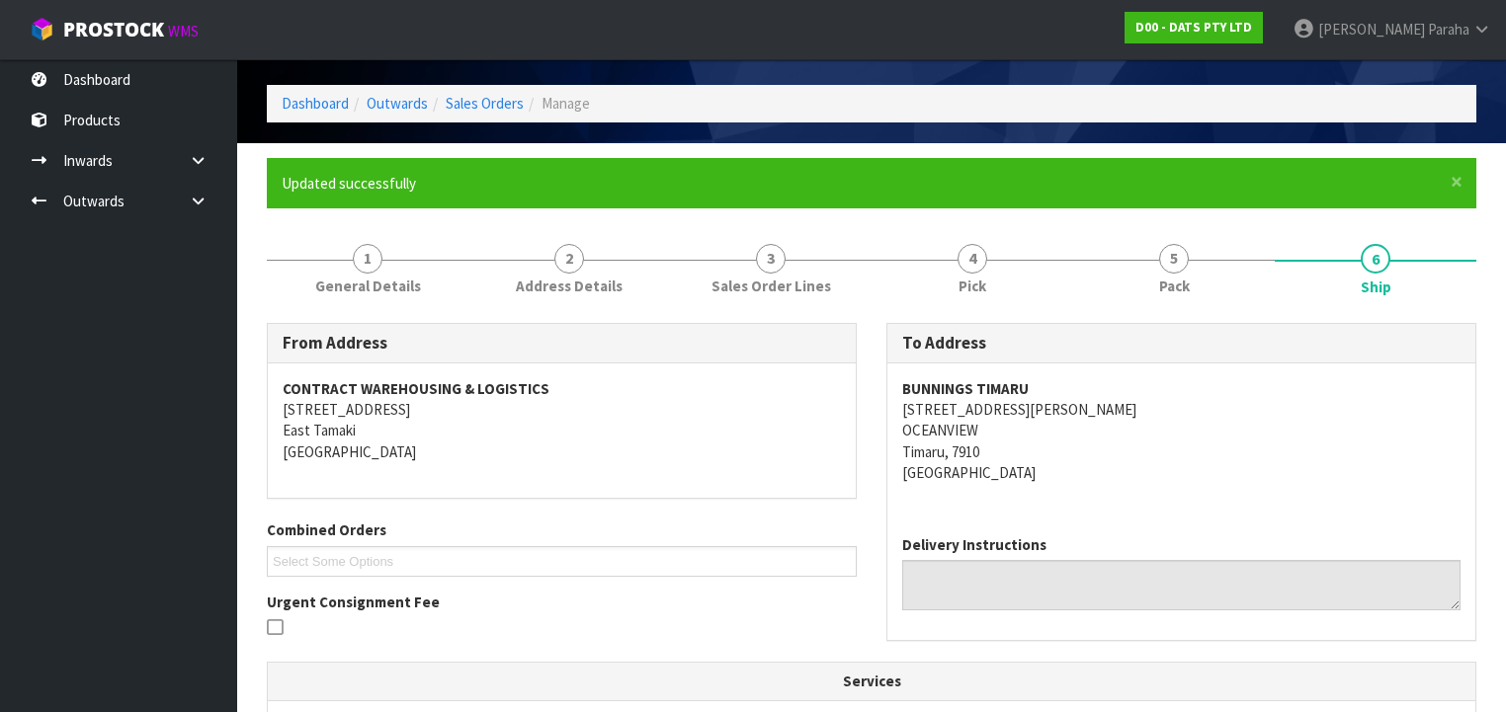
scroll to position [0, 0]
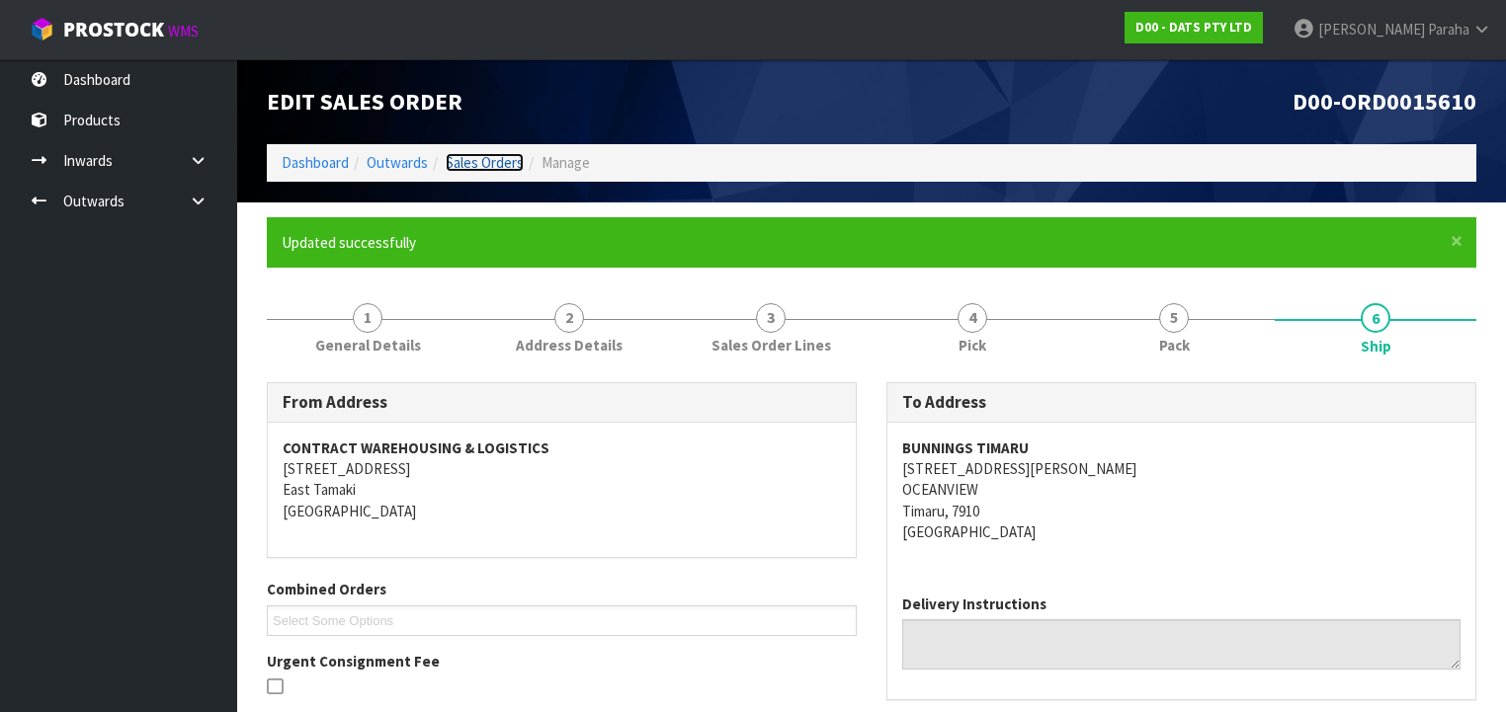
click at [475, 159] on link "Sales Orders" at bounding box center [485, 162] width 78 height 19
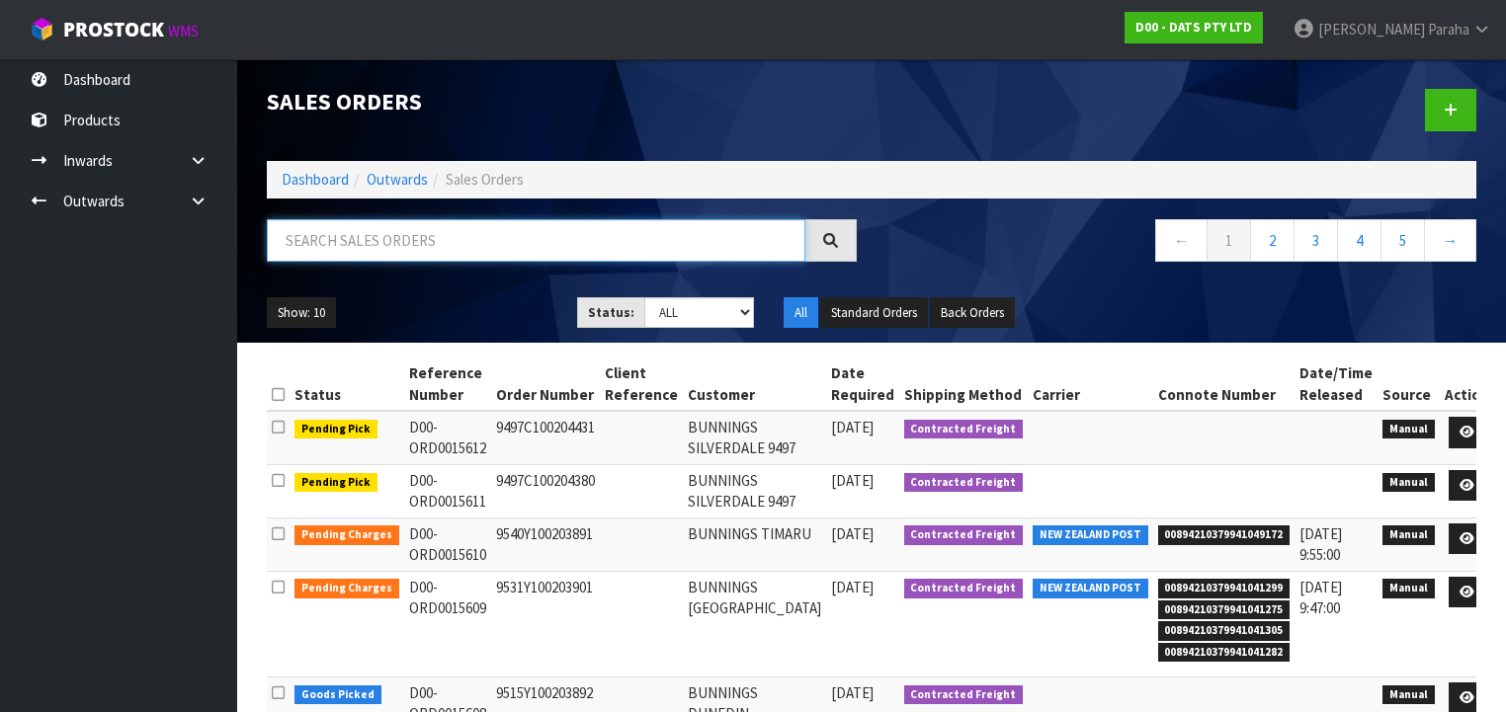
click at [419, 249] on input "text" at bounding box center [536, 240] width 539 height 42
type input "JOB-0408419"
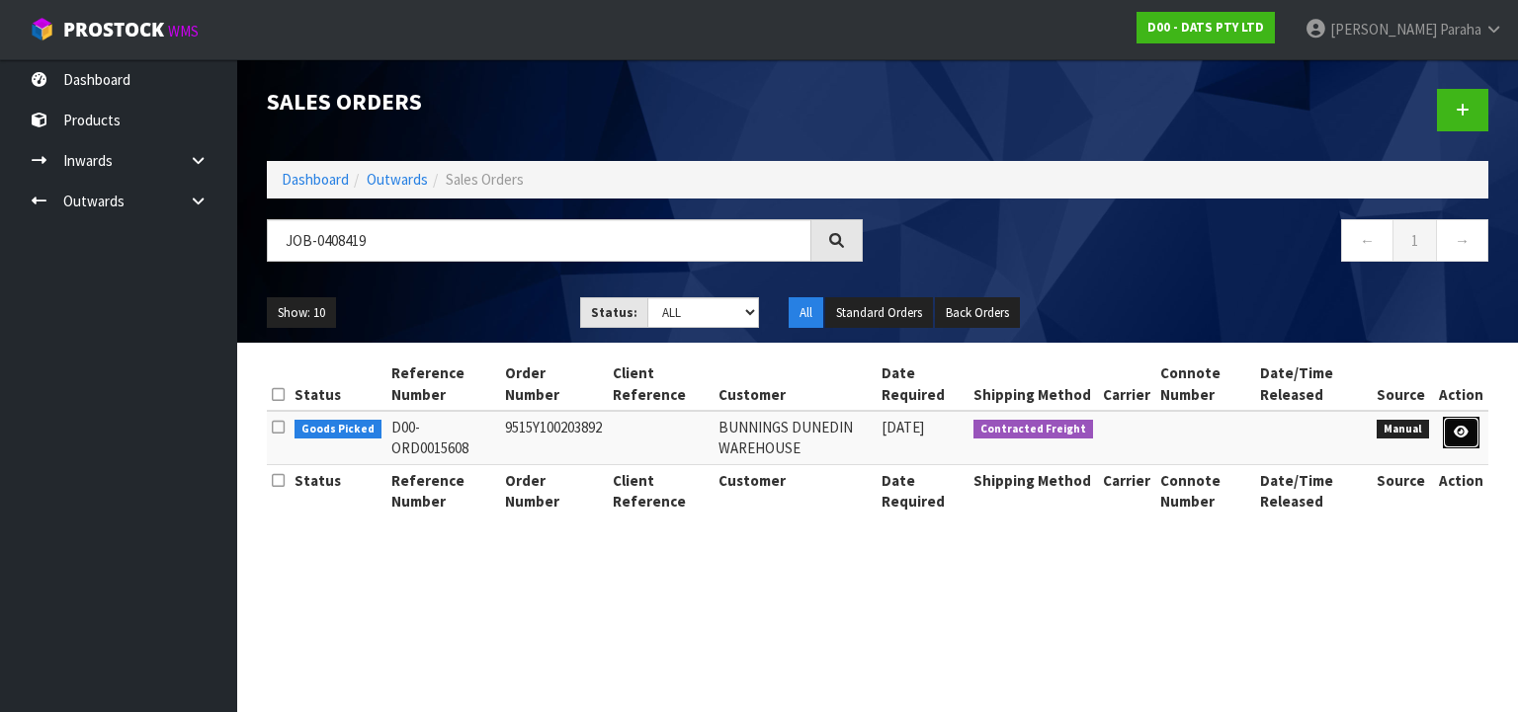
click at [1467, 433] on icon at bounding box center [1461, 432] width 15 height 13
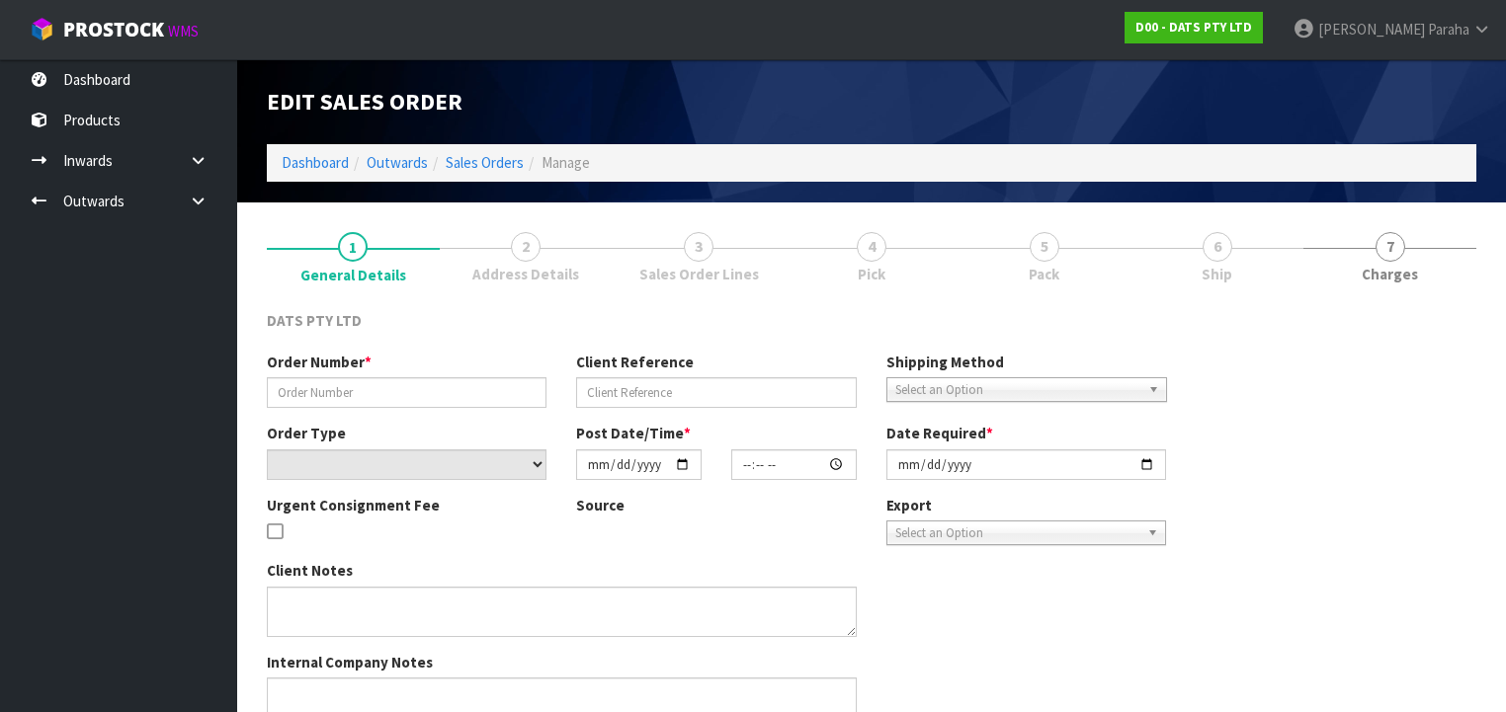
type input "9515Y100203892"
select select "number:0"
type input "[DATE]"
type input "12:13:00.000"
type input "[DATE]"
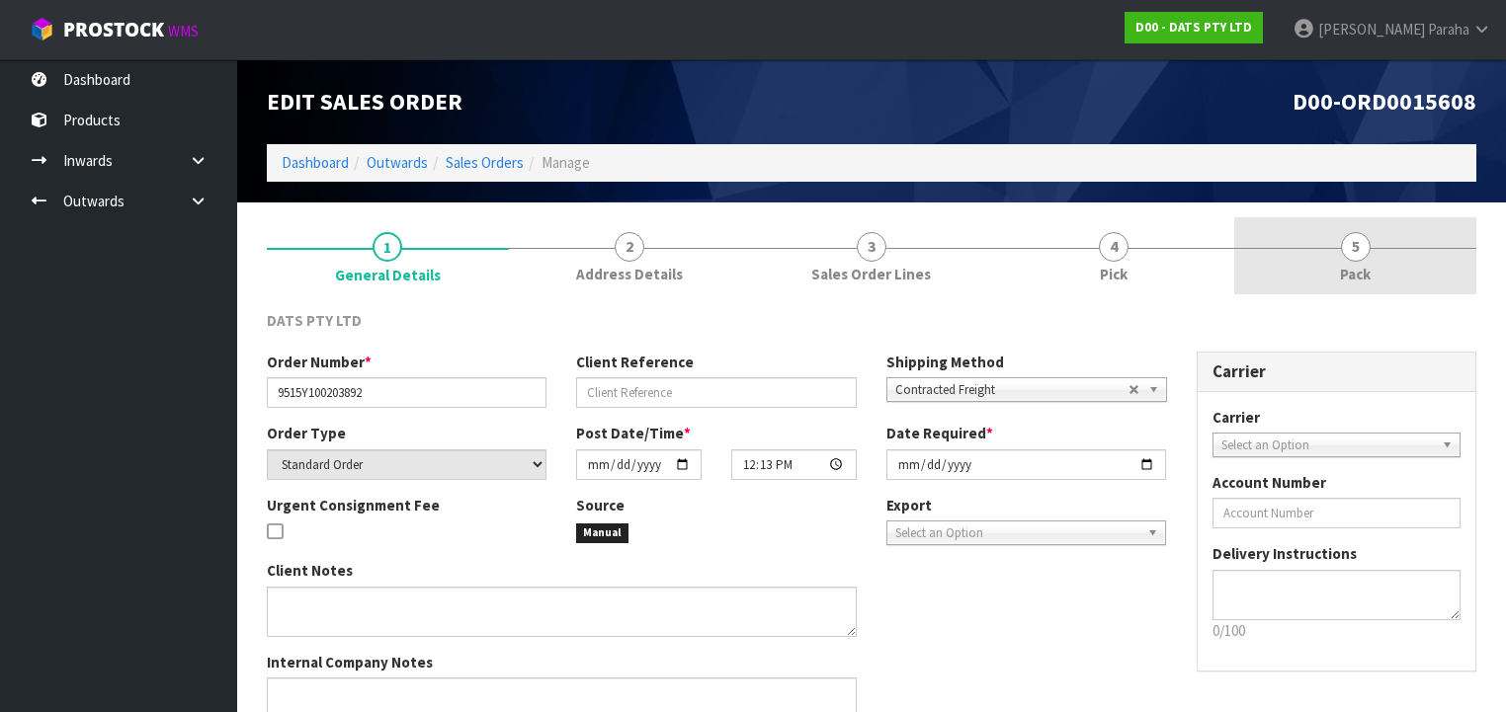
click at [1360, 258] on span "5" at bounding box center [1356, 247] width 30 height 30
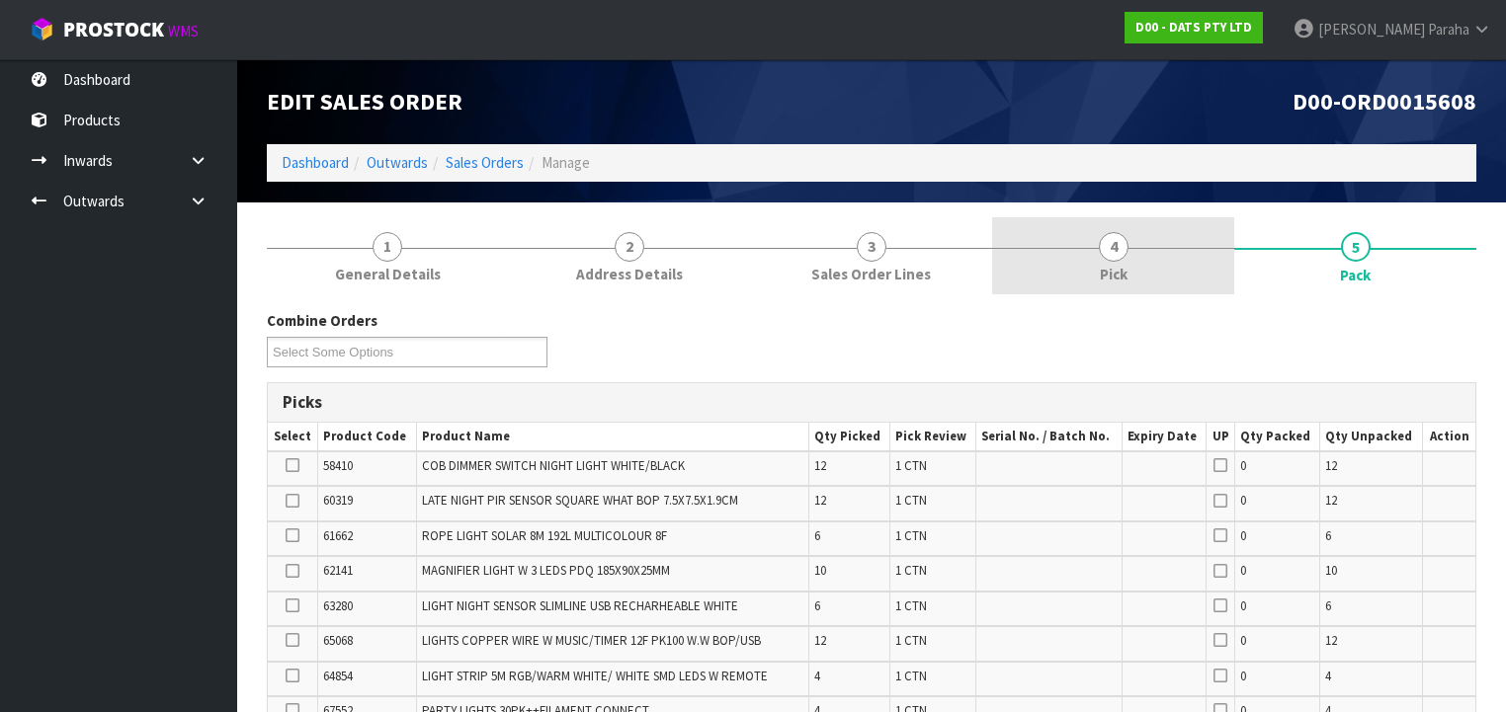
drag, startPoint x: 1103, startPoint y: 245, endPoint x: 1127, endPoint y: 239, distance: 24.4
click at [1103, 244] on span "4" at bounding box center [1114, 247] width 30 height 30
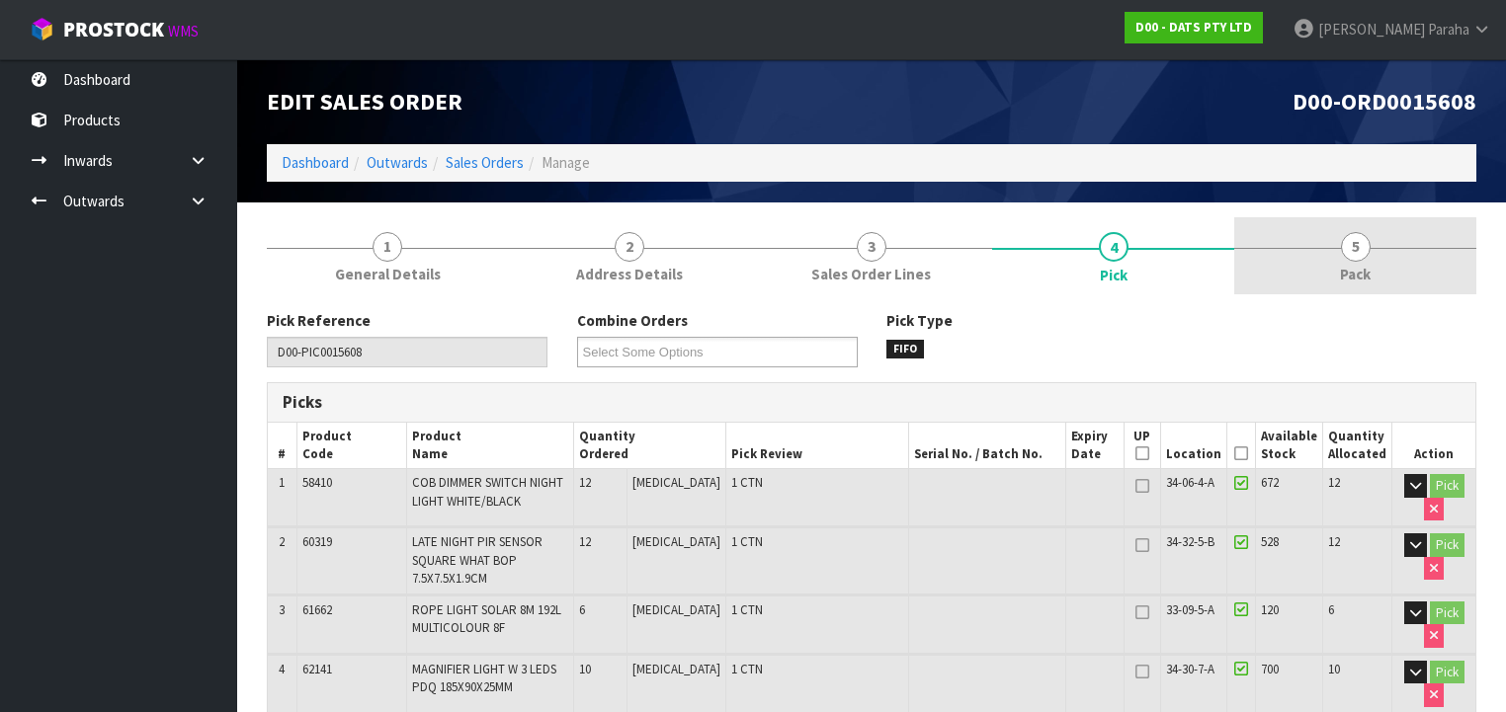
click at [1348, 257] on span "5" at bounding box center [1356, 247] width 30 height 30
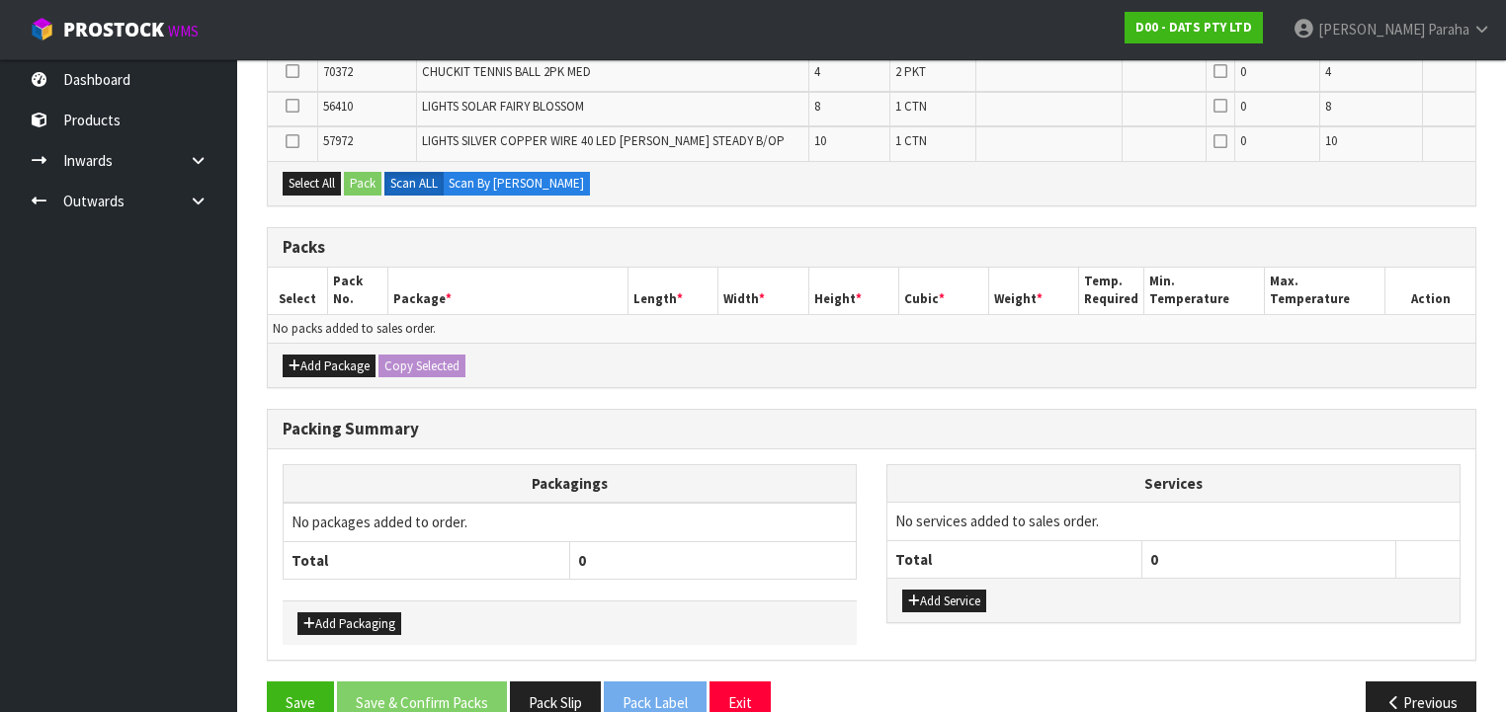
scroll to position [947, 0]
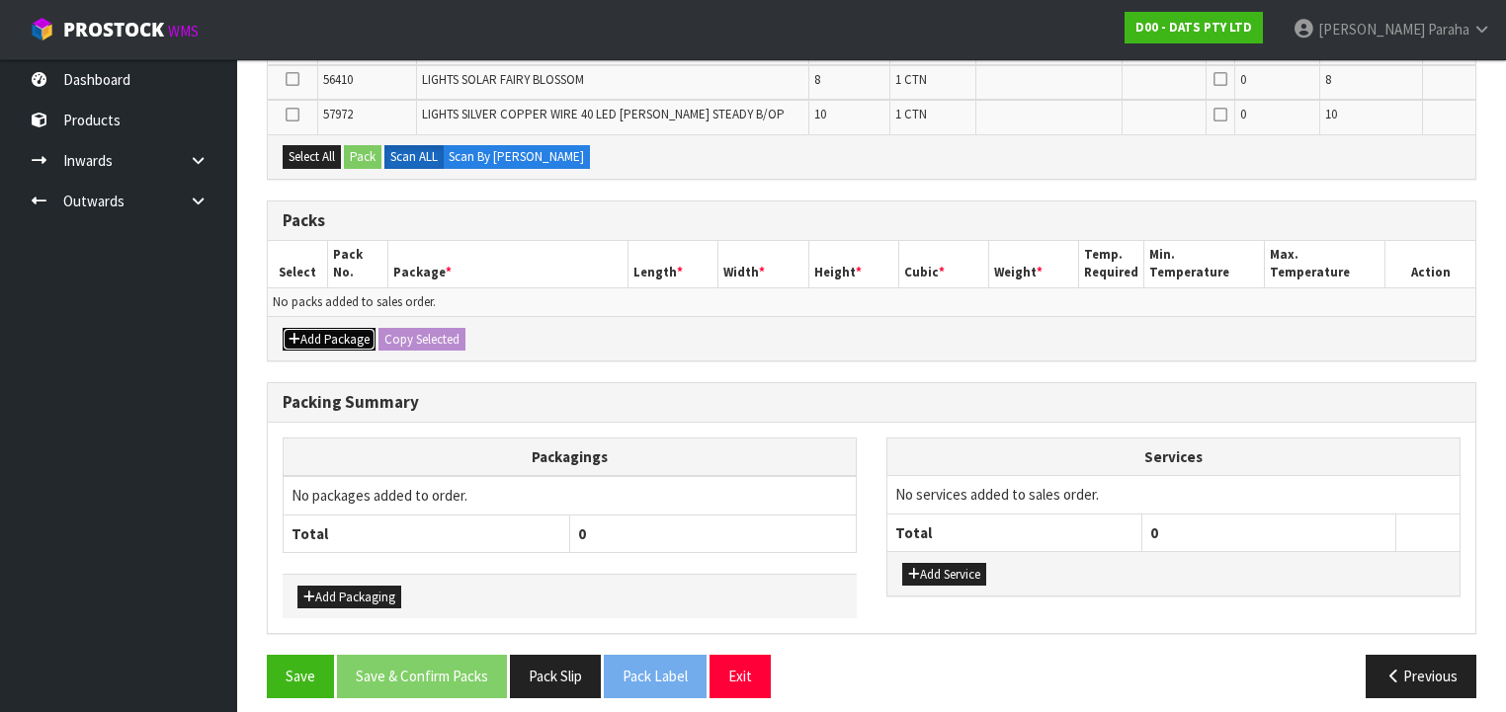
click at [322, 328] on button "Add Package" at bounding box center [329, 340] width 93 height 24
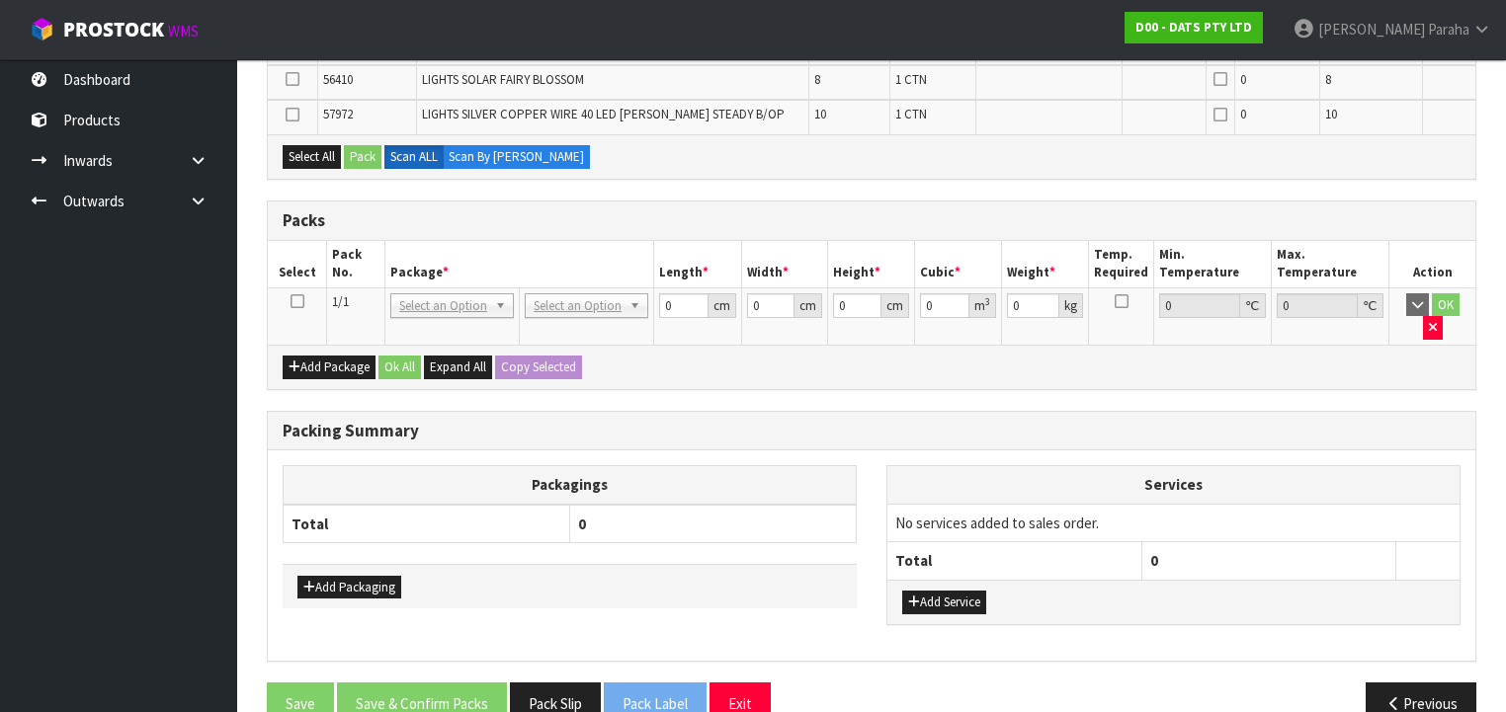
click at [297, 301] on icon at bounding box center [298, 301] width 14 height 1
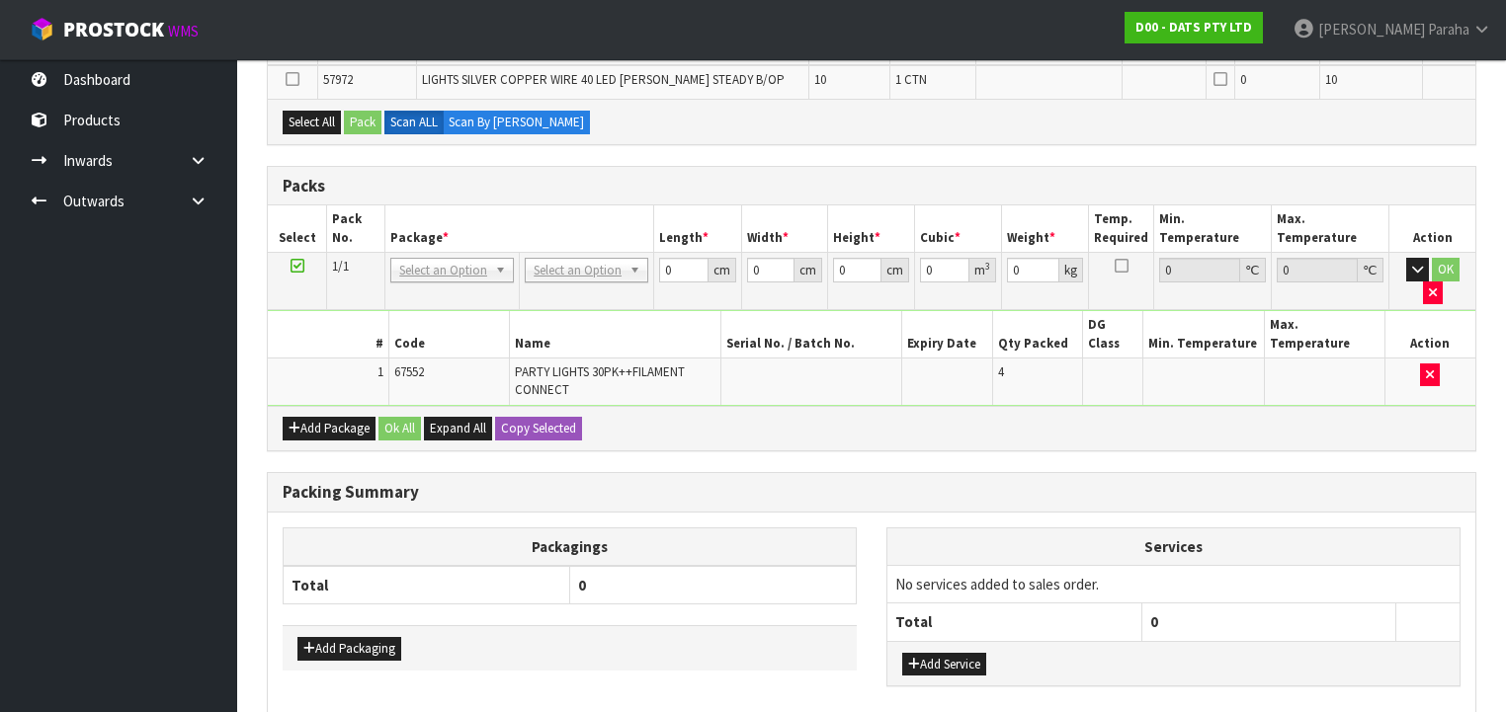
scroll to position [912, 0]
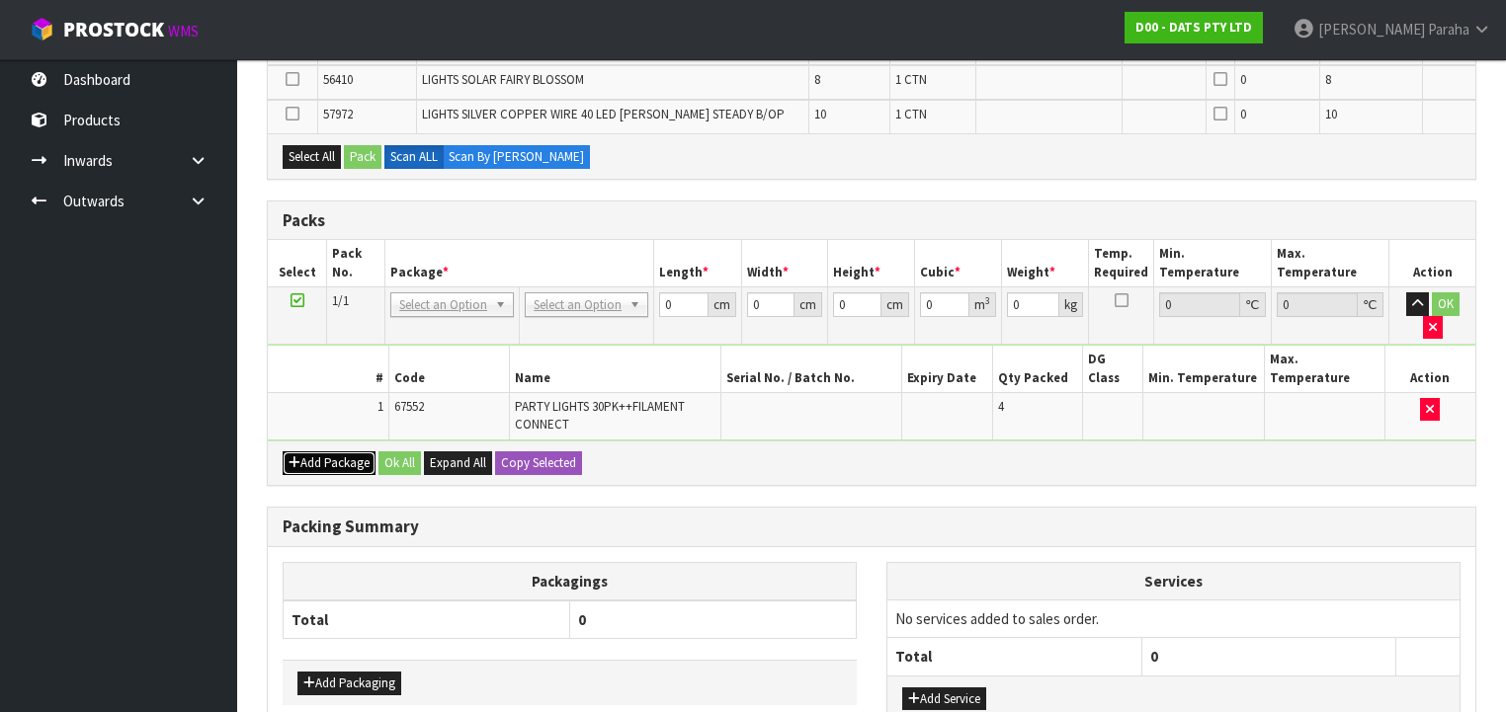
click at [333, 452] on button "Add Package" at bounding box center [329, 464] width 93 height 24
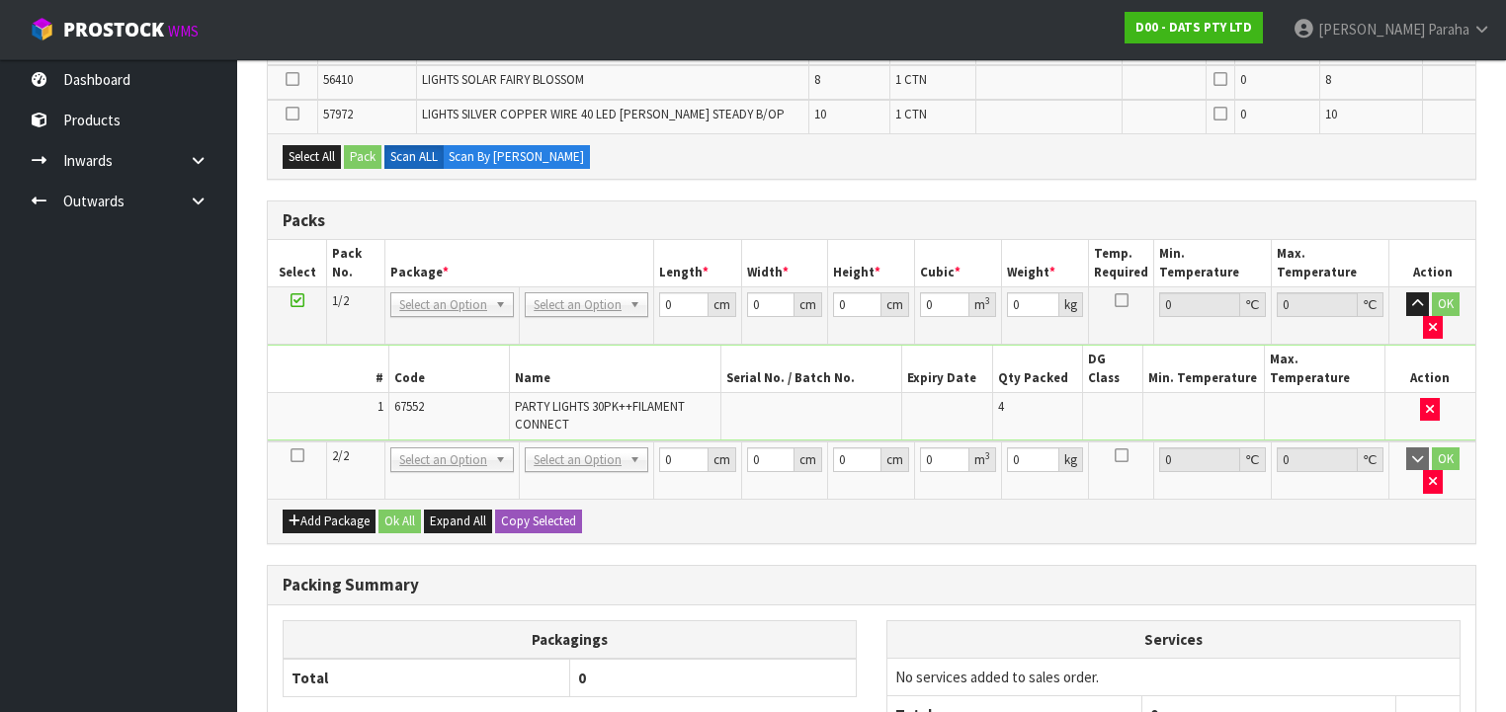
click at [299, 456] on icon at bounding box center [298, 456] width 14 height 1
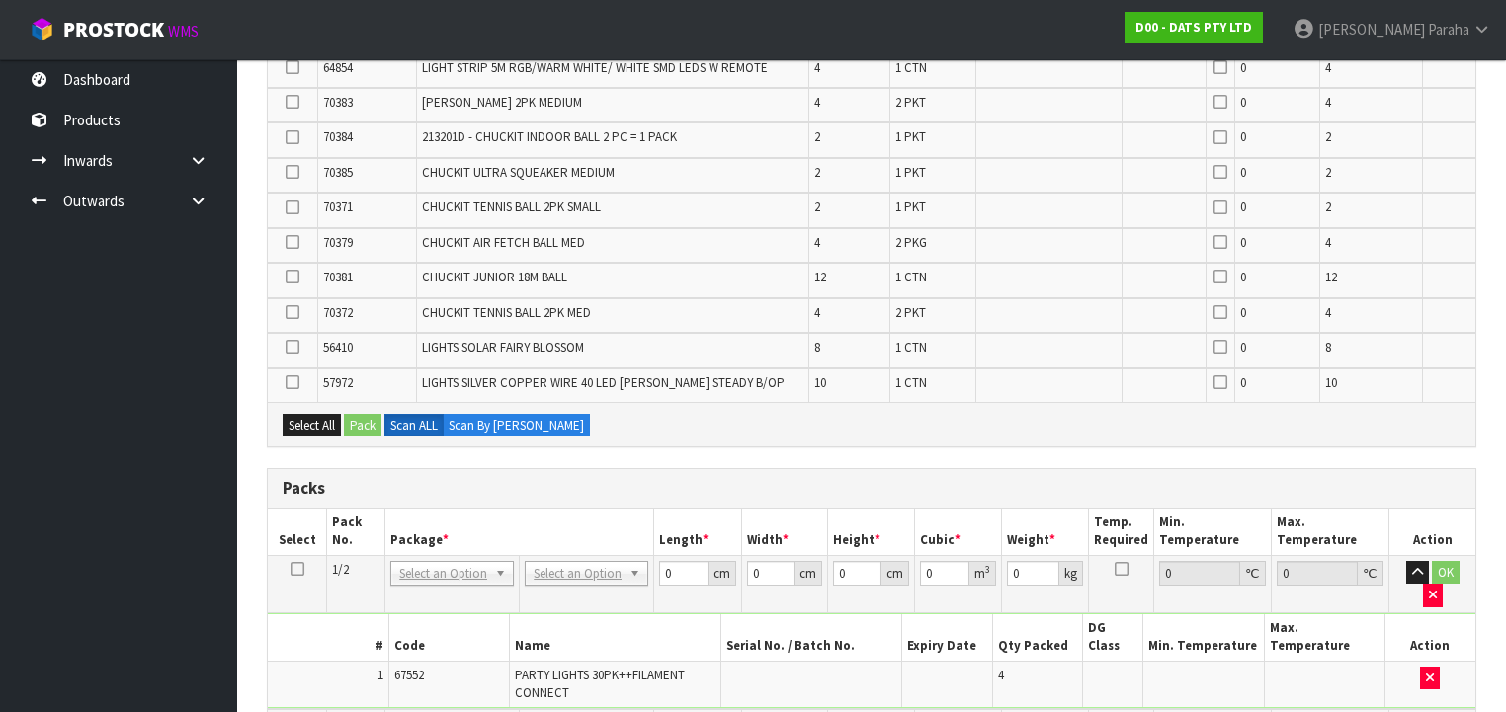
scroll to position [798, 0]
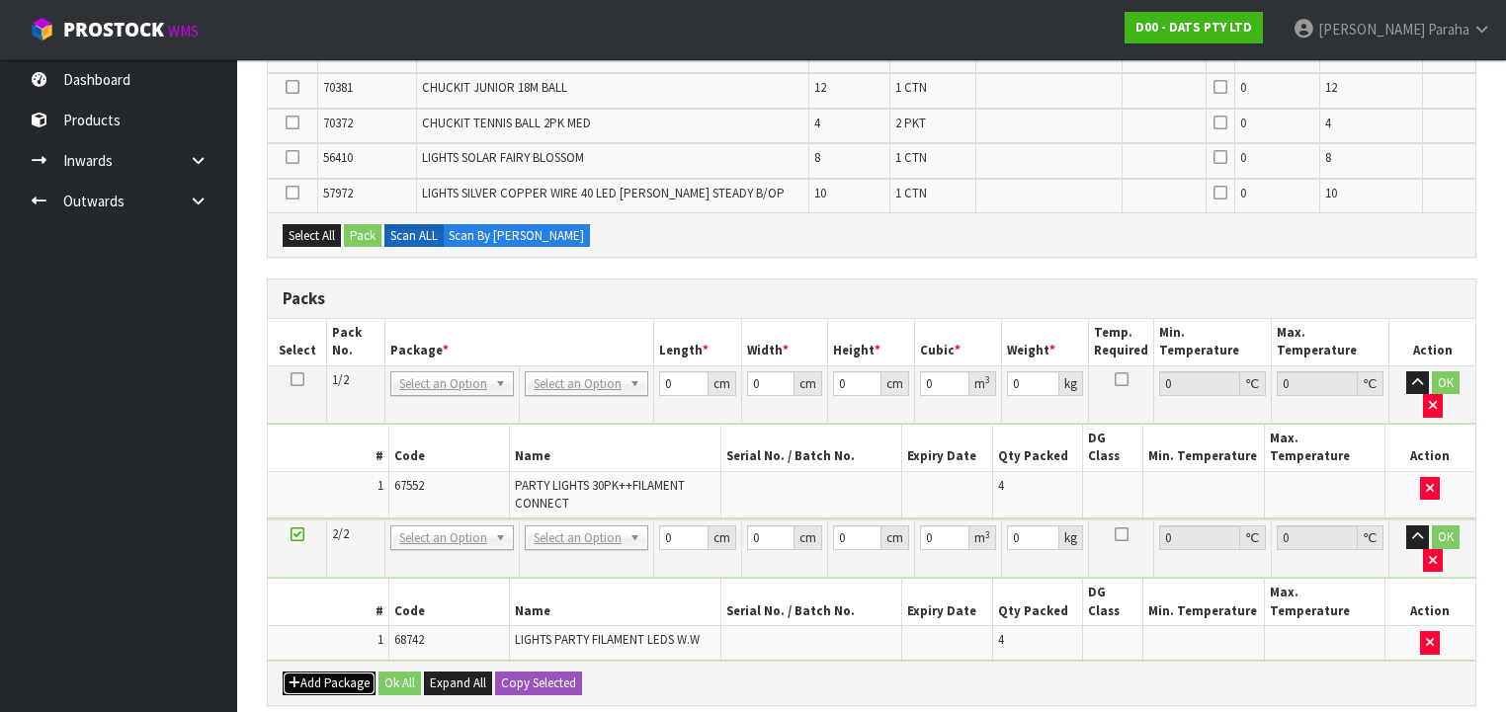
click at [328, 672] on button "Add Package" at bounding box center [329, 684] width 93 height 24
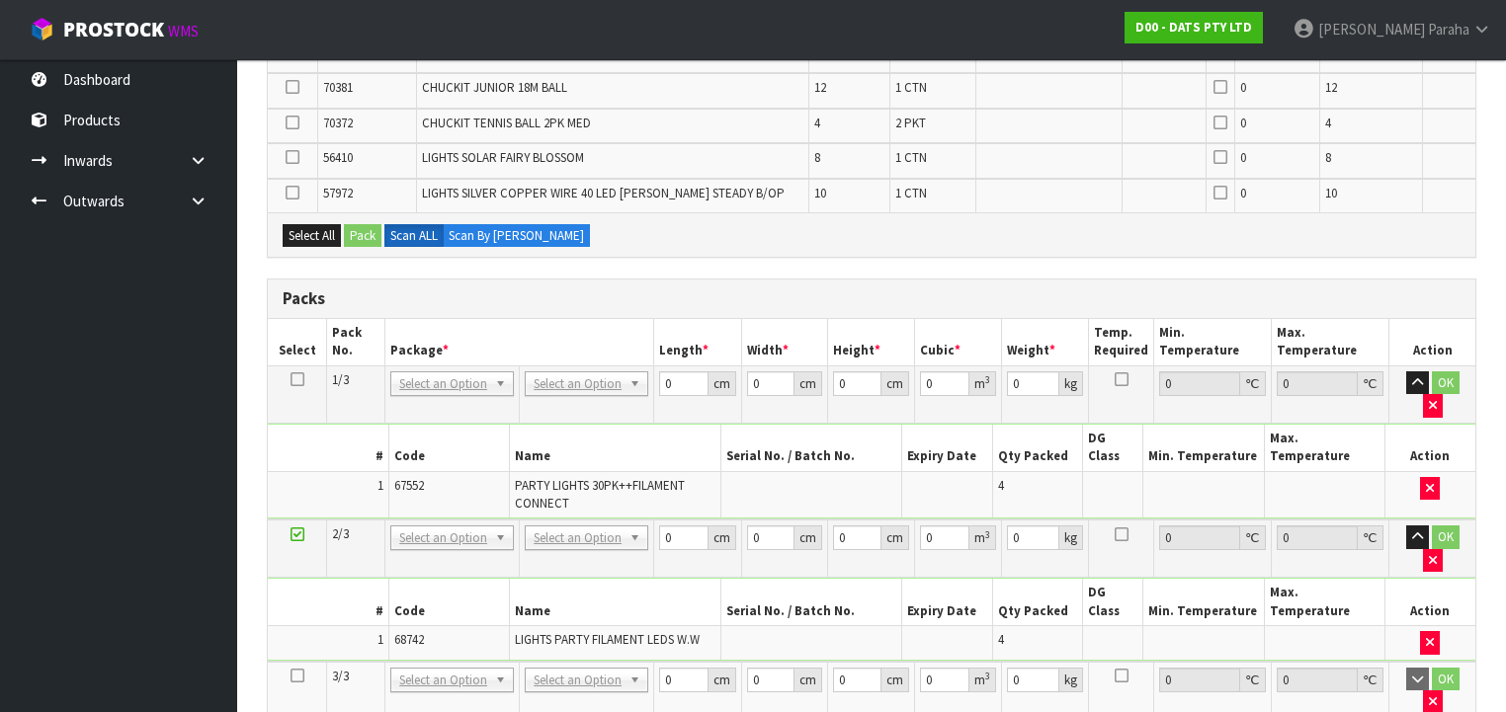
click at [297, 676] on icon at bounding box center [298, 676] width 14 height 1
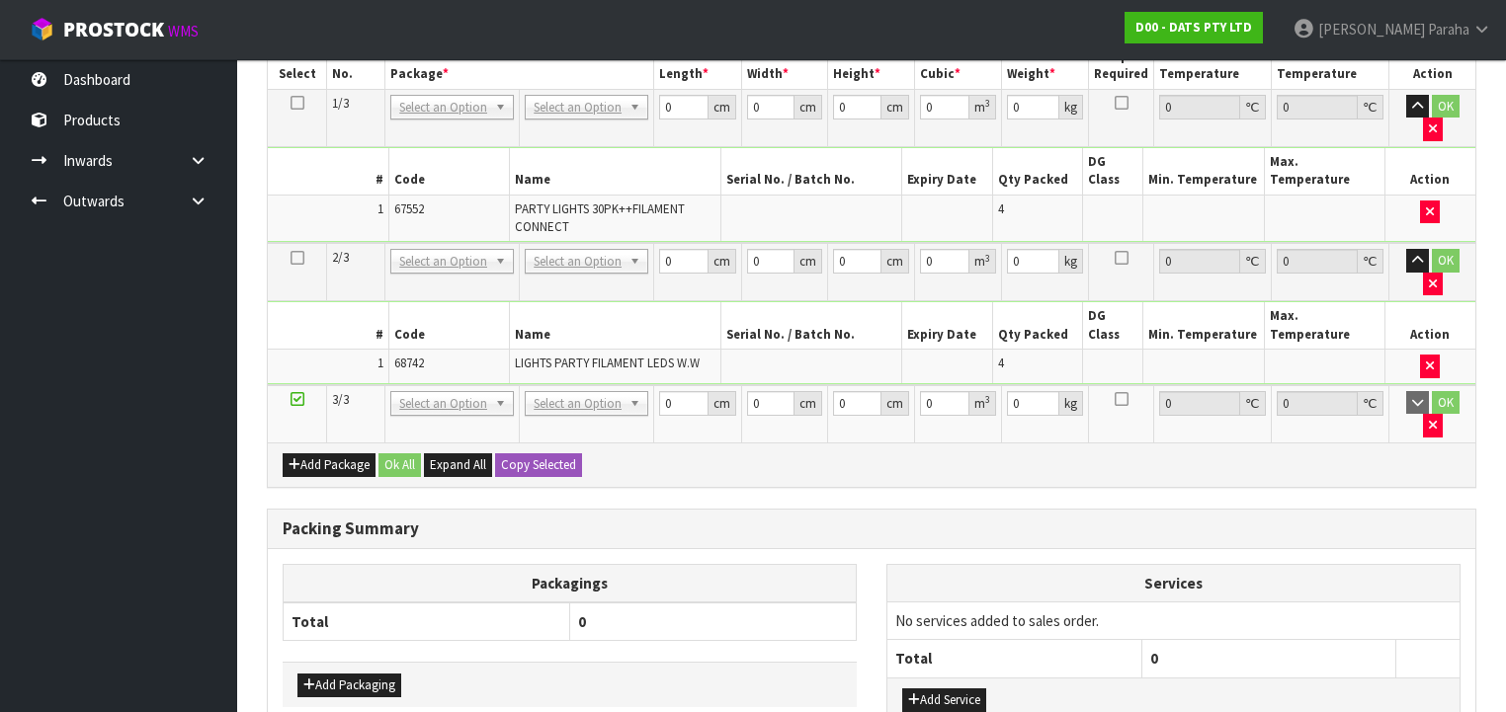
scroll to position [1097, 0]
